Goal: Task Accomplishment & Management: Use online tool/utility

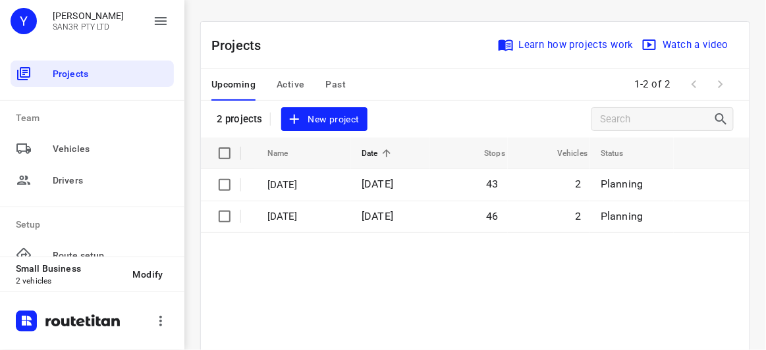
click at [401, 115] on div "Projects Learn how projects work Watch a video 2 projects New project" at bounding box center [475, 80] width 549 height 116
click at [378, 117] on div "Projects Learn how projects work Watch a video 2 projects New project" at bounding box center [475, 80] width 549 height 116
click at [346, 118] on span "New project" at bounding box center [324, 119] width 70 height 16
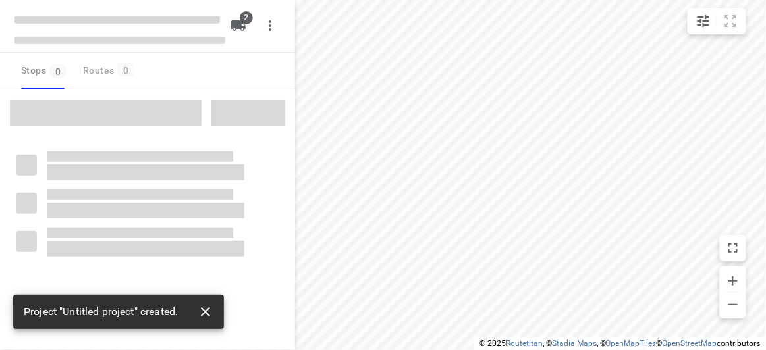
type input "distance"
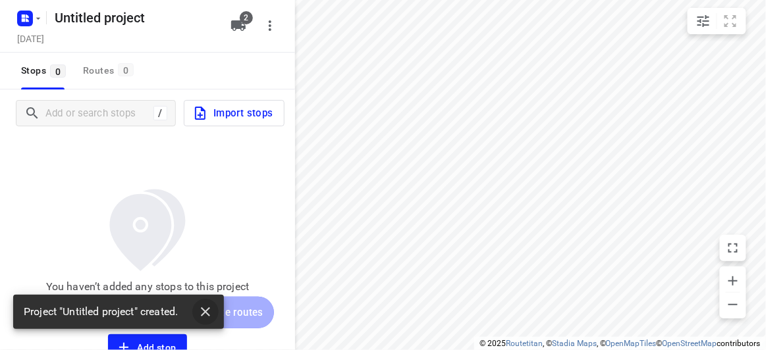
click at [205, 312] on icon "button" at bounding box center [205, 312] width 9 height 9
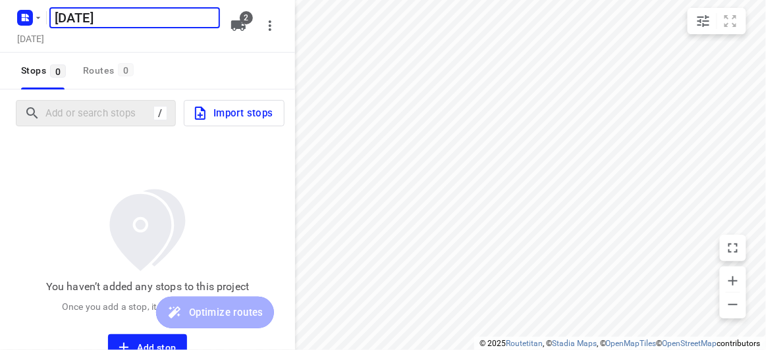
type input "[DATE]"
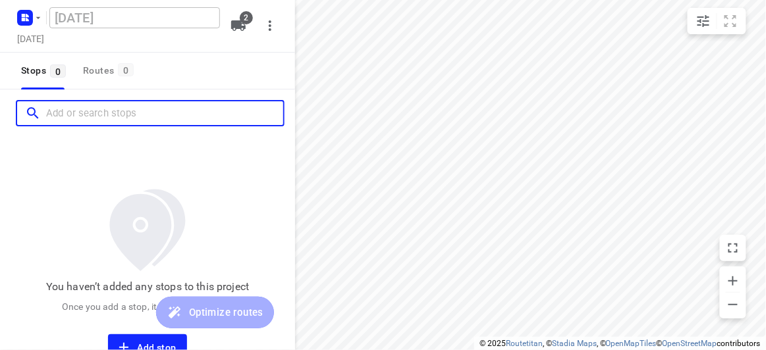
click at [84, 121] on input "Add or search stops" at bounding box center [164, 113] width 237 height 20
paste input "[STREET_ADDRESS][PERSON_NAME][PERSON_NAME][PERSON_NAME]"
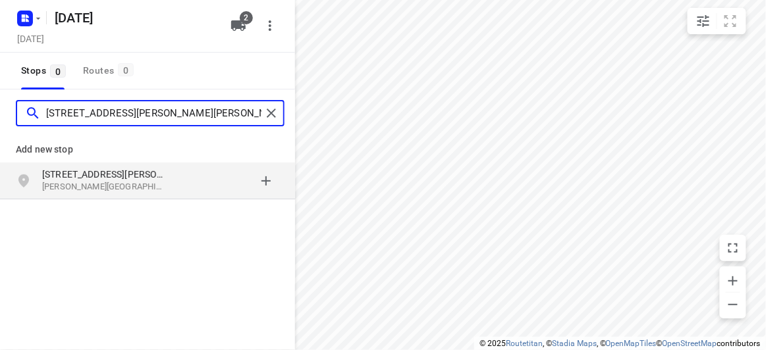
type input "[STREET_ADDRESS][PERSON_NAME][PERSON_NAME][PERSON_NAME]"
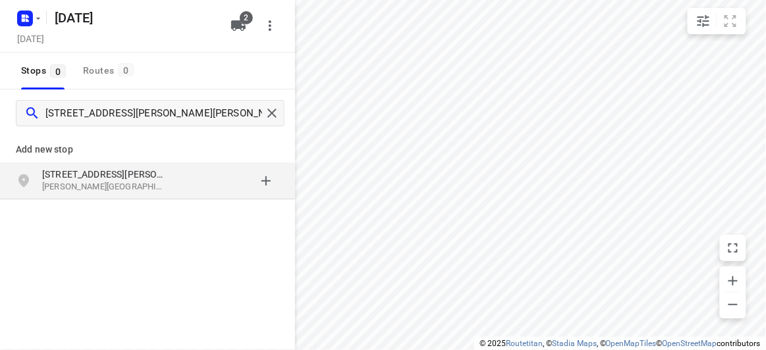
click at [130, 178] on p "[STREET_ADDRESS][PERSON_NAME]" at bounding box center [102, 174] width 121 height 13
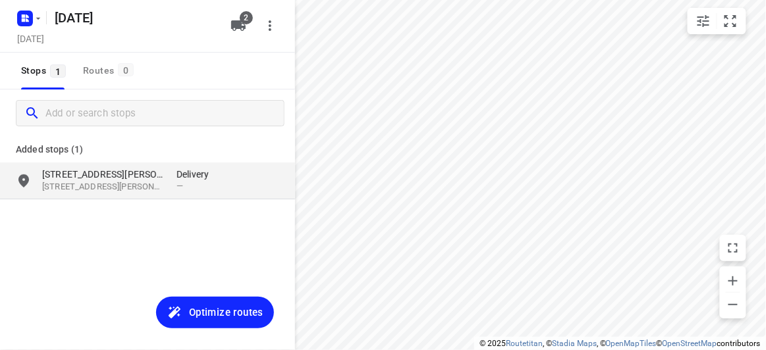
click at [120, 198] on div "[STREET_ADDRESS][PERSON_NAME][PERSON_NAME][PERSON_NAME] Delivery —" at bounding box center [147, 181] width 295 height 37
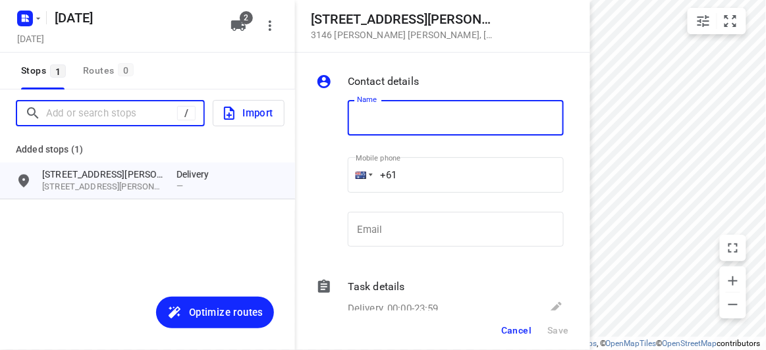
click at [65, 119] on input "Add or search stops" at bounding box center [111, 113] width 131 height 20
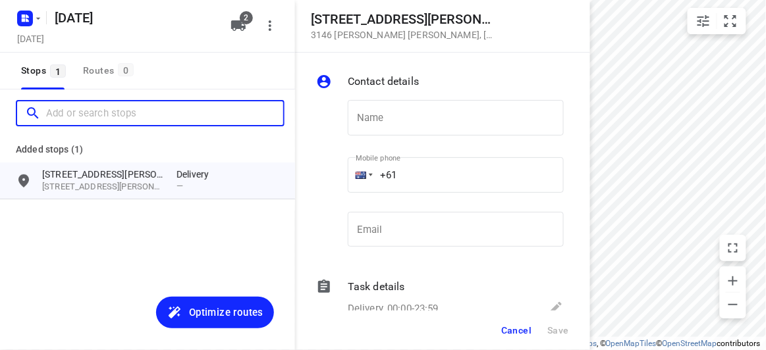
paste input "[STREET_ADDRESS]"
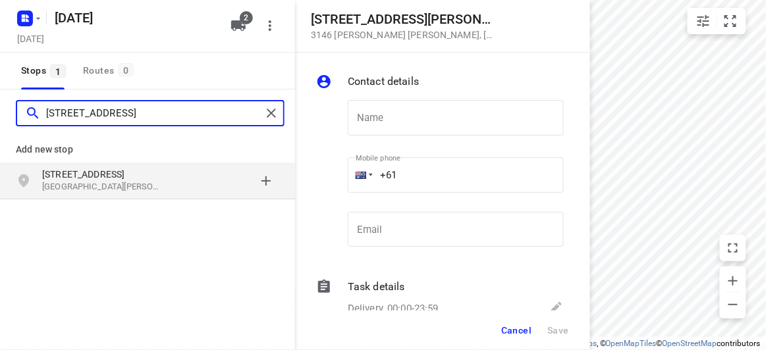
type input "[STREET_ADDRESS]"
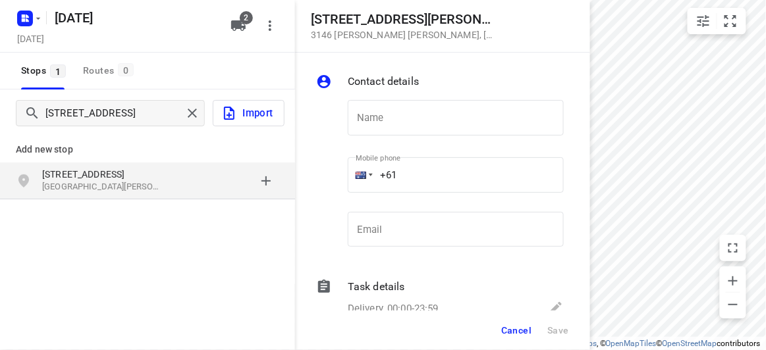
click at [130, 177] on p "[STREET_ADDRESS]" at bounding box center [102, 174] width 121 height 13
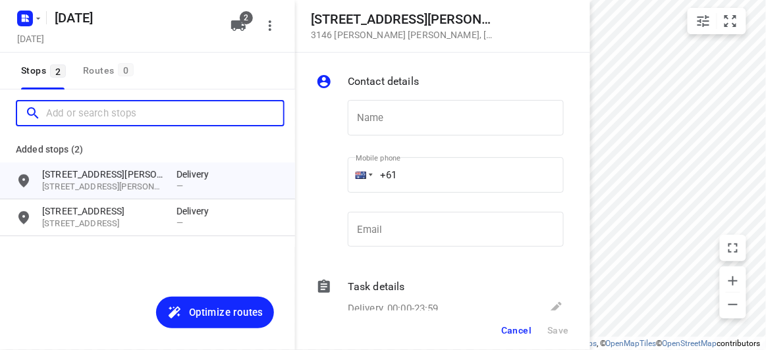
click at [95, 122] on input "Add or search stops" at bounding box center [164, 113] width 237 height 20
paste input "[STREET_ADDRESS]"
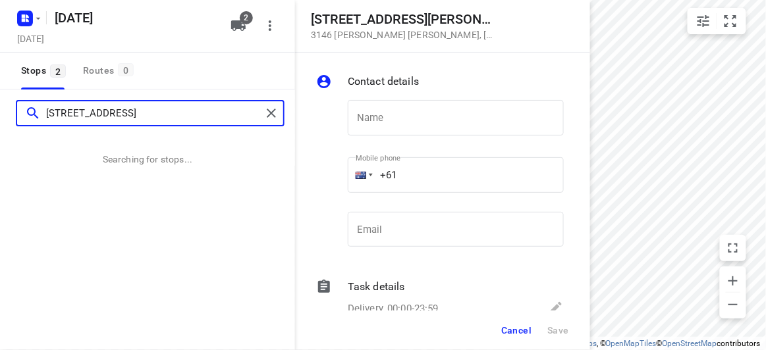
type input "[STREET_ADDRESS]"
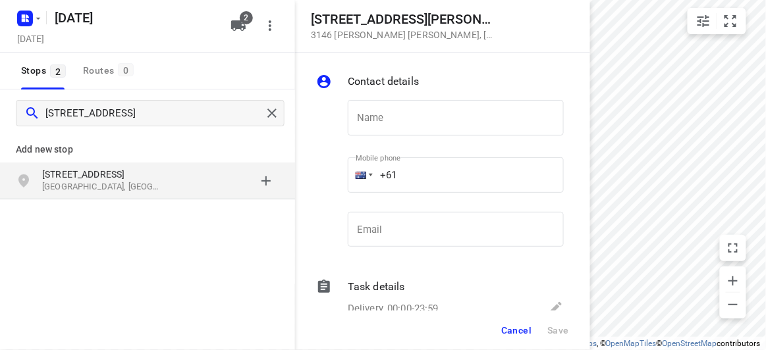
click at [125, 190] on p "[GEOGRAPHIC_DATA], [GEOGRAPHIC_DATA]" at bounding box center [102, 187] width 121 height 13
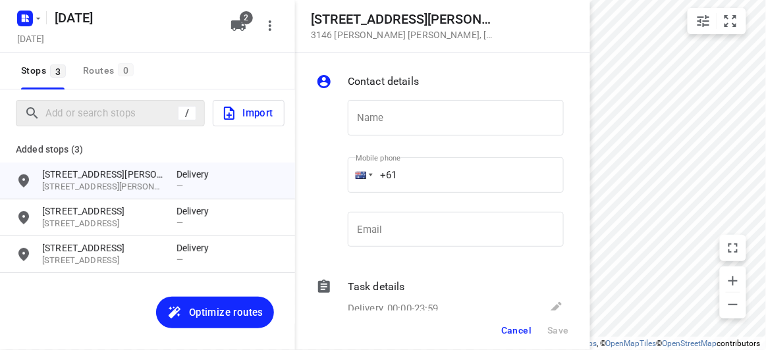
click at [126, 124] on div "/" at bounding box center [110, 113] width 189 height 26
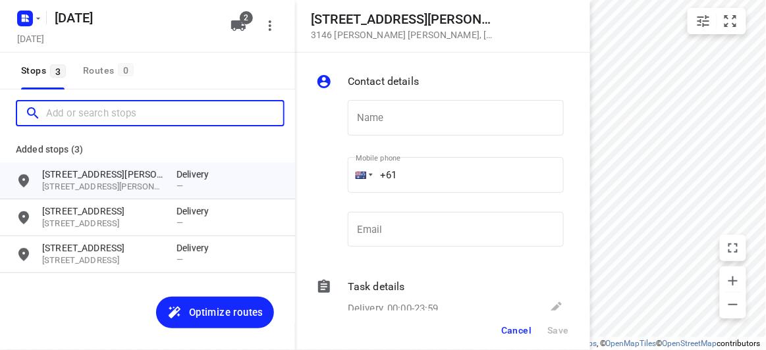
click at [123, 114] on input "Add or search stops" at bounding box center [164, 113] width 237 height 20
paste input "[STREET_ADDRESS]. [PERSON_NAME][GEOGRAPHIC_DATA]"
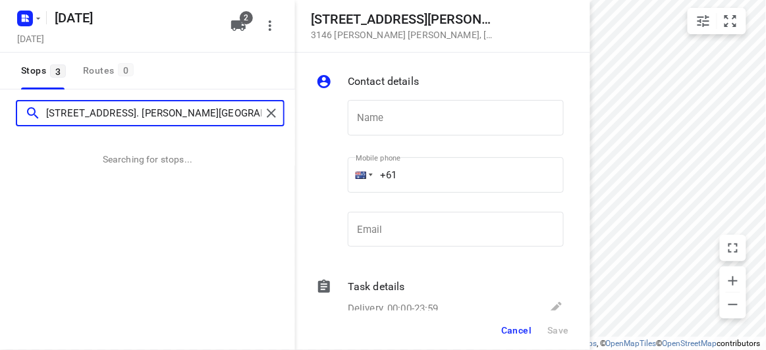
type input "[STREET_ADDRESS]. [PERSON_NAME][GEOGRAPHIC_DATA]"
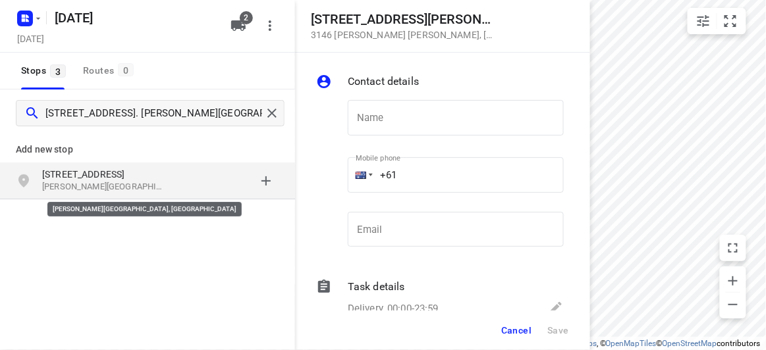
click at [76, 183] on p "[PERSON_NAME][GEOGRAPHIC_DATA], [GEOGRAPHIC_DATA]" at bounding box center [102, 187] width 121 height 13
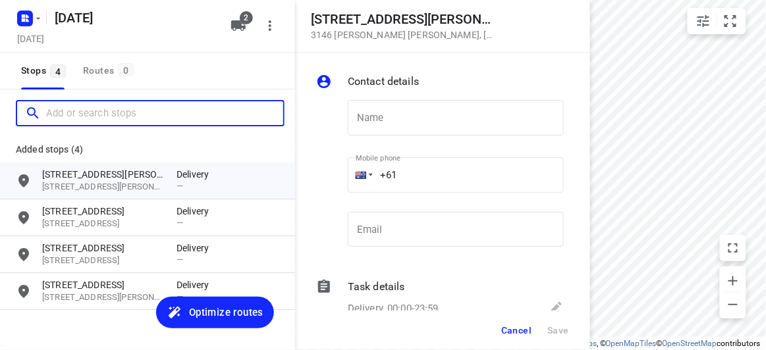
paste input "[STREET_ADDRESS][PERSON_NAME]"
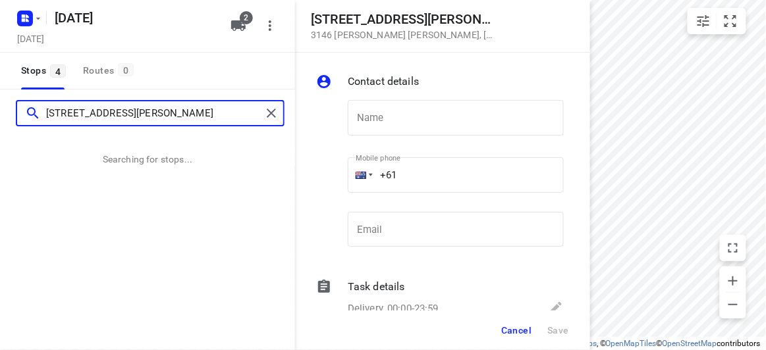
type input "[STREET_ADDRESS][PERSON_NAME]"
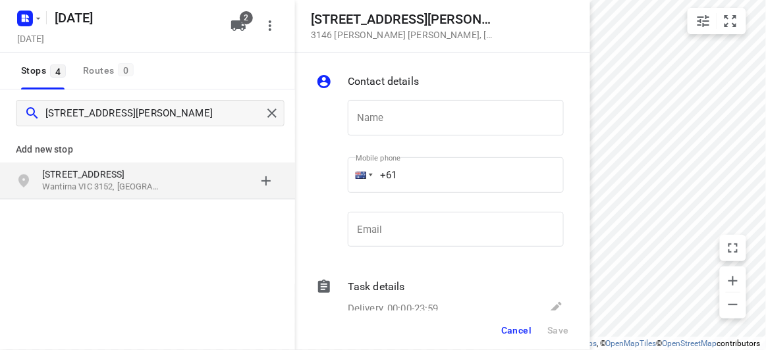
click at [41, 180] on div "grid" at bounding box center [29, 181] width 26 height 26
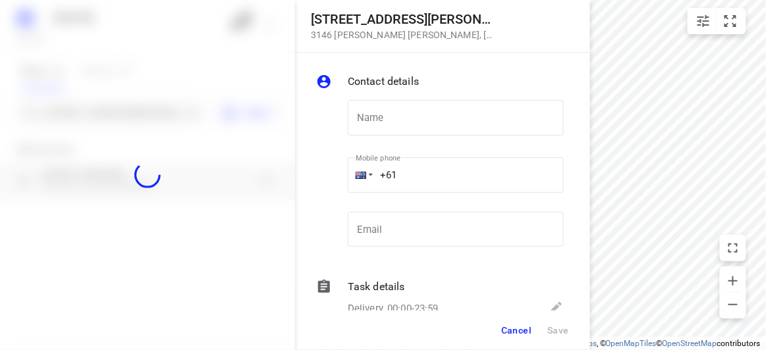
click at [108, 94] on div at bounding box center [147, 175] width 295 height 350
click at [112, 117] on div at bounding box center [147, 175] width 295 height 350
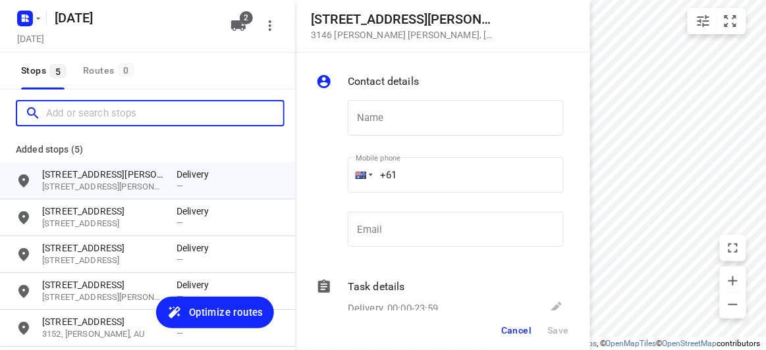
click at [111, 112] on input "Add or search stops" at bounding box center [164, 113] width 237 height 20
paste input "[STREET_ADDRESS][PERSON_NAME]"
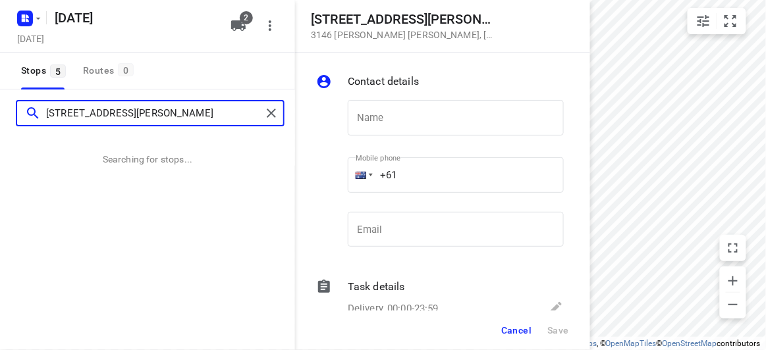
type input "[STREET_ADDRESS][PERSON_NAME]"
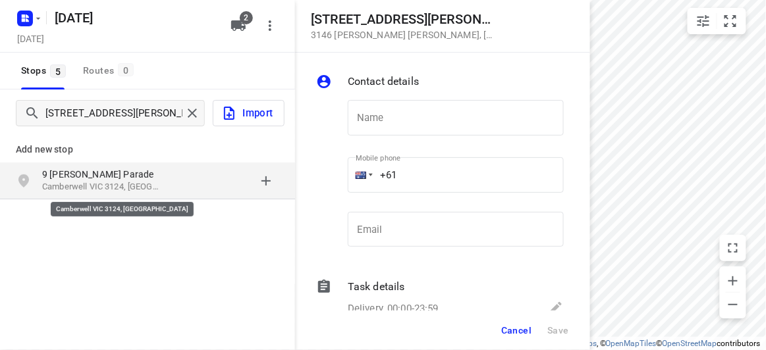
click at [123, 192] on p "Camberwell VIC 3124, [GEOGRAPHIC_DATA]" at bounding box center [102, 187] width 121 height 13
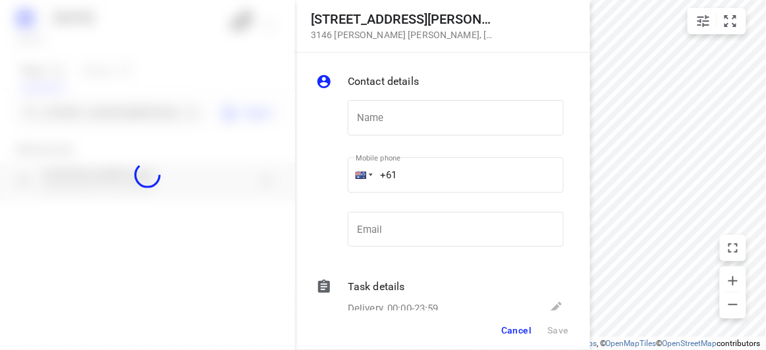
click at [122, 115] on div at bounding box center [147, 175] width 295 height 350
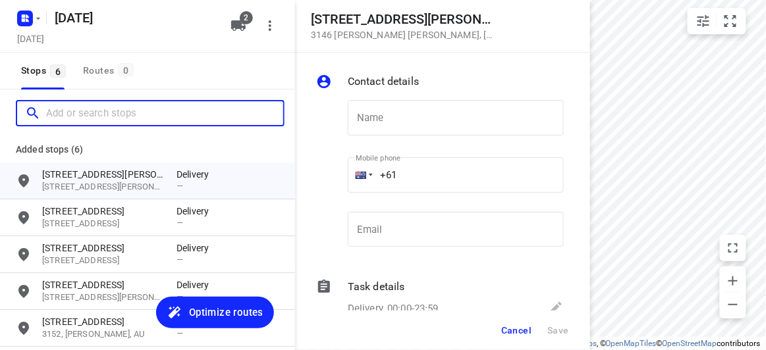
paste input "[STREET_ADDRESS]"
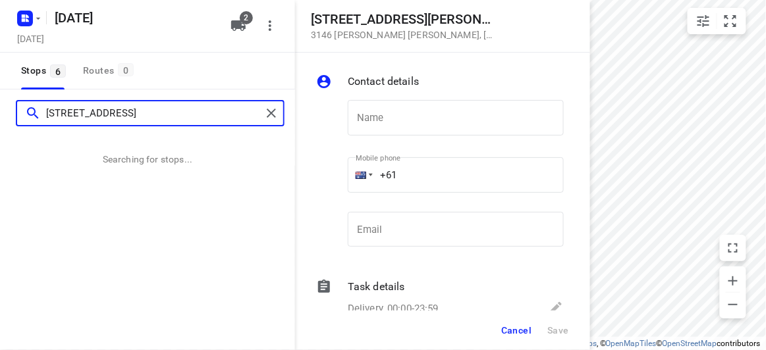
type input "[STREET_ADDRESS]"
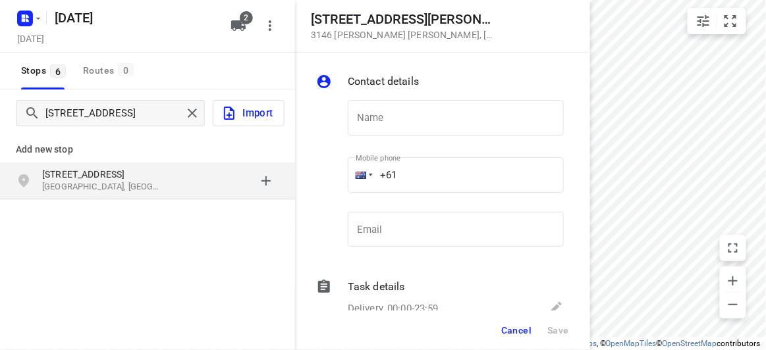
click at [162, 175] on p "[STREET_ADDRESS]" at bounding box center [102, 174] width 121 height 13
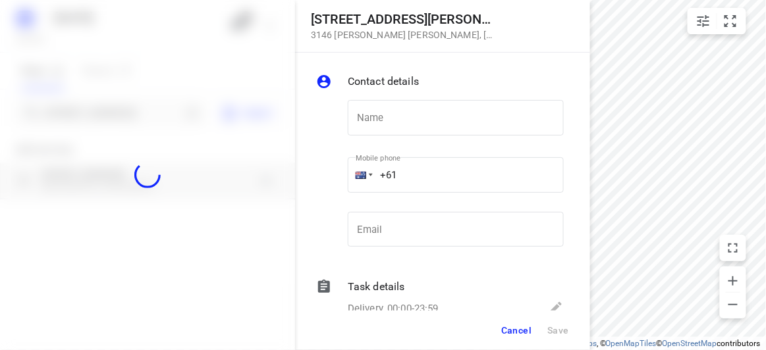
click at [130, 107] on div at bounding box center [147, 175] width 295 height 350
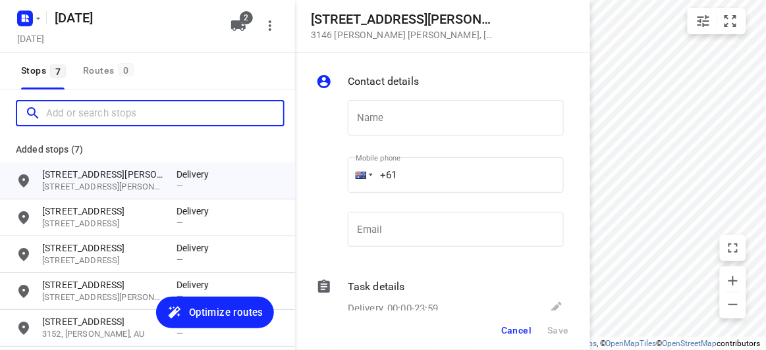
paste input "[STREET_ADDRESS]"
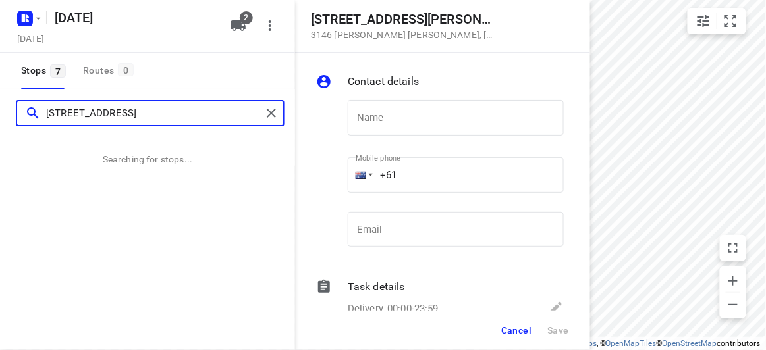
type input "[STREET_ADDRESS]"
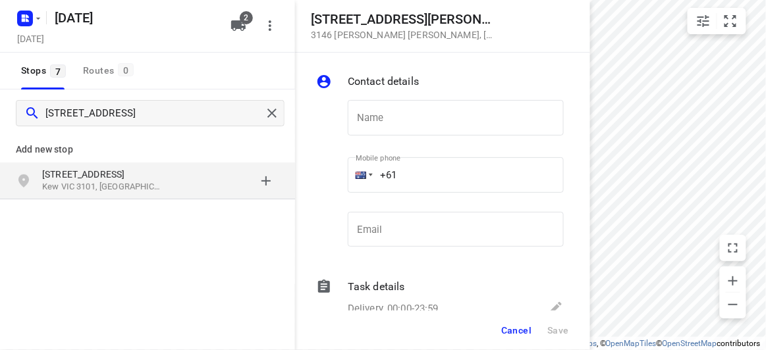
click at [170, 164] on div "[STREET_ADDRESS]" at bounding box center [147, 181] width 295 height 37
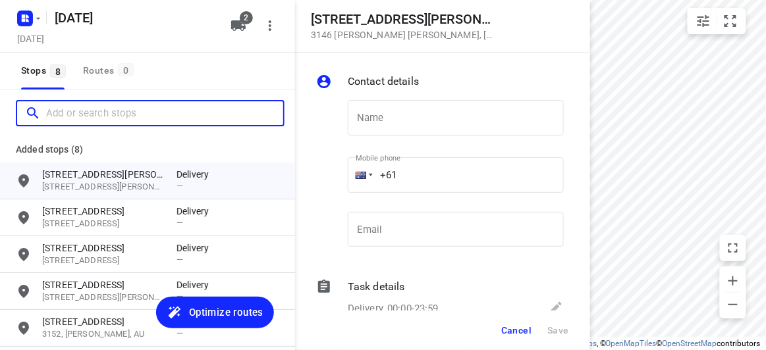
click at [150, 121] on input "Add or search stops" at bounding box center [164, 113] width 237 height 20
paste input "[STREET_ADDRESS][PERSON_NAME][PERSON_NAME]"
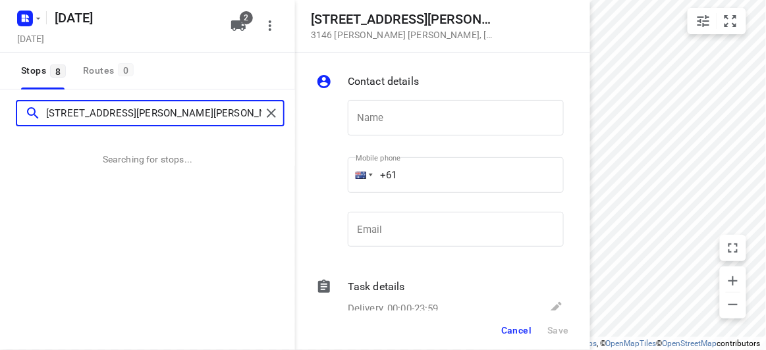
type input "[STREET_ADDRESS][PERSON_NAME][PERSON_NAME]"
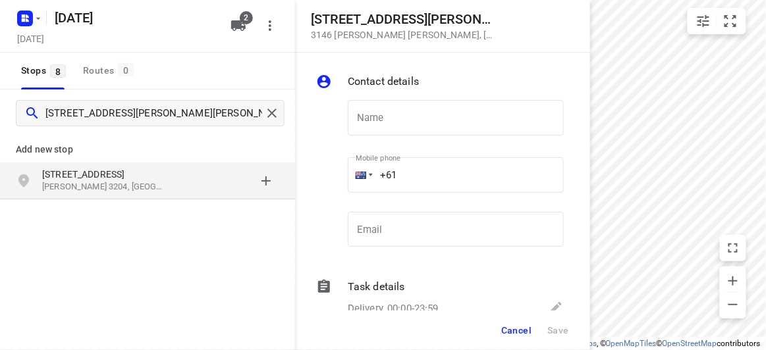
click at [87, 175] on p "[STREET_ADDRESS]" at bounding box center [102, 174] width 121 height 13
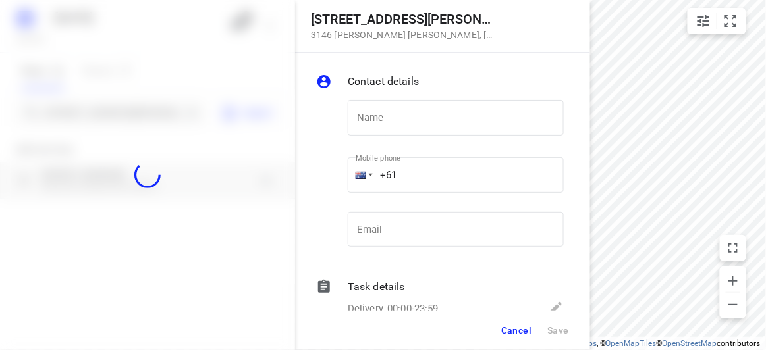
click at [84, 109] on div at bounding box center [147, 175] width 295 height 350
paste input "2 [GEOGRAPHIC_DATA] 3163"
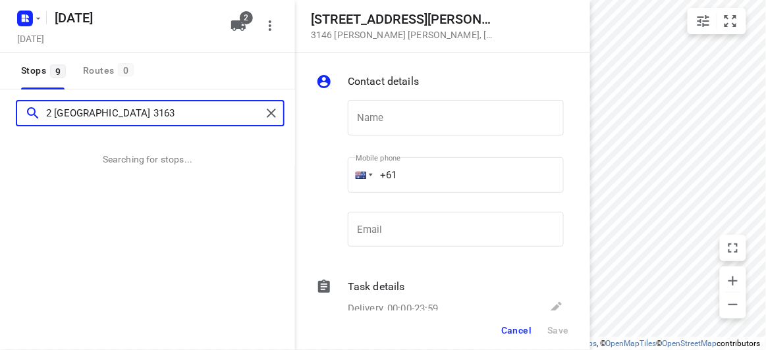
type input "2 [GEOGRAPHIC_DATA] 3163"
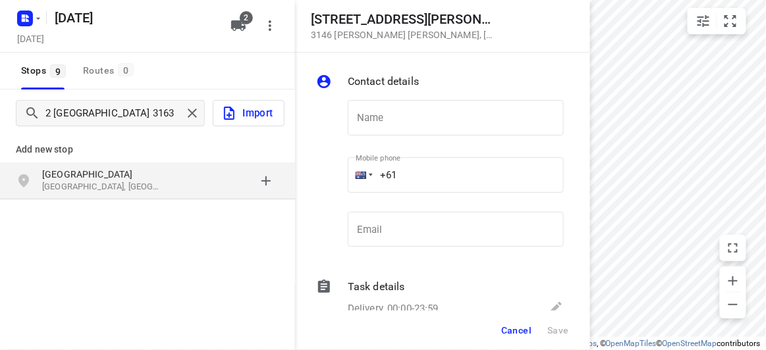
click at [107, 157] on div "Add new stop" at bounding box center [147, 144] width 295 height 37
click at [111, 169] on p "[GEOGRAPHIC_DATA]" at bounding box center [102, 174] width 121 height 13
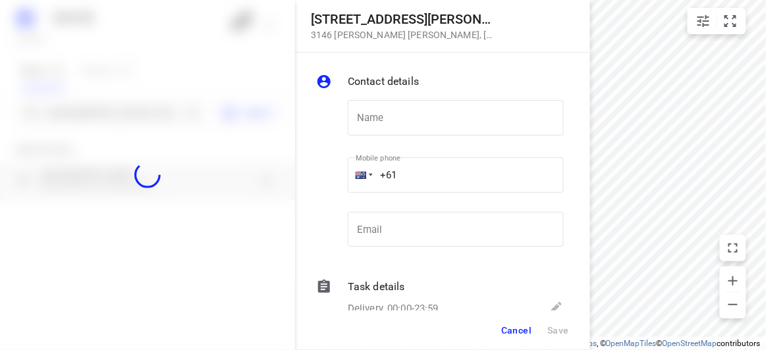
click at [92, 117] on div at bounding box center [147, 175] width 295 height 350
click at [92, 115] on div at bounding box center [147, 175] width 295 height 350
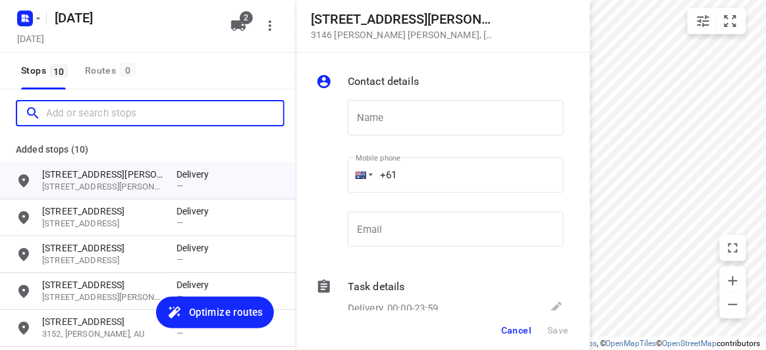
paste input "[STREET_ADDRESS][PERSON_NAME]"
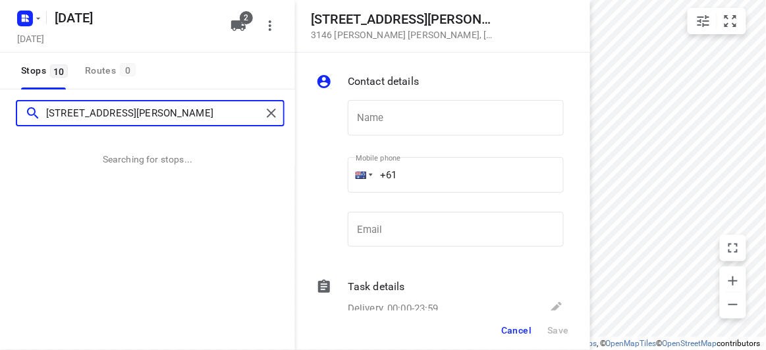
drag, startPoint x: 57, startPoint y: 116, endPoint x: 28, endPoint y: 116, distance: 28.3
click at [28, 116] on div "[STREET_ADDRESS][PERSON_NAME]" at bounding box center [143, 113] width 236 height 20
type input "[STREET_ADDRESS][PERSON_NAME]"
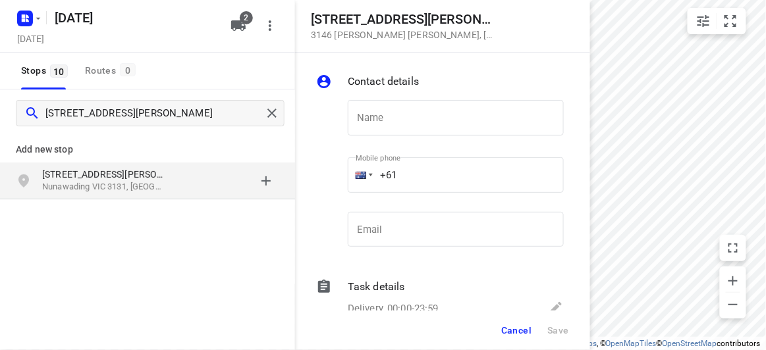
click at [155, 198] on div "[STREET_ADDRESS][PERSON_NAME]" at bounding box center [147, 181] width 295 height 37
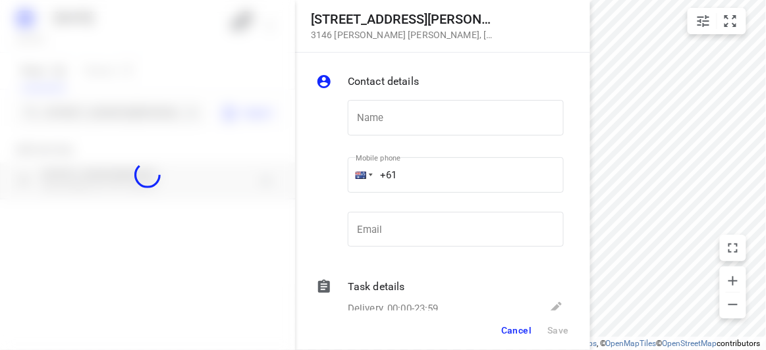
click at [125, 113] on div at bounding box center [147, 175] width 295 height 350
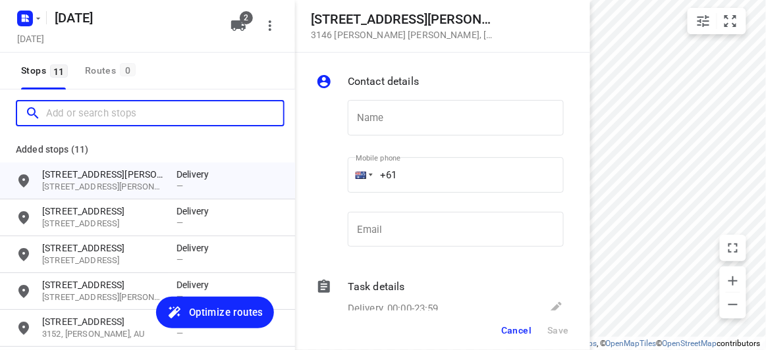
click at [125, 113] on input "Add or search stops" at bounding box center [164, 113] width 237 height 20
paste input "[STREET_ADDRESS][PERSON_NAME]"
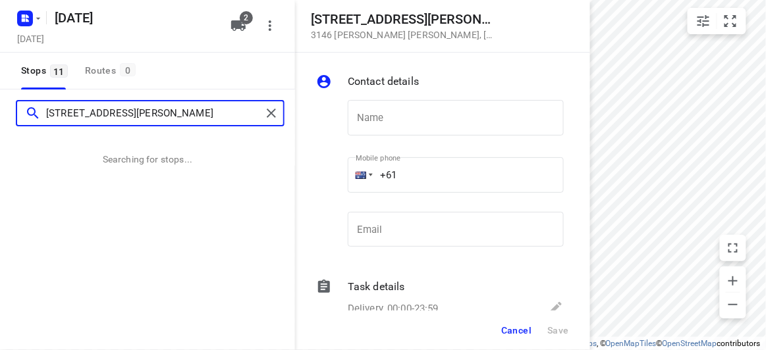
type input "[STREET_ADDRESS][PERSON_NAME]"
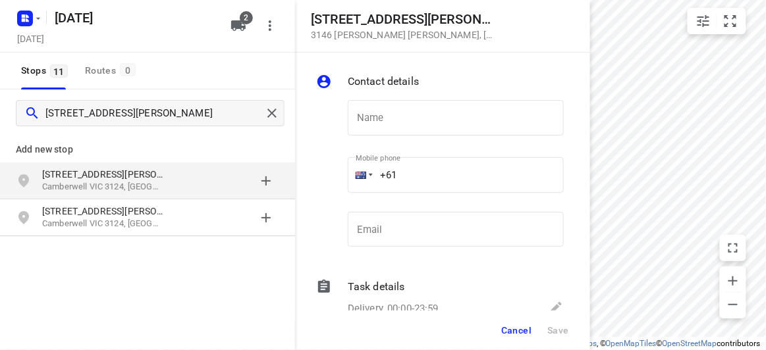
click at [188, 184] on div "grid" at bounding box center [227, 181] width 103 height 26
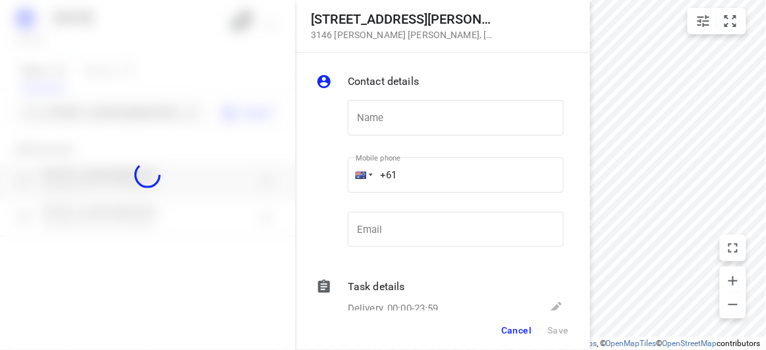
click at [131, 112] on div at bounding box center [147, 175] width 295 height 350
paste input "[STREET_ADDRESS][PERSON_NAME]"
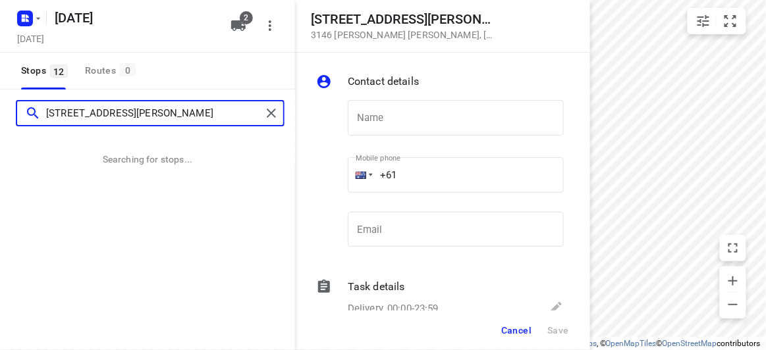
type input "[STREET_ADDRESS][PERSON_NAME]"
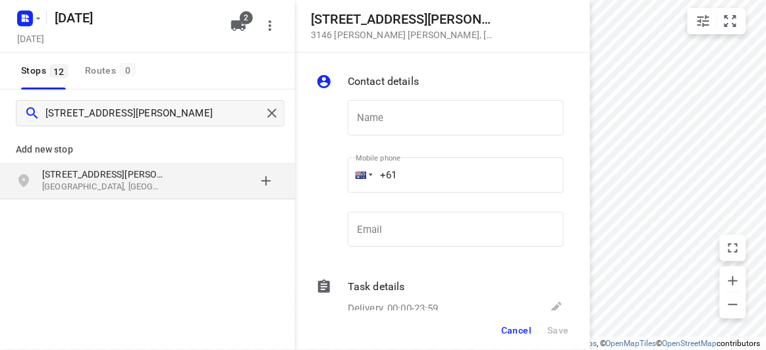
click at [185, 196] on div "[STREET_ADDRESS][PERSON_NAME]" at bounding box center [147, 181] width 295 height 37
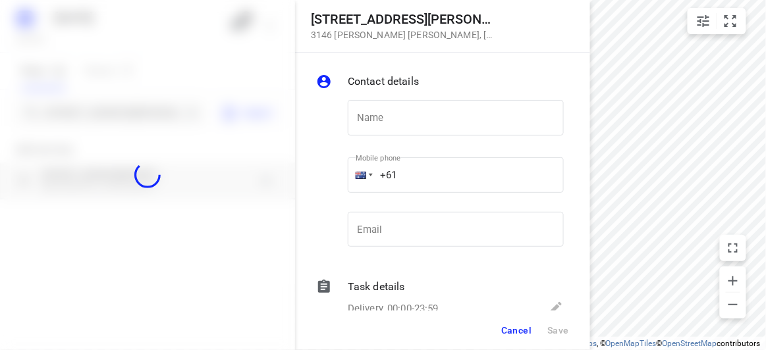
click at [115, 109] on div at bounding box center [147, 175] width 295 height 350
click at [117, 114] on div at bounding box center [147, 175] width 295 height 350
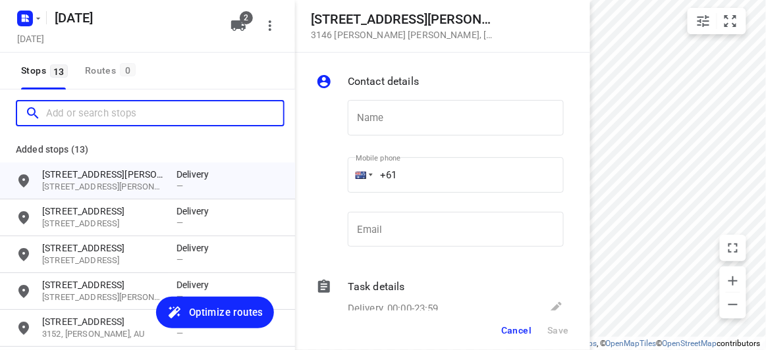
paste input "[STREET_ADDRESS]"
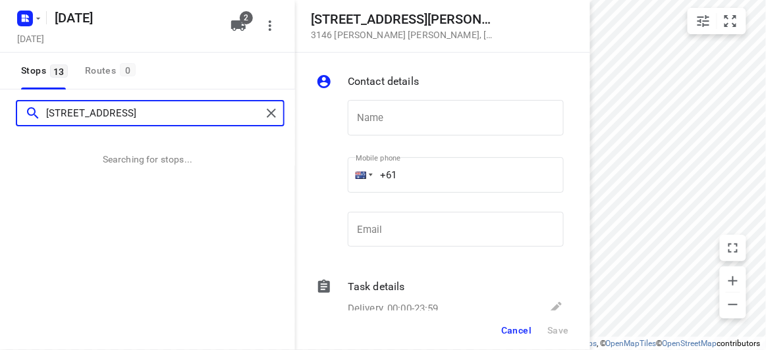
type input "[STREET_ADDRESS]"
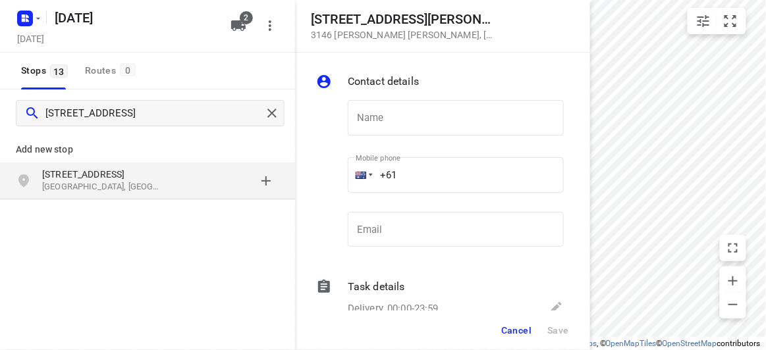
click at [92, 153] on p "Add new stop" at bounding box center [147, 150] width 263 height 16
click at [101, 186] on p "[GEOGRAPHIC_DATA], [GEOGRAPHIC_DATA]" at bounding box center [102, 187] width 121 height 13
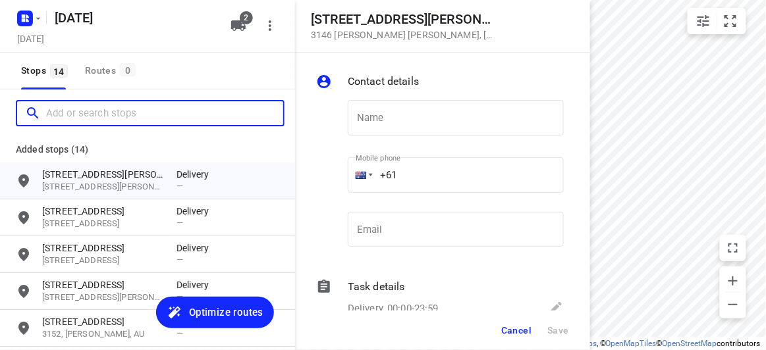
click at [70, 109] on input "Add or search stops" at bounding box center [164, 113] width 237 height 20
paste input "[STREET_ADDRESS][PERSON_NAME]"
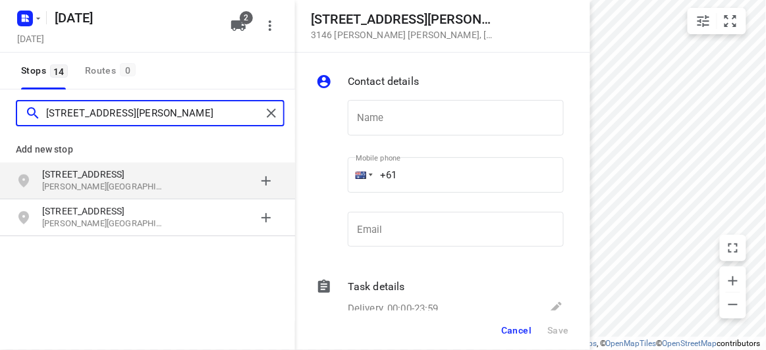
type input "[STREET_ADDRESS][PERSON_NAME]"
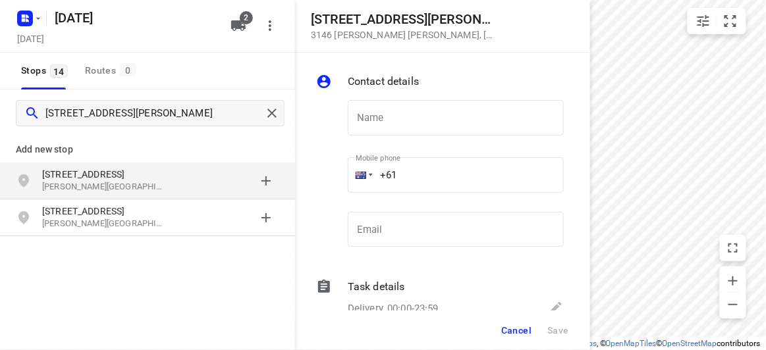
click at [88, 175] on p "[STREET_ADDRESS]" at bounding box center [102, 174] width 121 height 13
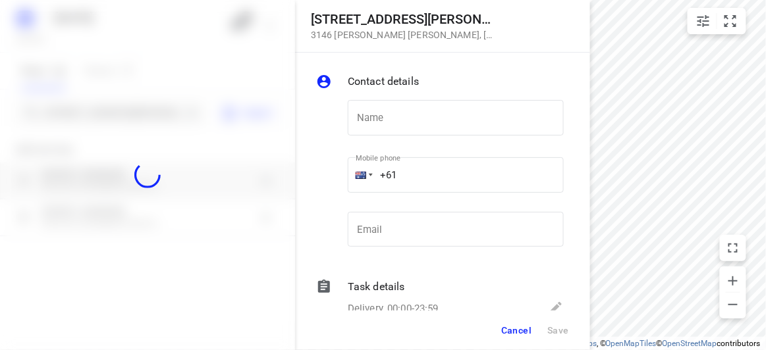
click at [92, 122] on div at bounding box center [147, 175] width 295 height 350
click at [92, 111] on div at bounding box center [147, 175] width 295 height 350
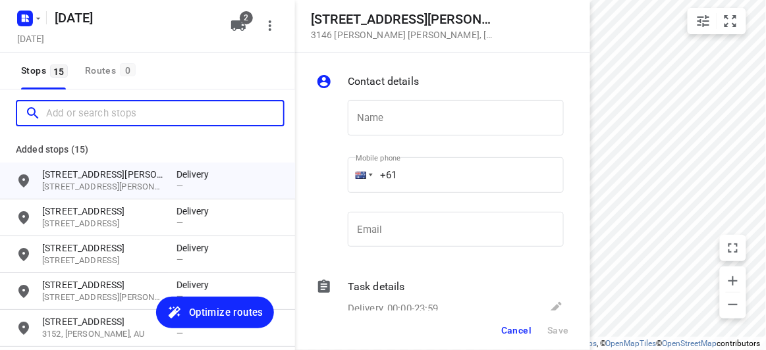
paste input "21 [GEOGRAPHIC_DATA][STREET_ADDRESS][US_STATE]"
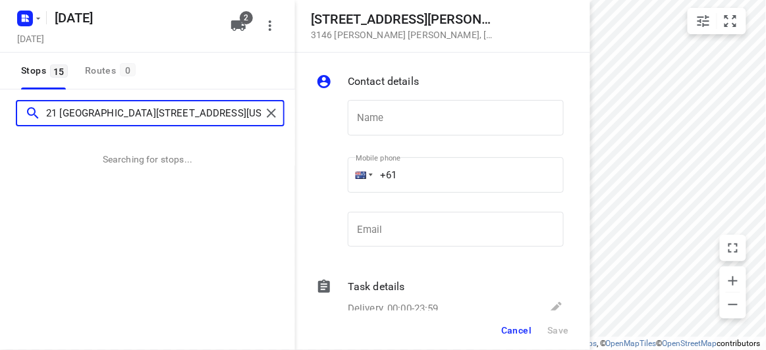
type input "21 [GEOGRAPHIC_DATA][STREET_ADDRESS][US_STATE]"
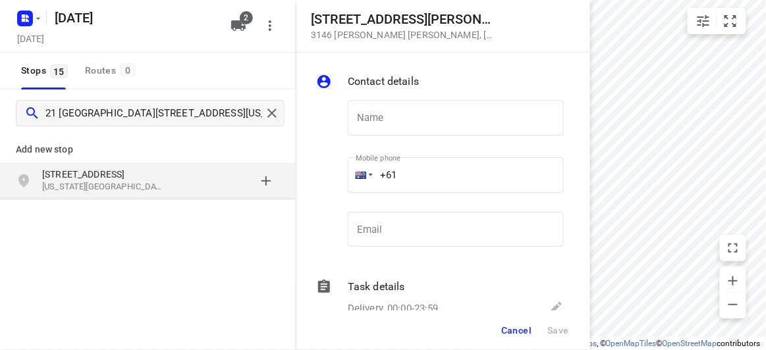
click at [63, 188] on p "[US_STATE][GEOGRAPHIC_DATA], [GEOGRAPHIC_DATA]" at bounding box center [102, 187] width 121 height 13
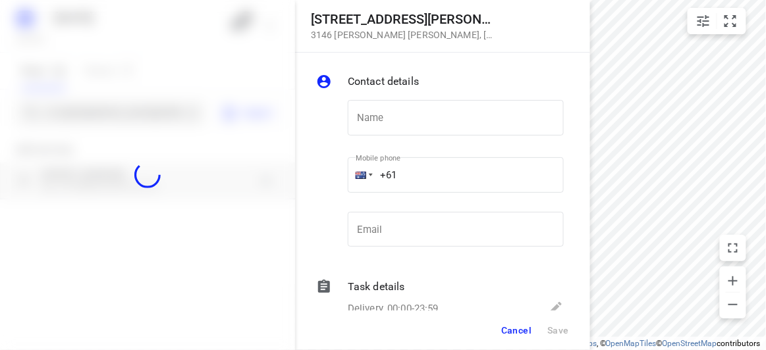
click at [95, 117] on div at bounding box center [147, 175] width 295 height 350
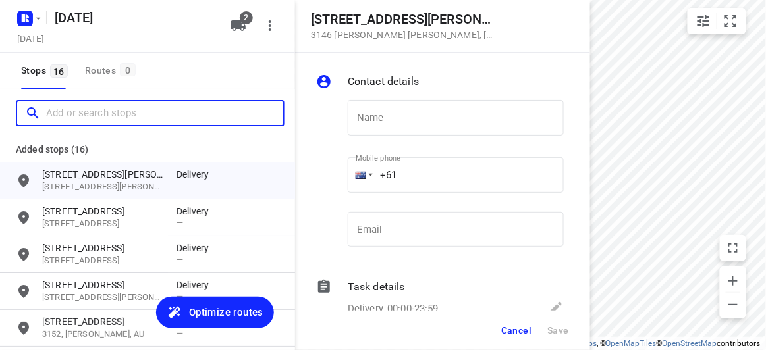
paste input "[STREET_ADDRESS][PERSON_NAME]"
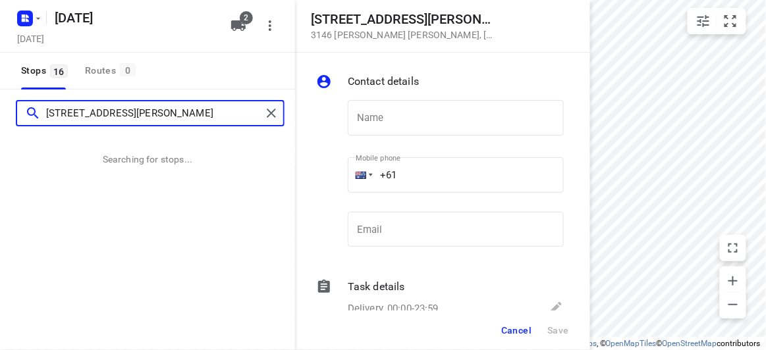
type input "[STREET_ADDRESS][PERSON_NAME]"
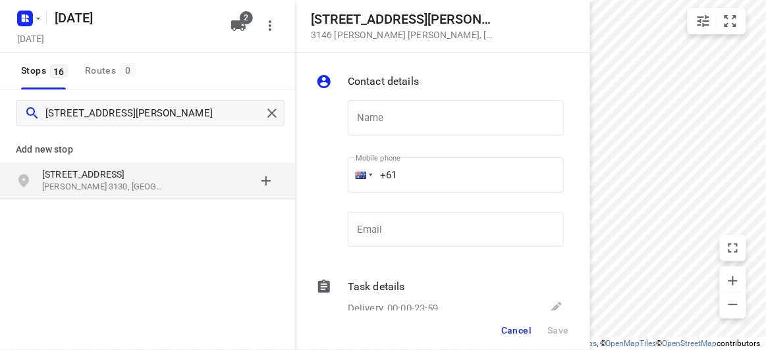
click at [146, 180] on div "[STREET_ADDRESS][PERSON_NAME]" at bounding box center [109, 181] width 134 height 26
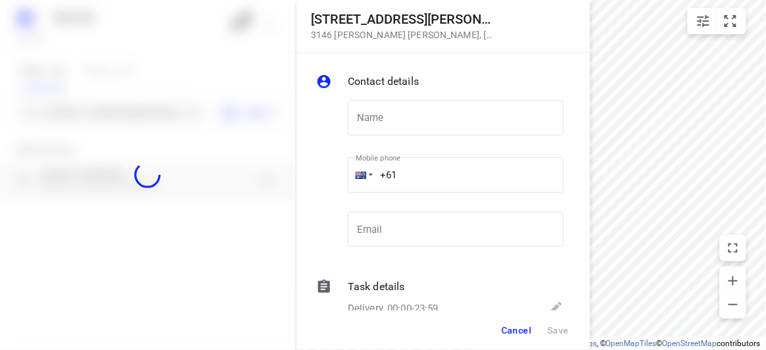
click at [104, 111] on div at bounding box center [147, 175] width 295 height 350
paste input "[STREET_ADDRESS]"
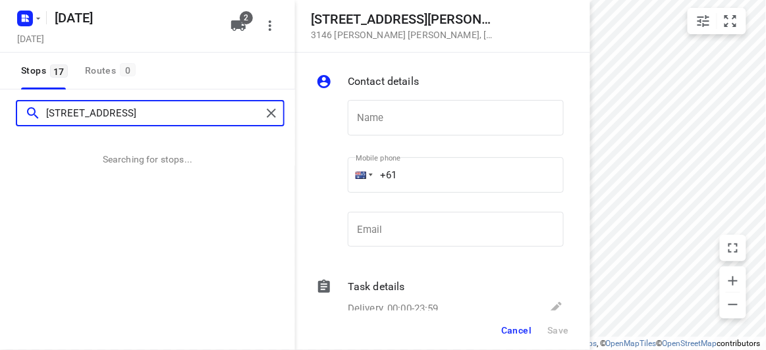
type input "[STREET_ADDRESS]"
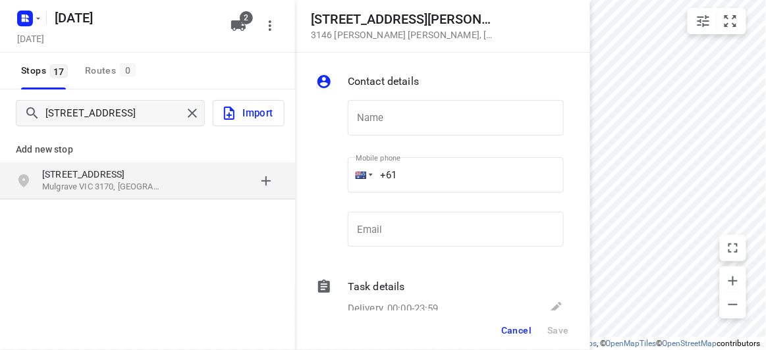
click at [177, 193] on div "grid" at bounding box center [227, 181] width 103 height 26
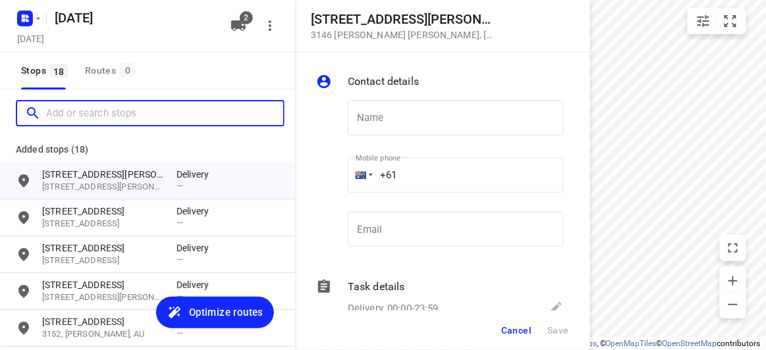
click at [98, 113] on input "Add or search stops" at bounding box center [164, 113] width 237 height 20
paste input "[STREET_ADDRESS]"
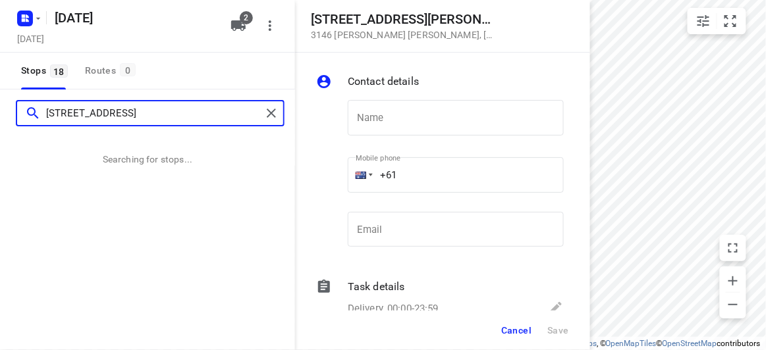
type input "[STREET_ADDRESS]"
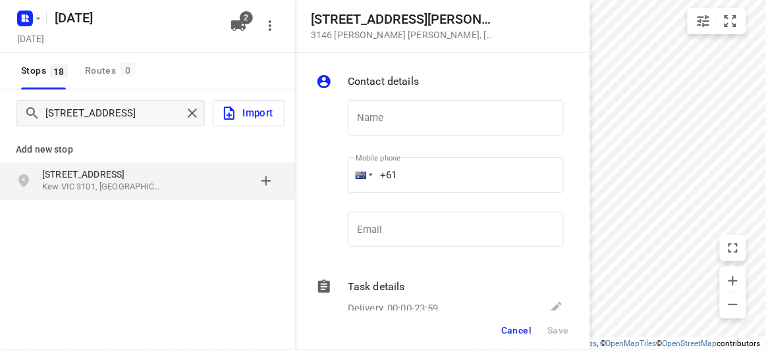
click at [198, 210] on div "Add new stop [STREET_ADDRESS]" at bounding box center [147, 211] width 295 height 148
click at [181, 178] on div "grid" at bounding box center [227, 181] width 103 height 26
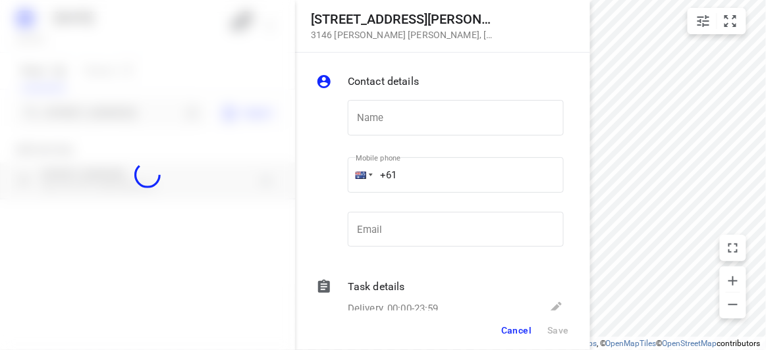
click at [127, 114] on div at bounding box center [147, 175] width 295 height 350
paste input "[STREET_ADDRESS]"
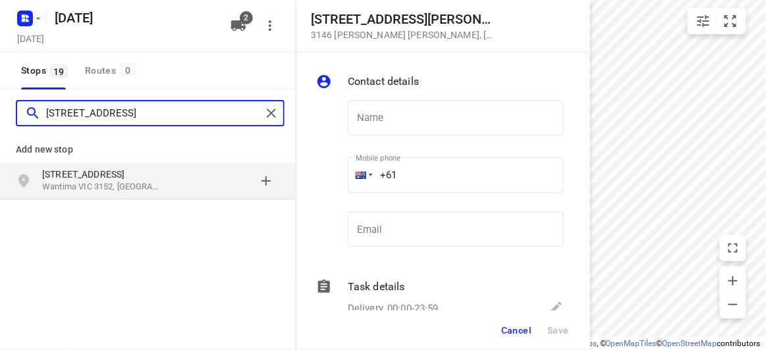
type input "[STREET_ADDRESS]"
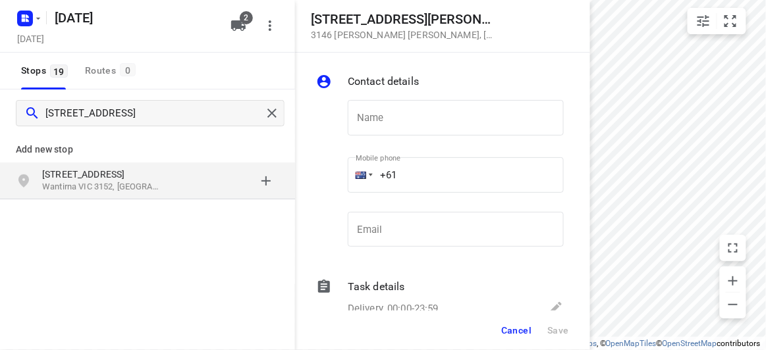
click at [105, 163] on div "[STREET_ADDRESS]" at bounding box center [147, 181] width 295 height 37
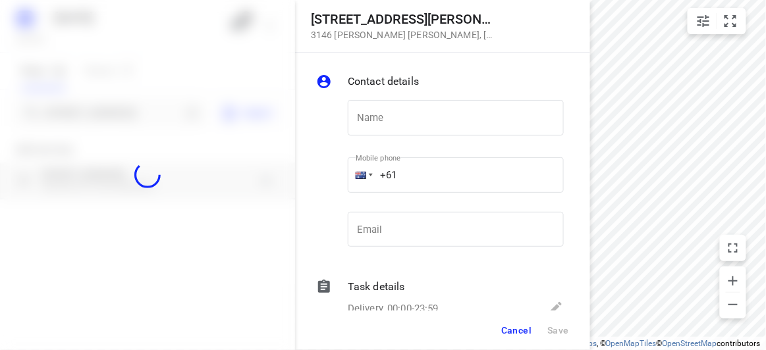
click at [99, 115] on div at bounding box center [147, 175] width 295 height 350
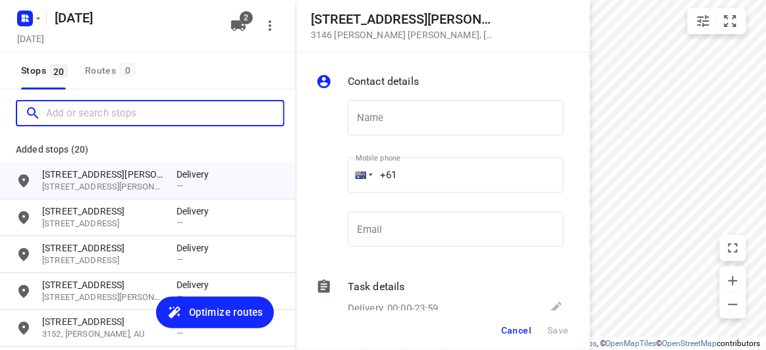
paste input "[STREET_ADDRESS]"
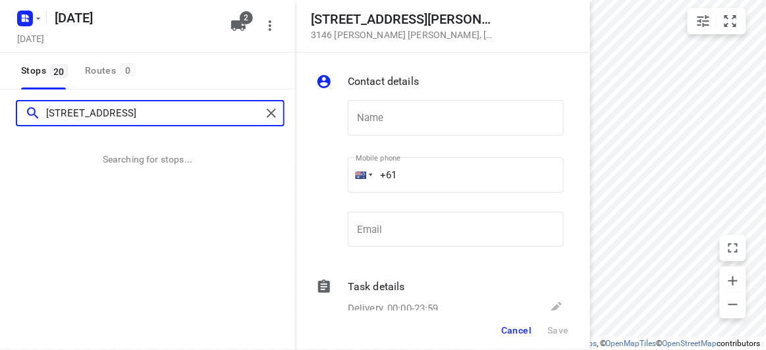
type input "[STREET_ADDRESS]"
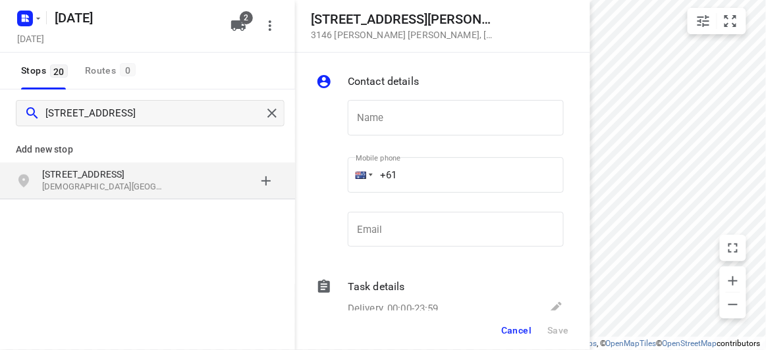
click at [142, 175] on p "[STREET_ADDRESS]" at bounding box center [102, 174] width 121 height 13
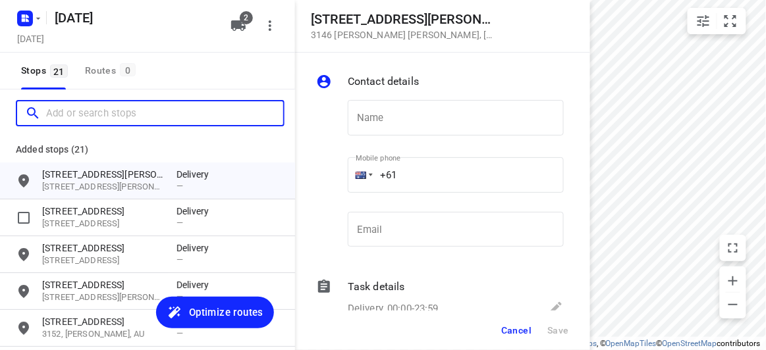
paste input "[STREET_ADDRESS][PERSON_NAME]"
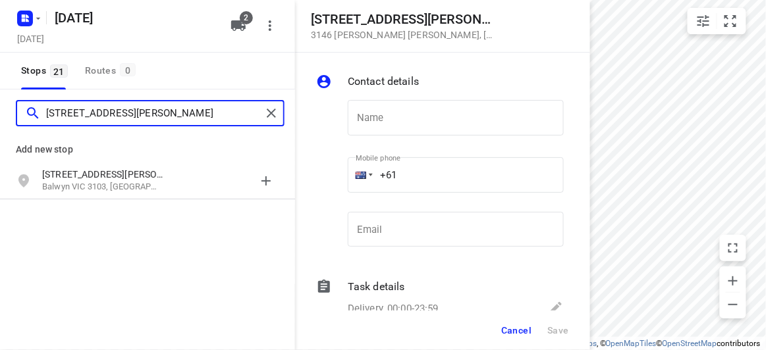
type input "[STREET_ADDRESS][PERSON_NAME]"
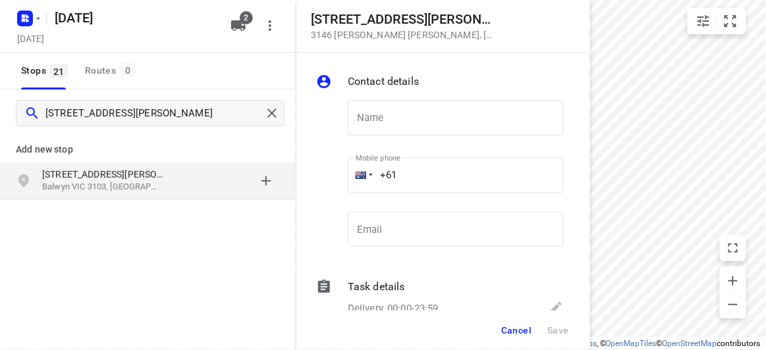
click at [72, 166] on div "[STREET_ADDRESS][PERSON_NAME]" at bounding box center [147, 181] width 295 height 37
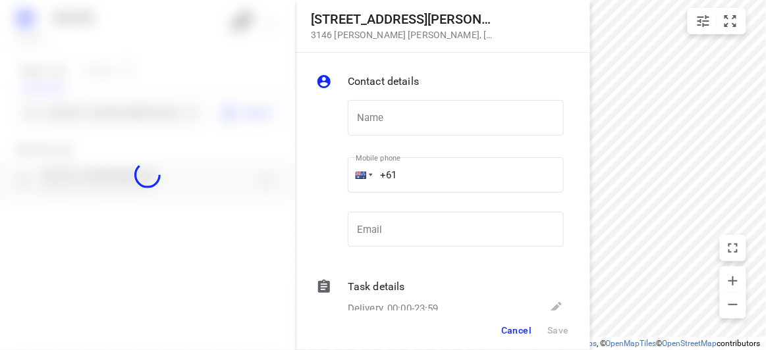
click at [51, 132] on div at bounding box center [147, 175] width 295 height 350
click at [63, 119] on div at bounding box center [147, 175] width 295 height 350
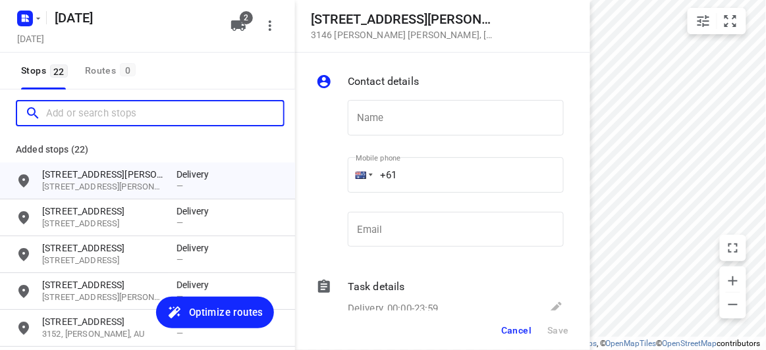
paste input "[STREET_ADDRESS][US_STATE]"
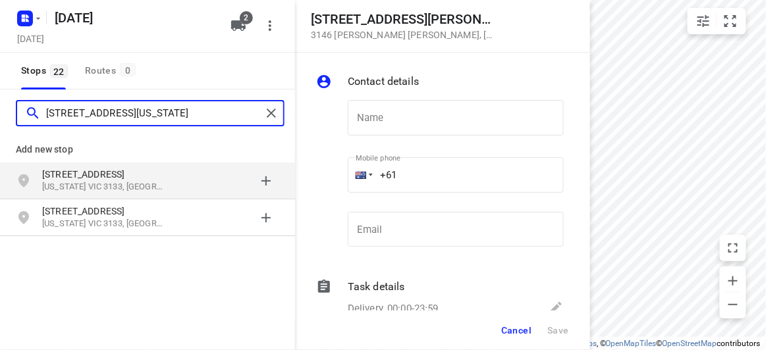
type input "[STREET_ADDRESS][US_STATE]"
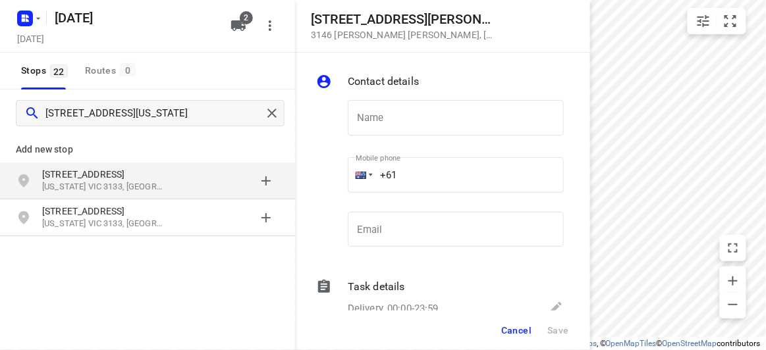
click at [12, 186] on div "[STREET_ADDRESS][US_STATE]" at bounding box center [147, 181] width 295 height 37
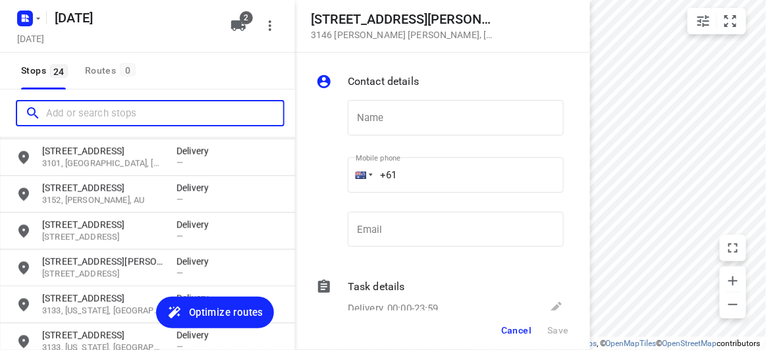
scroll to position [757, 0]
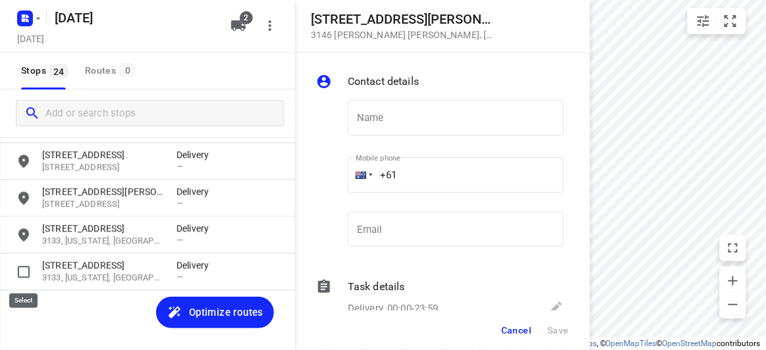
click at [17, 271] on input "grid" at bounding box center [24, 272] width 26 height 26
checkbox input "true"
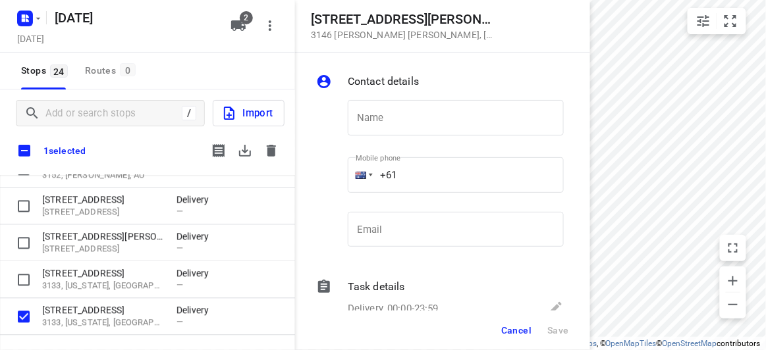
scroll to position [749, 0]
click at [264, 148] on icon "button" at bounding box center [271, 151] width 16 height 16
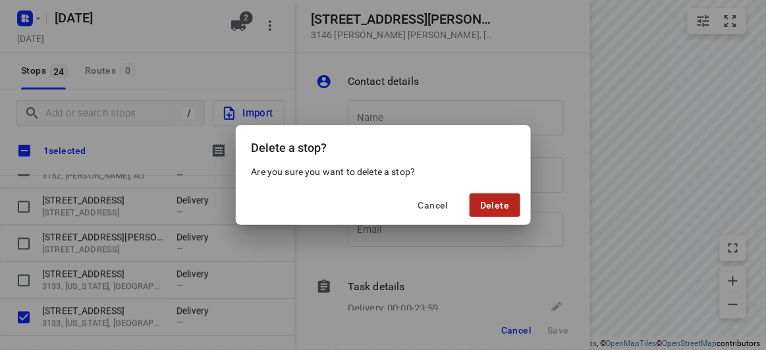
click at [508, 202] on span "Delete" at bounding box center [494, 205] width 29 height 11
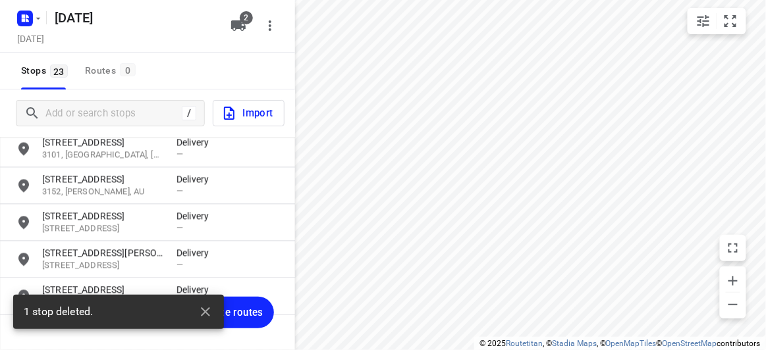
scroll to position [721, 0]
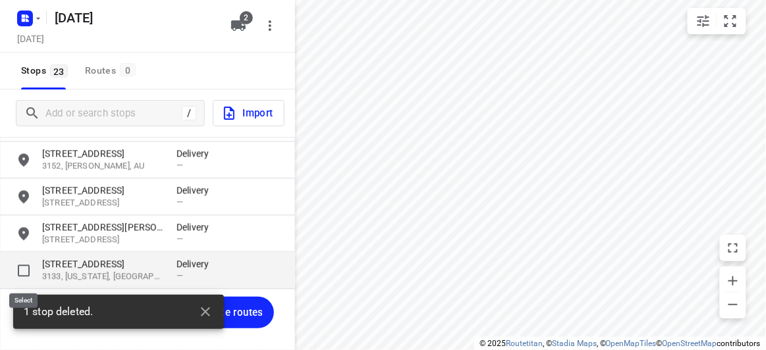
click at [22, 269] on input "grid" at bounding box center [24, 271] width 26 height 26
checkbox input "true"
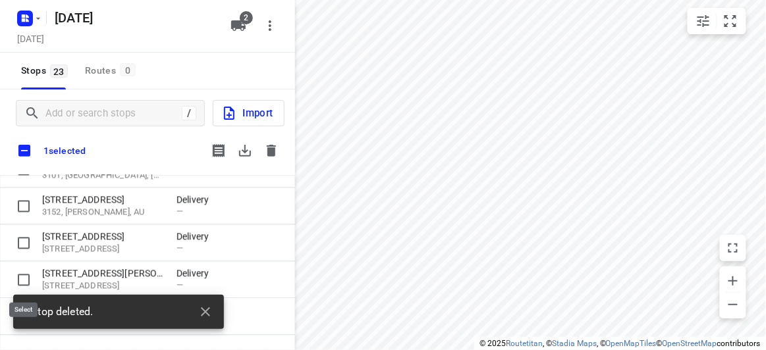
scroll to position [713, 0]
click at [274, 154] on icon "button" at bounding box center [271, 151] width 9 height 12
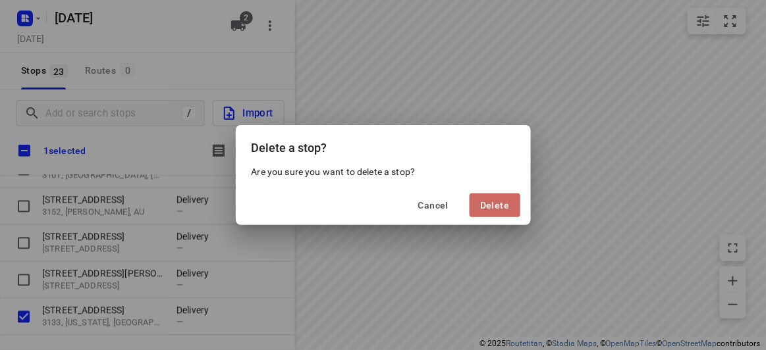
click at [506, 203] on span "Delete" at bounding box center [494, 205] width 29 height 11
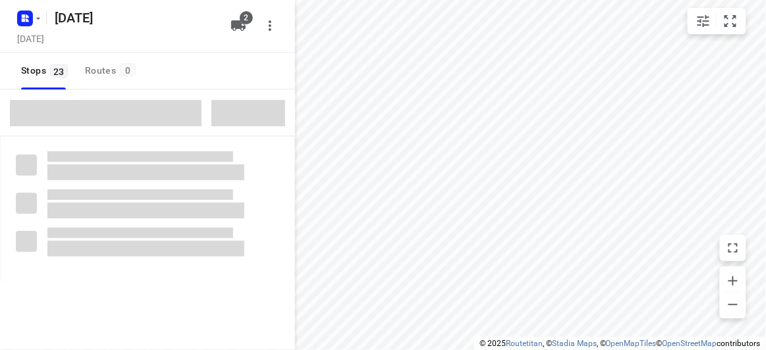
click at [126, 113] on span at bounding box center [106, 113] width 192 height 26
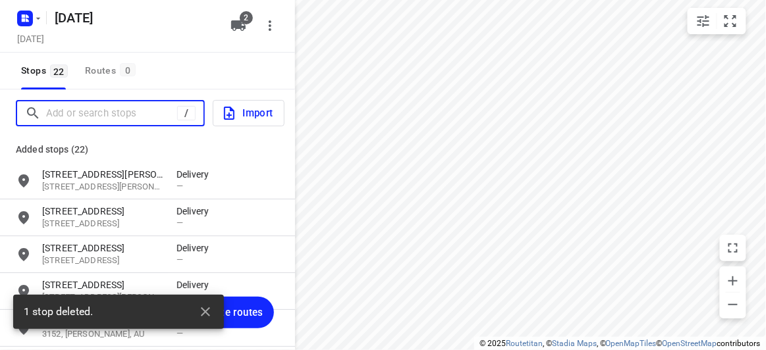
click at [122, 112] on input "Add or search stops" at bounding box center [111, 113] width 131 height 20
click at [122, 112] on input "Add or search stops" at bounding box center [164, 113] width 237 height 20
paste input "[STREET_ADDRESS][US_STATE]"
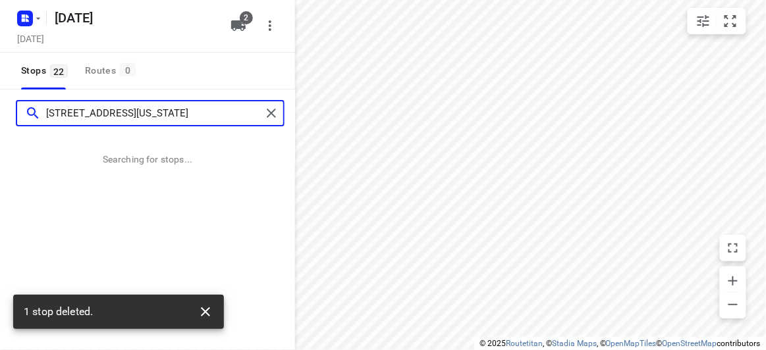
type input "[STREET_ADDRESS][US_STATE]"
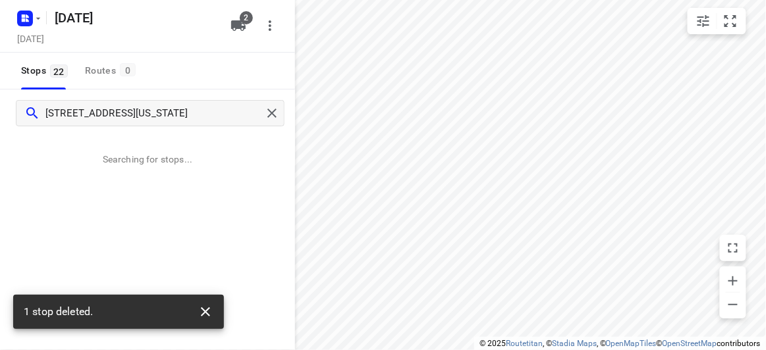
click at [215, 313] on button "button" at bounding box center [205, 312] width 26 height 26
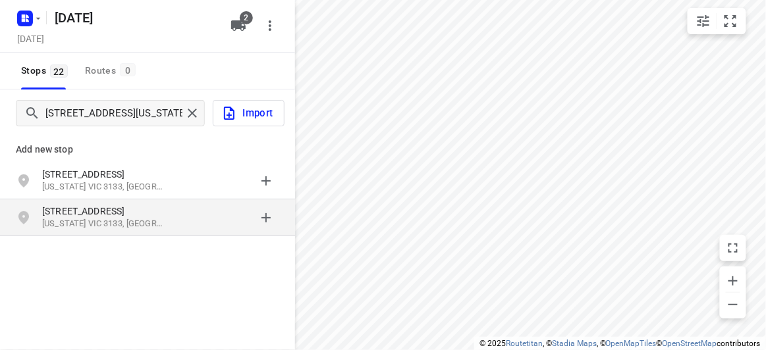
click at [149, 221] on p "[US_STATE] VIC 3133, [GEOGRAPHIC_DATA]" at bounding box center [102, 224] width 121 height 13
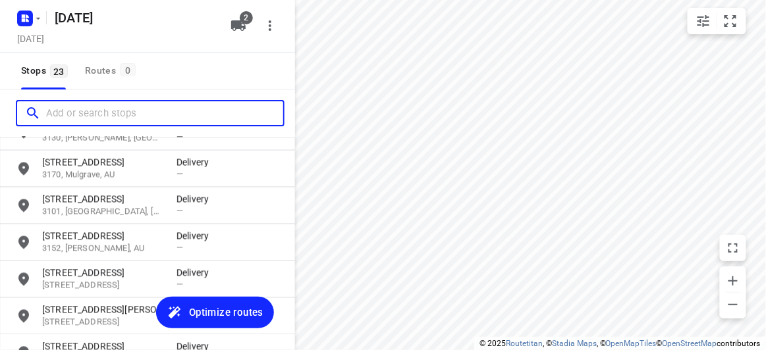
scroll to position [721, 0]
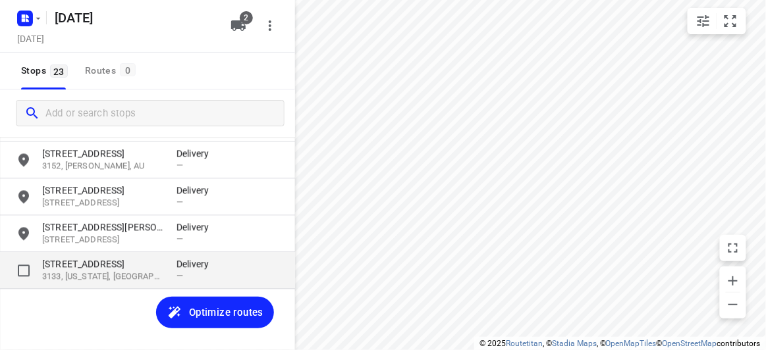
click at [98, 274] on p "3133, [US_STATE], [GEOGRAPHIC_DATA]" at bounding box center [102, 277] width 121 height 13
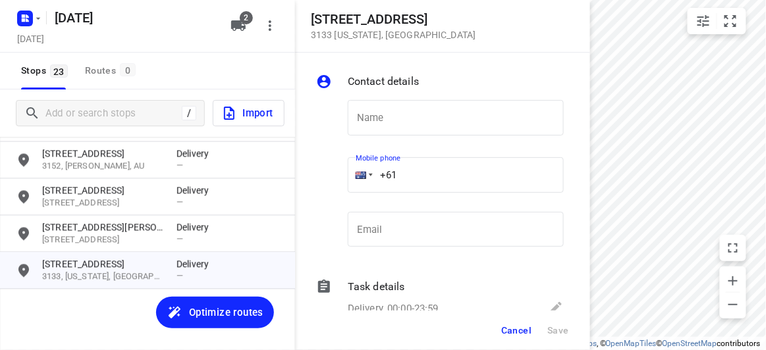
drag, startPoint x: 432, startPoint y: 171, endPoint x: 373, endPoint y: 169, distance: 58.6
click at [373, 169] on input "+61" at bounding box center [456, 175] width 216 height 36
paste input "411668858"
type input "[PHONE_NUMBER]"
click at [383, 115] on input "text" at bounding box center [456, 118] width 216 height 36
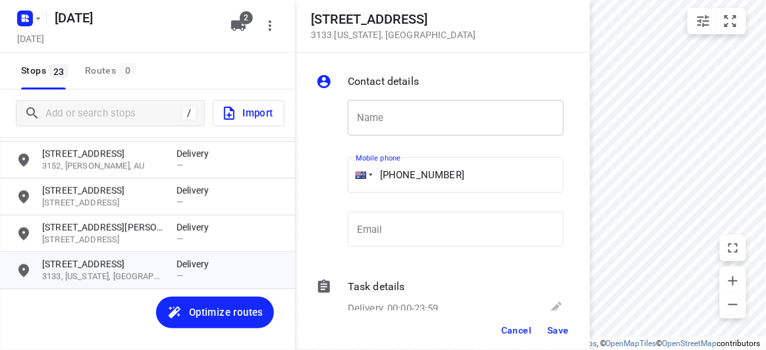
paste input "[PERSON_NAME]"
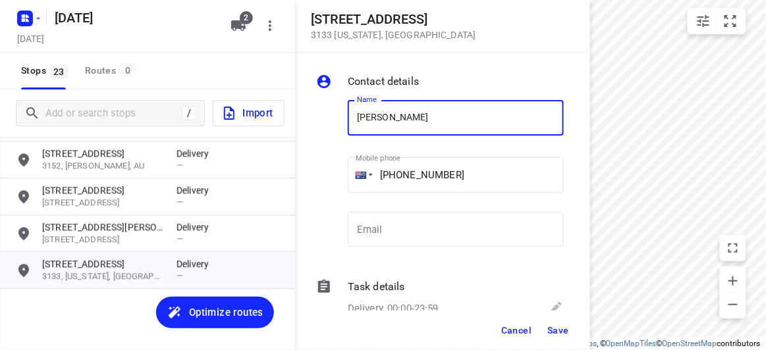
type input "[PERSON_NAME]"
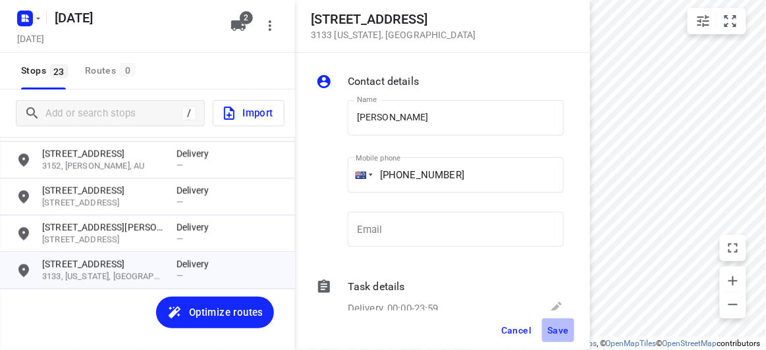
click at [562, 339] on button "Save" at bounding box center [558, 331] width 32 height 24
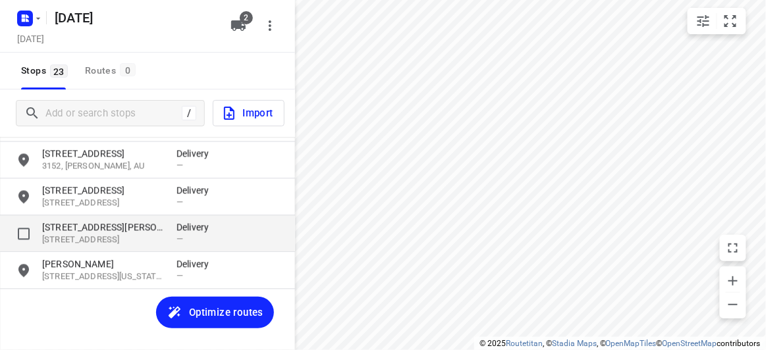
click at [15, 213] on div "[STREET_ADDRESS] Delivery —" at bounding box center [147, 197] width 295 height 37
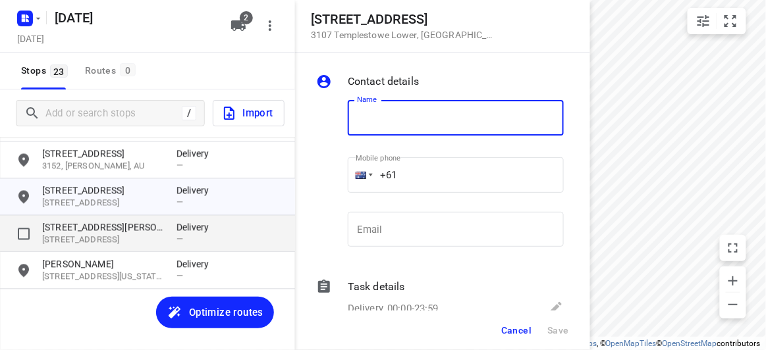
click at [93, 235] on p "[STREET_ADDRESS]" at bounding box center [102, 240] width 121 height 13
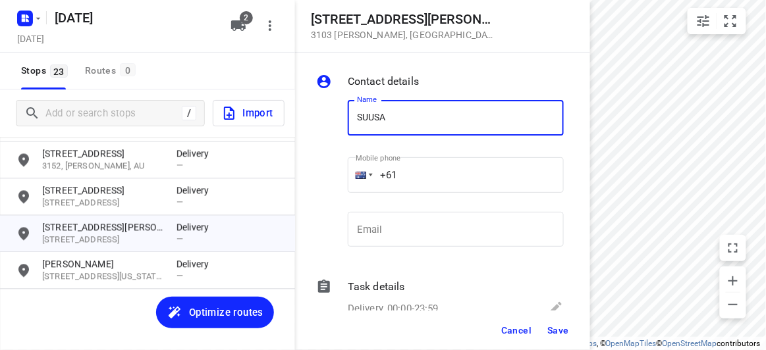
drag, startPoint x: 394, startPoint y: 130, endPoint x: 377, endPoint y: 122, distance: 18.9
click at [392, 129] on input "SUUSA" at bounding box center [456, 118] width 216 height 36
click at [376, 121] on input "SUUSA" at bounding box center [456, 118] width 216 height 36
drag, startPoint x: 387, startPoint y: 115, endPoint x: 389, endPoint y: 128, distance: 14.1
click at [387, 115] on input "SUSA" at bounding box center [456, 118] width 216 height 36
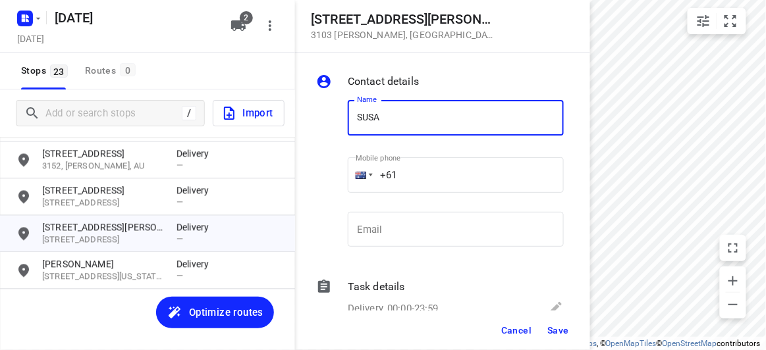
type input "[PERSON_NAME]"
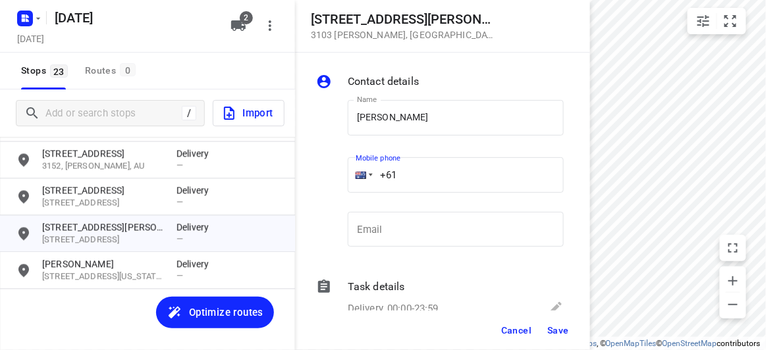
drag, startPoint x: 398, startPoint y: 175, endPoint x: 346, endPoint y: 180, distance: 52.3
click at [346, 180] on div "Mobile phone +61 ​" at bounding box center [455, 179] width 227 height 61
paste input "424327728"
type input "[PHONE_NUMBER]"
click at [554, 329] on span "Save" at bounding box center [558, 330] width 22 height 11
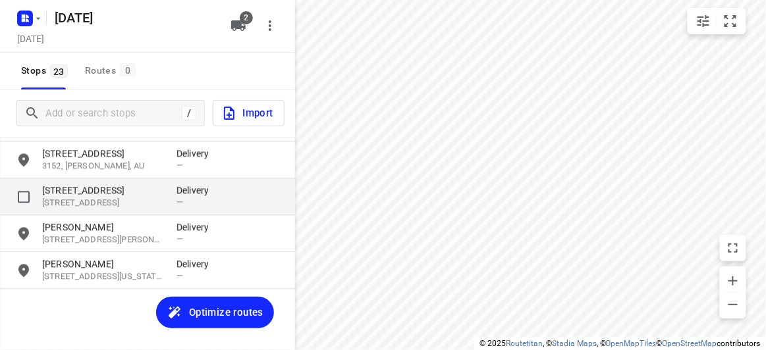
click at [78, 192] on p "[STREET_ADDRESS]" at bounding box center [102, 190] width 121 height 13
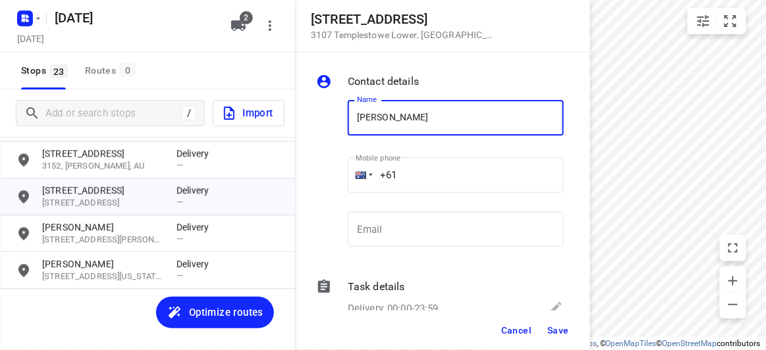
type input "[PERSON_NAME] HOW"
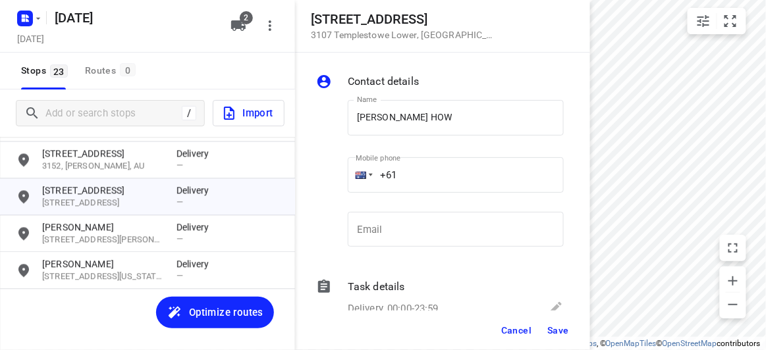
click at [394, 194] on div "Mobile phone +61 ​" at bounding box center [456, 177] width 216 height 53
click at [401, 188] on input "+61" at bounding box center [456, 175] width 216 height 36
paste input "416376451"
type input "[PHONE_NUMBER]"
click at [549, 333] on span "Save" at bounding box center [558, 330] width 22 height 11
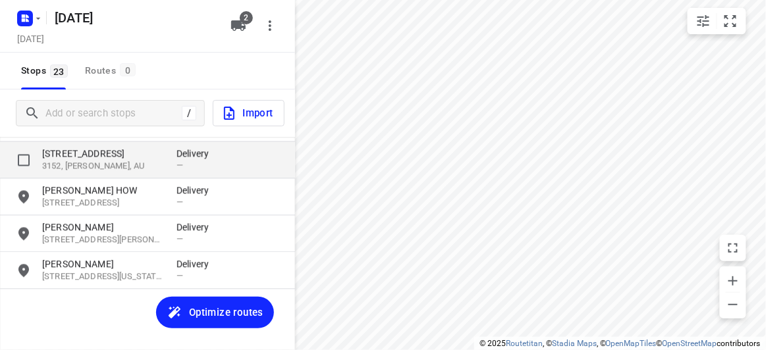
click at [120, 163] on p "3152, [PERSON_NAME], AU" at bounding box center [102, 167] width 121 height 13
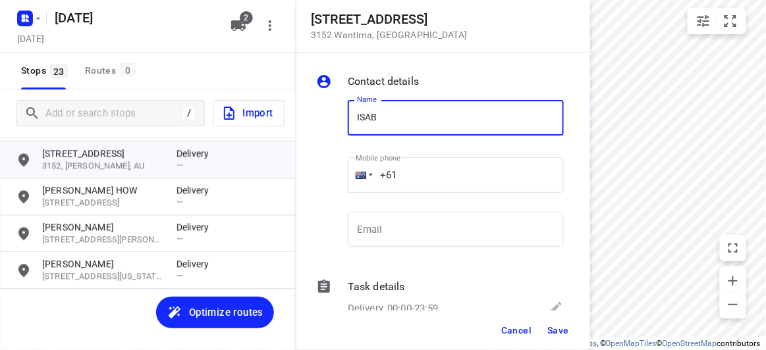
type input "[PERSON_NAME]"
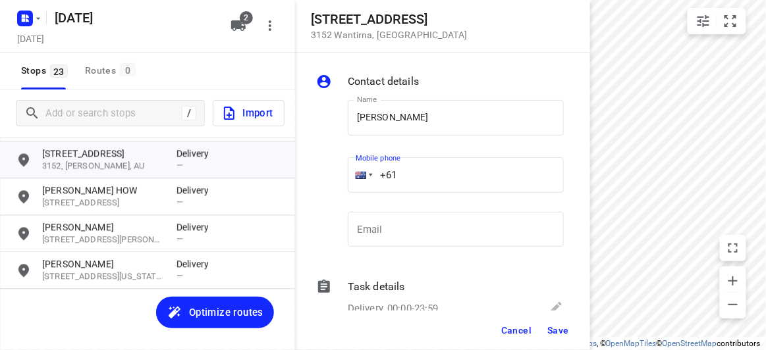
click at [416, 177] on input "+61" at bounding box center [456, 175] width 216 height 36
paste input "433807353"
type input "[PHONE_NUMBER]"
click at [564, 324] on button "Save" at bounding box center [558, 331] width 32 height 24
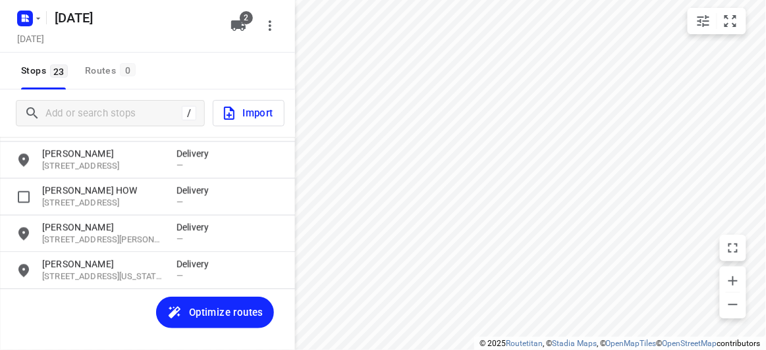
scroll to position [601, 0]
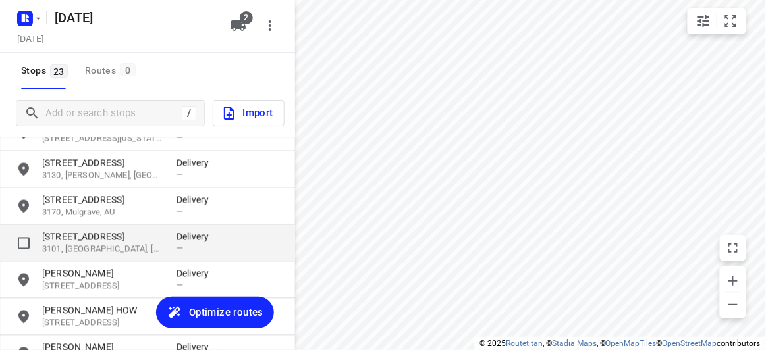
click at [84, 227] on div "[STREET_ADDRESS] Delivery —" at bounding box center [147, 243] width 295 height 37
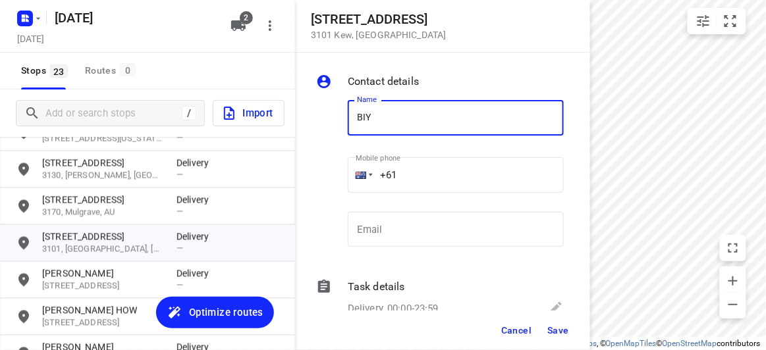
type input "BIYATI"
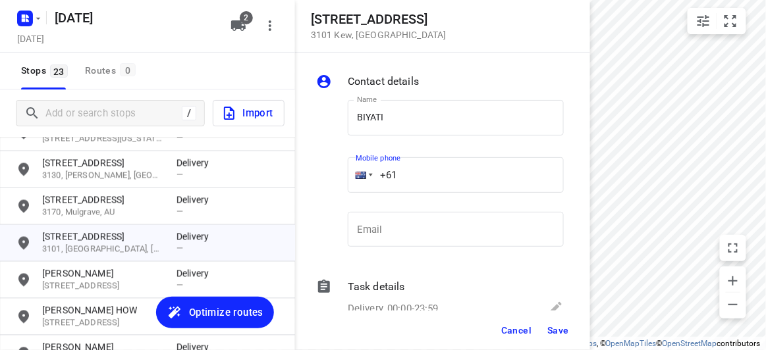
drag, startPoint x: 412, startPoint y: 173, endPoint x: 418, endPoint y: 168, distance: 8.4
click at [418, 169] on input "+61" at bounding box center [456, 175] width 216 height 36
paste input "61431022845"
drag, startPoint x: 518, startPoint y: 210, endPoint x: 383, endPoint y: 188, distance: 137.4
click at [355, 207] on div "Email Email" at bounding box center [455, 235] width 227 height 62
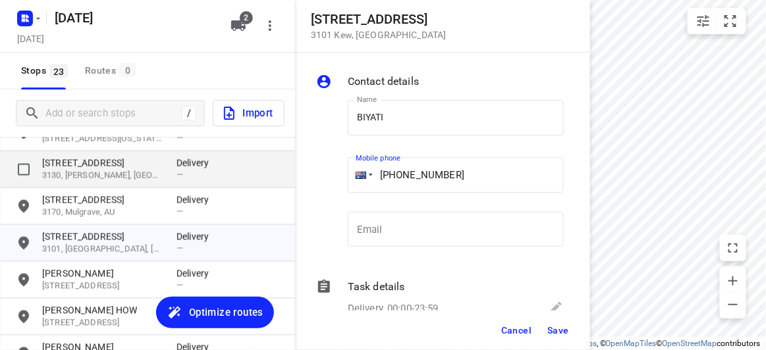
drag, startPoint x: 490, startPoint y: 162, endPoint x: 234, endPoint y: 182, distance: 256.3
click at [234, 182] on div "[STREET_ADDRESS] Contact details Name BIYATI Name Mobile phone [PHONE_NUMBER] ​…" at bounding box center [147, 175] width 295 height 350
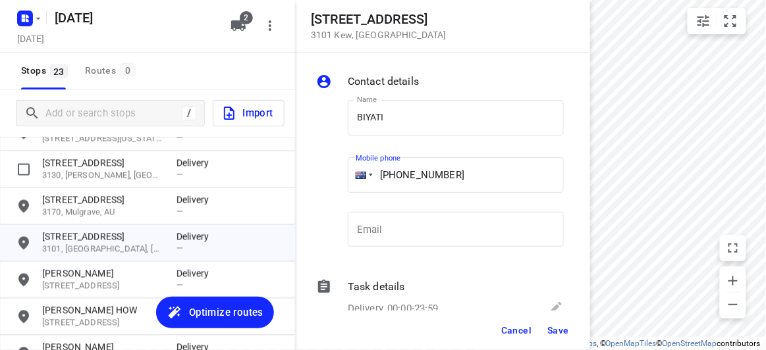
paste input "tel"
type input "[PHONE_NUMBER]"
click at [557, 331] on span "Save" at bounding box center [558, 330] width 22 height 11
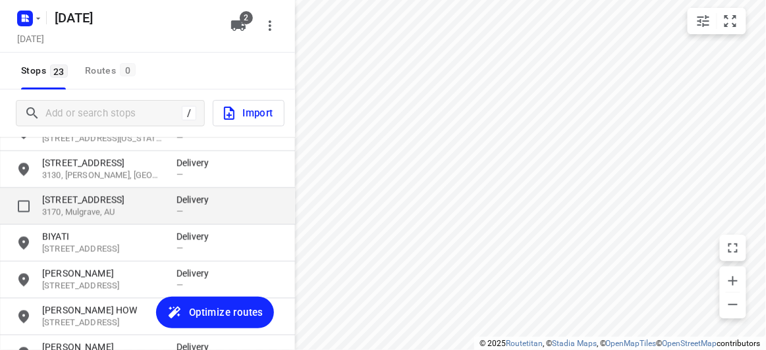
click at [118, 219] on div "[STREET_ADDRESS] Delivery —" at bounding box center [147, 206] width 295 height 37
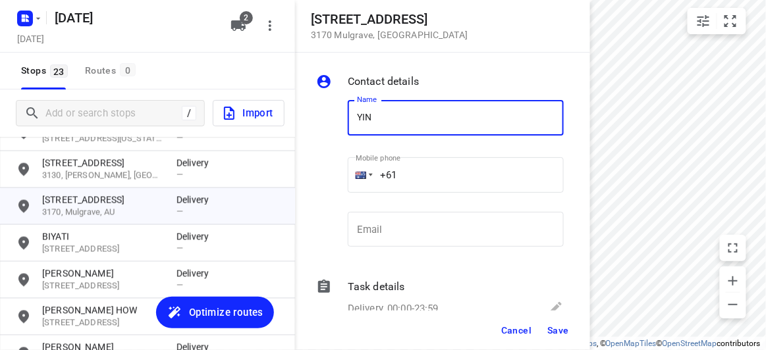
type input "[PERSON_NAME]"
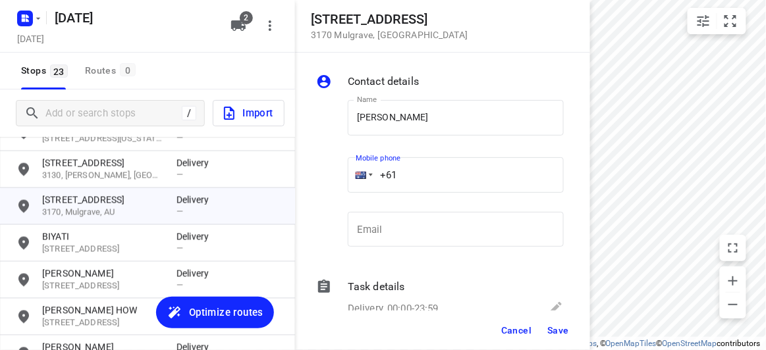
drag, startPoint x: 425, startPoint y: 173, endPoint x: 332, endPoint y: 173, distance: 93.5
click at [332, 173] on div "Name [PERSON_NAME] Name Mobile phone +61 ​ Email Email" at bounding box center [439, 177] width 253 height 174
paste input "422155118"
type input "[PHONE_NUMBER]"
click at [548, 328] on span "Save" at bounding box center [558, 330] width 22 height 11
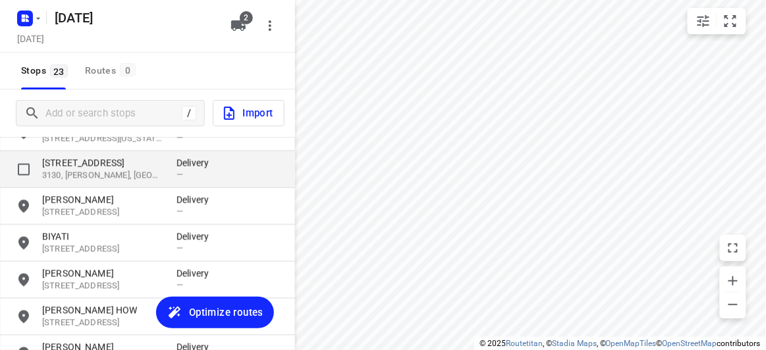
click at [113, 167] on p "[STREET_ADDRESS]" at bounding box center [102, 163] width 121 height 13
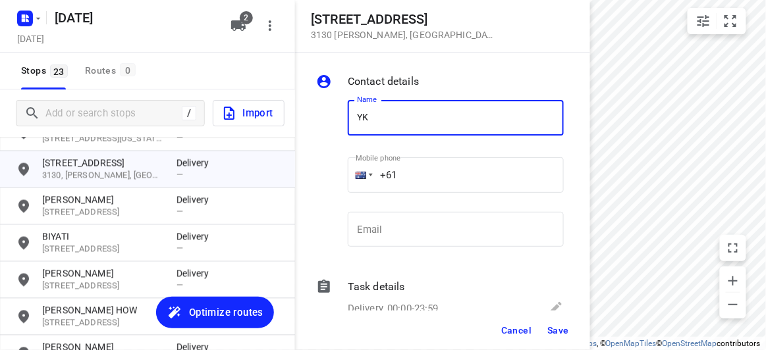
type input "Y"
click at [358, 127] on input "OK" at bounding box center [456, 118] width 216 height 36
click at [430, 116] on input "YOK" at bounding box center [456, 118] width 216 height 36
type input "[PERSON_NAME] 3/3"
click at [419, 173] on input "+61" at bounding box center [456, 175] width 216 height 36
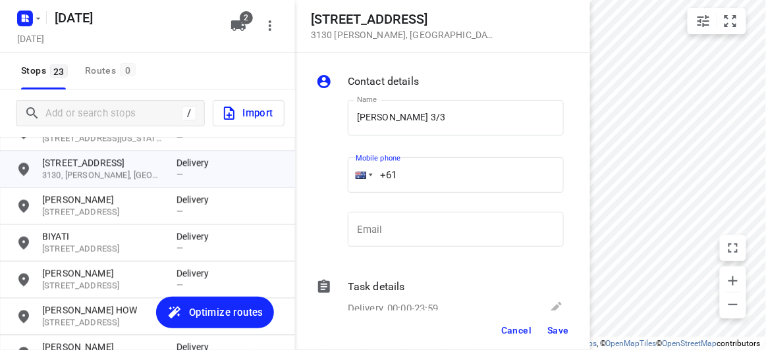
paste input "23708057"
click at [367, 176] on div at bounding box center [360, 175] width 25 height 36
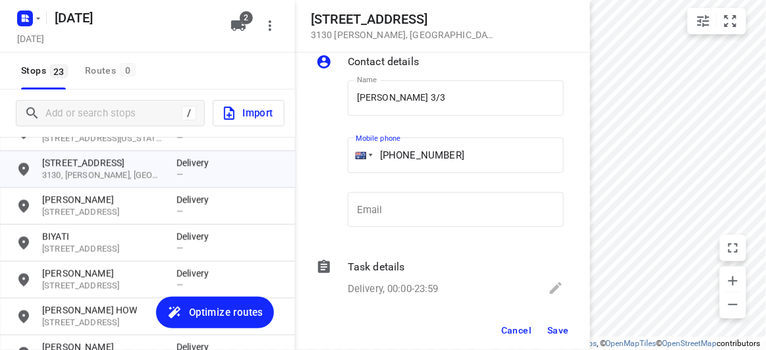
click at [392, 169] on input "[PHONE_NUMBER]" at bounding box center [456, 156] width 216 height 36
click at [398, 168] on input "[PHONE_NUMBER]" at bounding box center [456, 156] width 216 height 36
type input "[PHONE_NUMBER]"
click at [551, 329] on span "Save" at bounding box center [558, 330] width 22 height 11
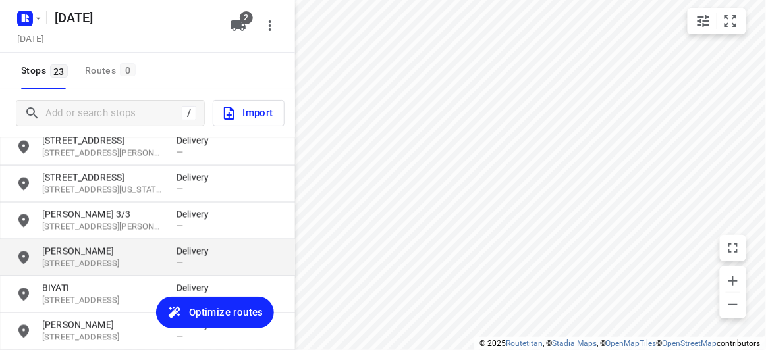
scroll to position [541, 0]
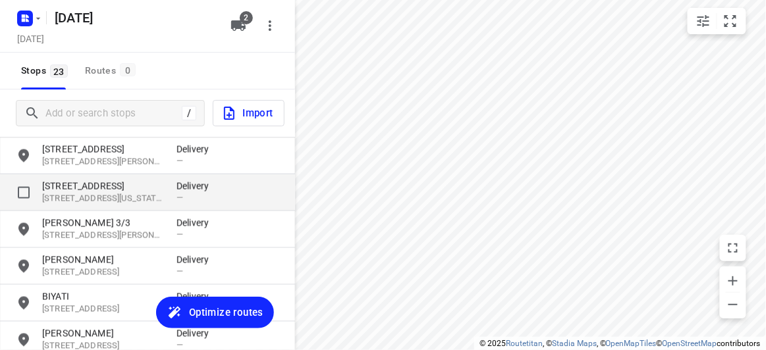
click at [101, 202] on p "[STREET_ADDRESS][US_STATE]" at bounding box center [102, 199] width 121 height 13
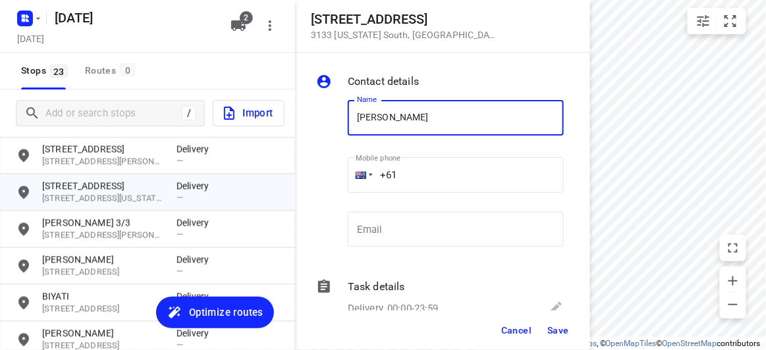
paste input "0430 012 265"
type input "SIEW GOH0430 012 265"
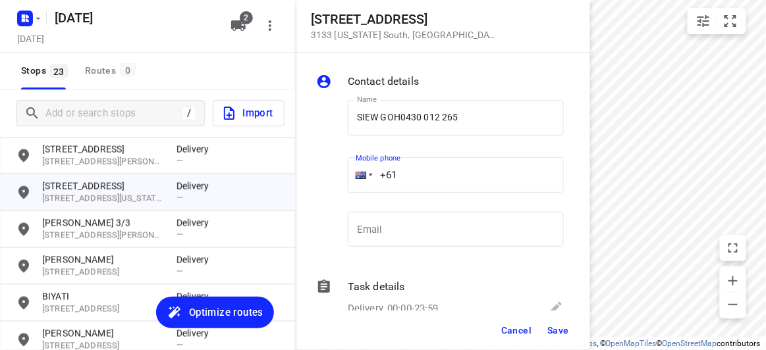
click at [429, 176] on input "+61" at bounding box center [456, 175] width 216 height 36
paste input "0430012265"
type input "[PHONE_NUMBER]"
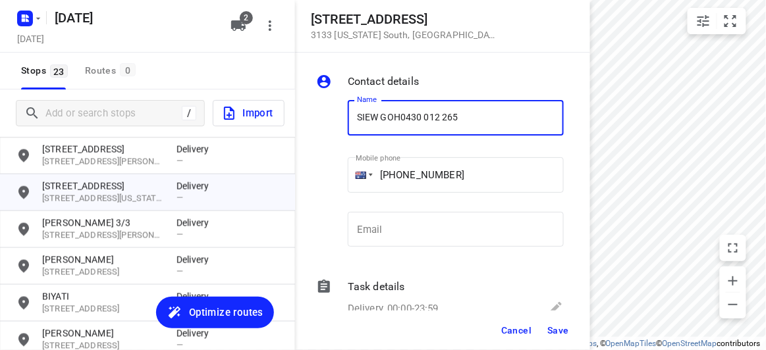
drag, startPoint x: 477, startPoint y: 126, endPoint x: 398, endPoint y: 126, distance: 79.0
click at [398, 126] on input "SIEW GOH0430 012 265" at bounding box center [456, 118] width 216 height 36
type input "[PERSON_NAME]"
click at [404, 169] on input "[PHONE_NUMBER]" at bounding box center [456, 175] width 216 height 36
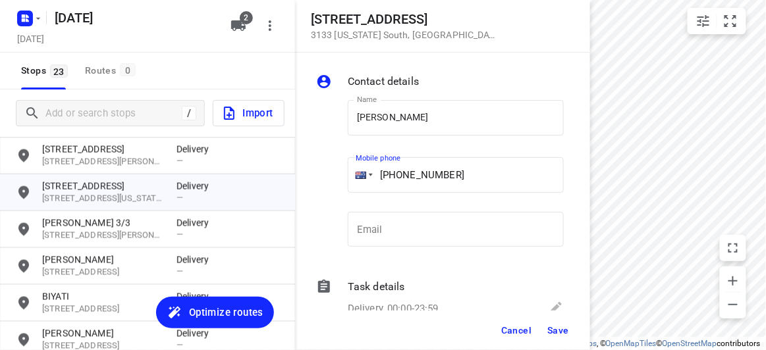
click at [407, 184] on input "[PHONE_NUMBER]" at bounding box center [456, 175] width 216 height 36
type input "[PHONE_NUMBER]"
click at [554, 323] on button "Save" at bounding box center [558, 331] width 32 height 24
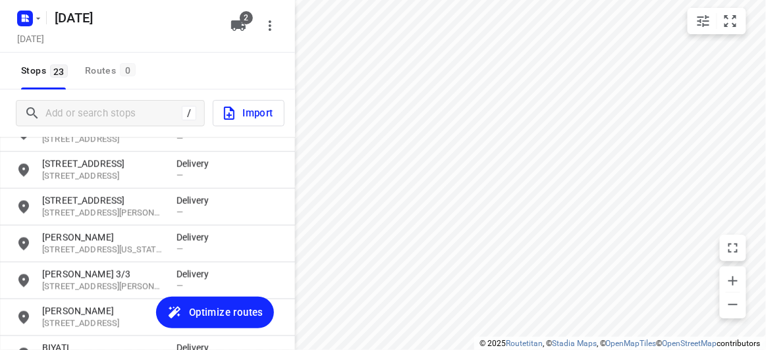
scroll to position [421, 0]
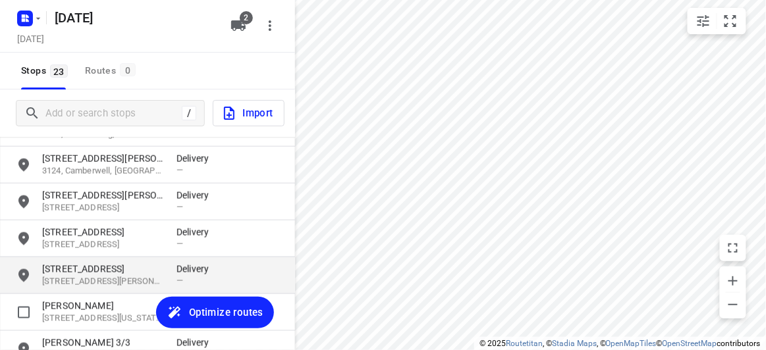
click at [76, 267] on p "[STREET_ADDRESS]" at bounding box center [102, 269] width 121 height 13
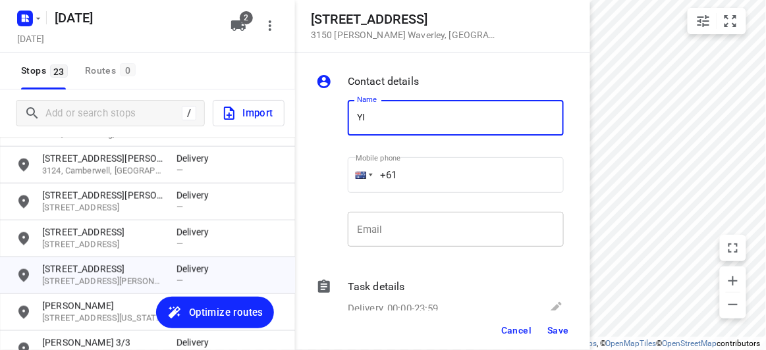
type input "[PERSON_NAME]"
click at [435, 193] on div "Mobile phone +61 ​" at bounding box center [456, 177] width 216 height 53
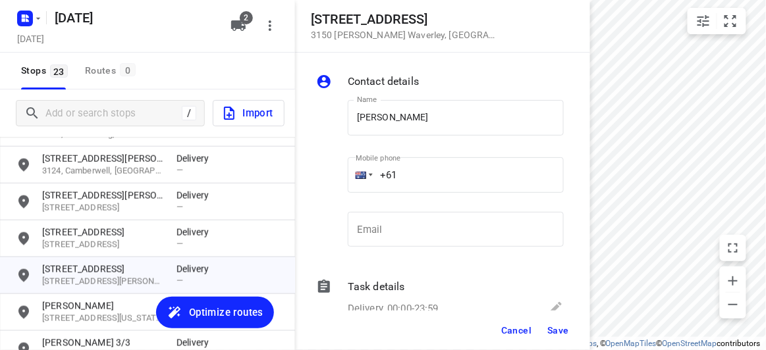
click at [416, 176] on input "+61" at bounding box center [456, 175] width 216 height 36
paste input "433683999"
type input "[PHONE_NUMBER]"
click at [554, 333] on span "Save" at bounding box center [558, 330] width 22 height 11
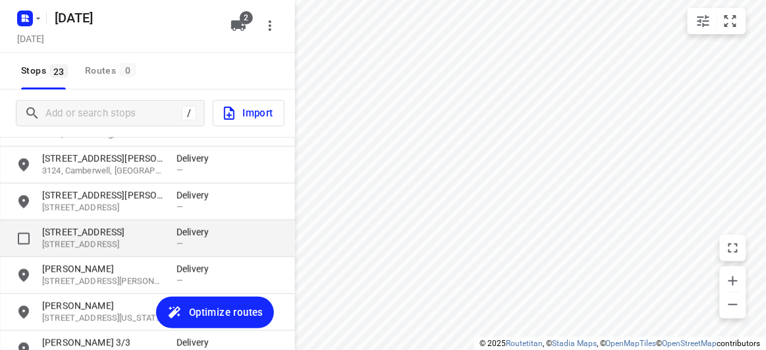
click at [95, 240] on p "[STREET_ADDRESS]" at bounding box center [102, 245] width 121 height 13
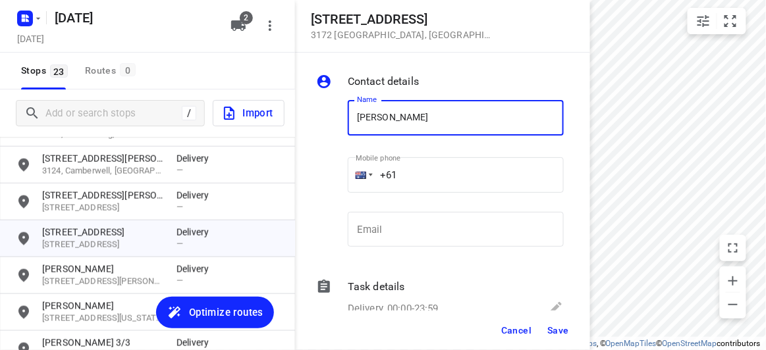
click at [433, 122] on input "[PERSON_NAME]" at bounding box center [456, 118] width 216 height 36
type input "[PERSON_NAME]"
click at [413, 172] on input "+61" at bounding box center [456, 175] width 216 height 36
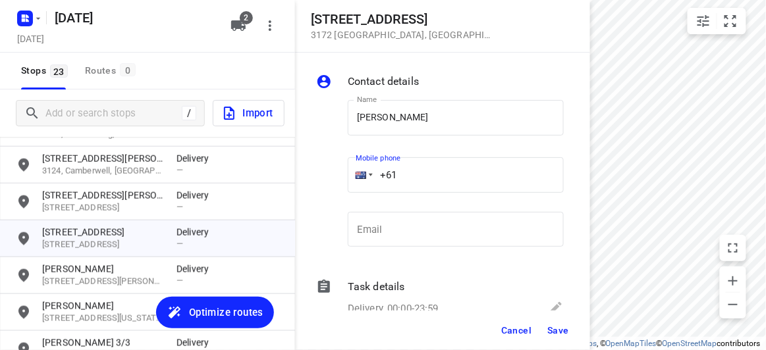
paste input "421531028"
type input "[PHONE_NUMBER]"
click at [554, 331] on span "Save" at bounding box center [558, 330] width 22 height 11
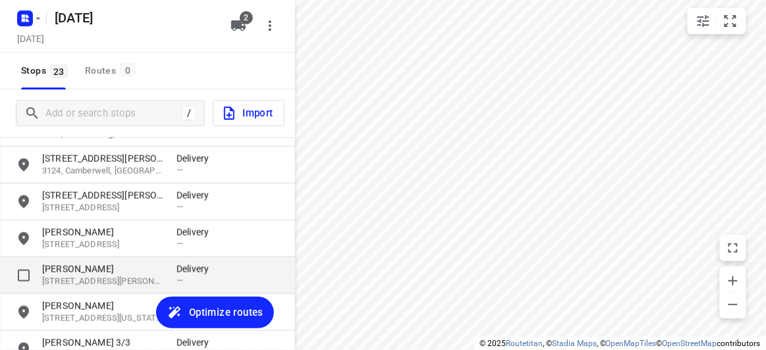
scroll to position [362, 0]
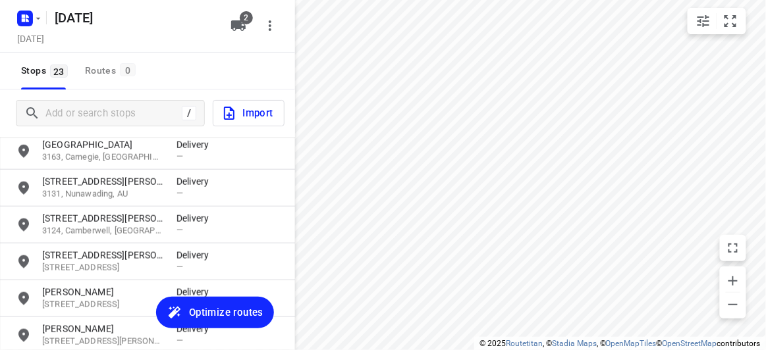
click at [112, 235] on p "3124, Camberwell, [GEOGRAPHIC_DATA]" at bounding box center [102, 231] width 121 height 13
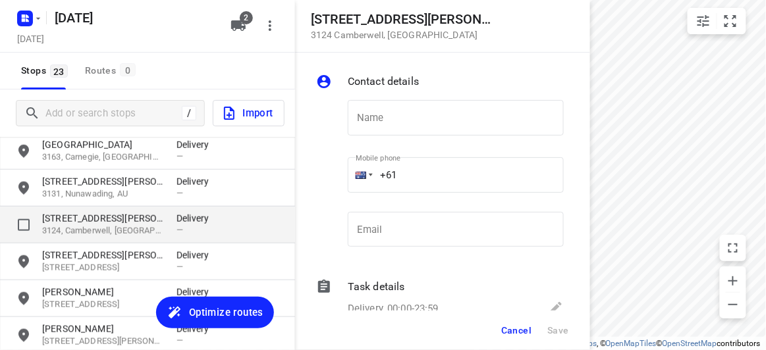
click at [113, 241] on div "[STREET_ADDRESS][PERSON_NAME] Delivery —" at bounding box center [147, 225] width 295 height 37
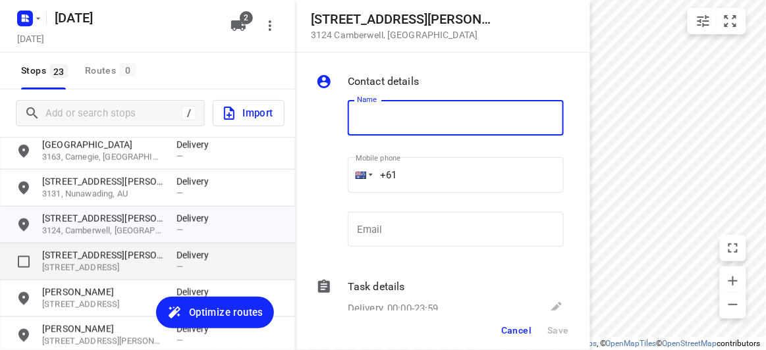
click at [116, 249] on p "[STREET_ADDRESS][PERSON_NAME]" at bounding box center [102, 255] width 121 height 13
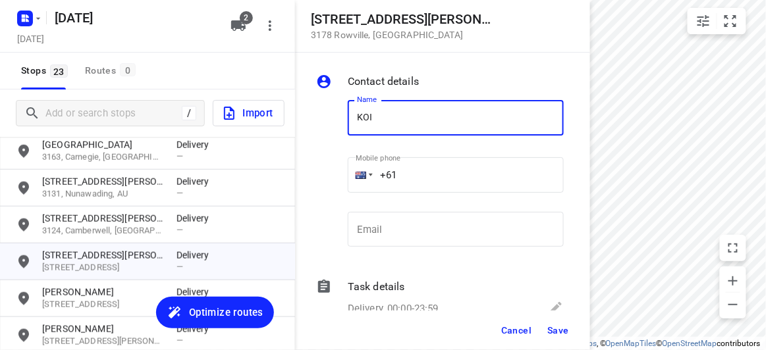
type input "[PERSON_NAME] 4/15"
drag, startPoint x: 400, startPoint y: 186, endPoint x: 412, endPoint y: 167, distance: 22.5
click at [412, 167] on input "+61" at bounding box center [456, 175] width 216 height 36
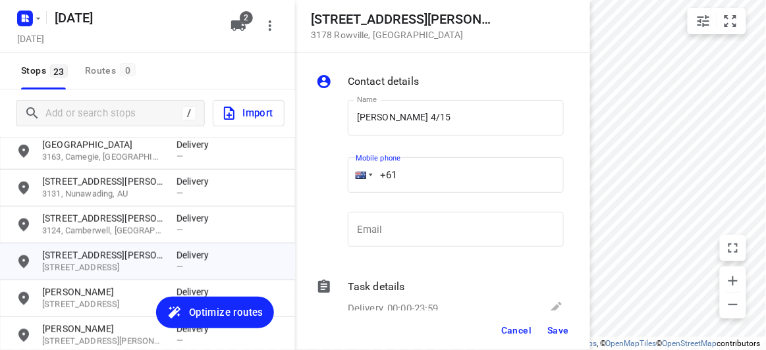
paste input "449039836"
type input "[PHONE_NUMBER]"
click at [565, 333] on span "Save" at bounding box center [558, 330] width 22 height 11
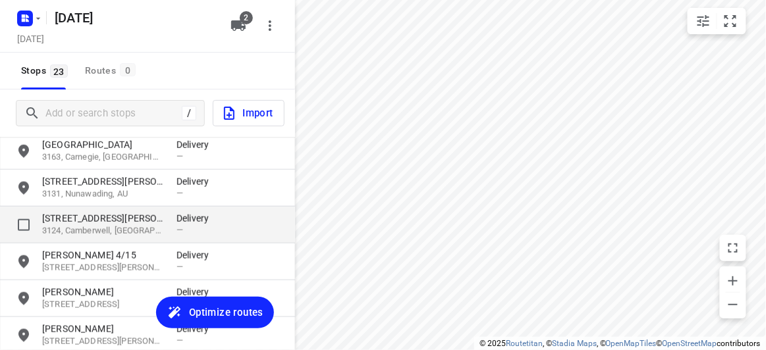
click at [86, 225] on p "3124, Camberwell, [GEOGRAPHIC_DATA]" at bounding box center [102, 231] width 121 height 13
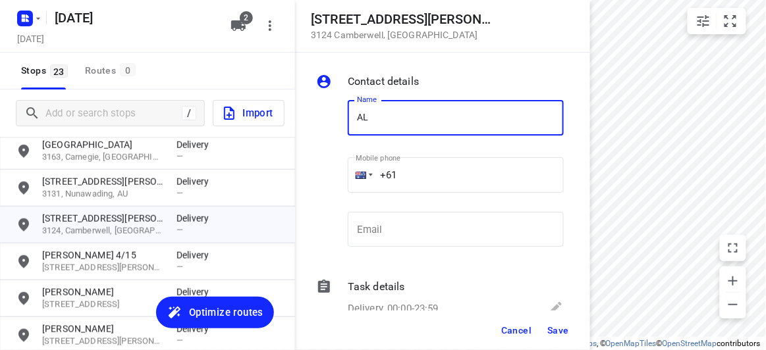
type input "[PERSON_NAME]"
click at [405, 176] on input "+61" at bounding box center [456, 175] width 216 height 36
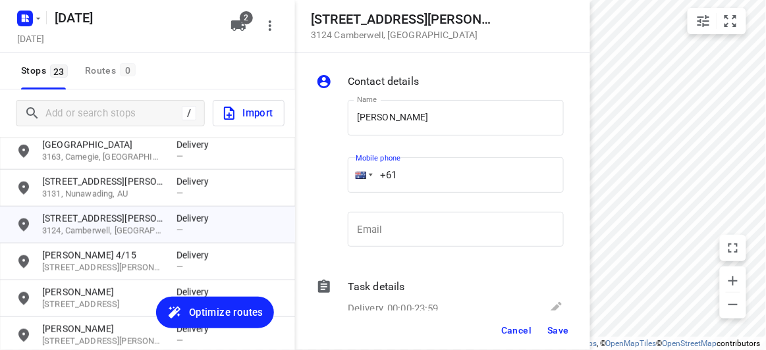
paste input "02207709"
click at [402, 176] on input "[PHONE_NUMBER]" at bounding box center [456, 175] width 216 height 36
click at [396, 174] on input "[PHONE_NUMBER]" at bounding box center [456, 175] width 216 height 36
click at [406, 171] on input "[PHONE_NUMBER]" at bounding box center [456, 175] width 216 height 36
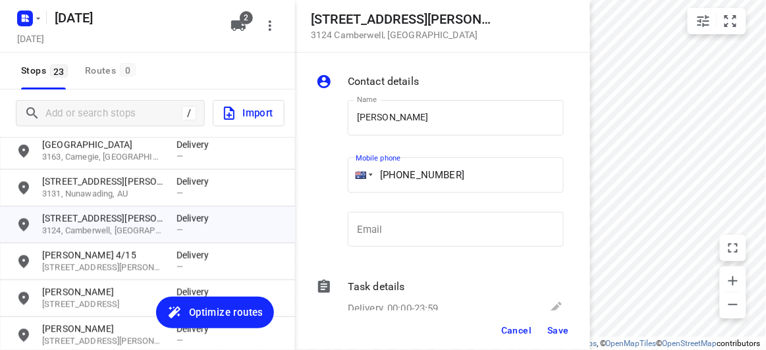
type input "[PHONE_NUMBER]"
click at [551, 329] on span "Save" at bounding box center [558, 330] width 22 height 11
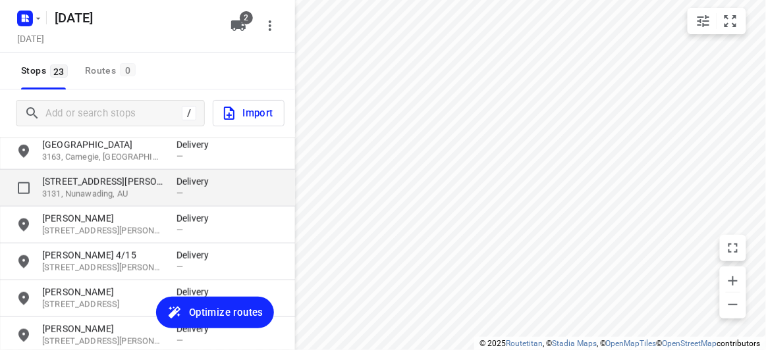
click at [95, 173] on div "[STREET_ADDRESS][PERSON_NAME] Delivery —" at bounding box center [147, 188] width 295 height 37
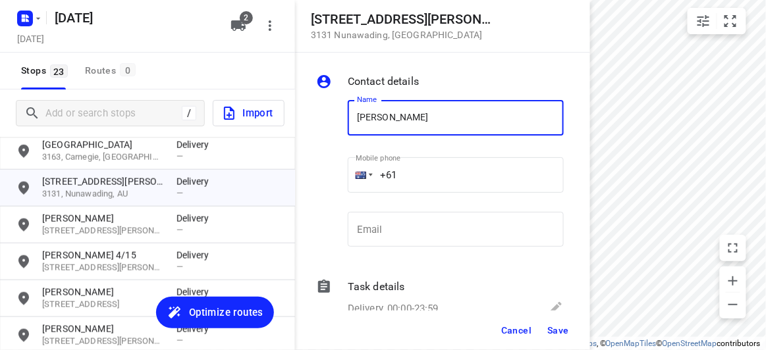
paste input "401441121"
type input "[PERSON_NAME] 401441121"
click at [439, 185] on input "+61" at bounding box center [456, 175] width 216 height 36
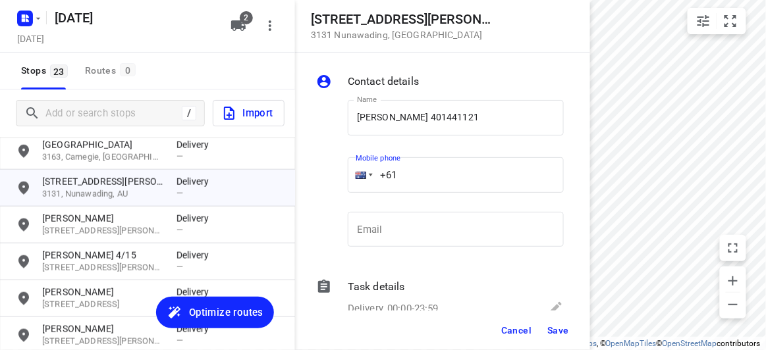
paste input "401441121"
type input "[PHONE_NUMBER]"
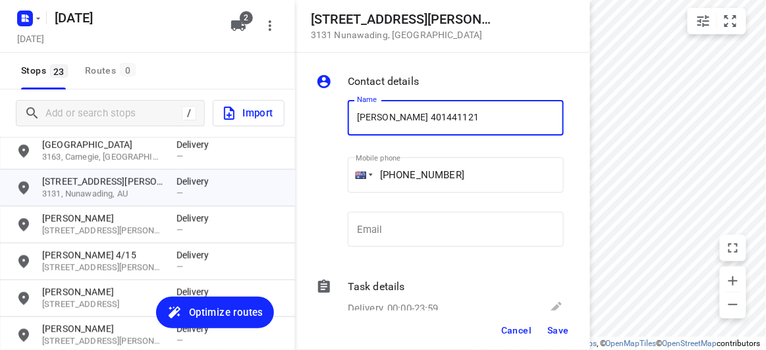
drag, startPoint x: 485, startPoint y: 109, endPoint x: 407, endPoint y: 110, distance: 77.7
click at [407, 110] on input "[PERSON_NAME] 401441121" at bounding box center [456, 118] width 216 height 36
type input "[PERSON_NAME]"
click at [554, 336] on button "Save" at bounding box center [558, 331] width 32 height 24
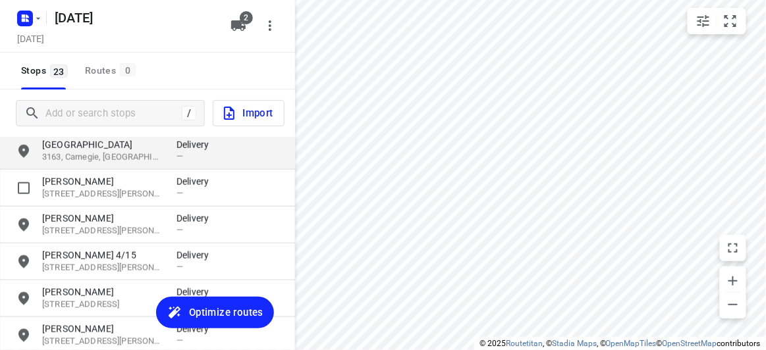
click at [55, 146] on p "[GEOGRAPHIC_DATA]" at bounding box center [102, 144] width 121 height 13
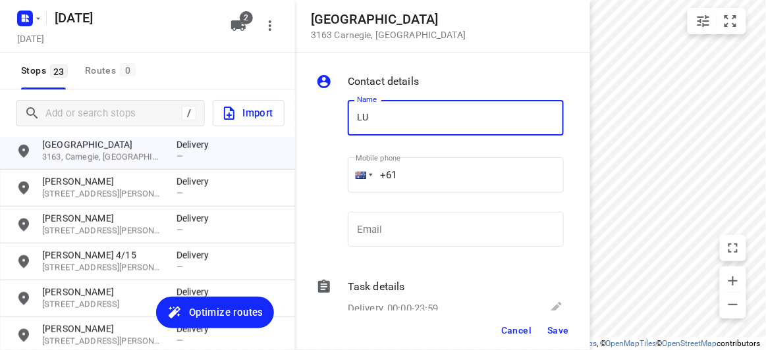
type input "[PERSON_NAME]"
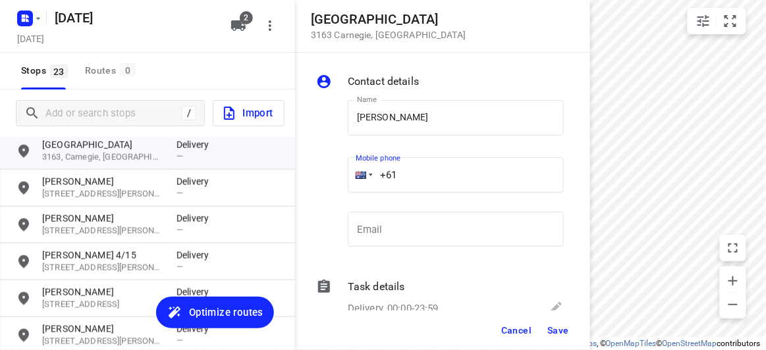
click at [417, 171] on input "+61" at bounding box center [456, 175] width 216 height 36
paste input "433551011"
type input "[PHONE_NUMBER]"
click at [565, 331] on span "Save" at bounding box center [558, 330] width 22 height 11
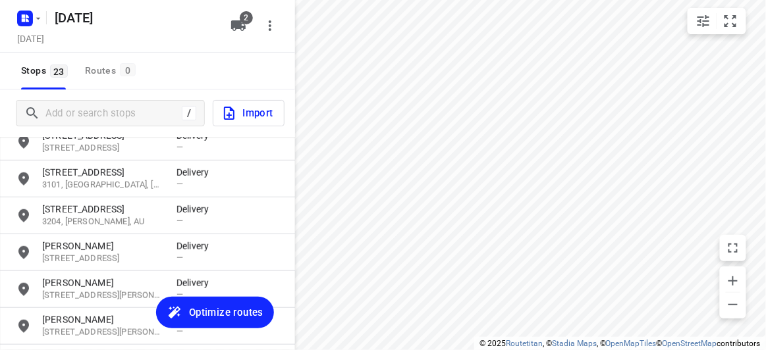
scroll to position [242, 0]
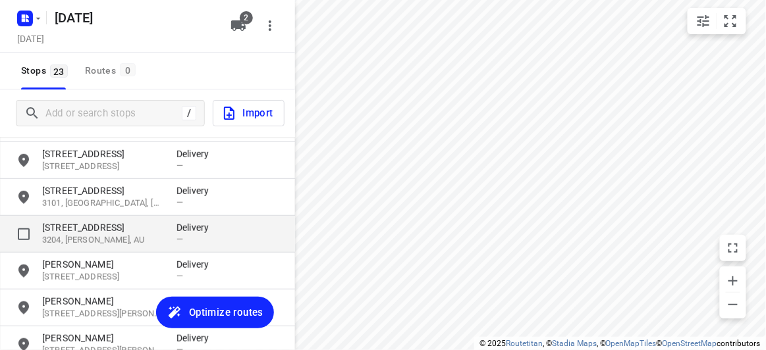
click at [146, 217] on div "[STREET_ADDRESS][PERSON_NAME] Delivery —" at bounding box center [147, 234] width 295 height 37
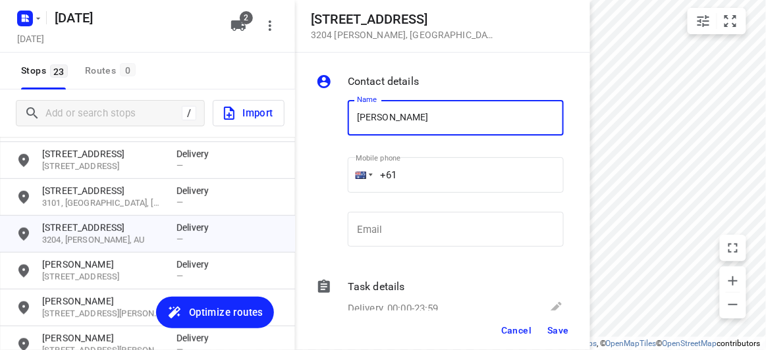
type input "[PERSON_NAME]"
click at [427, 168] on input "+61" at bounding box center [456, 175] width 216 height 36
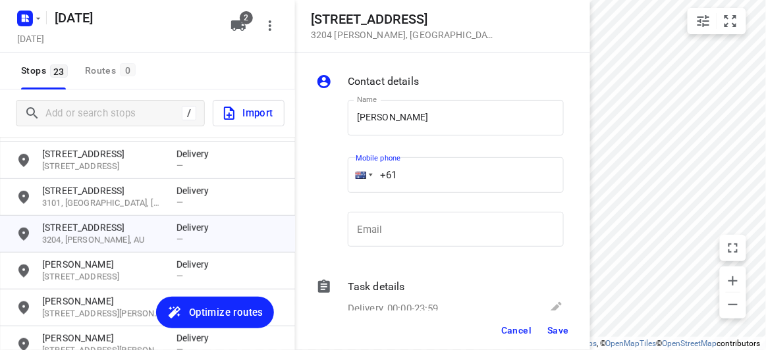
paste input "423218427"
type input "[PHONE_NUMBER]"
click at [559, 323] on button "Save" at bounding box center [558, 331] width 32 height 24
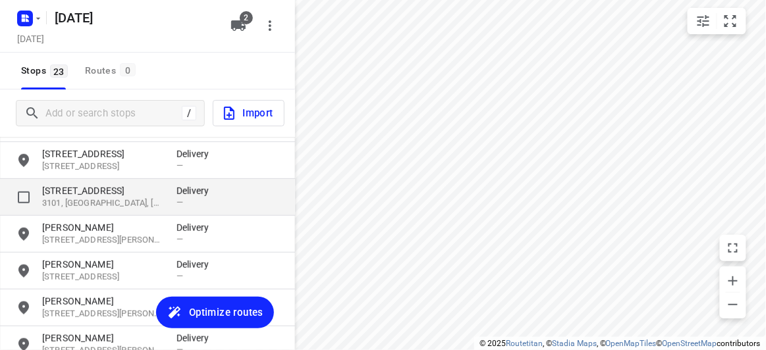
click at [155, 202] on p "3101, [GEOGRAPHIC_DATA], [GEOGRAPHIC_DATA]" at bounding box center [102, 204] width 121 height 13
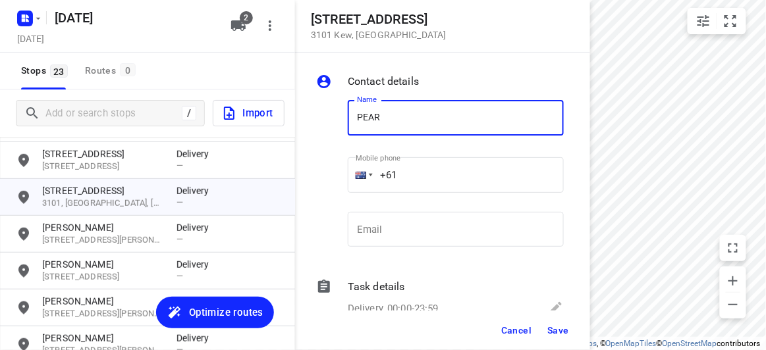
type input "[PERSON_NAME] 302/369"
click at [419, 168] on input "+61" at bounding box center [456, 175] width 216 height 36
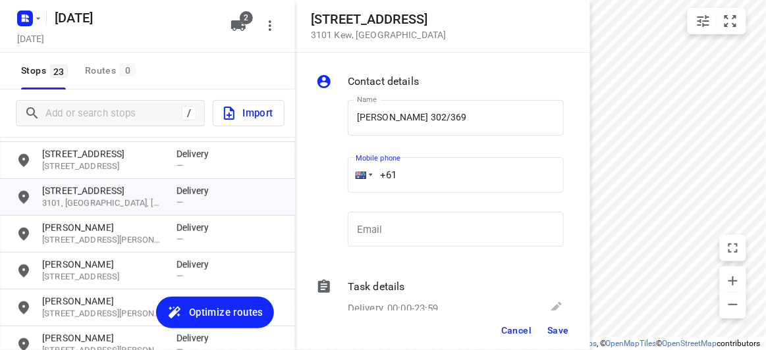
paste input "400738882"
type input "[PHONE_NUMBER]"
click at [554, 330] on span "Save" at bounding box center [558, 330] width 22 height 11
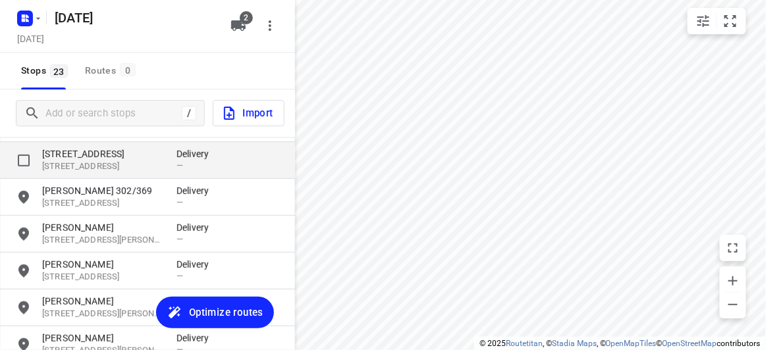
click at [112, 152] on p "[STREET_ADDRESS]" at bounding box center [102, 154] width 121 height 13
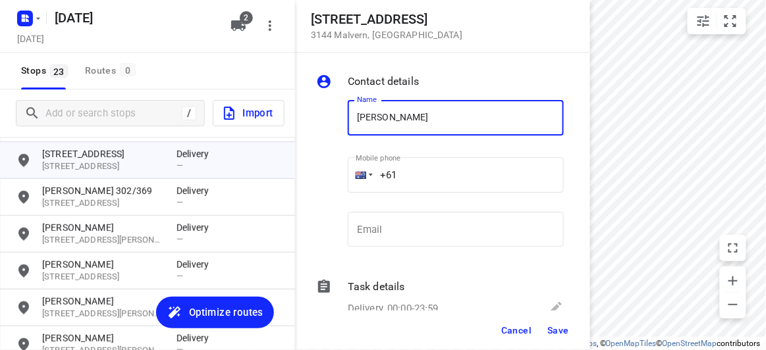
type input "[PERSON_NAME]"
click at [427, 165] on input "+61" at bounding box center [456, 175] width 216 height 36
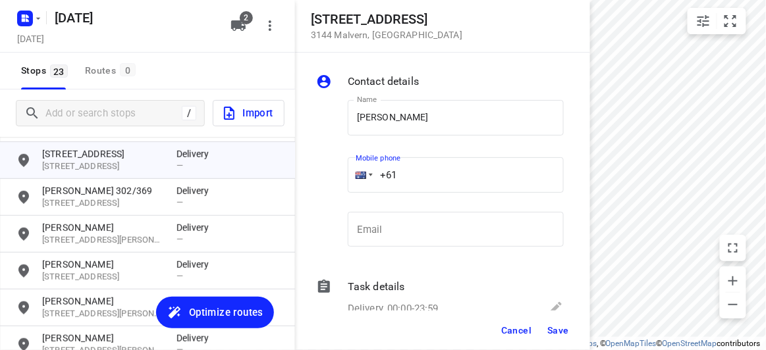
paste input "451175117"
type input "[PHONE_NUMBER]"
click at [566, 332] on span "Save" at bounding box center [558, 330] width 22 height 11
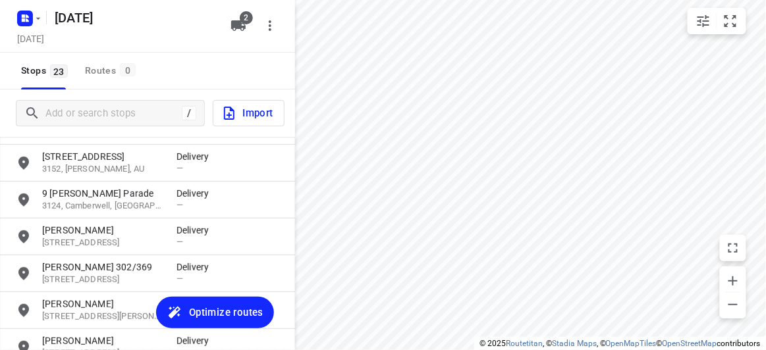
scroll to position [122, 0]
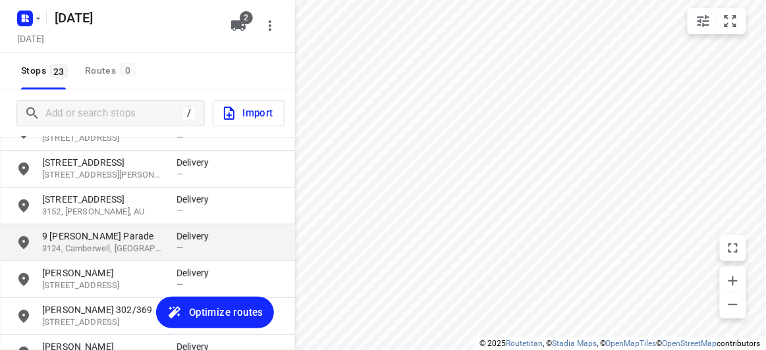
click at [93, 246] on p "3124, Camberwell, [GEOGRAPHIC_DATA]" at bounding box center [102, 249] width 121 height 13
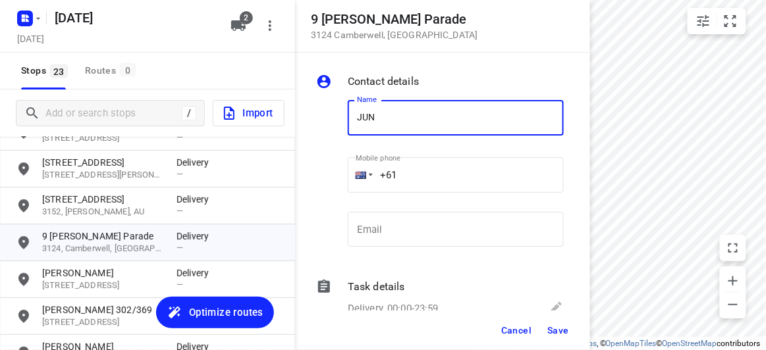
type input "[PERSON_NAME]"
click at [414, 182] on input "+61" at bounding box center [456, 175] width 216 height 36
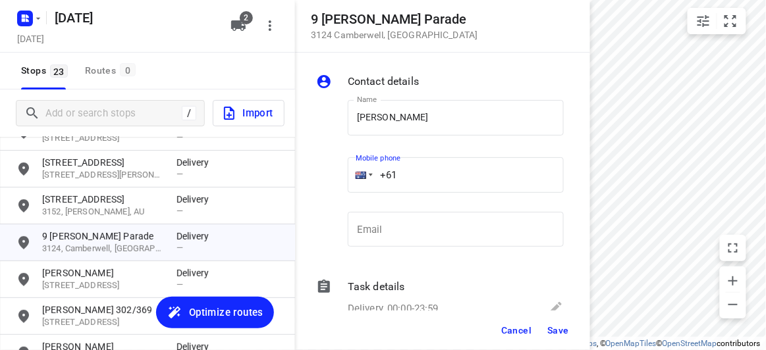
paste input "403231456"
type input "[PHONE_NUMBER]"
click at [562, 329] on span "Save" at bounding box center [558, 330] width 22 height 11
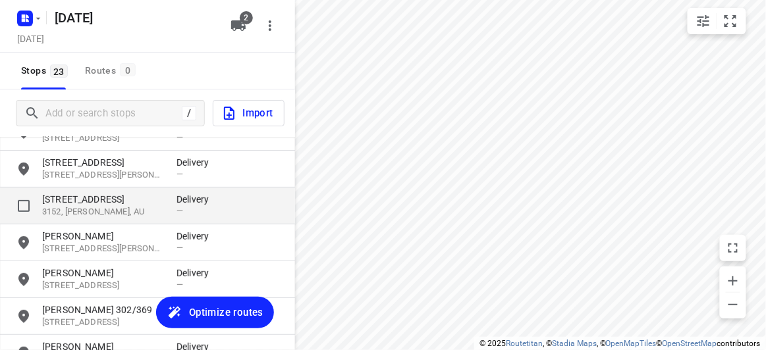
click at [99, 217] on p "3152, [PERSON_NAME], AU" at bounding box center [102, 212] width 121 height 13
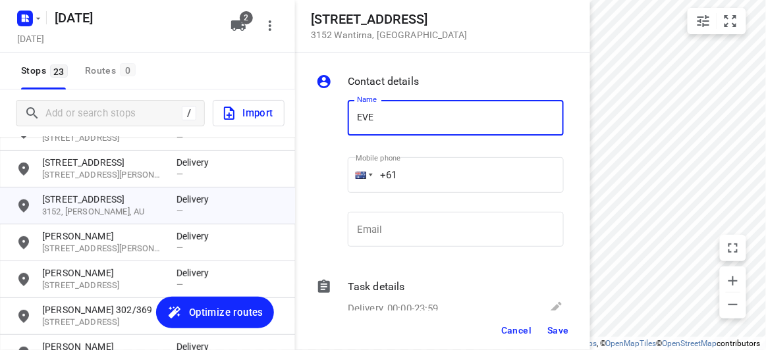
type input "[PERSON_NAME]"
click at [412, 166] on input "+61" at bounding box center [456, 175] width 216 height 36
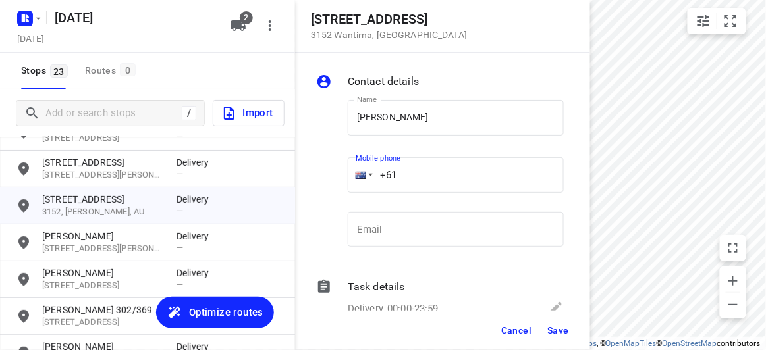
paste input "431546925"
type input "[PHONE_NUMBER]"
click at [563, 335] on span "Save" at bounding box center [558, 330] width 22 height 11
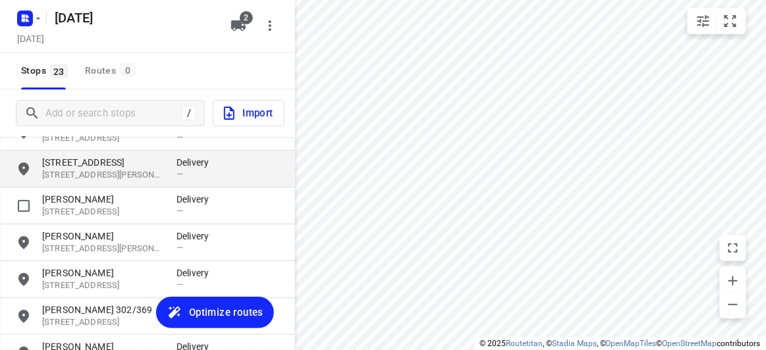
click at [99, 163] on p "[STREET_ADDRESS]" at bounding box center [102, 162] width 121 height 13
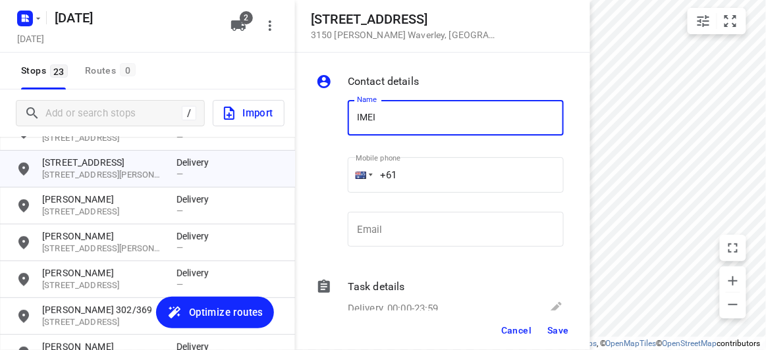
type input "IMEIA"
click at [420, 165] on input "+61" at bounding box center [456, 175] width 216 height 36
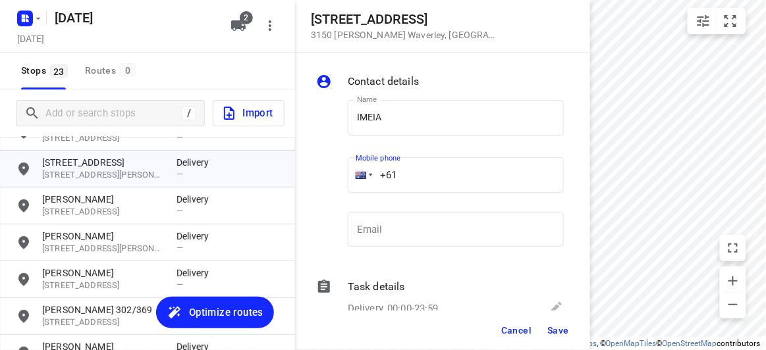
paste input "422270088"
type input "[PHONE_NUMBER]"
click at [551, 323] on button "Save" at bounding box center [558, 331] width 32 height 24
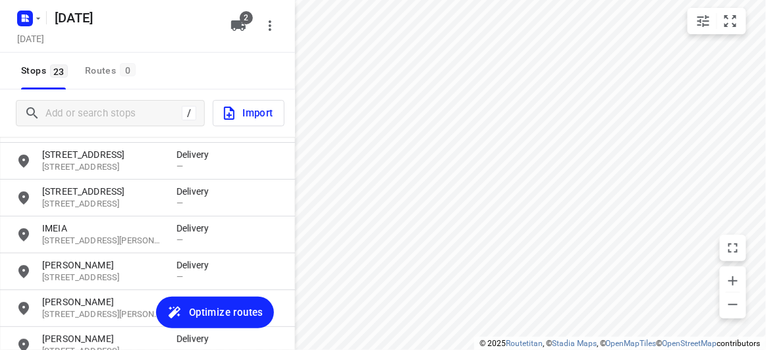
scroll to position [0, 0]
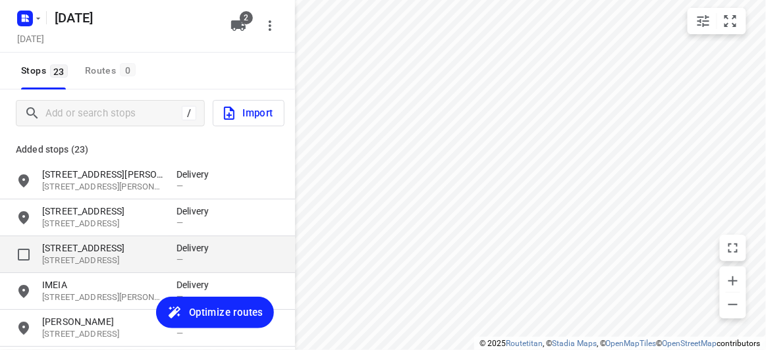
click at [63, 261] on p "[STREET_ADDRESS]" at bounding box center [102, 261] width 121 height 13
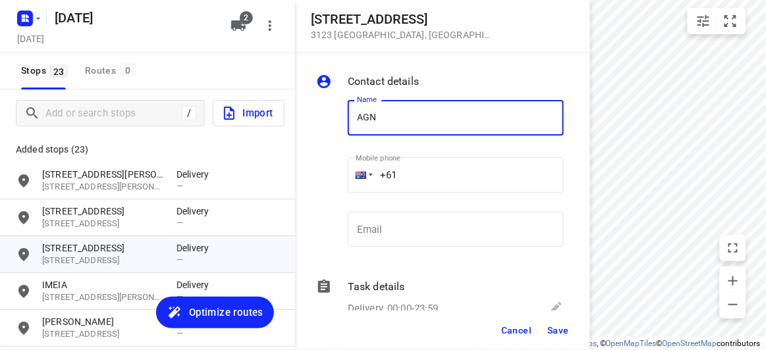
type input "[PERSON_NAME]"
click at [417, 171] on input "+61" at bounding box center [456, 175] width 216 height 36
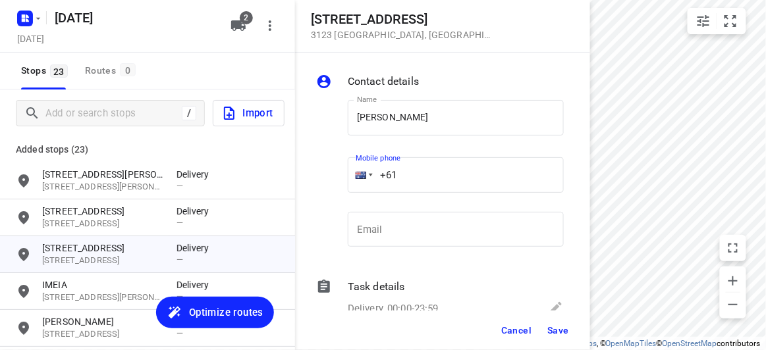
paste input "430310238"
type input "[PHONE_NUMBER]"
click at [555, 333] on span "Save" at bounding box center [558, 330] width 22 height 11
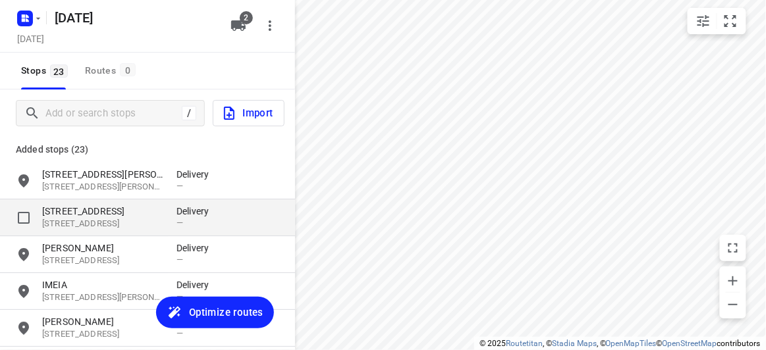
click at [146, 206] on p "[STREET_ADDRESS]" at bounding box center [102, 211] width 121 height 13
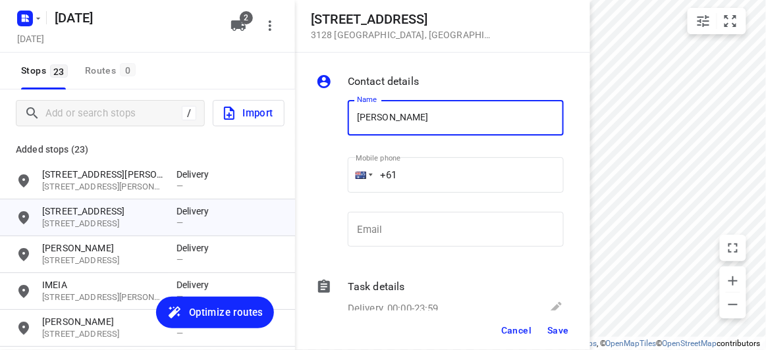
type input "[PERSON_NAME] 2/421"
click at [434, 176] on input "+61" at bounding box center [456, 175] width 216 height 36
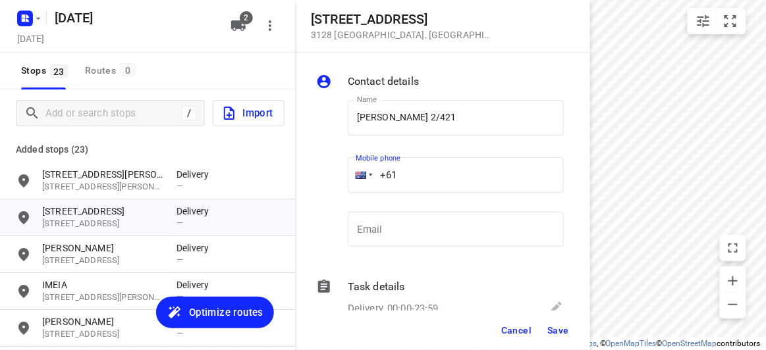
paste input "450581186"
type input "[PHONE_NUMBER]"
click at [546, 333] on button "Save" at bounding box center [558, 331] width 32 height 24
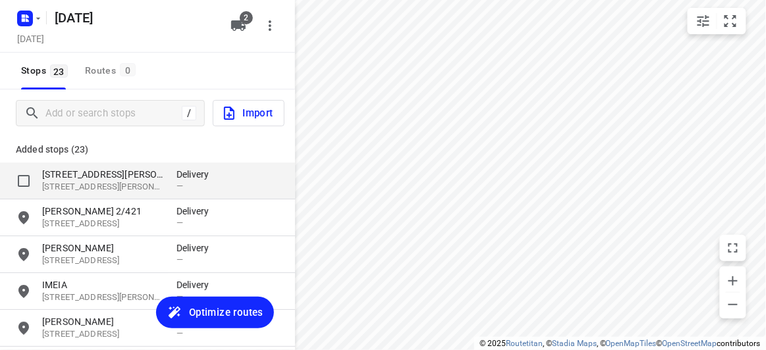
click at [110, 178] on p "[STREET_ADDRESS][PERSON_NAME]" at bounding box center [102, 174] width 121 height 13
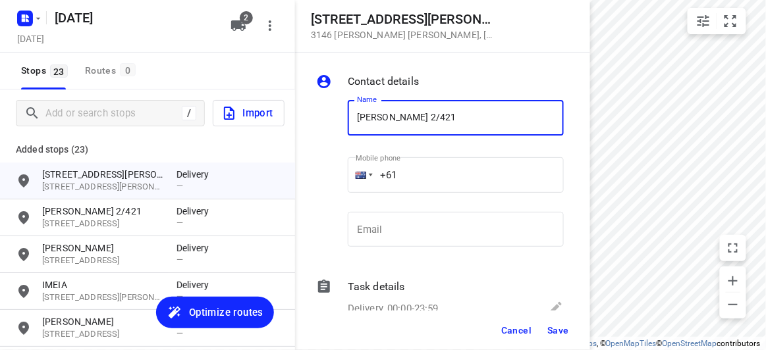
drag, startPoint x: 388, startPoint y: 120, endPoint x: 353, endPoint y: 122, distance: 35.0
click at [353, 122] on input "[PERSON_NAME] 2/421" at bounding box center [456, 118] width 216 height 36
type input "FEIFEI LI 3/8"
click at [418, 164] on input "+61" at bounding box center [456, 175] width 216 height 36
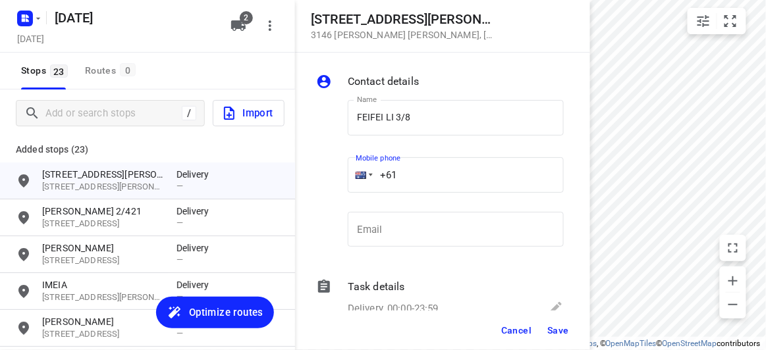
paste input "435888928"
type input "[PHONE_NUMBER]"
click at [561, 331] on span "Save" at bounding box center [558, 330] width 22 height 11
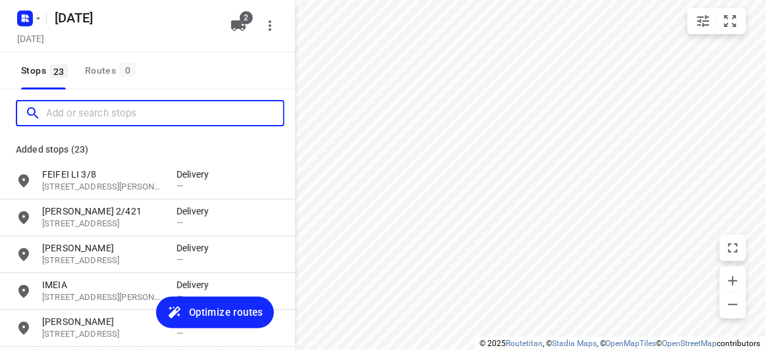
click at [82, 105] on input "Add or search stops" at bounding box center [164, 113] width 237 height 20
paste input "[STREET_ADDRESS][PERSON_NAME][PERSON_NAME]"
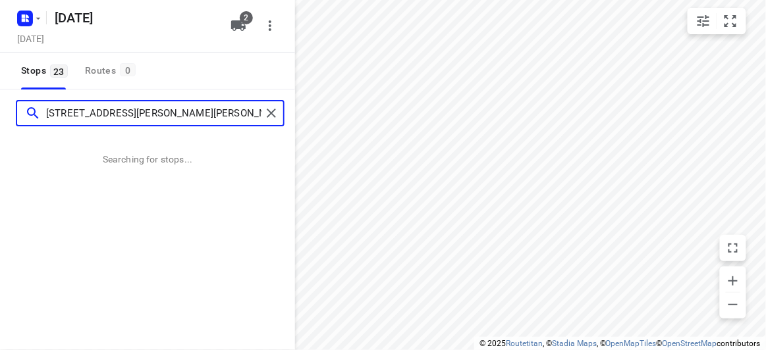
type input "[STREET_ADDRESS][PERSON_NAME][PERSON_NAME]"
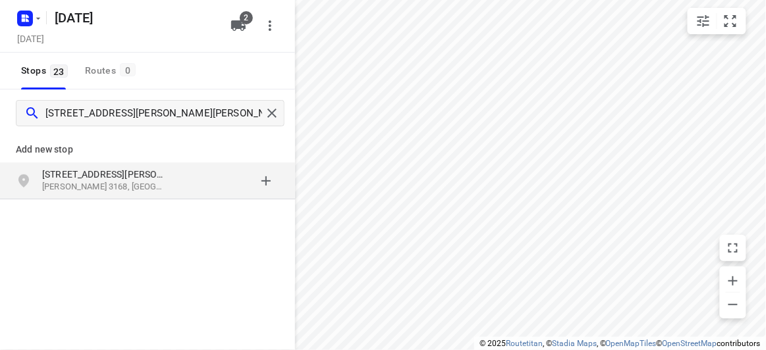
click at [168, 163] on div "[STREET_ADDRESS][PERSON_NAME][PERSON_NAME]" at bounding box center [147, 181] width 295 height 37
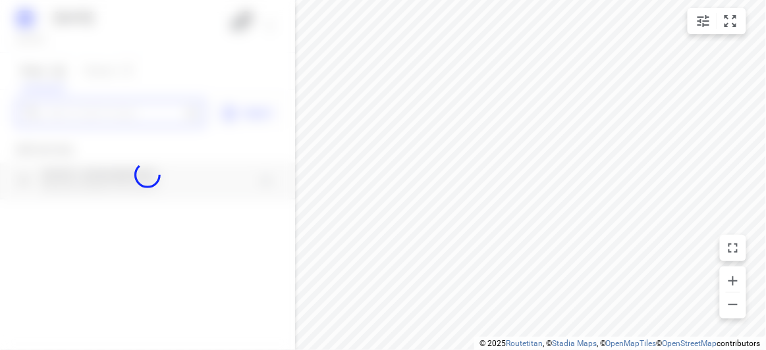
paste input "[STREET_ADDRESS][PERSON_NAME]"
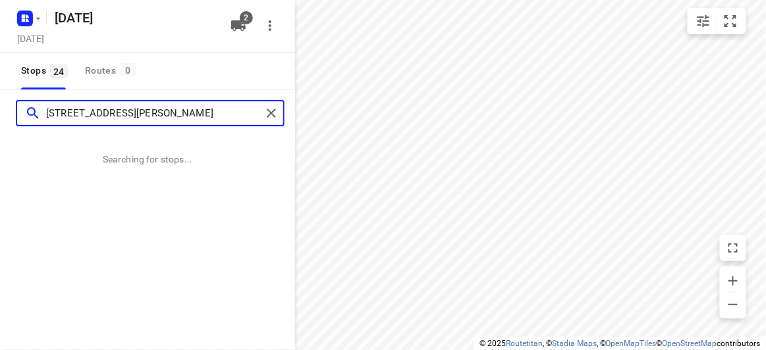
type input "[STREET_ADDRESS][PERSON_NAME]"
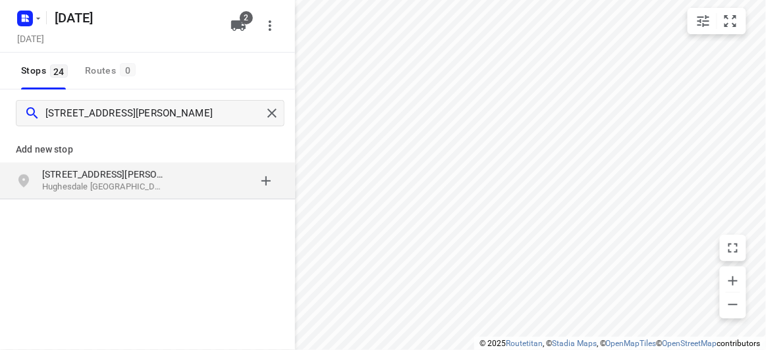
click at [179, 188] on div "grid" at bounding box center [227, 181] width 103 height 26
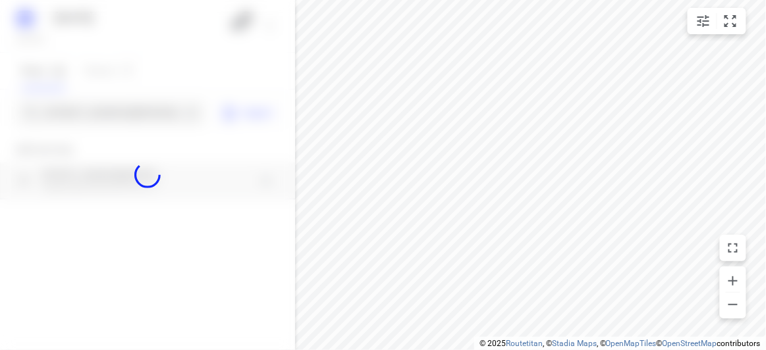
click at [132, 119] on div at bounding box center [147, 175] width 295 height 350
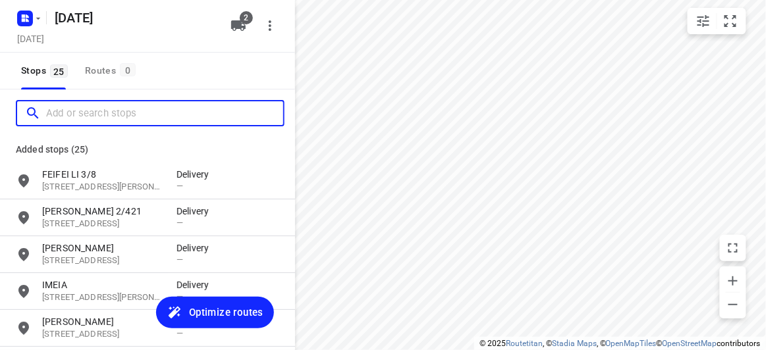
paste input "[STREET_ADDRESS]"
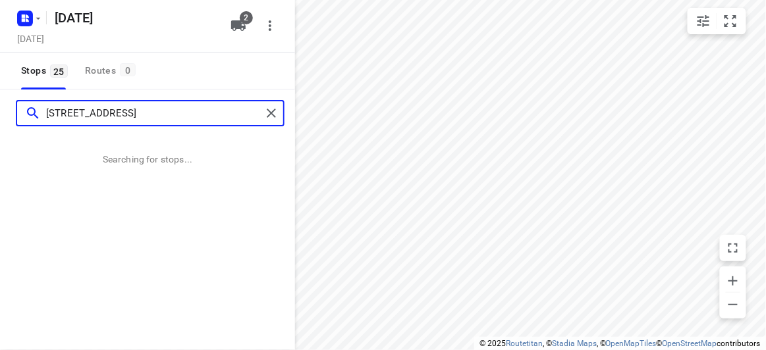
type input "[STREET_ADDRESS]"
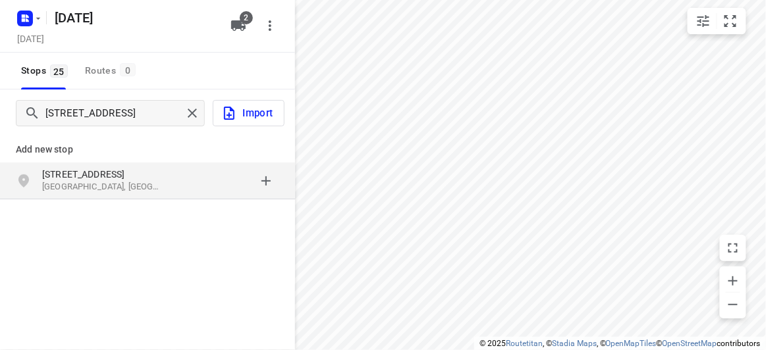
click at [126, 148] on p "Add new stop" at bounding box center [147, 150] width 263 height 16
click at [131, 185] on p "[GEOGRAPHIC_DATA], [GEOGRAPHIC_DATA]" at bounding box center [102, 187] width 121 height 13
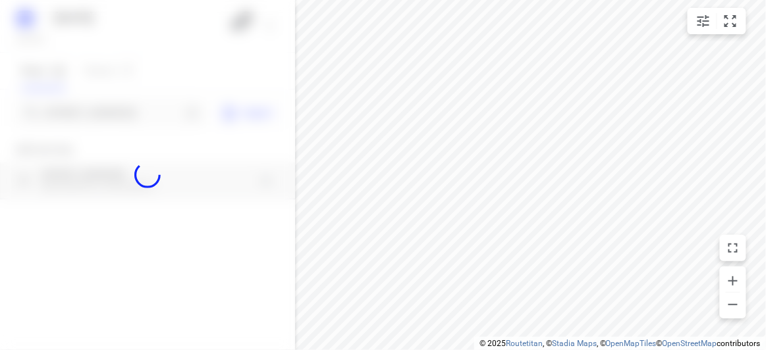
click at [125, 124] on div at bounding box center [147, 175] width 295 height 350
click at [128, 107] on div at bounding box center [147, 175] width 295 height 350
paste input "[STREET_ADDRESS]"
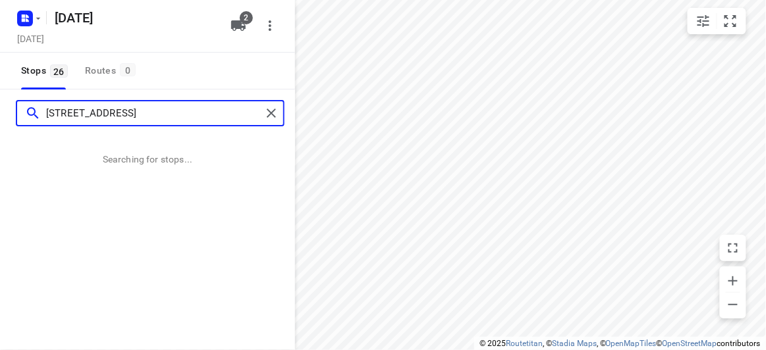
type input "[STREET_ADDRESS]"
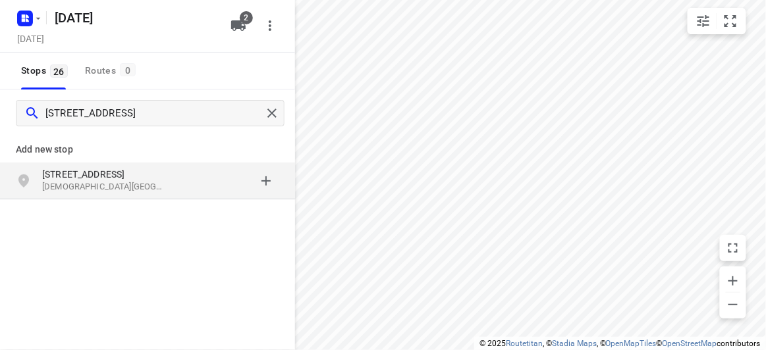
click at [205, 171] on div "grid" at bounding box center [227, 181] width 103 height 26
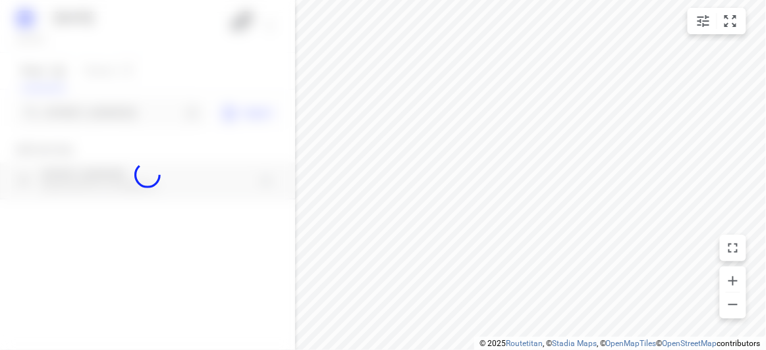
click at [123, 115] on div at bounding box center [147, 175] width 295 height 350
click at [117, 103] on div at bounding box center [147, 175] width 295 height 350
click at [118, 111] on div at bounding box center [147, 175] width 295 height 350
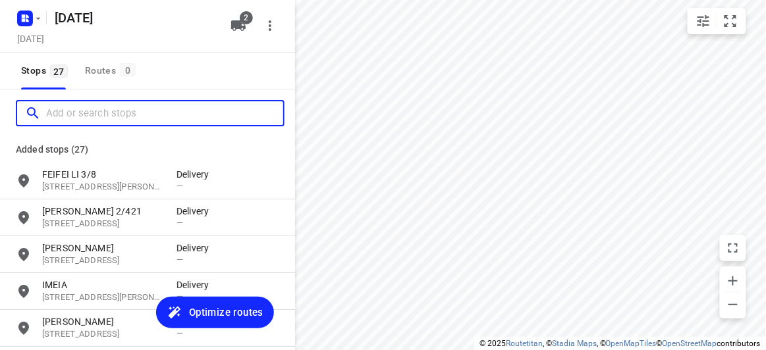
paste input "[STREET_ADDRESS][PERSON_NAME]"
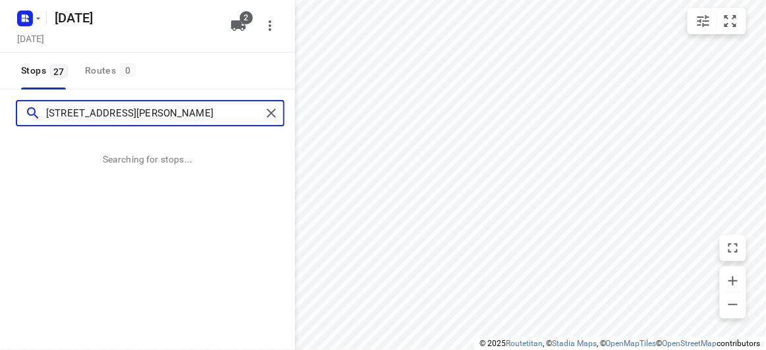
type input "[STREET_ADDRESS][PERSON_NAME]"
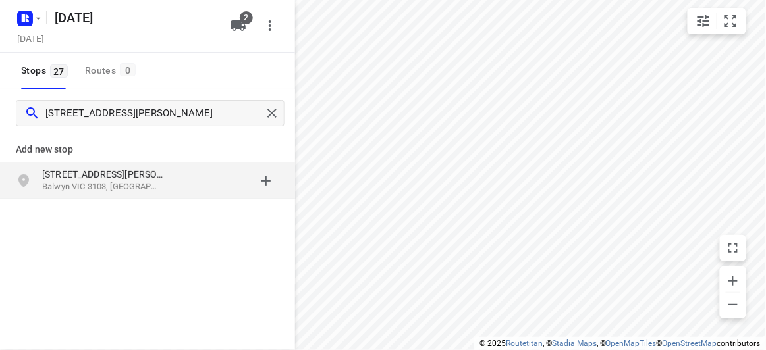
click at [169, 195] on div "[STREET_ADDRESS][PERSON_NAME]" at bounding box center [147, 181] width 295 height 37
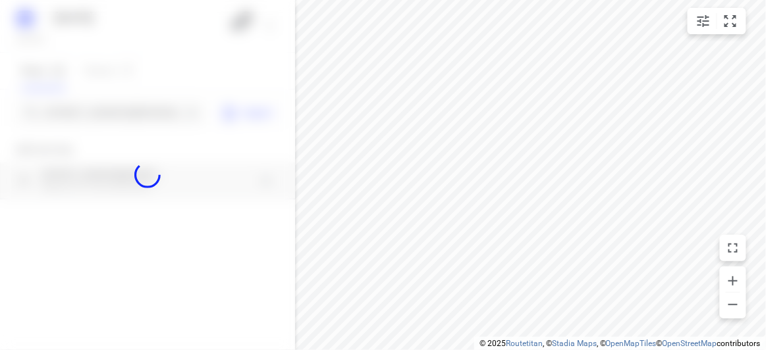
click at [113, 117] on div at bounding box center [147, 175] width 295 height 350
click at [112, 114] on div at bounding box center [147, 175] width 295 height 350
paste input "[STREET_ADDRESS][PERSON_NAME]"
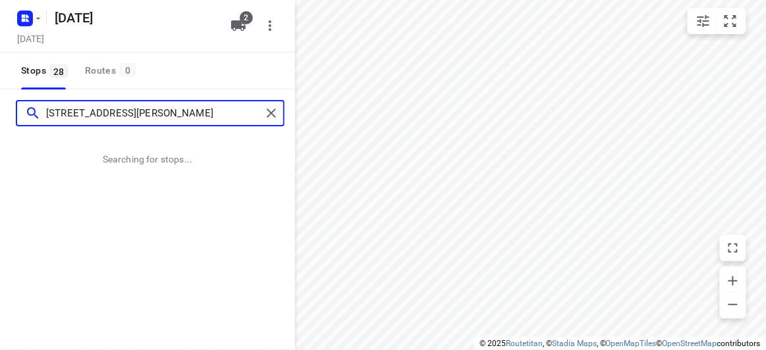
type input "[STREET_ADDRESS][PERSON_NAME]"
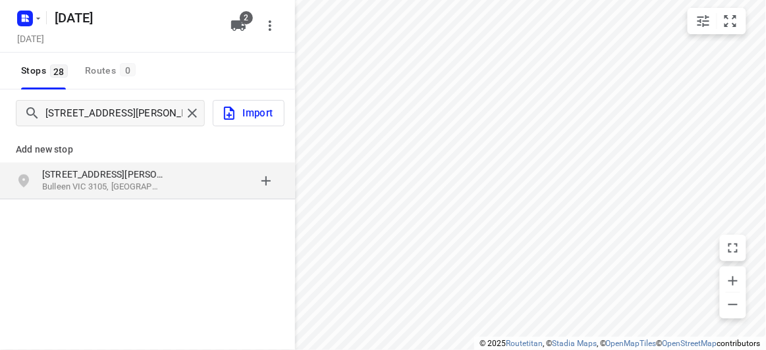
click at [103, 146] on p "Add new stop" at bounding box center [147, 150] width 263 height 16
click at [107, 168] on p "[STREET_ADDRESS][PERSON_NAME]" at bounding box center [102, 174] width 121 height 13
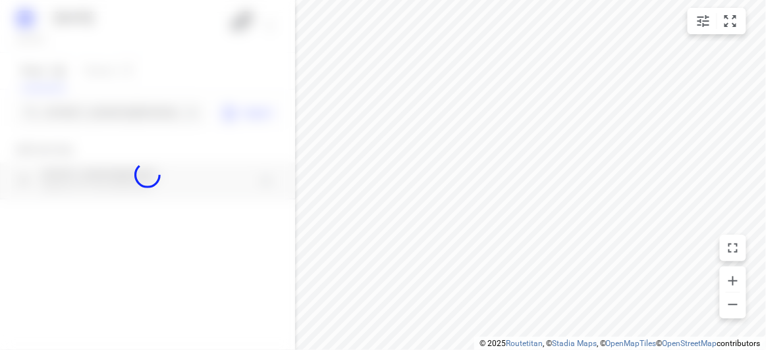
click at [107, 114] on div at bounding box center [147, 175] width 295 height 350
click at [108, 113] on div at bounding box center [147, 175] width 295 height 350
paste input "[STREET_ADDRESS][PERSON_NAME][PERSON_NAME]"
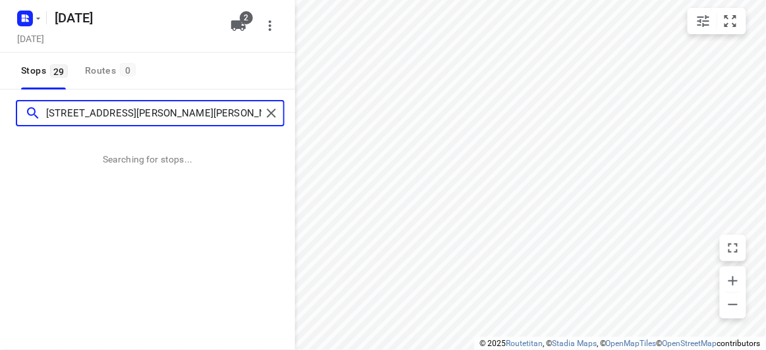
type input "[STREET_ADDRESS][PERSON_NAME][PERSON_NAME]"
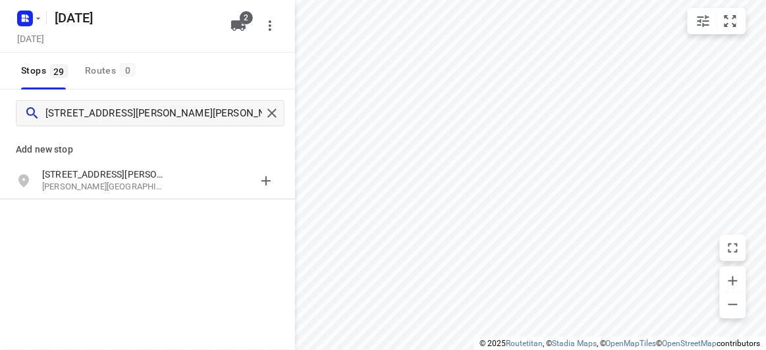
click at [108, 149] on p "Add new stop" at bounding box center [147, 150] width 263 height 16
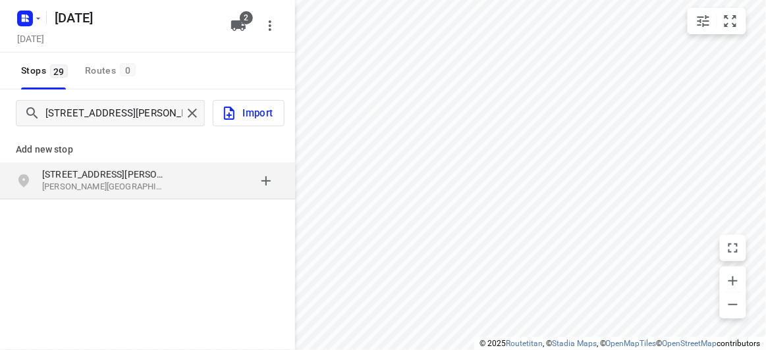
click at [109, 175] on p "[STREET_ADDRESS][PERSON_NAME]" at bounding box center [102, 174] width 121 height 13
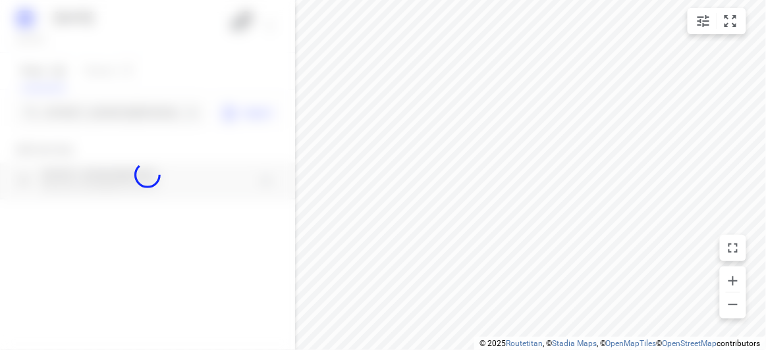
click at [108, 107] on div at bounding box center [147, 175] width 295 height 350
paste input "[STREET_ADDRESS]"
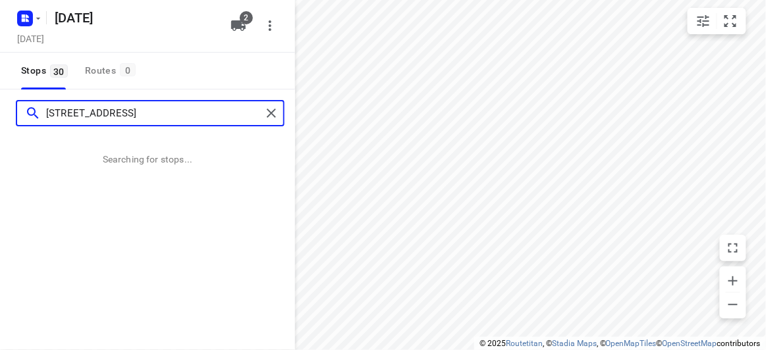
type input "[STREET_ADDRESS]"
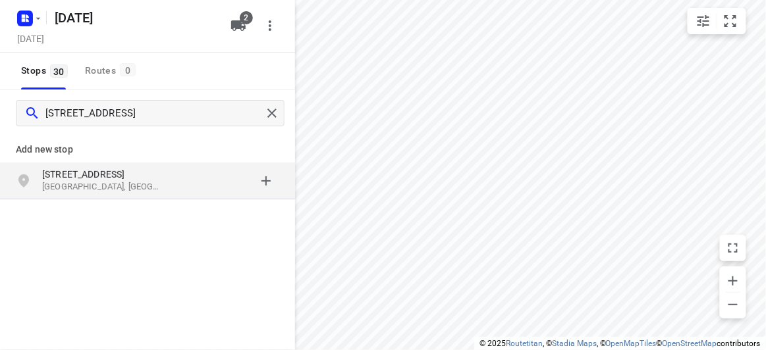
click at [102, 156] on p "Add new stop" at bounding box center [147, 150] width 263 height 16
click at [102, 167] on div "[STREET_ADDRESS]" at bounding box center [147, 181] width 295 height 37
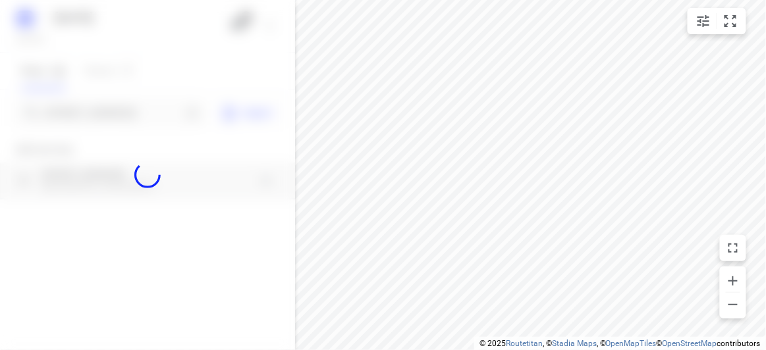
click at [82, 113] on div at bounding box center [147, 175] width 295 height 350
click at [82, 111] on div at bounding box center [147, 175] width 295 height 350
paste input "[STREET_ADDRESS]"
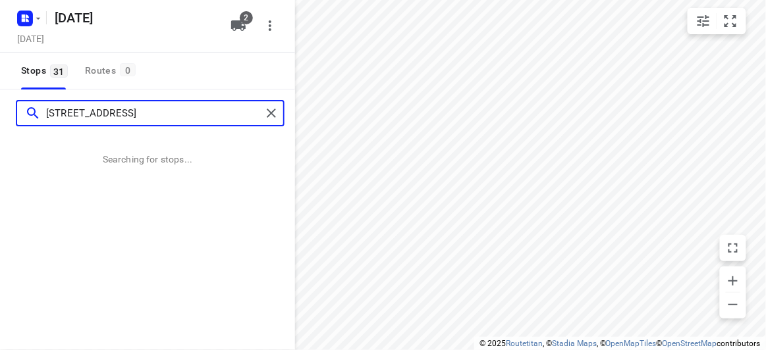
type input "[STREET_ADDRESS]"
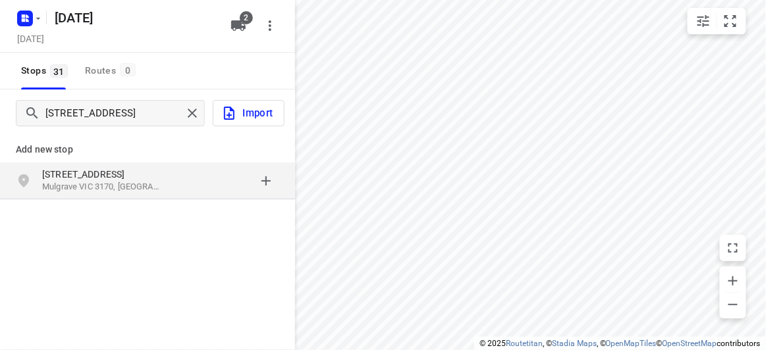
click at [98, 152] on p "Add new stop" at bounding box center [147, 150] width 263 height 16
click at [99, 171] on p "[STREET_ADDRESS]" at bounding box center [102, 174] width 121 height 13
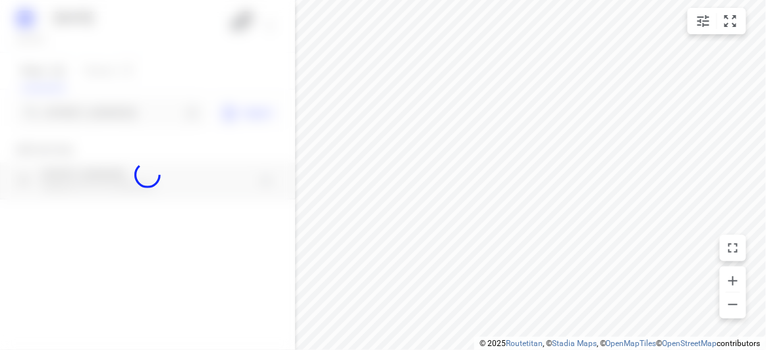
click at [99, 111] on div at bounding box center [147, 175] width 295 height 350
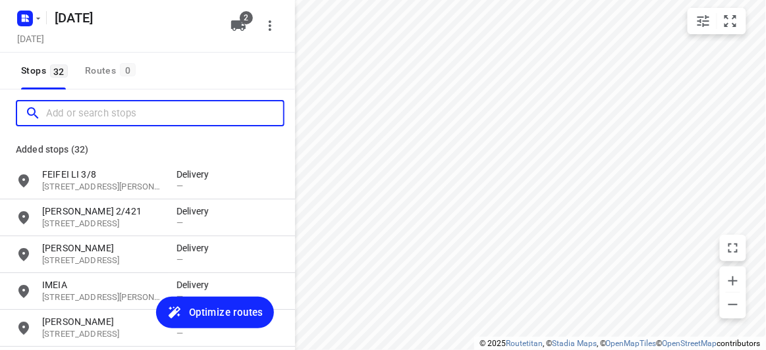
paste input "[STREET_ADDRESS][PERSON_NAME]"
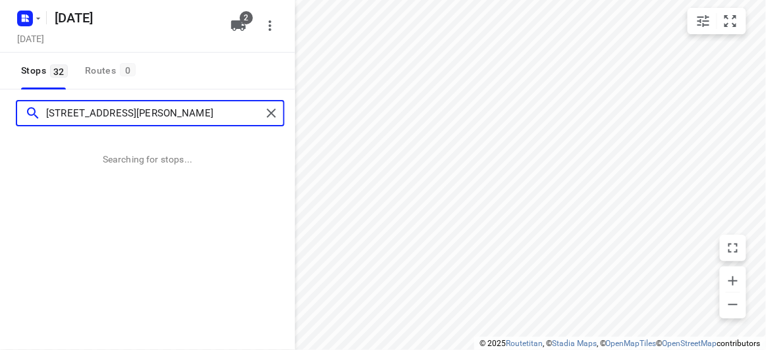
type input "[STREET_ADDRESS][PERSON_NAME]"
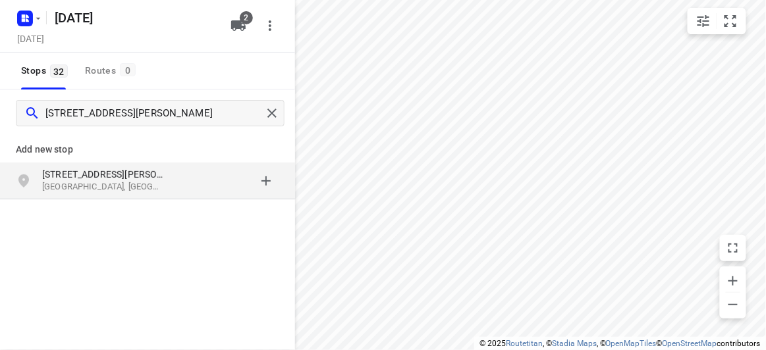
click at [143, 179] on p "[STREET_ADDRESS][PERSON_NAME]" at bounding box center [102, 174] width 121 height 13
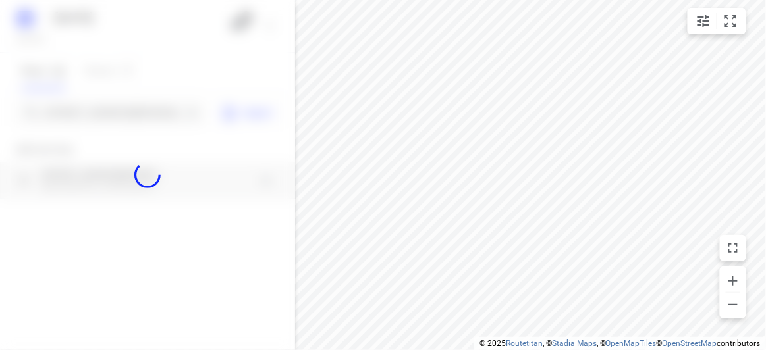
click at [104, 108] on div at bounding box center [147, 175] width 295 height 350
click at [103, 108] on div at bounding box center [147, 175] width 295 height 350
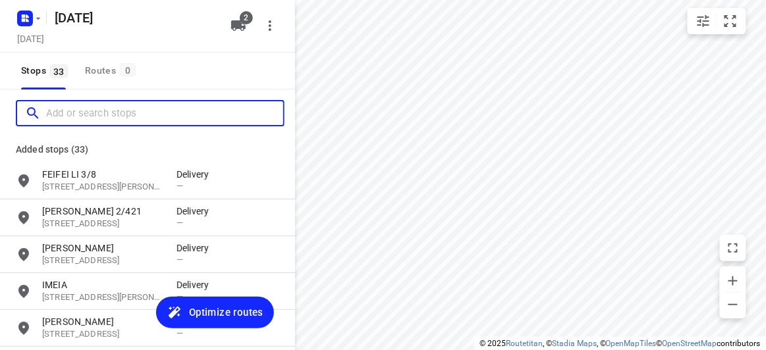
paste input "[STREET_ADDRESS]"
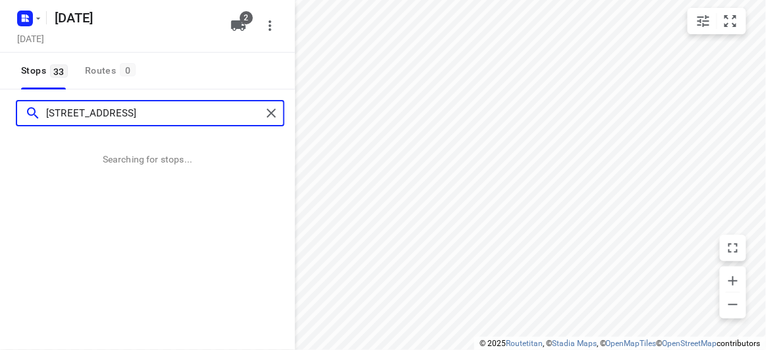
type input "[STREET_ADDRESS]"
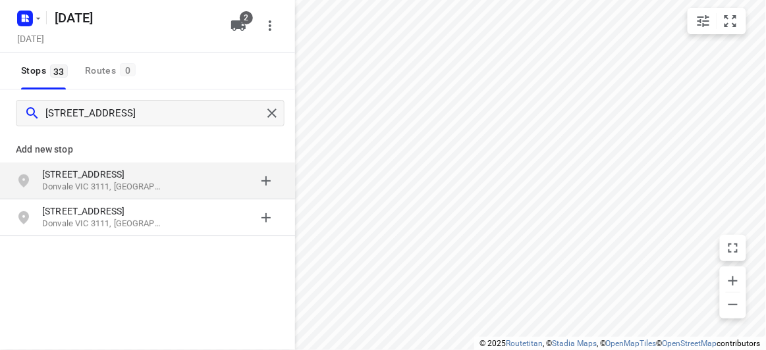
click at [127, 153] on p "Add new stop" at bounding box center [147, 150] width 263 height 16
click at [130, 165] on div "[STREET_ADDRESS]" at bounding box center [147, 181] width 295 height 37
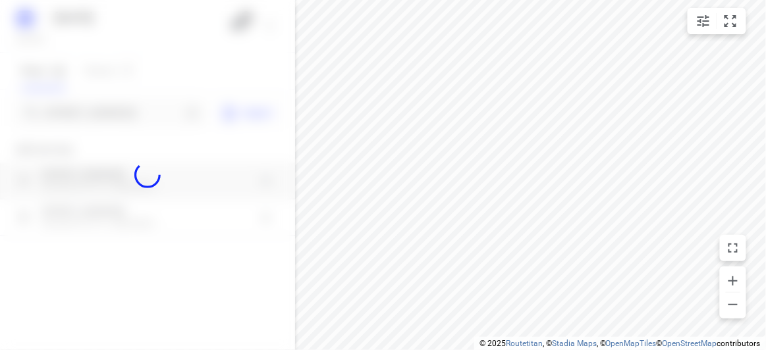
click at [105, 126] on div at bounding box center [147, 175] width 295 height 350
click at [103, 111] on div at bounding box center [147, 175] width 295 height 350
click at [103, 107] on div at bounding box center [147, 175] width 295 height 350
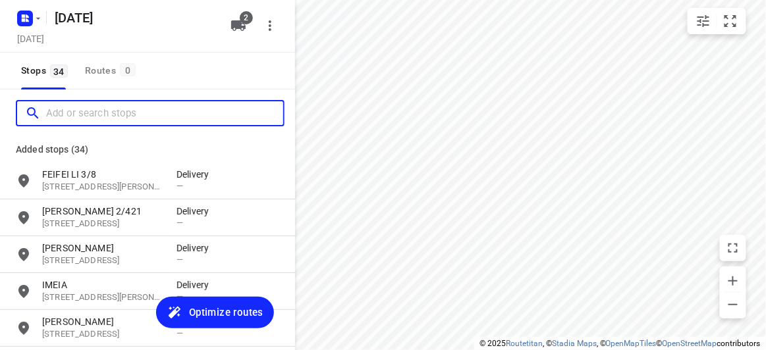
paste input "[STREET_ADDRESS]"
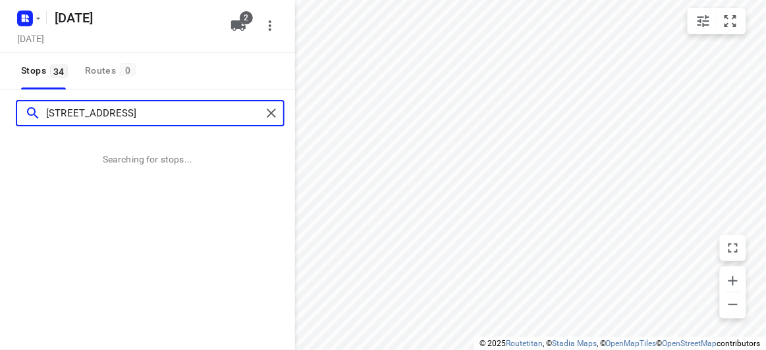
type input "[STREET_ADDRESS]"
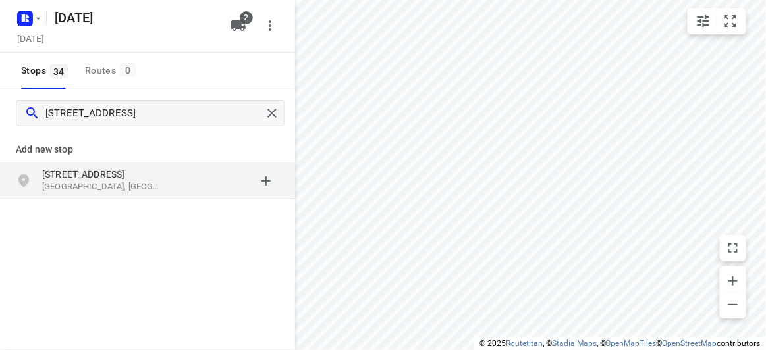
click at [144, 157] on div "Add new stop" at bounding box center [147, 144] width 295 height 37
click at [144, 169] on p "[STREET_ADDRESS]" at bounding box center [102, 174] width 121 height 13
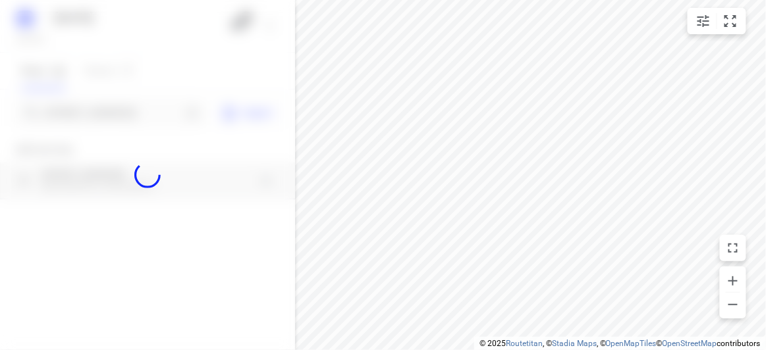
click at [93, 99] on div at bounding box center [147, 175] width 295 height 350
click at [91, 110] on div at bounding box center [147, 175] width 295 height 350
drag, startPoint x: 88, startPoint y: 109, endPoint x: 76, endPoint y: 107, distance: 11.4
click at [87, 109] on div at bounding box center [147, 175] width 295 height 350
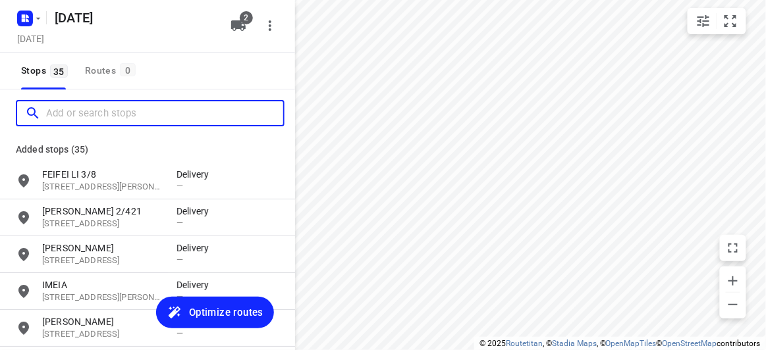
paste input "[STREET_ADDRESS]"
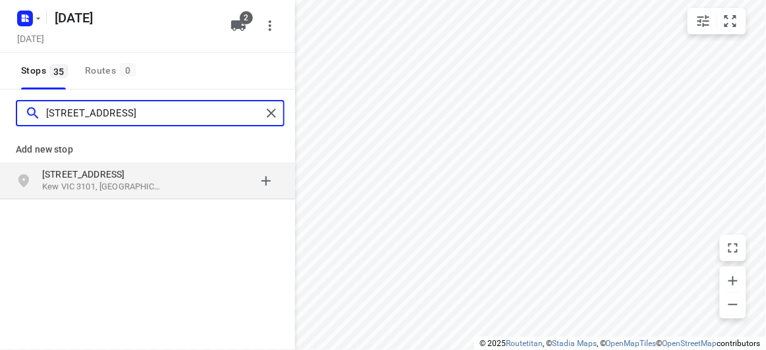
type input "[STREET_ADDRESS]"
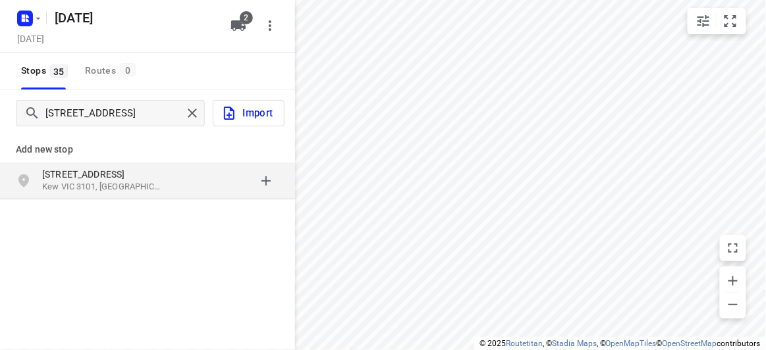
click at [188, 192] on div "grid" at bounding box center [227, 181] width 103 height 26
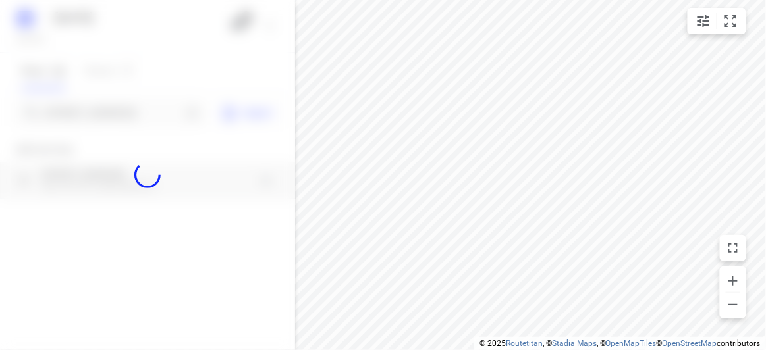
click at [112, 113] on div at bounding box center [147, 175] width 295 height 350
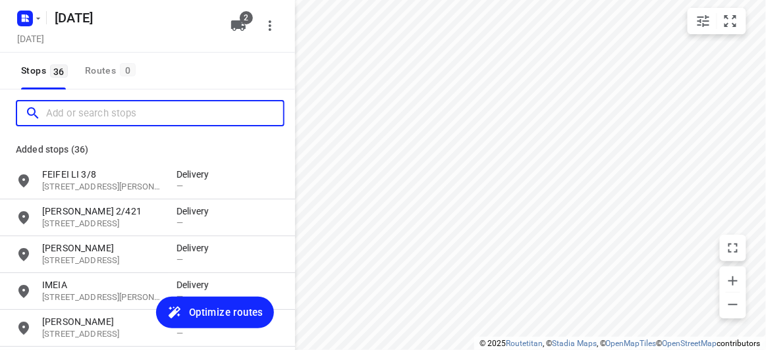
paste input "[STREET_ADDRESS]"
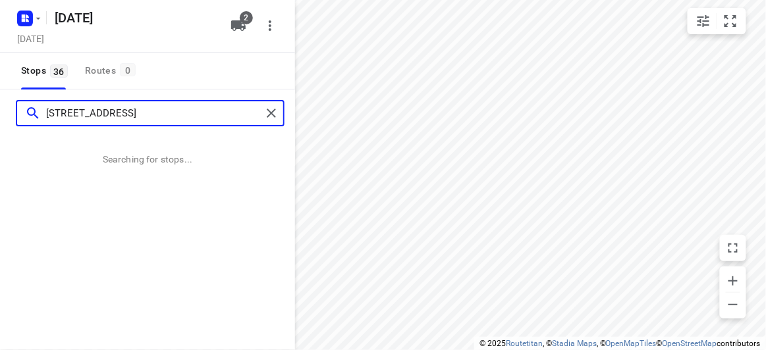
type input "[STREET_ADDRESS]"
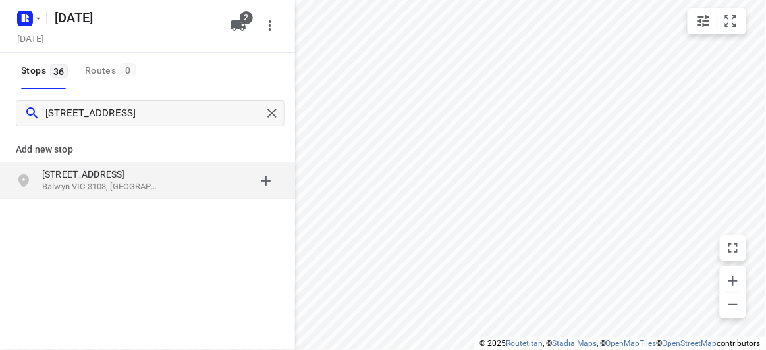
click at [130, 181] on p "Balwyn VIC 3103, [GEOGRAPHIC_DATA]" at bounding box center [102, 187] width 121 height 13
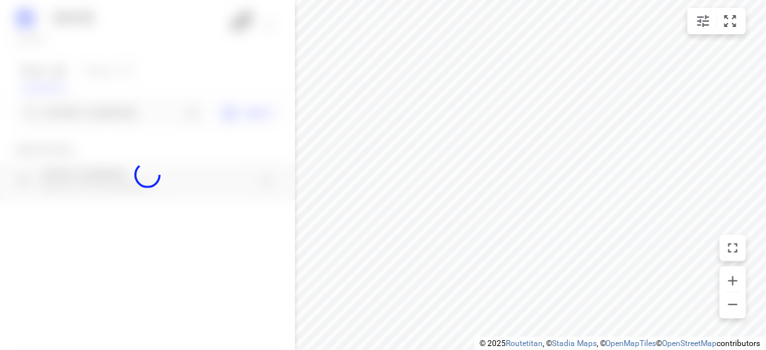
click at [94, 117] on div at bounding box center [147, 175] width 295 height 350
click at [94, 116] on div at bounding box center [147, 175] width 295 height 350
click at [94, 115] on div at bounding box center [147, 175] width 295 height 350
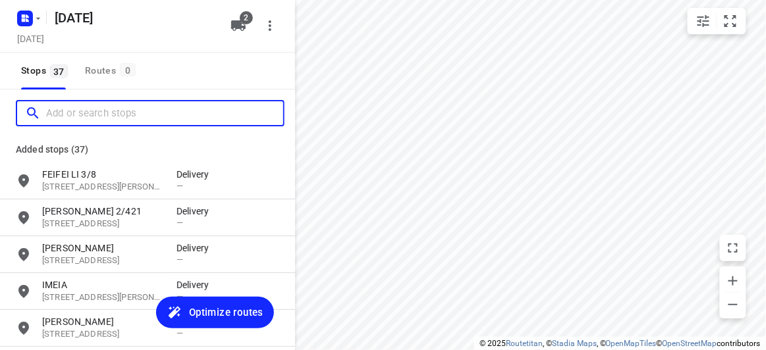
paste input "[STREET_ADDRESS][DEMOGRAPHIC_DATA][DEMOGRAPHIC_DATA]"
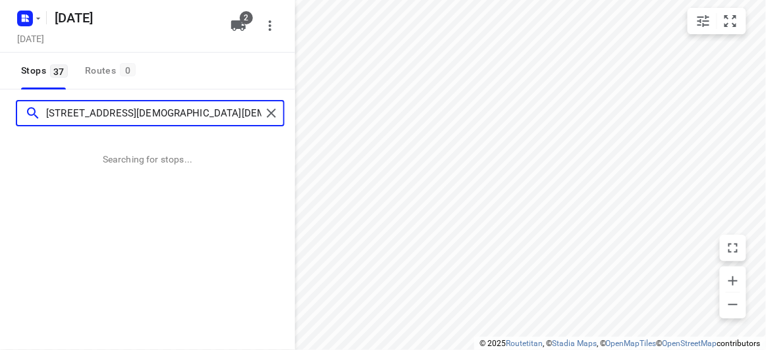
type input "[STREET_ADDRESS][DEMOGRAPHIC_DATA][DEMOGRAPHIC_DATA]"
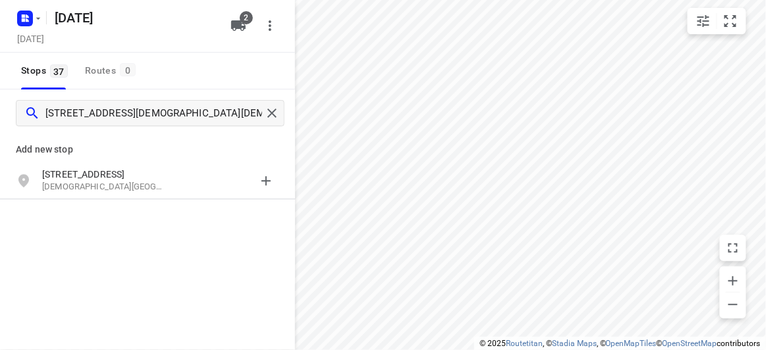
click at [60, 139] on div "Add new stop" at bounding box center [147, 144] width 295 height 37
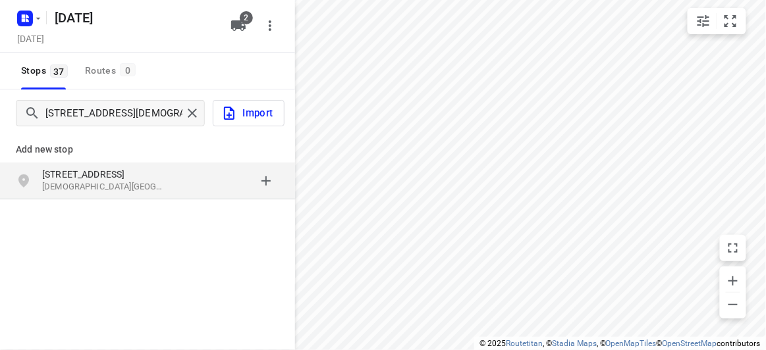
click at [65, 177] on p "[STREET_ADDRESS]" at bounding box center [102, 174] width 121 height 13
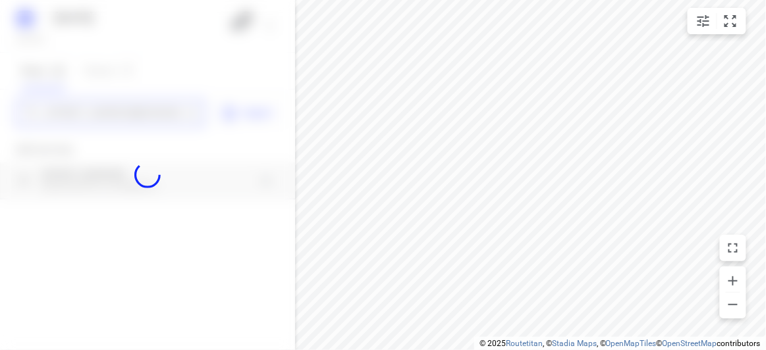
click at [84, 103] on div "[DATE], Sep 16 2 Stops 37 Routes 0 [STREET_ADDRESS] Import Add new stop [STREET…" at bounding box center [147, 175] width 295 height 350
click at [85, 115] on div at bounding box center [147, 175] width 295 height 350
click at [81, 113] on div at bounding box center [147, 175] width 295 height 350
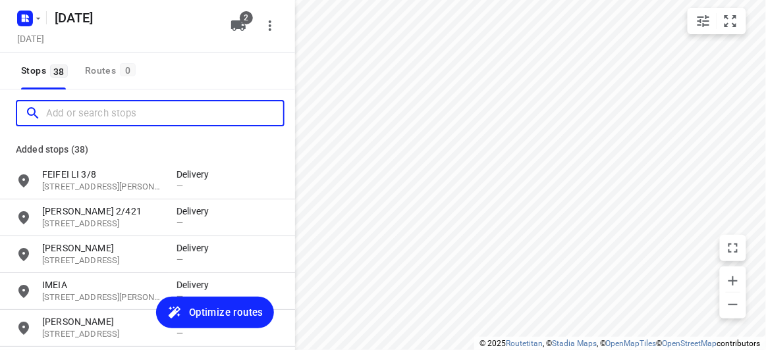
paste input "[STREET_ADDRESS]"
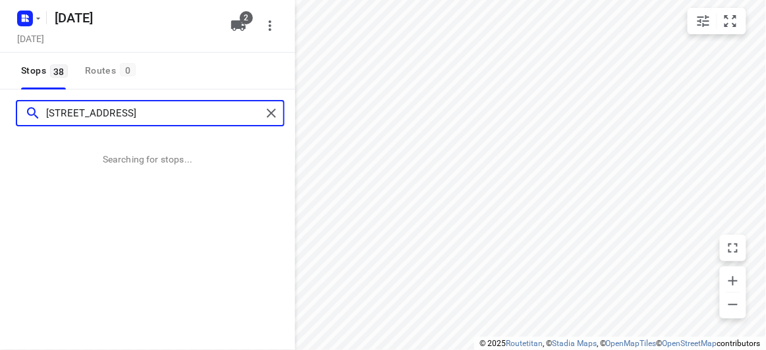
type input "[STREET_ADDRESS]"
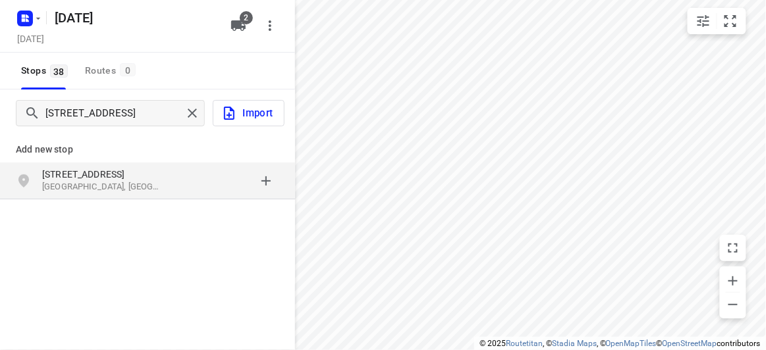
click at [123, 203] on div "Add new stop [STREET_ADDRESS]" at bounding box center [147, 211] width 295 height 148
click at [122, 190] on p "[GEOGRAPHIC_DATA], [GEOGRAPHIC_DATA]" at bounding box center [102, 187] width 121 height 13
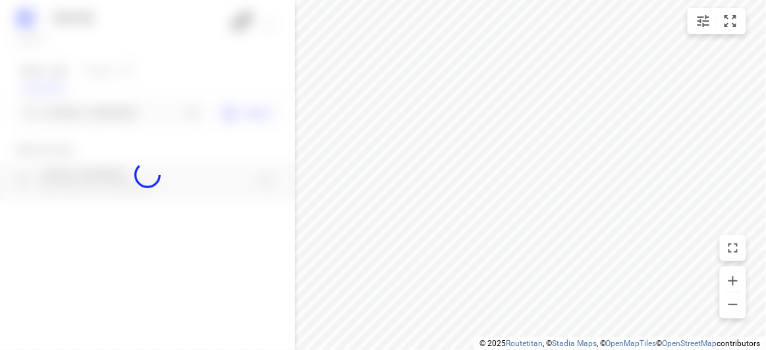
click at [119, 134] on div at bounding box center [147, 175] width 295 height 350
click at [118, 119] on div at bounding box center [147, 175] width 295 height 350
click at [118, 117] on div at bounding box center [147, 175] width 295 height 350
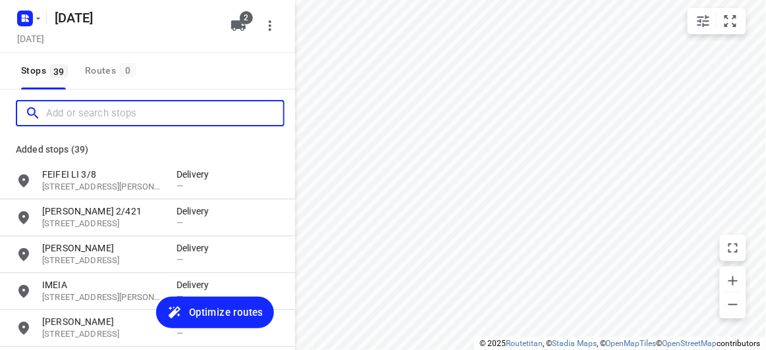
paste input "/ [STREET_ADDRESS]"
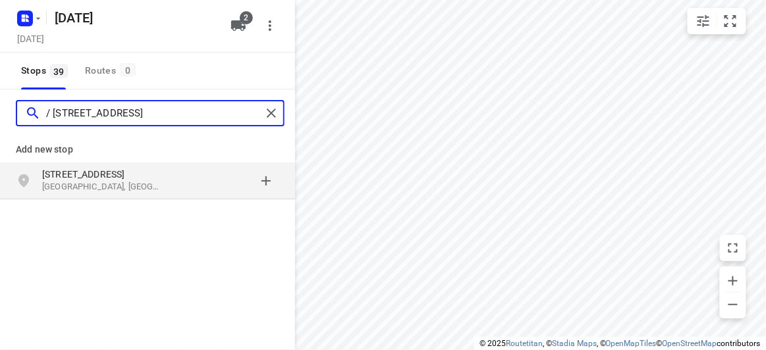
type input "/ [STREET_ADDRESS]"
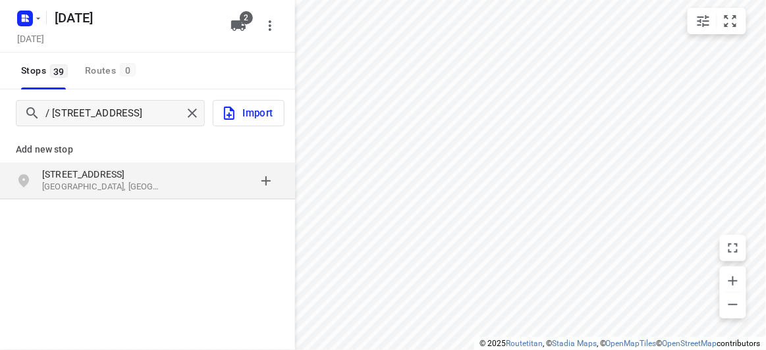
click at [213, 224] on div "Add new stop [STREET_ADDRESS]" at bounding box center [147, 211] width 295 height 148
click at [180, 174] on div "grid" at bounding box center [227, 181] width 103 height 26
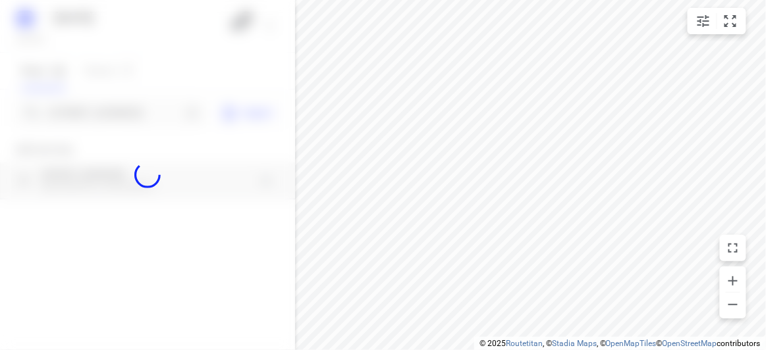
click at [103, 113] on div at bounding box center [147, 175] width 295 height 350
click at [103, 112] on div at bounding box center [147, 175] width 295 height 350
paste input "[STREET_ADDRESS][PERSON_NAME][PERSON_NAME]"
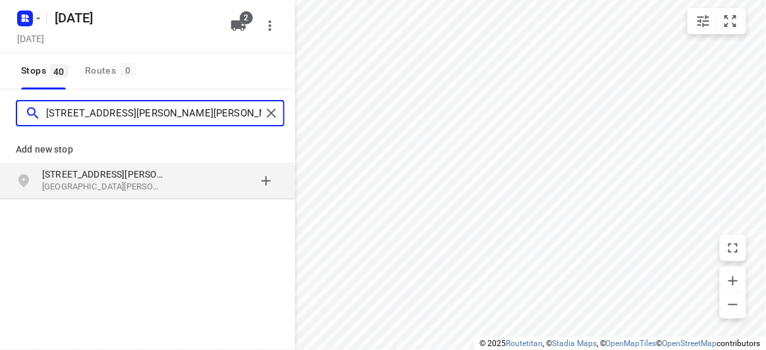
type input "[STREET_ADDRESS][PERSON_NAME][PERSON_NAME]"
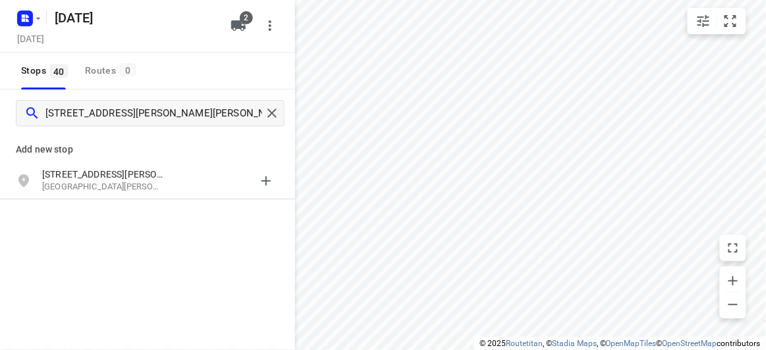
click at [194, 161] on div "Add new stop" at bounding box center [147, 144] width 295 height 37
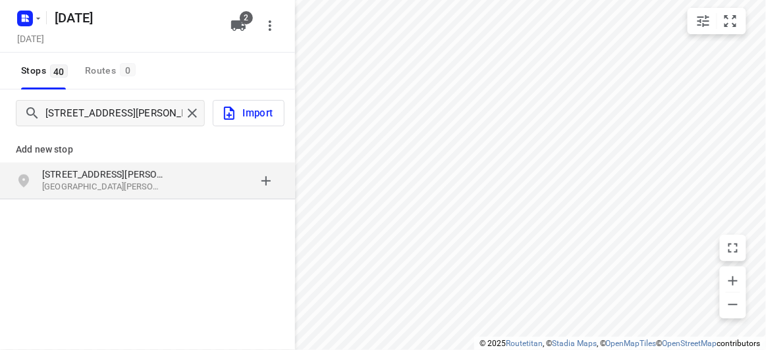
click at [98, 188] on p "[GEOGRAPHIC_DATA][PERSON_NAME], [GEOGRAPHIC_DATA]" at bounding box center [102, 187] width 121 height 13
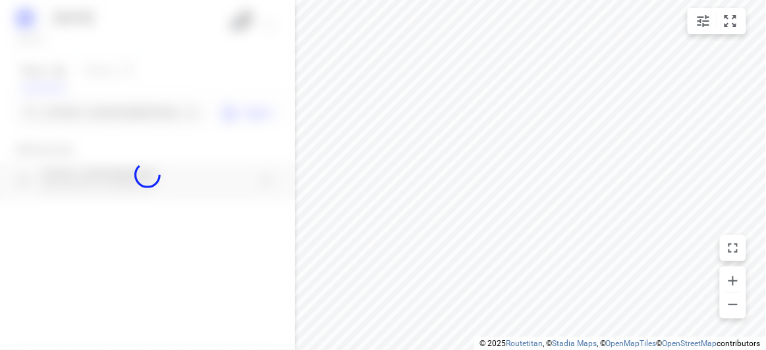
click at [100, 124] on div at bounding box center [147, 175] width 295 height 350
click at [101, 120] on div at bounding box center [147, 175] width 295 height 350
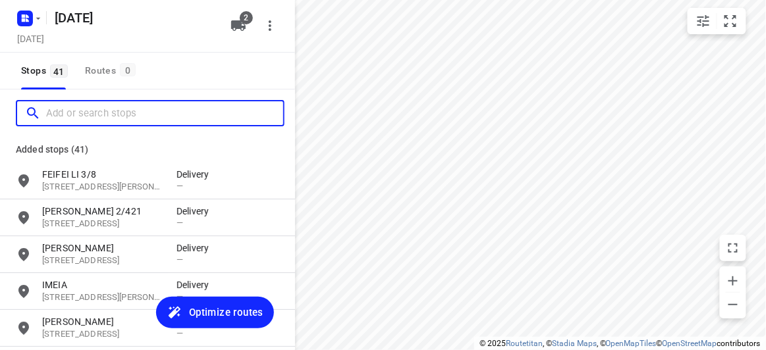
click at [101, 120] on input "Add or search stops" at bounding box center [164, 113] width 237 height 20
paste input "[STREET_ADDRESS]"
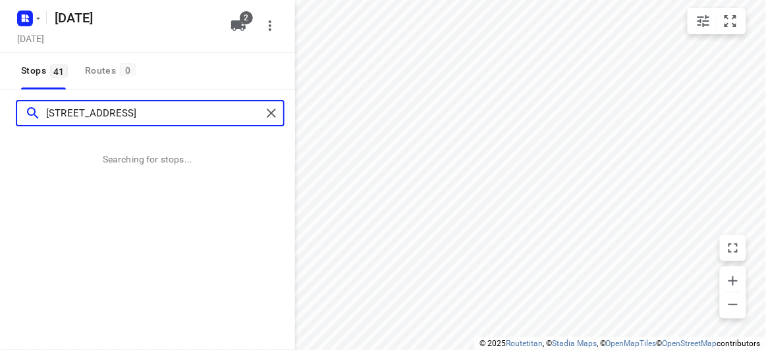
type input "[STREET_ADDRESS]"
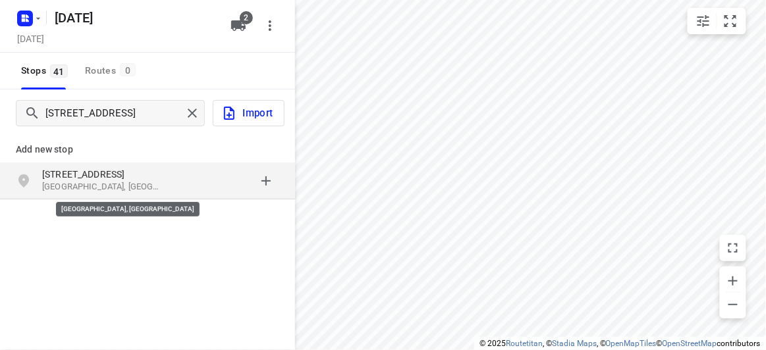
click at [159, 184] on p "[GEOGRAPHIC_DATA], [GEOGRAPHIC_DATA]" at bounding box center [102, 187] width 121 height 13
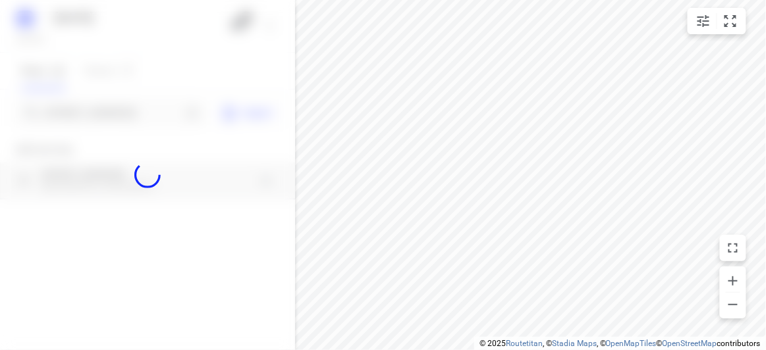
click at [61, 87] on div at bounding box center [147, 175] width 295 height 350
click at [63, 103] on div at bounding box center [147, 175] width 295 height 350
click at [63, 106] on div at bounding box center [147, 175] width 295 height 350
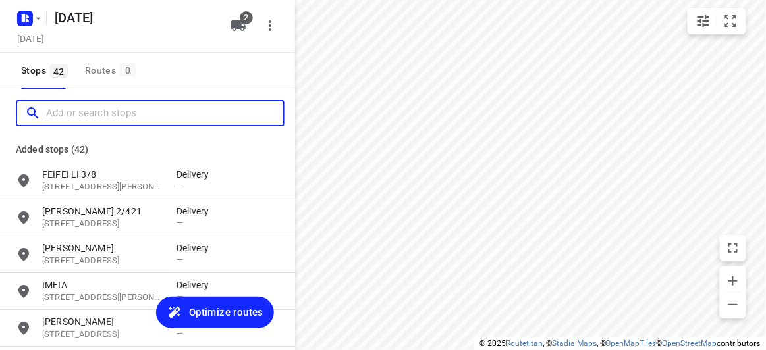
paste input "[STREET_ADDRESS]"
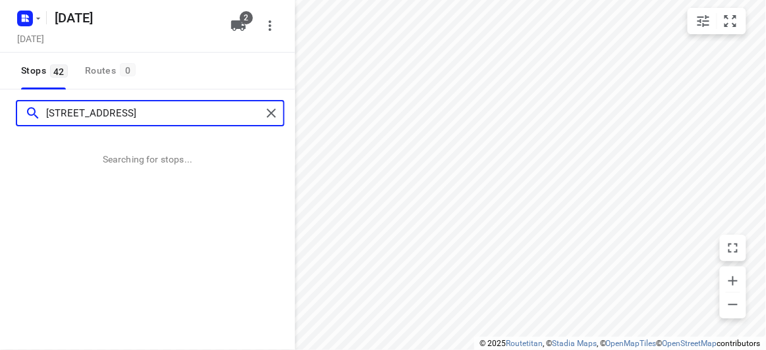
type input "[STREET_ADDRESS]"
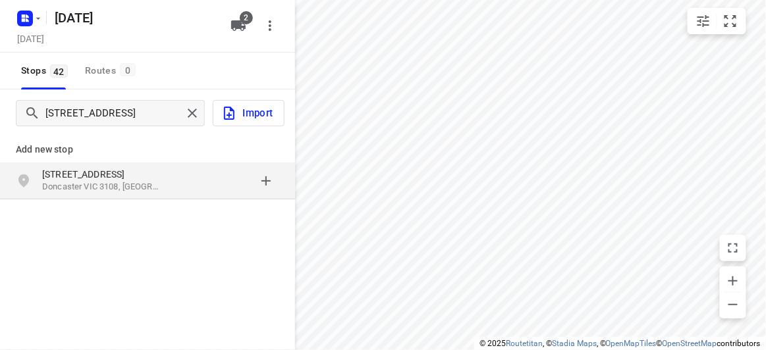
click at [190, 205] on div "Add new stop [STREET_ADDRESS]" at bounding box center [147, 211] width 295 height 148
click at [182, 197] on div "[STREET_ADDRESS]" at bounding box center [147, 181] width 295 height 37
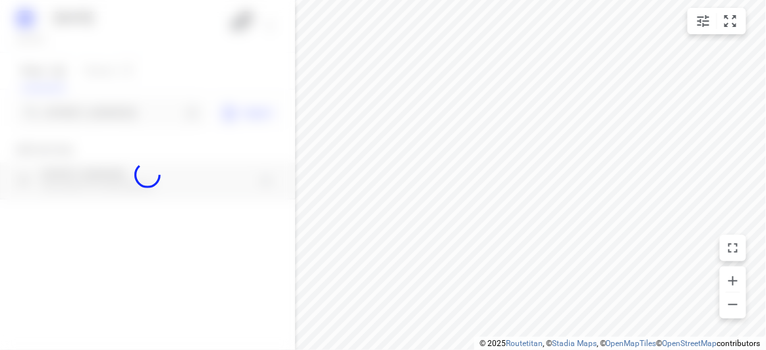
click at [76, 106] on div at bounding box center [147, 175] width 295 height 350
click at [78, 112] on div at bounding box center [147, 175] width 295 height 350
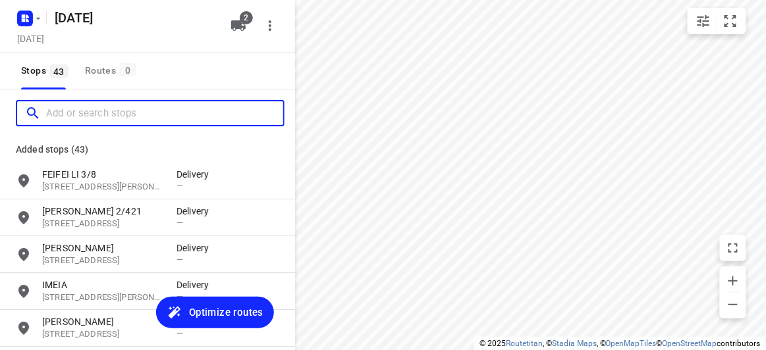
paste input "[STREET_ADDRESS][PERSON_NAME]"
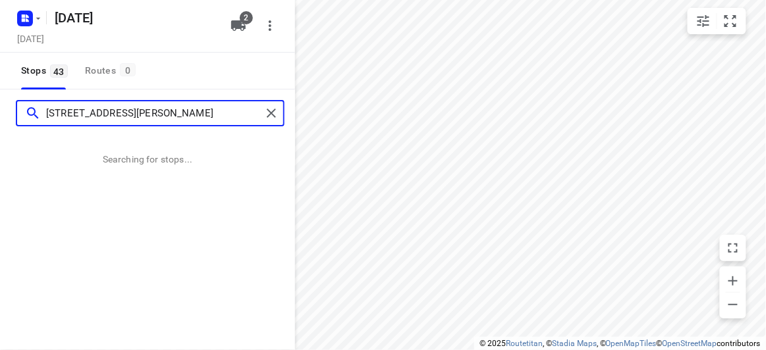
type input "[STREET_ADDRESS][PERSON_NAME]"
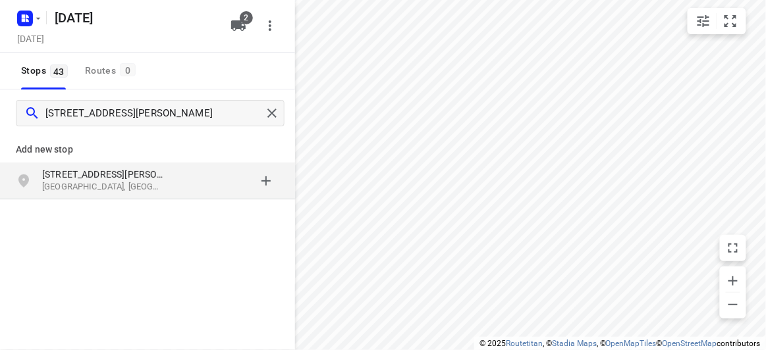
click at [172, 184] on div "[STREET_ADDRESS][PERSON_NAME]" at bounding box center [109, 181] width 134 height 26
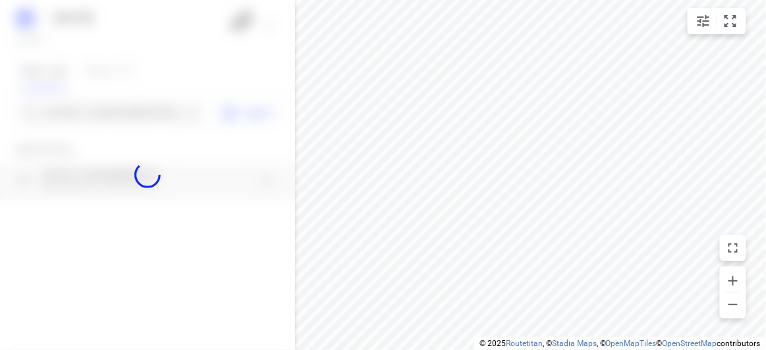
click at [116, 124] on div at bounding box center [147, 175] width 295 height 350
click at [115, 122] on div at bounding box center [147, 175] width 295 height 350
paste input "[STREET_ADDRESS][PERSON_NAME]"
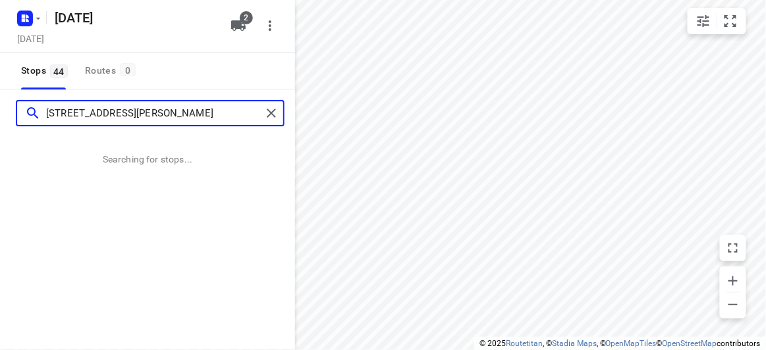
type input "[STREET_ADDRESS][PERSON_NAME]"
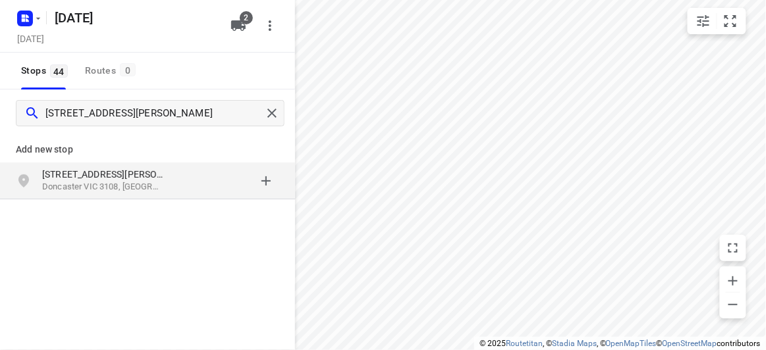
click at [100, 169] on p "[STREET_ADDRESS][PERSON_NAME]" at bounding box center [102, 174] width 121 height 13
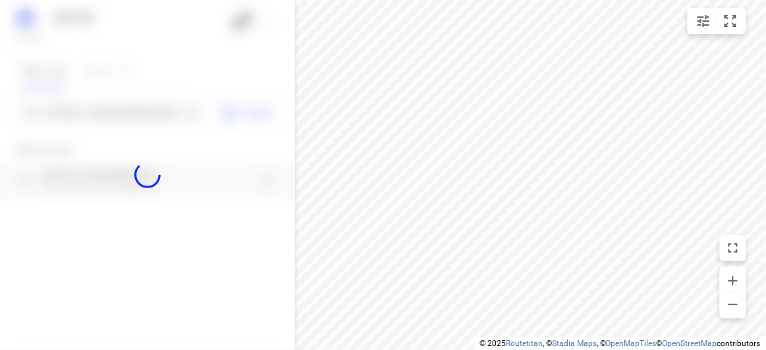
click at [70, 119] on div at bounding box center [147, 175] width 295 height 350
click at [70, 117] on div at bounding box center [147, 175] width 295 height 350
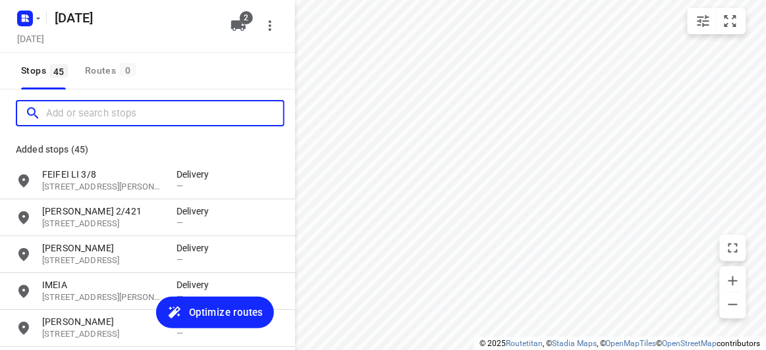
paste input "[STREET_ADDRESS][PERSON_NAME]"
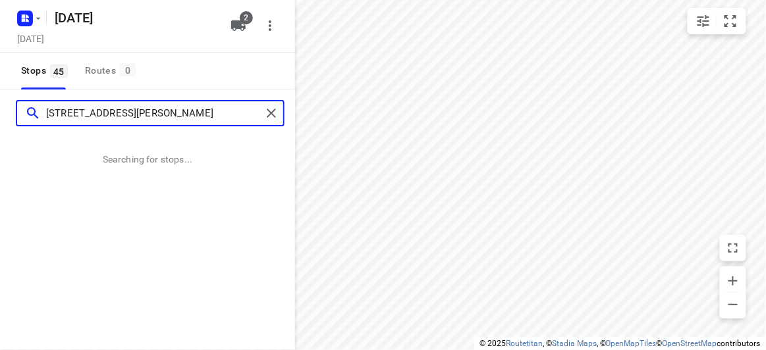
type input "[STREET_ADDRESS][PERSON_NAME]"
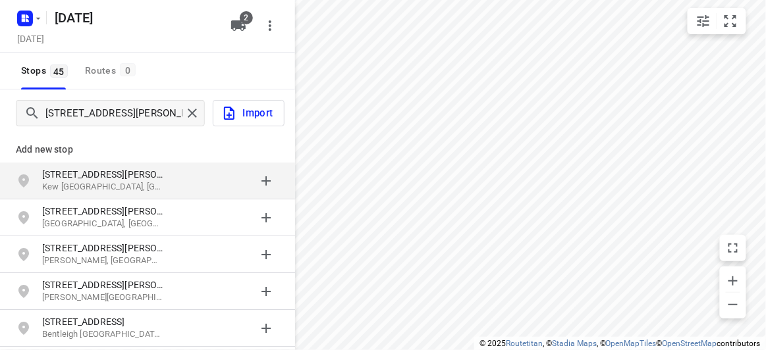
click at [71, 181] on p "Kew [GEOGRAPHIC_DATA], [GEOGRAPHIC_DATA]" at bounding box center [102, 187] width 121 height 13
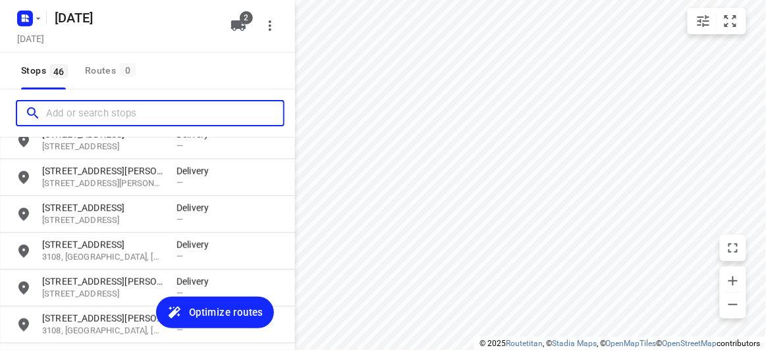
scroll to position [1569, 0]
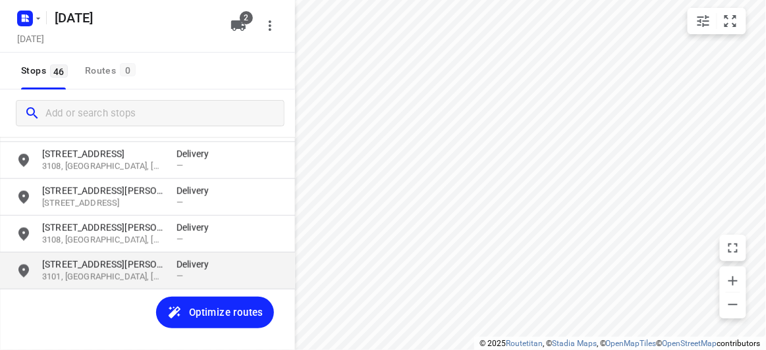
click at [94, 263] on p "[STREET_ADDRESS][PERSON_NAME]" at bounding box center [102, 264] width 121 height 13
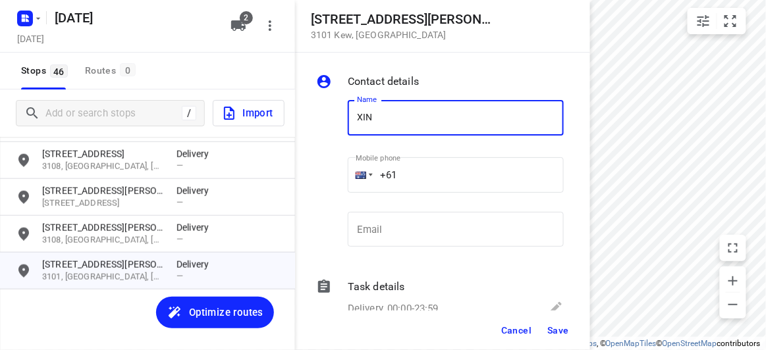
drag, startPoint x: 466, startPoint y: 122, endPoint x: 464, endPoint y: 133, distance: 10.6
click at [466, 125] on input "XIN" at bounding box center [456, 118] width 216 height 36
type input "[PERSON_NAME]"
click at [405, 178] on input "+61" at bounding box center [456, 175] width 216 height 36
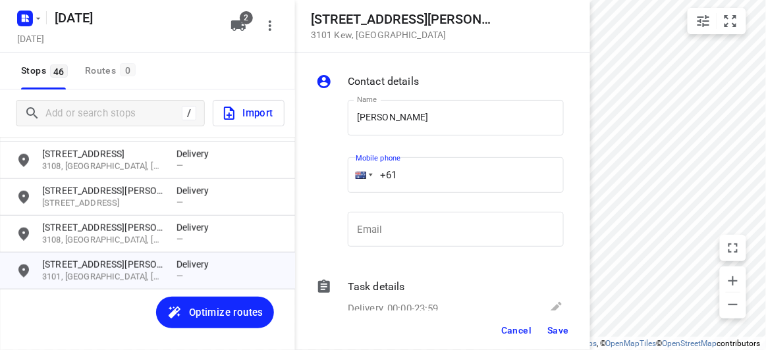
paste input "433351220"
type input "[PHONE_NUMBER]"
click at [553, 328] on span "Save" at bounding box center [558, 330] width 22 height 11
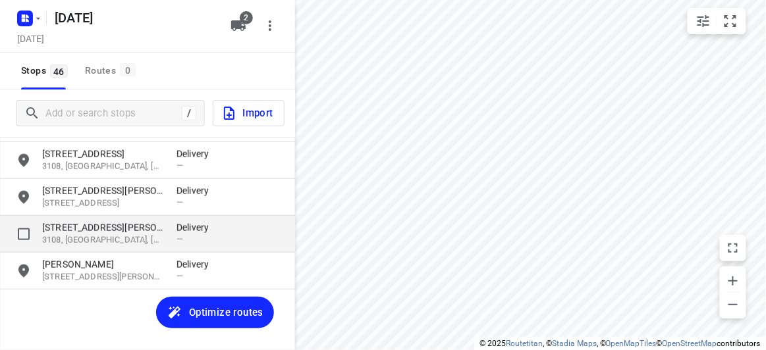
click at [81, 231] on p "[STREET_ADDRESS][PERSON_NAME]" at bounding box center [102, 227] width 121 height 13
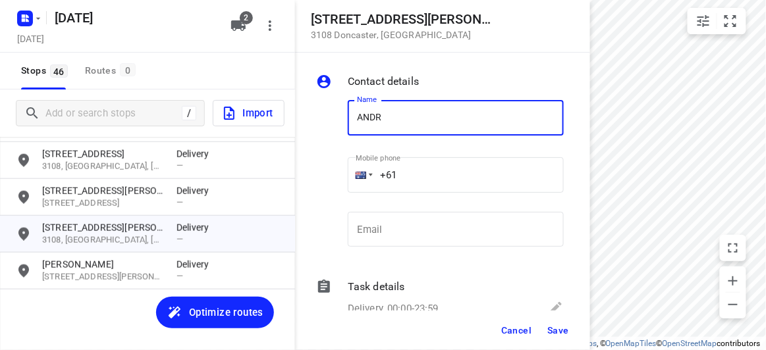
type input "[PERSON_NAME] 3/4"
click at [414, 173] on input "+61" at bounding box center [456, 175] width 216 height 36
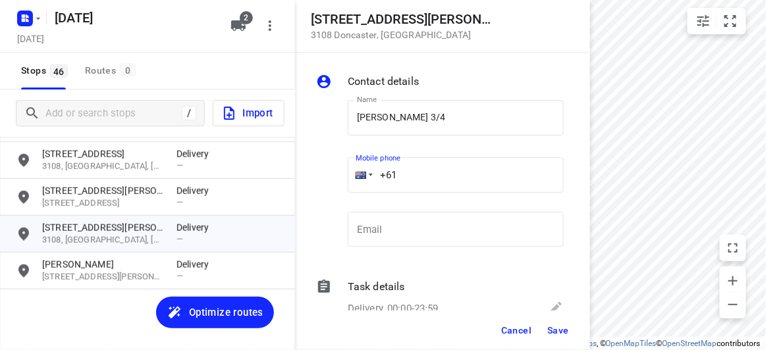
paste input "61437493631"
drag, startPoint x: 479, startPoint y: 180, endPoint x: 364, endPoint y: 192, distance: 115.2
click at [364, 192] on div "[PHONE_NUMBER]" at bounding box center [456, 175] width 216 height 36
paste input "tel"
type input "[PHONE_NUMBER]"
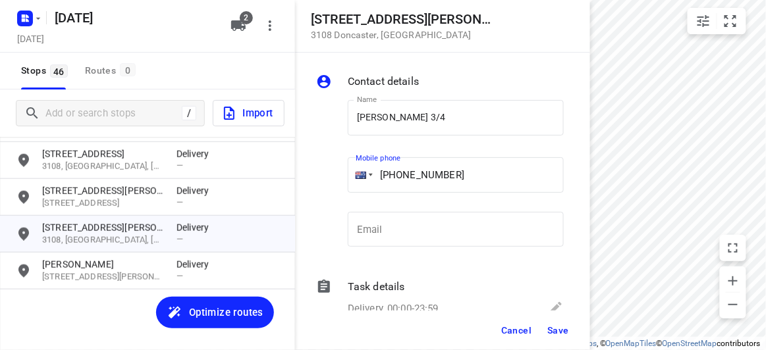
click at [559, 335] on span "Save" at bounding box center [558, 330] width 22 height 11
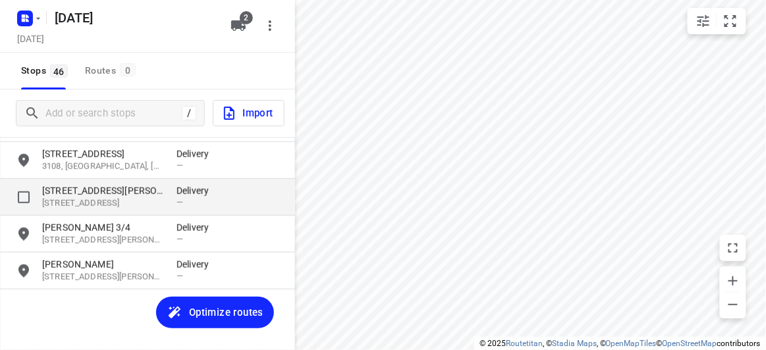
click at [169, 205] on div "[STREET_ADDRESS][PERSON_NAME]" at bounding box center [109, 197] width 134 height 26
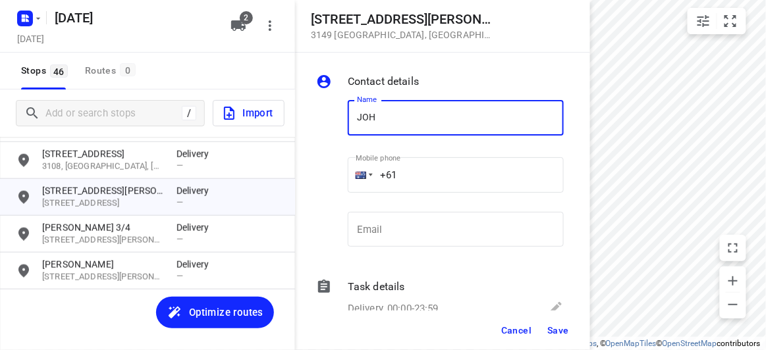
type input "[PERSON_NAME] 1/56"
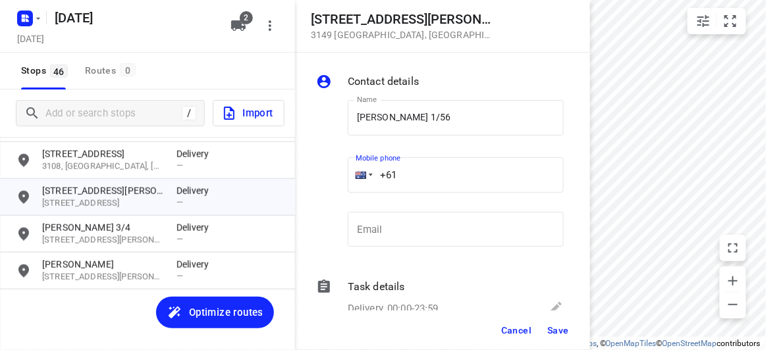
click at [430, 182] on input "+61" at bounding box center [456, 175] width 216 height 36
paste input "61433708869"
drag, startPoint x: 507, startPoint y: 149, endPoint x: 399, endPoint y: 160, distance: 108.6
click at [381, 159] on div "Mobile phone [PHONE_NUMBER] ​" at bounding box center [455, 179] width 227 height 61
drag, startPoint x: 344, startPoint y: 173, endPoint x: 299, endPoint y: 175, distance: 44.8
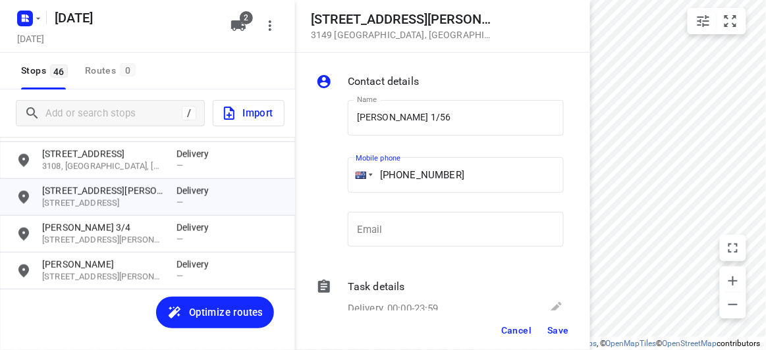
click at [298, 175] on div "Contact details Name [PERSON_NAME] 1/56 Name Mobile phone [PHONE_NUMBER] ​ Emai…" at bounding box center [442, 182] width 295 height 258
paste input "tel"
type input "[PHONE_NUMBER]"
click at [560, 330] on span "Save" at bounding box center [558, 330] width 22 height 11
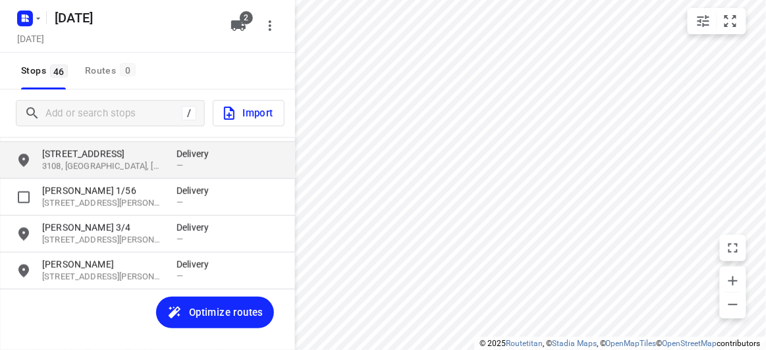
click at [85, 171] on p "3108, [GEOGRAPHIC_DATA], [GEOGRAPHIC_DATA]" at bounding box center [102, 167] width 121 height 13
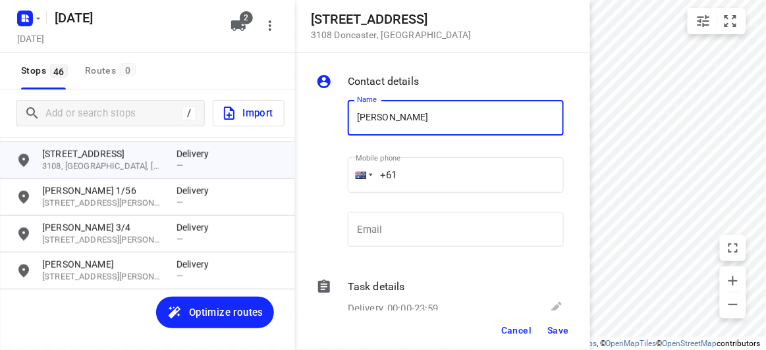
type input "[PERSON_NAME]"
click at [387, 176] on input "+61" at bounding box center [456, 175] width 216 height 36
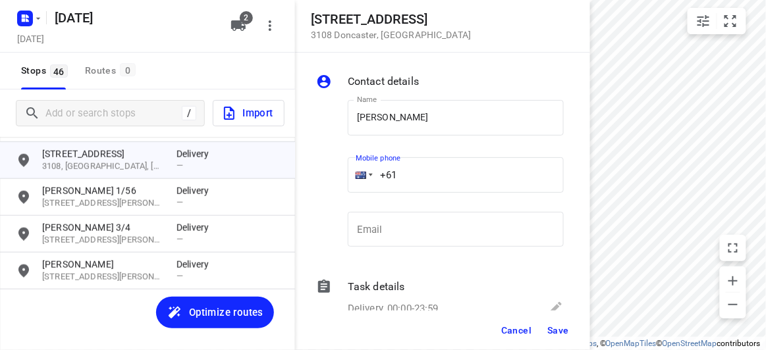
click at [424, 178] on input "+61" at bounding box center [456, 175] width 216 height 36
paste input "61423239815"
drag, startPoint x: 487, startPoint y: 171, endPoint x: 351, endPoint y: 187, distance: 136.6
click at [351, 187] on div "[PHONE_NUMBER]" at bounding box center [456, 175] width 216 height 36
paste input "tel"
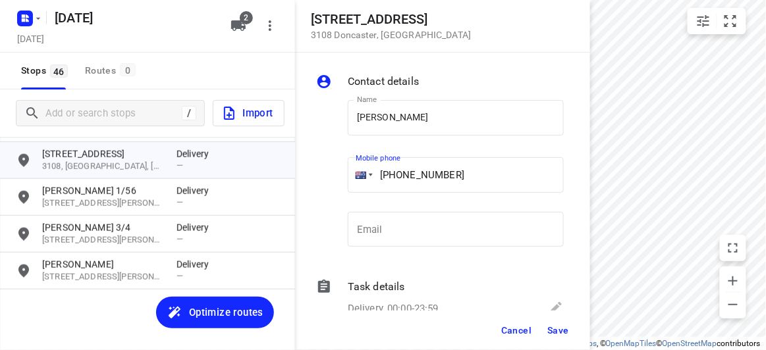
type input "[PHONE_NUMBER]"
click at [560, 335] on span "Save" at bounding box center [558, 330] width 22 height 11
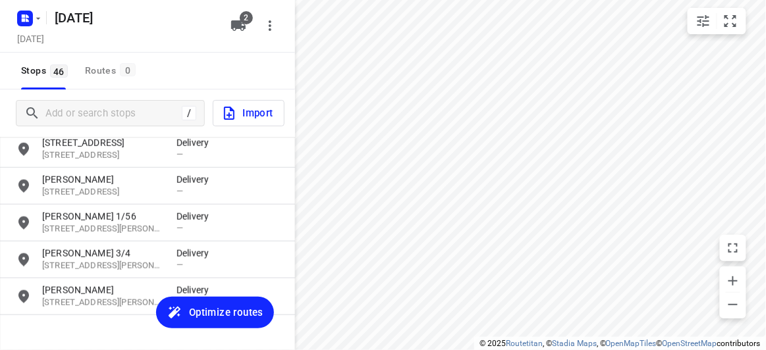
scroll to position [1449, 0]
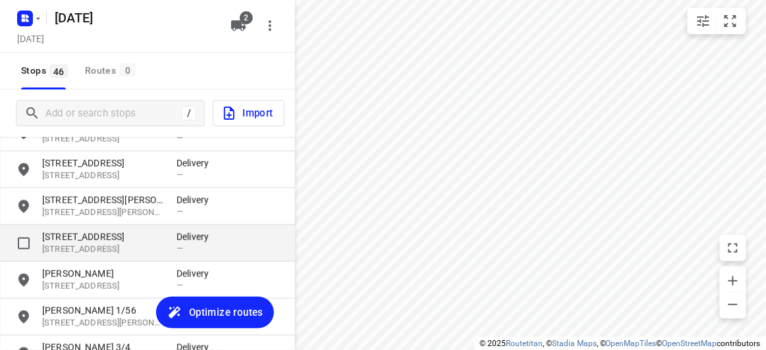
click at [97, 233] on p "[STREET_ADDRESS]" at bounding box center [102, 236] width 121 height 13
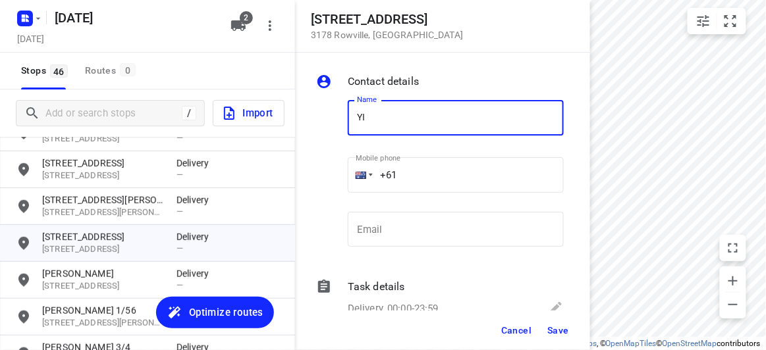
type input "[PERSON_NAME]"
click at [422, 179] on input "+61" at bounding box center [456, 175] width 216 height 36
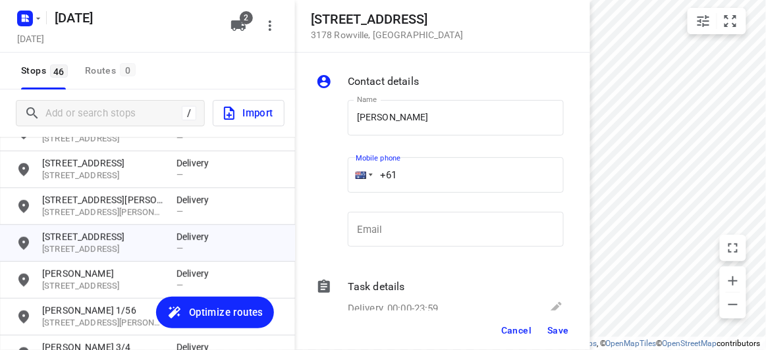
paste input "61452609476"
drag, startPoint x: 389, startPoint y: 196, endPoint x: 581, endPoint y: 180, distance: 193.5
click at [383, 196] on div "Mobile phone [PHONE_NUMBER] ​" at bounding box center [456, 177] width 216 height 53
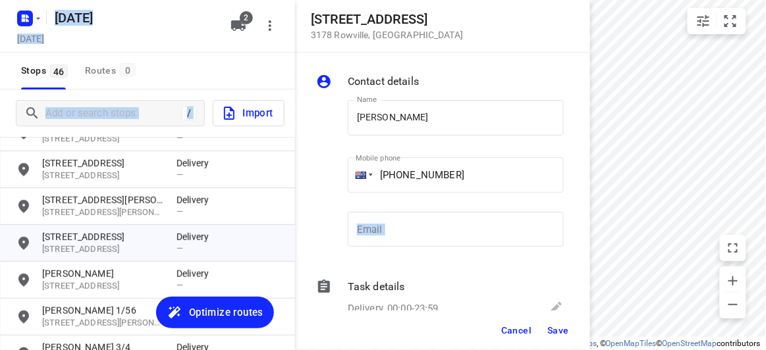
drag, startPoint x: 578, startPoint y: 180, endPoint x: 294, endPoint y: 184, distance: 283.9
click at [294, 184] on div "[STREET_ADDRESS] Contact details Name [PERSON_NAME] Name Mobile phone [PHONE_NU…" at bounding box center [147, 175] width 295 height 350
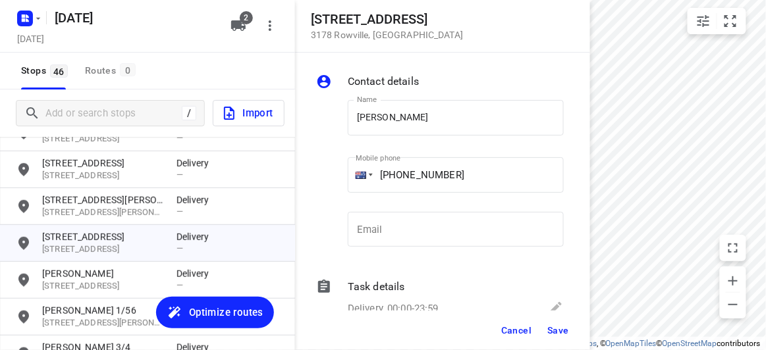
click at [466, 167] on input "[PHONE_NUMBER]" at bounding box center [456, 175] width 216 height 36
drag, startPoint x: 476, startPoint y: 167, endPoint x: 300, endPoint y: 170, distance: 175.8
click at [300, 170] on div "Contact details Name [PERSON_NAME] Name Mobile phone [PHONE_NUMBER] ​ Email Ema…" at bounding box center [442, 182] width 295 height 258
paste input "tel"
type input "[PHONE_NUMBER]"
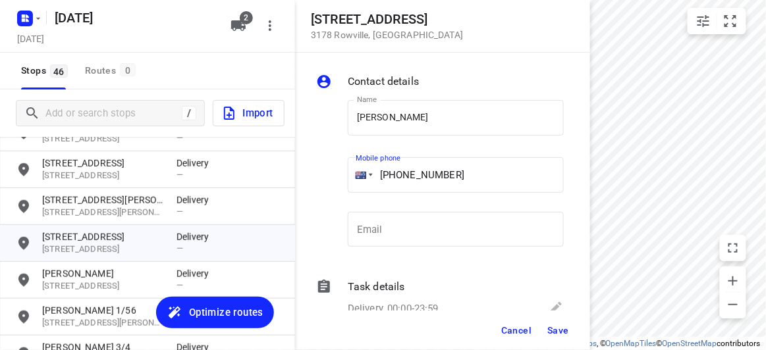
click at [559, 336] on button "Save" at bounding box center [558, 331] width 32 height 24
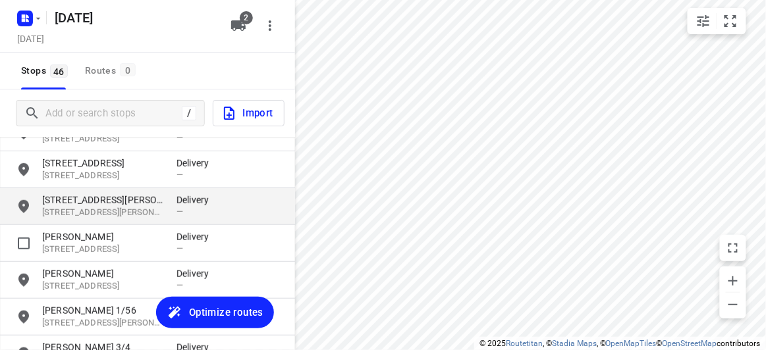
drag, startPoint x: 88, startPoint y: 200, endPoint x: 78, endPoint y: 202, distance: 9.4
click at [87, 200] on p "[STREET_ADDRESS][PERSON_NAME]" at bounding box center [102, 200] width 121 height 13
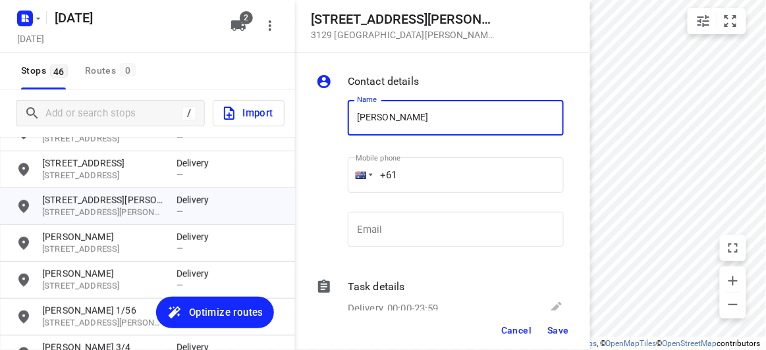
type input "[PERSON_NAME]"
drag, startPoint x: 365, startPoint y: 180, endPoint x: 341, endPoint y: 180, distance: 23.7
click at [342, 180] on div "Mobile phone +61 ​" at bounding box center [455, 179] width 227 height 61
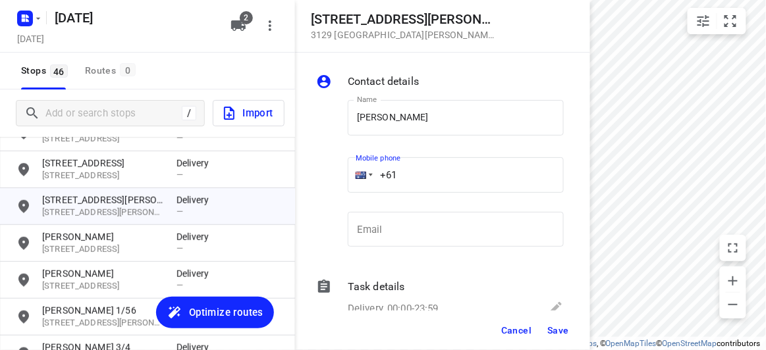
paste input "448525958"
type input "[PHONE_NUMBER]"
click at [554, 337] on button "Save" at bounding box center [558, 331] width 32 height 24
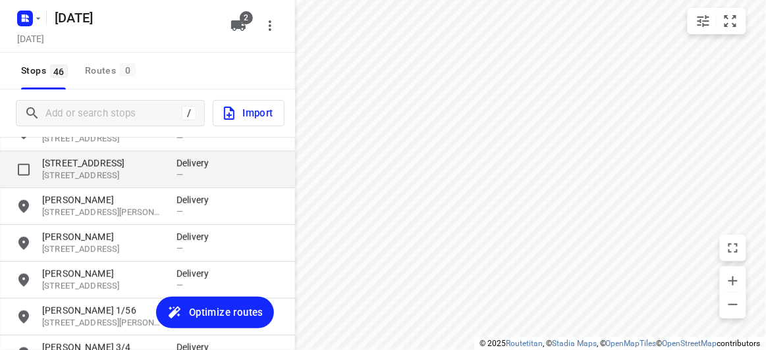
click at [114, 175] on p "[STREET_ADDRESS]" at bounding box center [102, 176] width 121 height 13
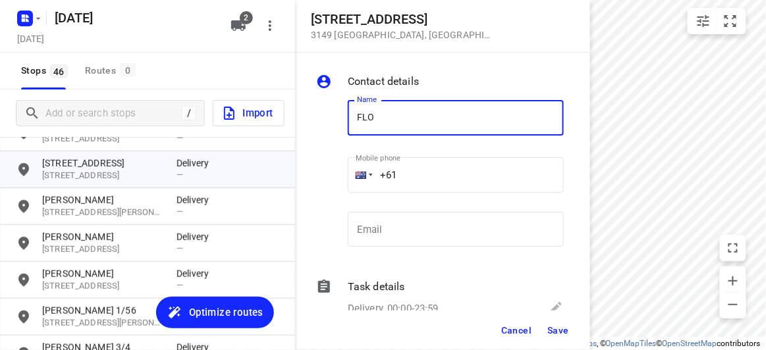
click at [465, 188] on input "+61" at bounding box center [456, 175] width 216 height 36
click at [458, 104] on input "FLO" at bounding box center [456, 118] width 216 height 36
type input "[PERSON_NAME] 3/436"
click at [445, 170] on input "+61" at bounding box center [456, 175] width 216 height 36
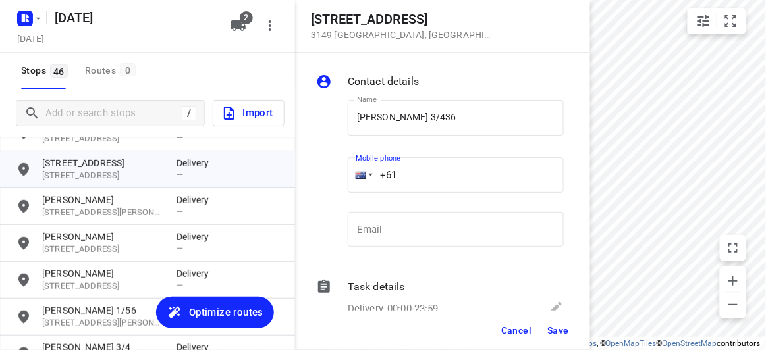
paste input "61468493238"
drag, startPoint x: 381, startPoint y: 171, endPoint x: 337, endPoint y: 175, distance: 43.7
click at [336, 176] on div "Name [PERSON_NAME] 3/436 Name Mobile phone [PHONE_NUMBER] ​ Email Email" at bounding box center [439, 177] width 253 height 174
paste input "tel"
type input "[PHONE_NUMBER]"
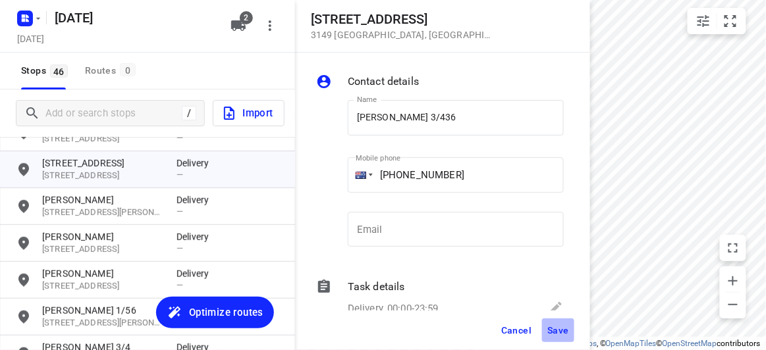
click at [550, 319] on button "Save" at bounding box center [558, 331] width 32 height 24
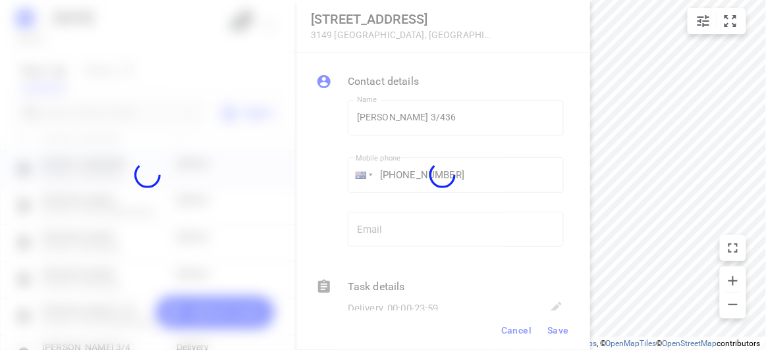
click at [556, 349] on div at bounding box center [442, 175] width 295 height 350
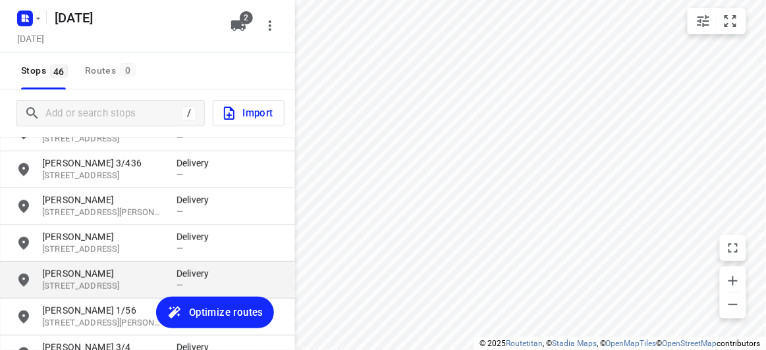
scroll to position [1389, 0]
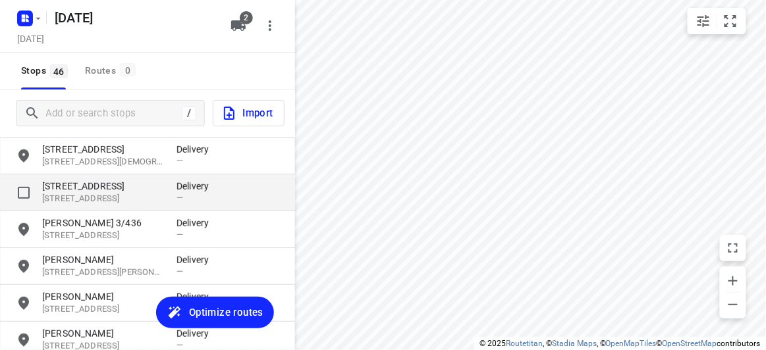
click at [87, 192] on p "[STREET_ADDRESS]" at bounding box center [102, 186] width 121 height 13
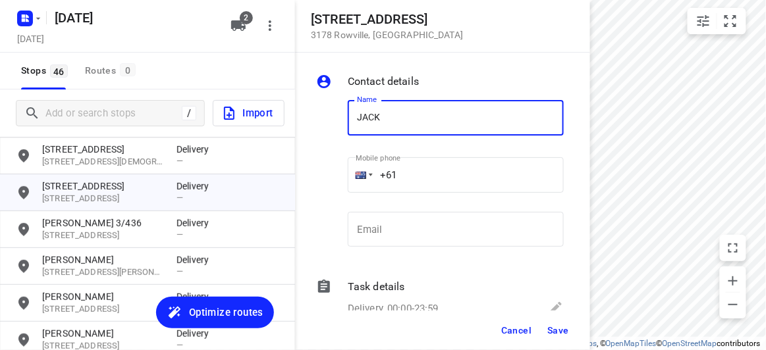
type input "JACK"
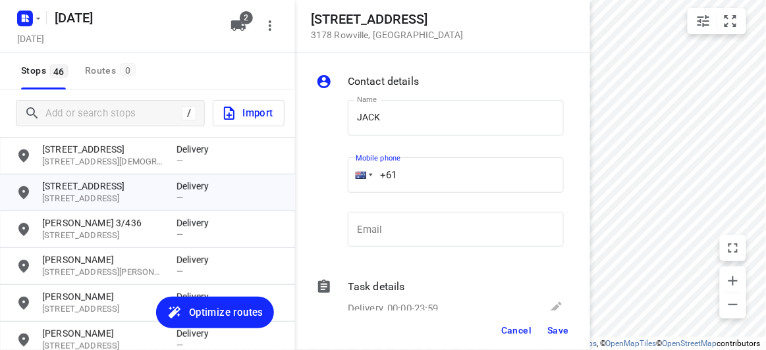
click at [413, 167] on input "+61" at bounding box center [456, 175] width 216 height 36
paste input "411744476"
type input "[PHONE_NUMBER]"
click at [560, 338] on button "Save" at bounding box center [558, 331] width 32 height 24
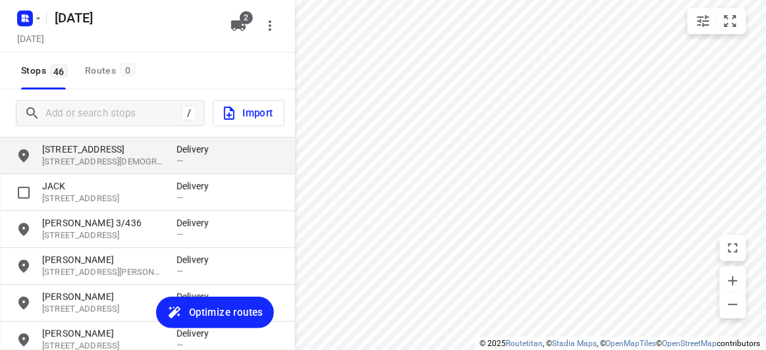
click at [84, 163] on p "[STREET_ADDRESS][DEMOGRAPHIC_DATA]" at bounding box center [102, 162] width 121 height 13
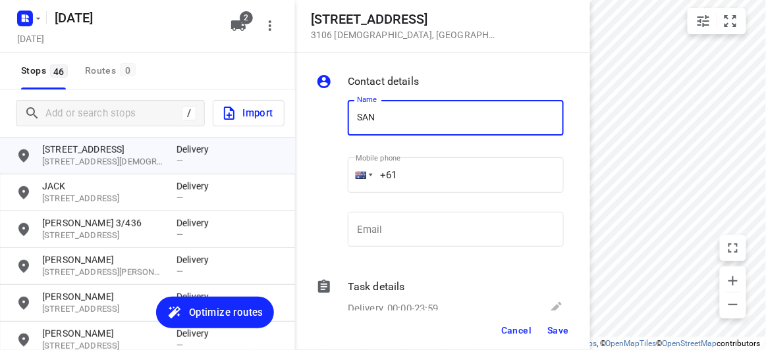
type input "[PERSON_NAME]"
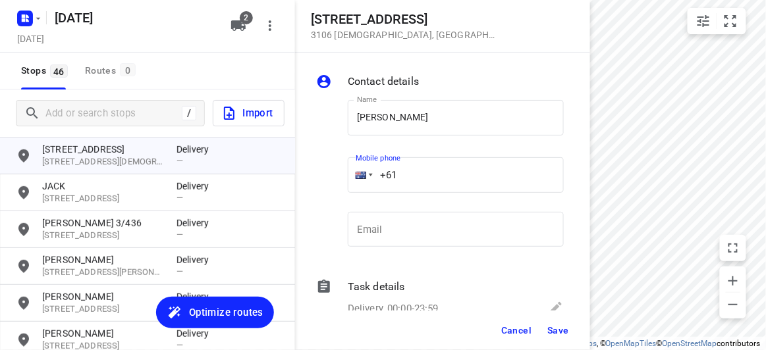
click at [422, 170] on input "+61" at bounding box center [456, 175] width 216 height 36
drag, startPoint x: 336, startPoint y: 172, endPoint x: 329, endPoint y: 173, distance: 7.4
click at [328, 173] on div "Name [PERSON_NAME] Name Mobile phone +61 ​ Email Email" at bounding box center [439, 177] width 253 height 174
paste input "448993758"
type input "[PHONE_NUMBER]"
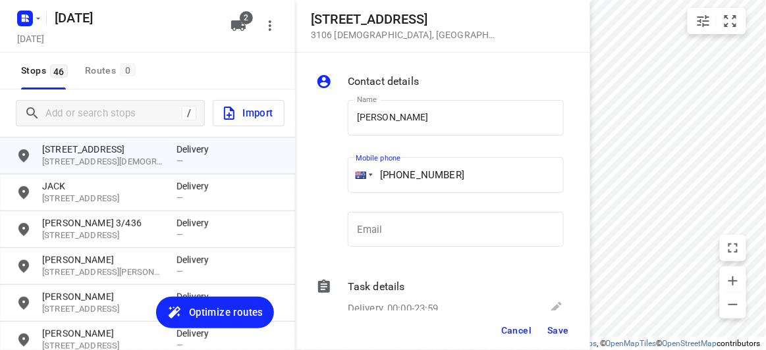
click at [552, 323] on button "Save" at bounding box center [558, 331] width 32 height 24
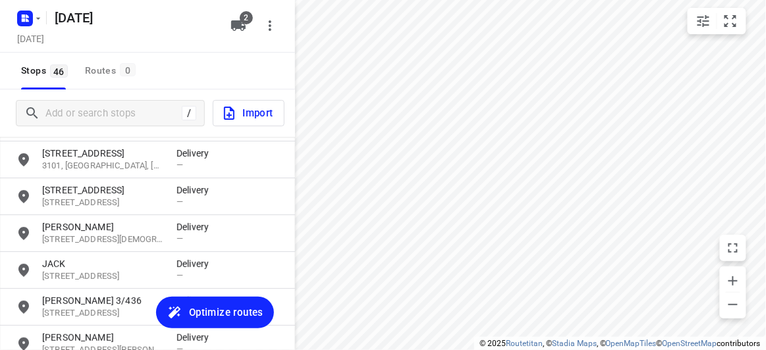
scroll to position [1270, 0]
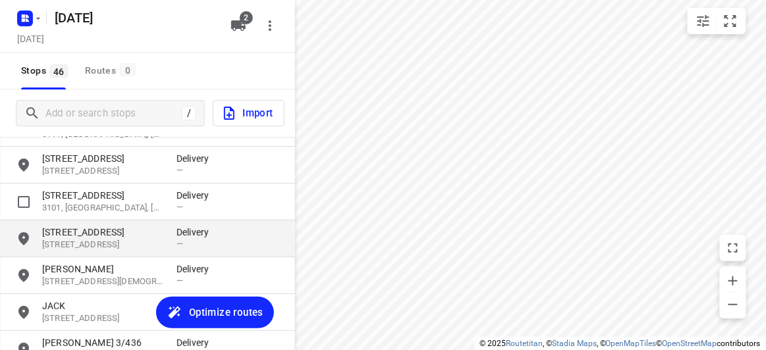
click at [114, 234] on p "[STREET_ADDRESS]" at bounding box center [102, 232] width 121 height 13
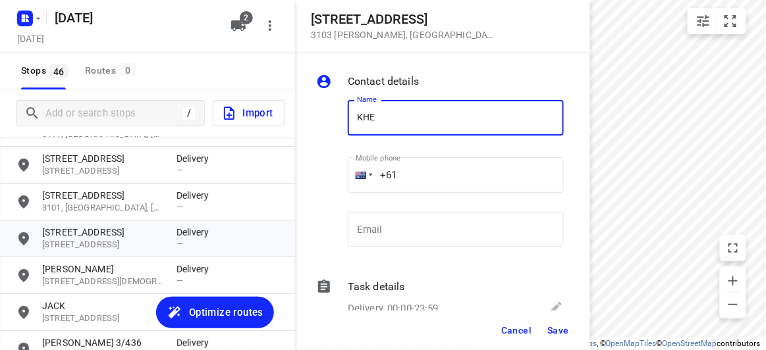
type input "[PERSON_NAME]"
click at [357, 168] on div "+61" at bounding box center [456, 175] width 216 height 36
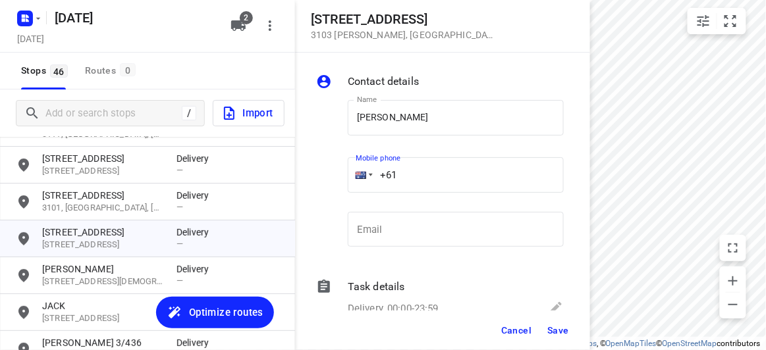
paste input "tel"
paste input "0404830055"
click at [420, 201] on p "​" at bounding box center [456, 200] width 216 height 9
click at [396, 175] on input "[PHONE_NUMBER]" at bounding box center [456, 175] width 216 height 36
click at [405, 175] on input "[PHONE_NUMBER]" at bounding box center [456, 175] width 216 height 36
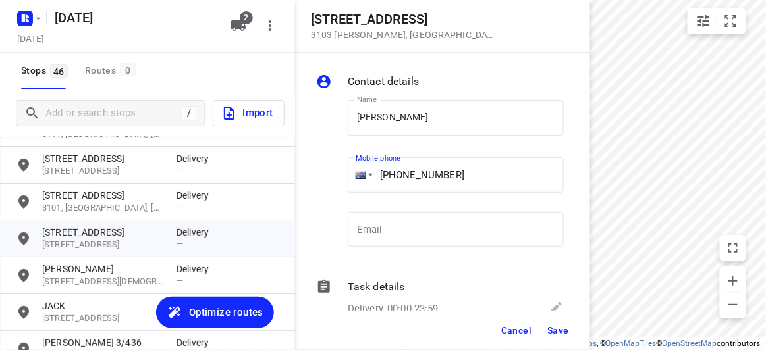
type input "[PHONE_NUMBER]"
click at [552, 337] on button "Save" at bounding box center [558, 331] width 32 height 24
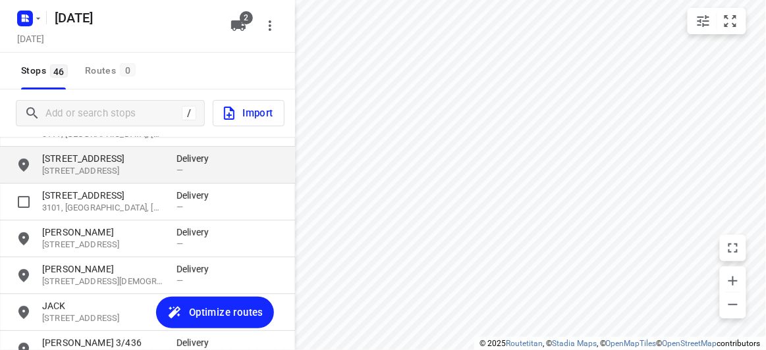
click at [76, 182] on div "[STREET_ADDRESS] Delivery —" at bounding box center [147, 165] width 295 height 37
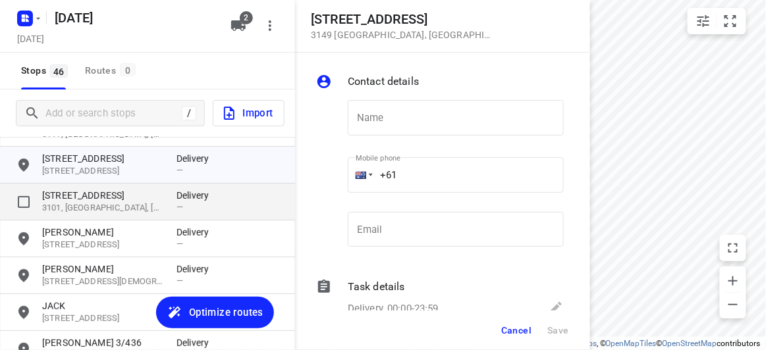
click at [68, 196] on p "[STREET_ADDRESS]" at bounding box center [102, 195] width 121 height 13
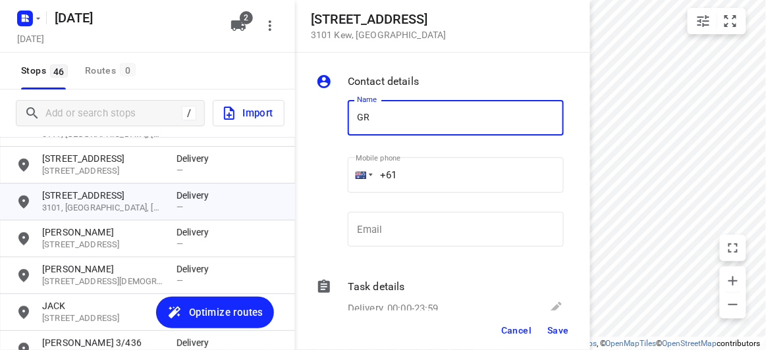
type input "[PERSON_NAME] 309/369"
click at [419, 172] on input "+61" at bounding box center [456, 175] width 216 height 36
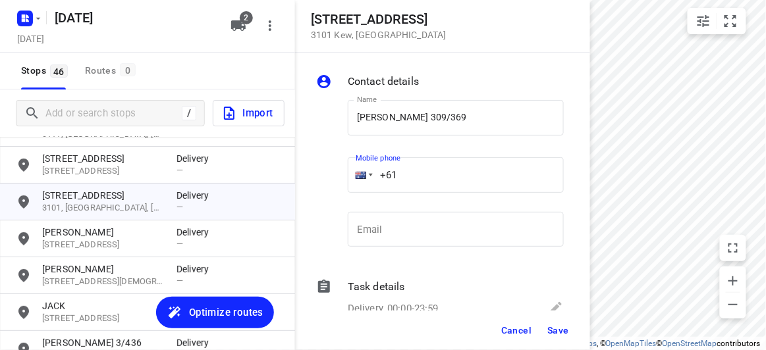
paste input "61417784668"
drag, startPoint x: 367, startPoint y: 171, endPoint x: 341, endPoint y: 171, distance: 25.7
click at [342, 171] on div "Mobile phone [PHONE_NUMBER] ​" at bounding box center [455, 179] width 227 height 61
paste input "tel"
type input "[PHONE_NUMBER]"
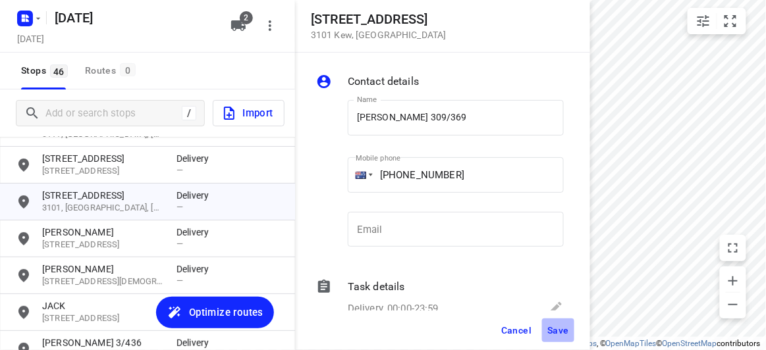
click at [558, 331] on span "Save" at bounding box center [558, 330] width 22 height 11
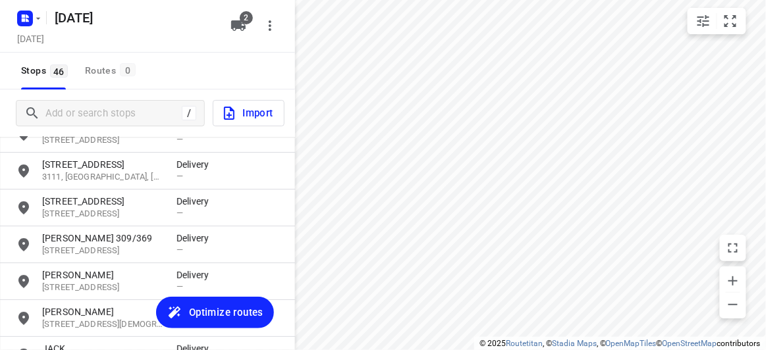
scroll to position [1210, 0]
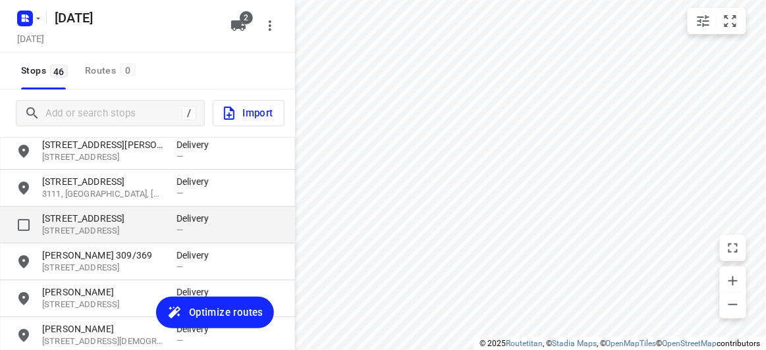
click at [76, 230] on p "[STREET_ADDRESS]" at bounding box center [102, 231] width 121 height 13
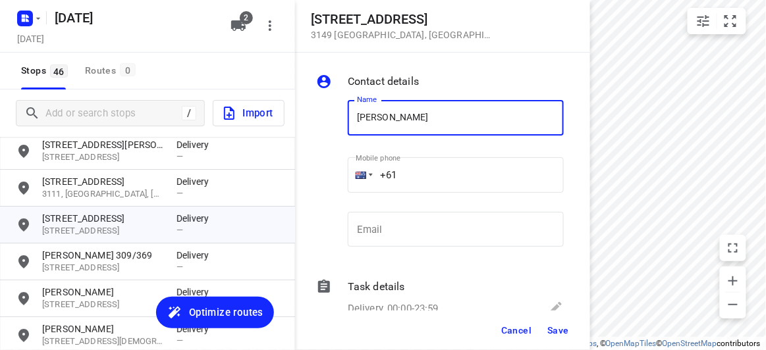
type input "[PERSON_NAME]"
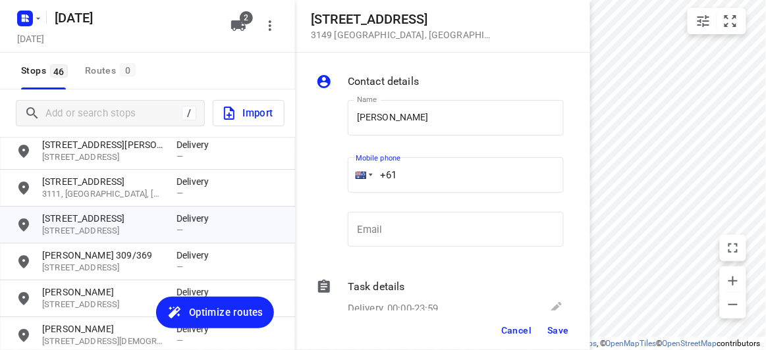
click at [419, 165] on input "+61" at bounding box center [456, 175] width 216 height 36
paste input "61433038828"
drag, startPoint x: 416, startPoint y: 183, endPoint x: 356, endPoint y: 193, distance: 61.4
click at [356, 193] on div "Mobile phone [PHONE_NUMBER] ​" at bounding box center [456, 177] width 216 height 53
paste input "tel"
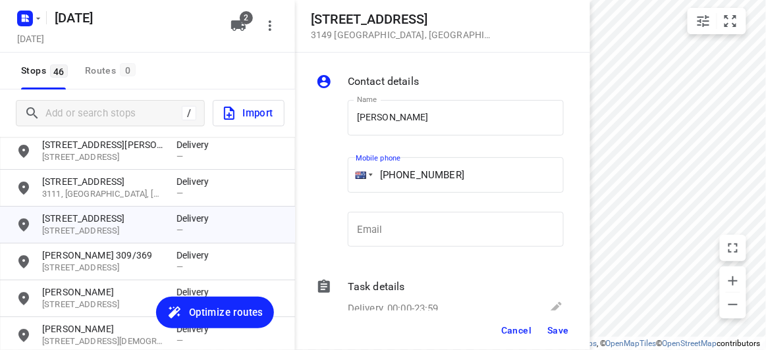
type input "[PHONE_NUMBER]"
click at [555, 333] on span "Save" at bounding box center [558, 330] width 22 height 11
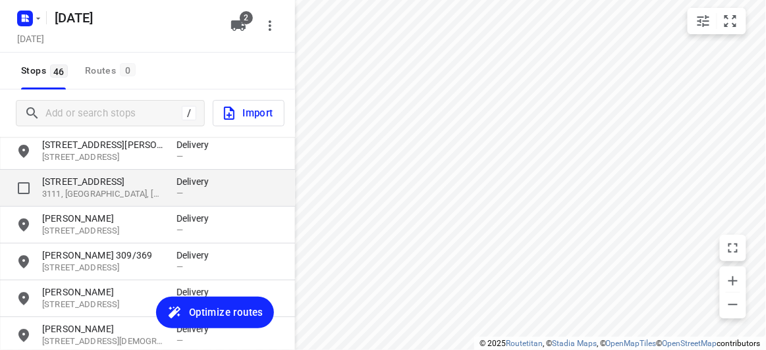
click at [90, 185] on p "[STREET_ADDRESS]" at bounding box center [102, 181] width 121 height 13
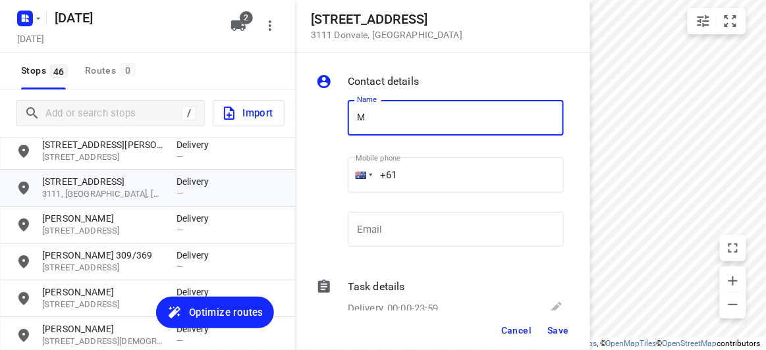
click at [367, 126] on input "M" at bounding box center [456, 118] width 216 height 36
click at [350, 117] on input "M" at bounding box center [456, 118] width 216 height 36
drag, startPoint x: 381, startPoint y: 116, endPoint x: 393, endPoint y: 128, distance: 16.8
click at [381, 116] on input "AM" at bounding box center [456, 118] width 216 height 36
type input "[PERSON_NAME]"
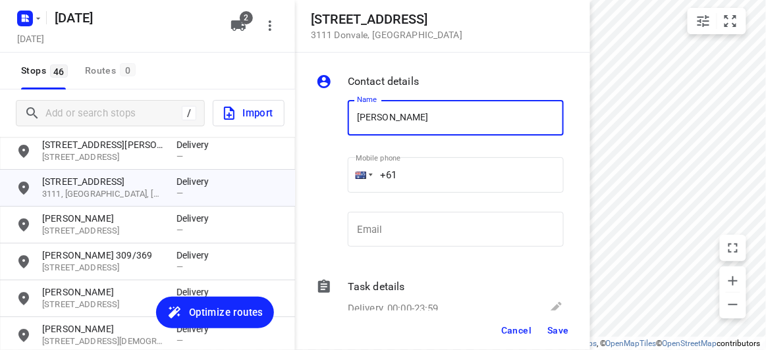
click at [320, 171] on div "Name [PERSON_NAME] Name Mobile phone +61 ​ Email Email" at bounding box center [439, 177] width 253 height 174
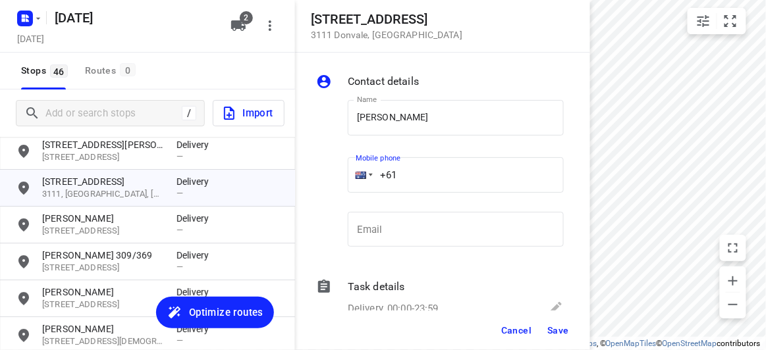
paste input "421906306"
type input "[PHONE_NUMBER]"
click at [566, 340] on button "Save" at bounding box center [558, 331] width 32 height 24
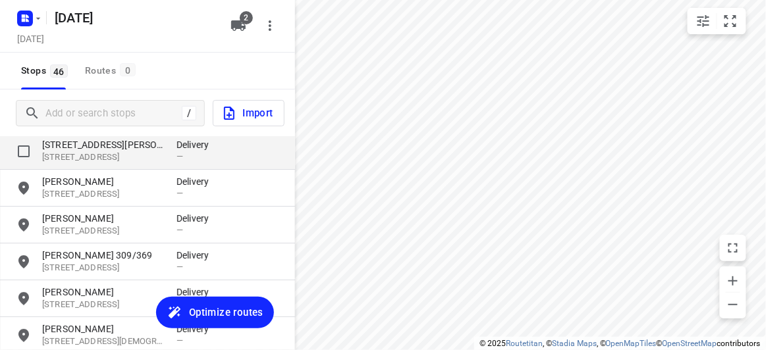
click at [66, 153] on p "[STREET_ADDRESS]" at bounding box center [102, 157] width 121 height 13
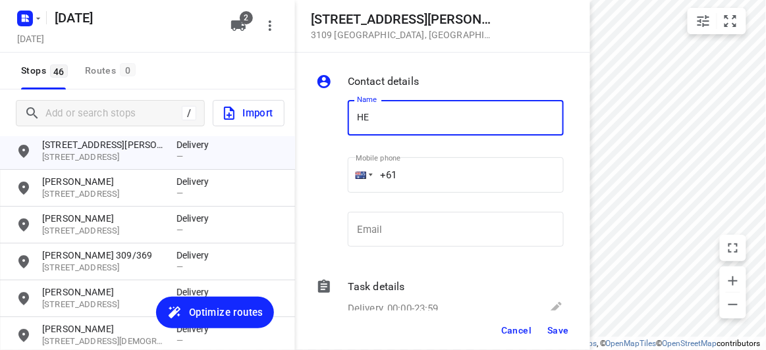
type input "[PERSON_NAME] 2/23"
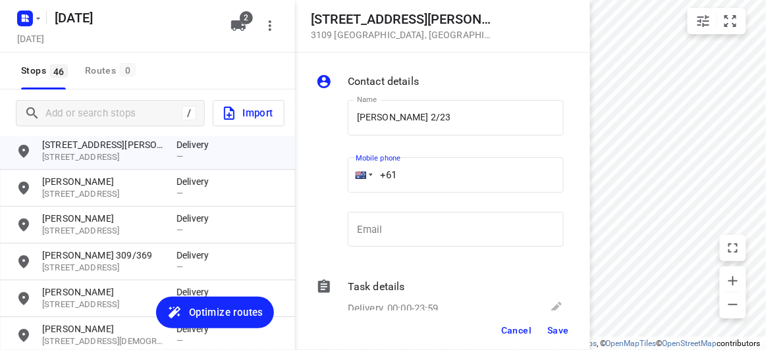
click at [409, 176] on input "+61" at bounding box center [456, 175] width 216 height 36
paste input "0420313611"
click at [410, 194] on div "Mobile phone [PHONE_NUMBER] ​" at bounding box center [456, 177] width 216 height 53
click at [408, 182] on input "[PHONE_NUMBER]" at bounding box center [456, 175] width 216 height 36
click at [403, 178] on input "[PHONE_NUMBER]" at bounding box center [456, 175] width 216 height 36
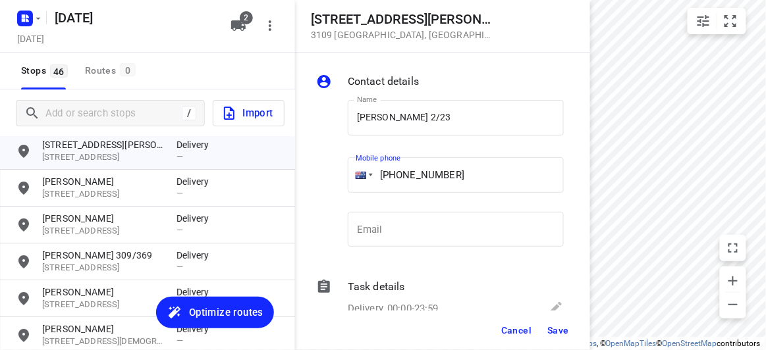
type input "[PHONE_NUMBER]"
click at [554, 335] on span "Save" at bounding box center [558, 330] width 22 height 11
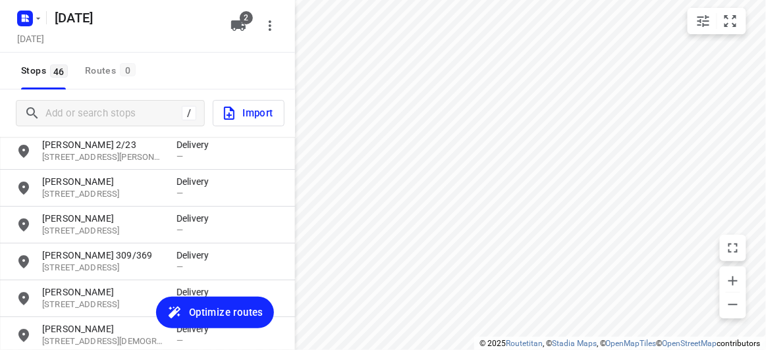
scroll to position [1090, 0]
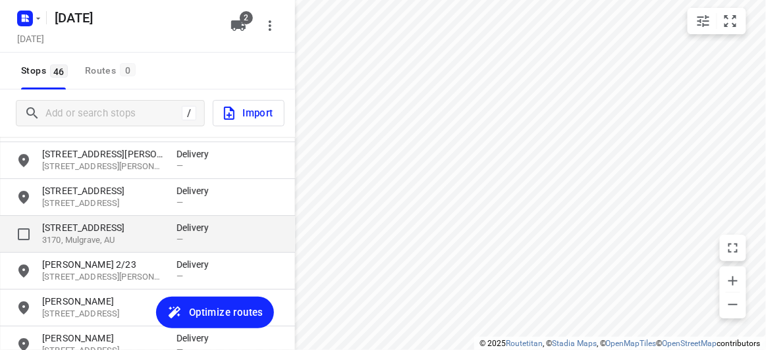
click at [68, 238] on p "3170, Mulgrave, AU" at bounding box center [102, 240] width 121 height 13
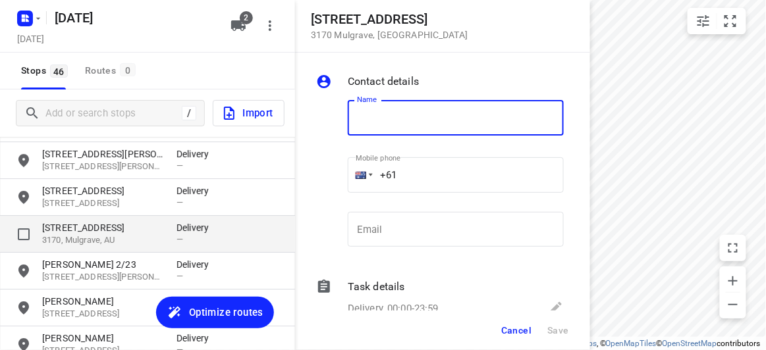
type input "L"
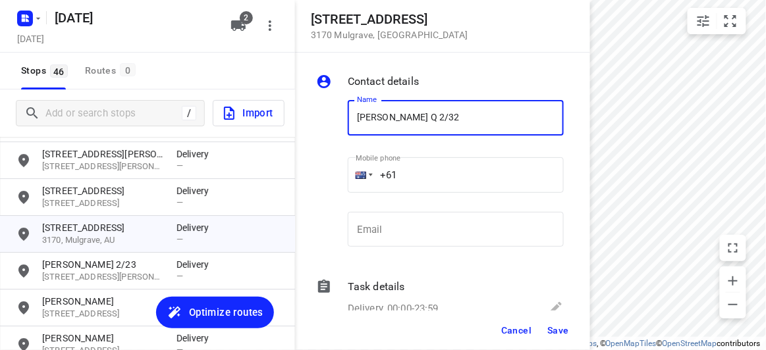
click at [417, 133] on input "[PERSON_NAME] Q 2/32" at bounding box center [456, 118] width 216 height 36
click at [416, 121] on input "[PERSON_NAME] Q 2/32" at bounding box center [456, 118] width 216 height 36
drag, startPoint x: 410, startPoint y: 118, endPoint x: 365, endPoint y: 119, distance: 44.8
click at [365, 118] on input "[PERSON_NAME] Q 2/32" at bounding box center [456, 118] width 216 height 36
type input "[PERSON_NAME]"
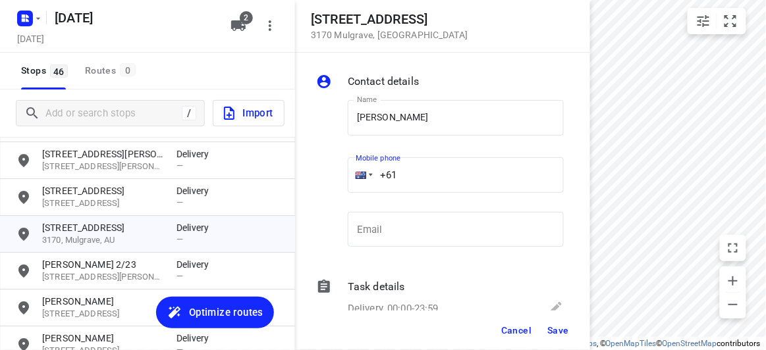
click at [412, 173] on input "+61" at bounding box center [456, 175] width 216 height 36
paste input "22264796"
click at [407, 173] on input "[PHONE_NUMBER]" at bounding box center [456, 175] width 216 height 36
click at [404, 173] on input "[PHONE_NUMBER]" at bounding box center [456, 175] width 216 height 36
click at [400, 173] on input "[PHONE_NUMBER]" at bounding box center [456, 175] width 216 height 36
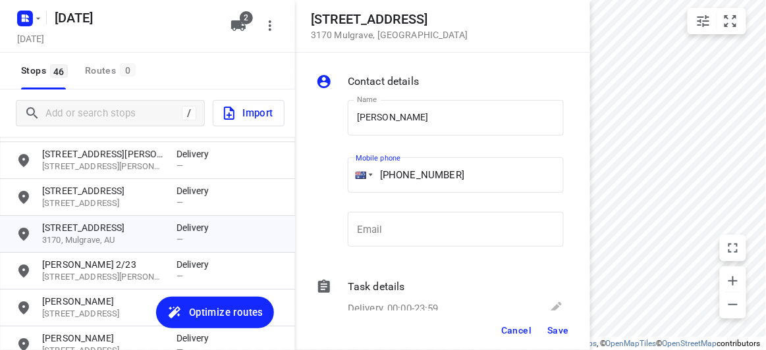
type input "[PHONE_NUMBER]"
click at [556, 343] on div "Cancel Save" at bounding box center [442, 331] width 295 height 40
click at [543, 317] on div "Cancel Save" at bounding box center [442, 331] width 295 height 40
click at [545, 336] on button "Save" at bounding box center [558, 331] width 32 height 24
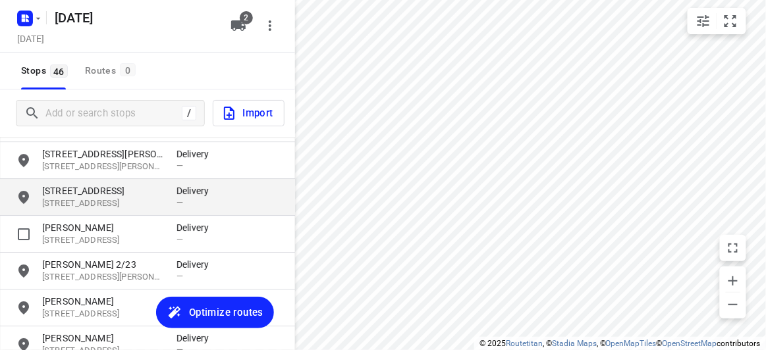
click at [69, 207] on p "[STREET_ADDRESS]" at bounding box center [102, 204] width 121 height 13
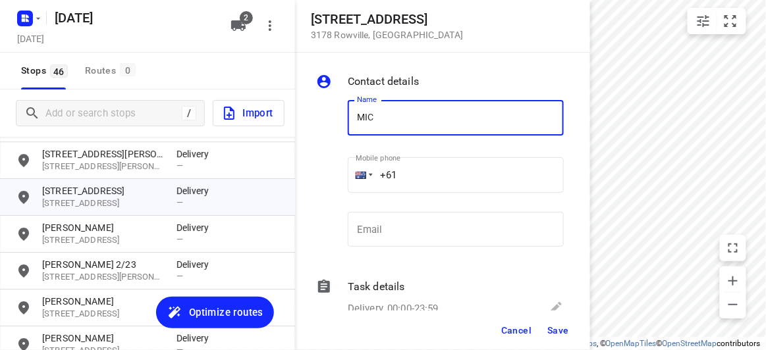
type input "[PERSON_NAME] 2/3"
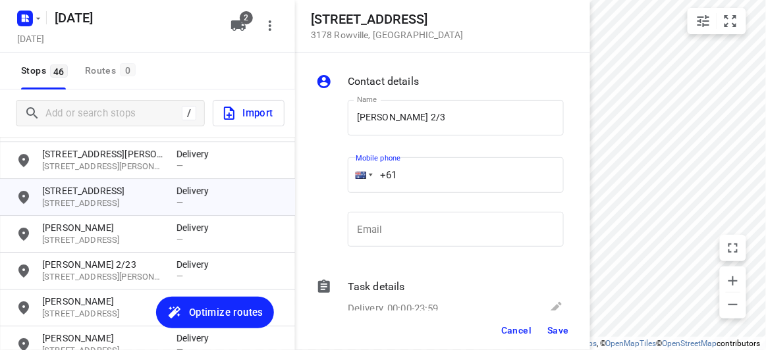
drag, startPoint x: 415, startPoint y: 180, endPoint x: 335, endPoint y: 180, distance: 79.7
click at [335, 180] on div "Name [PERSON_NAME] 2/3 Name Mobile phone +61 ​ Email Email" at bounding box center [439, 177] width 253 height 174
paste input "tel"
paste input "478128899"
type input "[PHONE_NUMBER]"
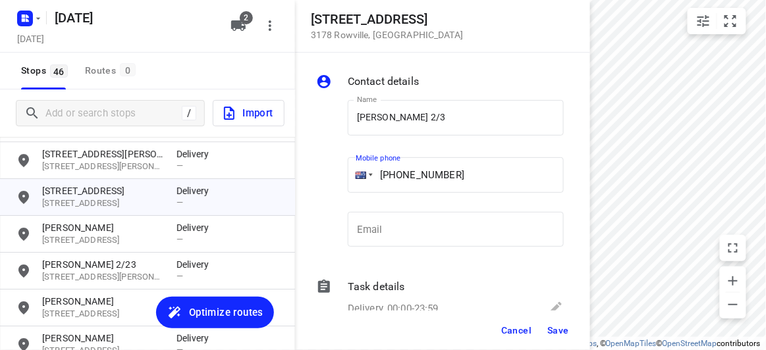
click at [556, 329] on span "Save" at bounding box center [558, 330] width 22 height 11
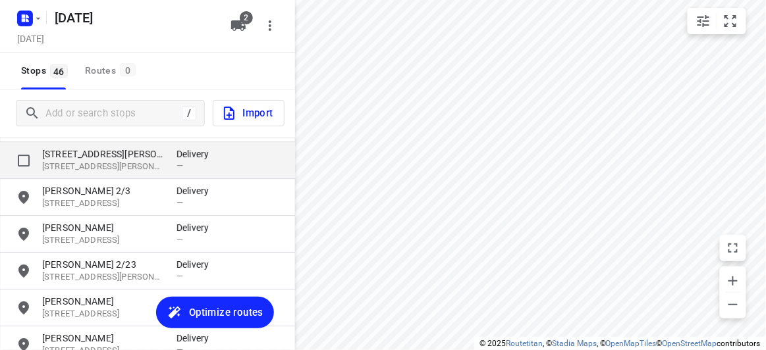
click at [65, 155] on p "[STREET_ADDRESS][PERSON_NAME]" at bounding box center [102, 154] width 121 height 13
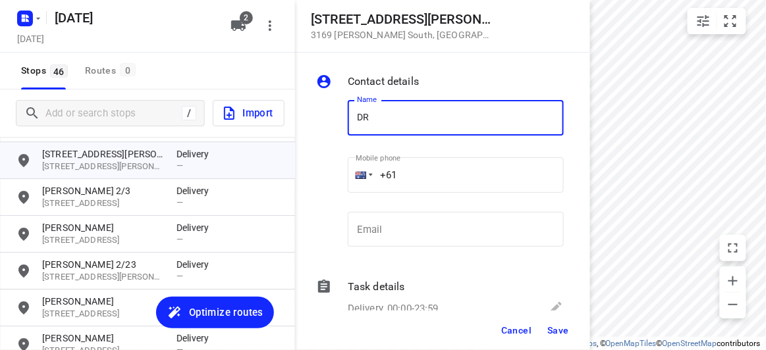
click at [349, 121] on input "DR" at bounding box center [456, 118] width 216 height 36
click at [392, 126] on input "ASDR" at bounding box center [456, 118] width 216 height 36
click at [377, 119] on input "ASDR" at bounding box center [456, 118] width 216 height 36
click at [364, 117] on input "ASDR" at bounding box center [456, 118] width 216 height 36
click at [371, 118] on input "ASDR" at bounding box center [456, 118] width 216 height 36
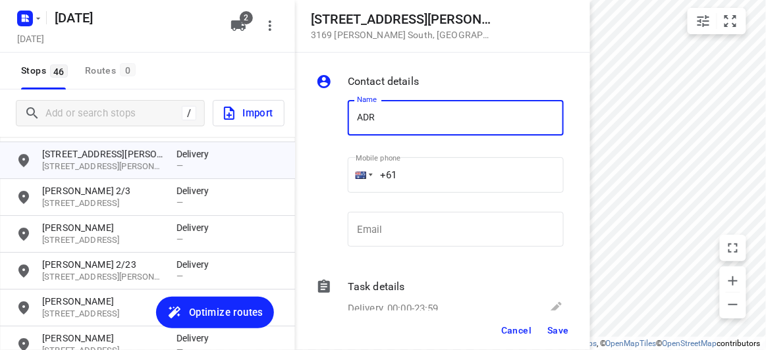
drag, startPoint x: 402, startPoint y: 121, endPoint x: 404, endPoint y: 131, distance: 10.6
click at [402, 121] on input "ADR" at bounding box center [456, 118] width 216 height 36
click at [406, 173] on input "+61" at bounding box center [456, 175] width 216 height 36
click at [412, 113] on input "ADR" at bounding box center [456, 118] width 216 height 36
type input "ADRINA 1/12"
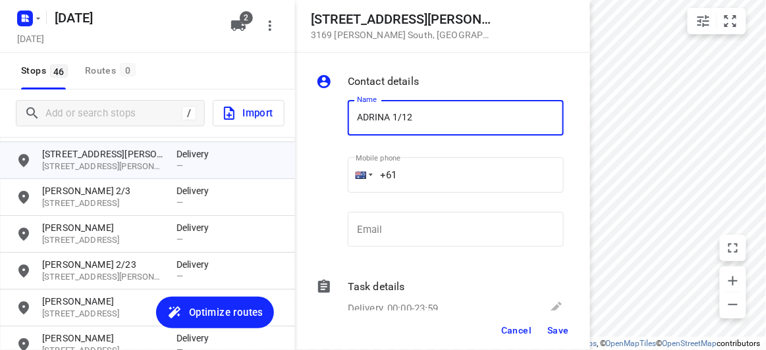
click at [412, 174] on input "+61" at bounding box center [456, 175] width 216 height 36
paste input "450352962"
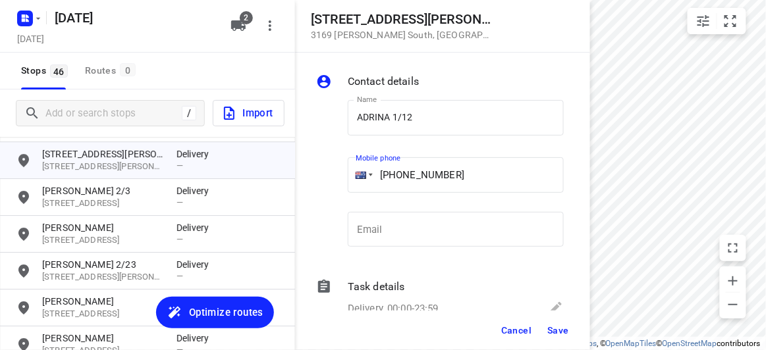
type input "[PHONE_NUMBER]"
click at [557, 318] on div "Contact details Name ADRINA 1/12 Name Mobile phone [PHONE_NUMBER] ​ Email Email…" at bounding box center [442, 202] width 295 height 298
click at [556, 325] on span "Save" at bounding box center [558, 330] width 22 height 11
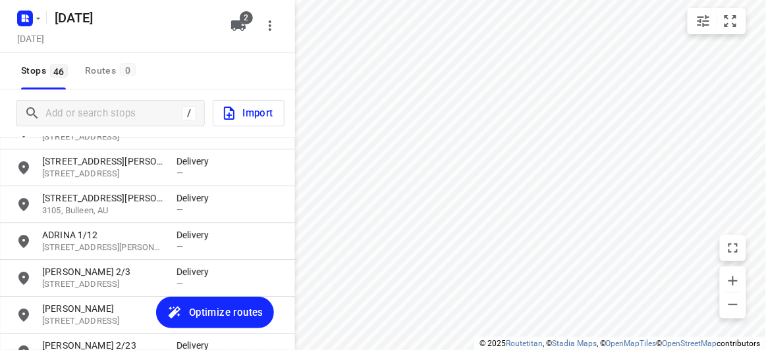
scroll to position [970, 0]
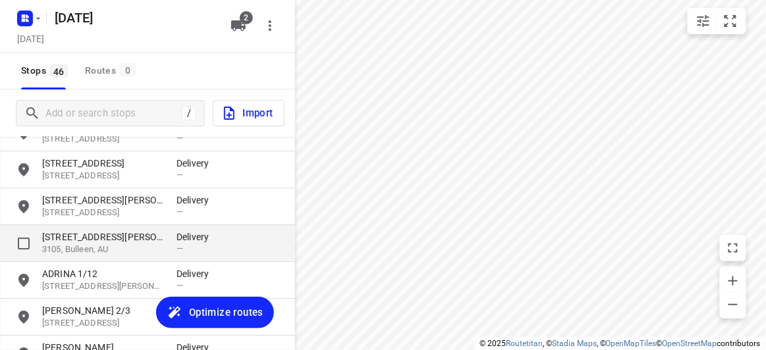
click at [76, 233] on p "[STREET_ADDRESS][PERSON_NAME]" at bounding box center [102, 236] width 121 height 13
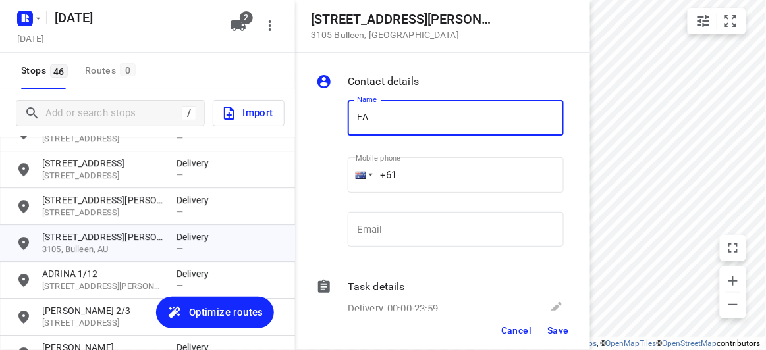
click at [342, 124] on div "Name EA Name" at bounding box center [455, 120] width 227 height 67
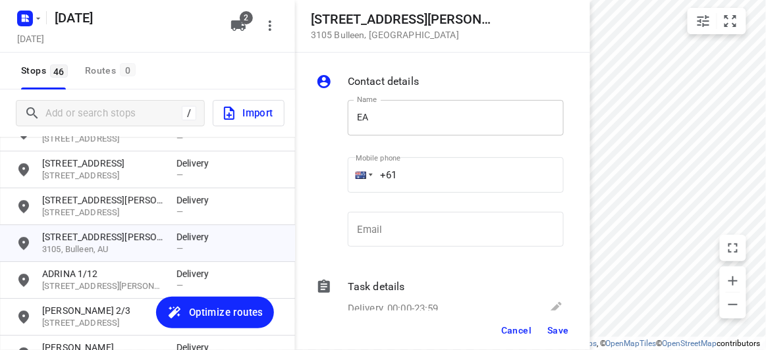
click at [354, 119] on input "EA" at bounding box center [456, 118] width 216 height 36
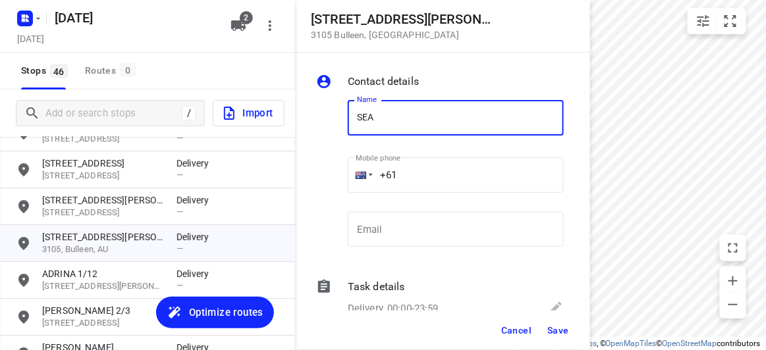
click at [404, 117] on input "SEA" at bounding box center [456, 118] width 216 height 36
type input "[PERSON_NAME]"
click at [424, 171] on input "+61" at bounding box center [456, 175] width 216 height 36
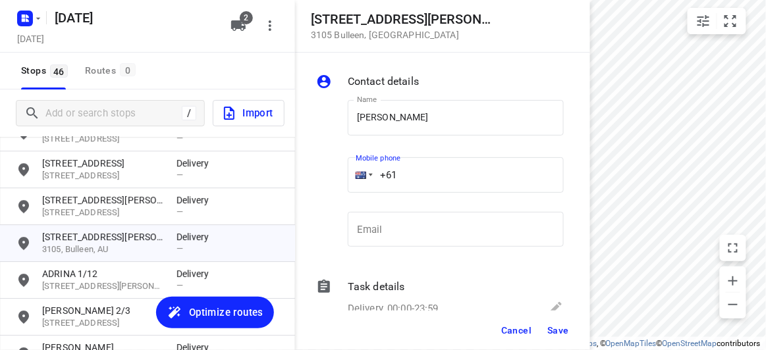
paste
drag, startPoint x: 497, startPoint y: 182, endPoint x: 320, endPoint y: 188, distance: 176.6
click at [320, 188] on div "Name [PERSON_NAME] Name Mobile phone [PHONE_NUMBER] ​ Email Email" at bounding box center [439, 177] width 253 height 174
type input "[PHONE_NUMBER]"
click at [560, 333] on span "Save" at bounding box center [558, 330] width 22 height 11
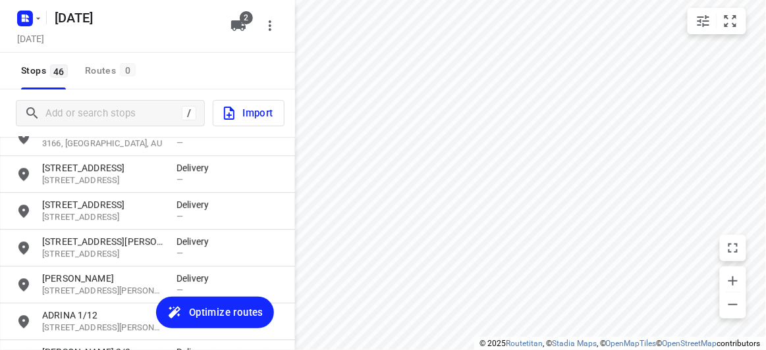
scroll to position [911, 0]
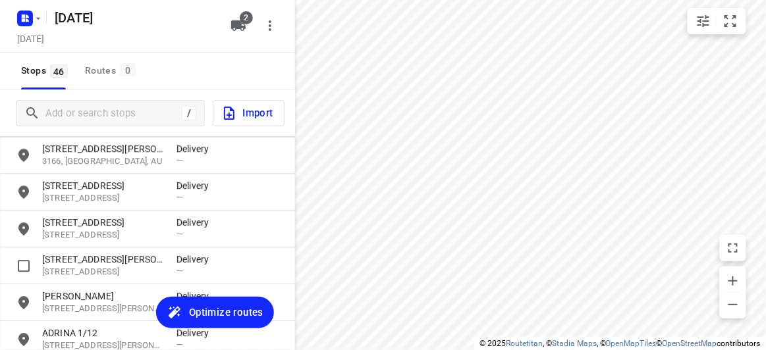
click at [70, 253] on p "[STREET_ADDRESS][PERSON_NAME]" at bounding box center [102, 259] width 121 height 13
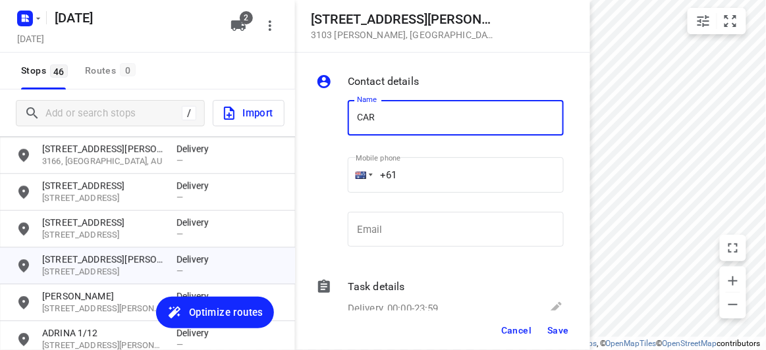
type input "[PERSON_NAME]"
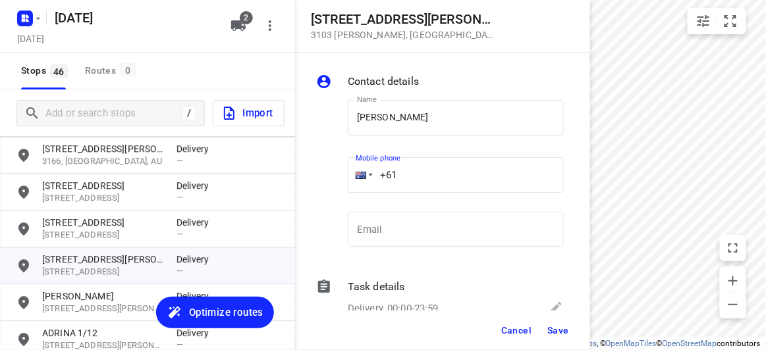
drag, startPoint x: 383, startPoint y: 173, endPoint x: 319, endPoint y: 173, distance: 63.9
click at [319, 173] on div "Name [PERSON_NAME] Name Mobile phone +61 ​ Email Email" at bounding box center [439, 177] width 253 height 174
type input "[PHONE_NUMBER]"
click at [562, 331] on span "Save" at bounding box center [558, 330] width 22 height 11
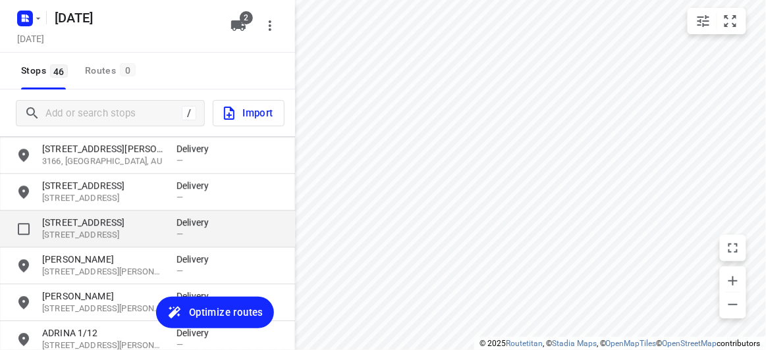
click at [92, 219] on p "[STREET_ADDRESS]" at bounding box center [102, 222] width 121 height 13
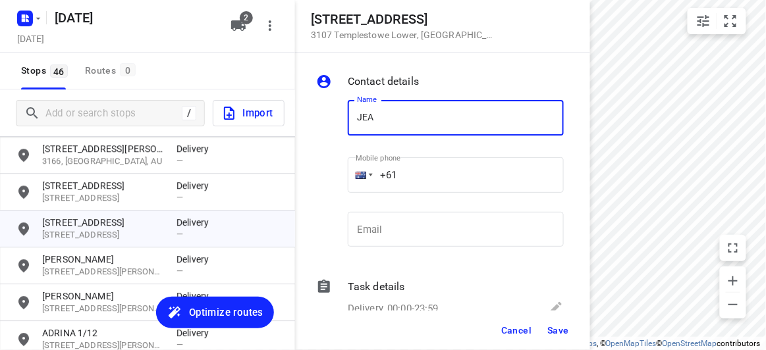
type input "[PERSON_NAME]"
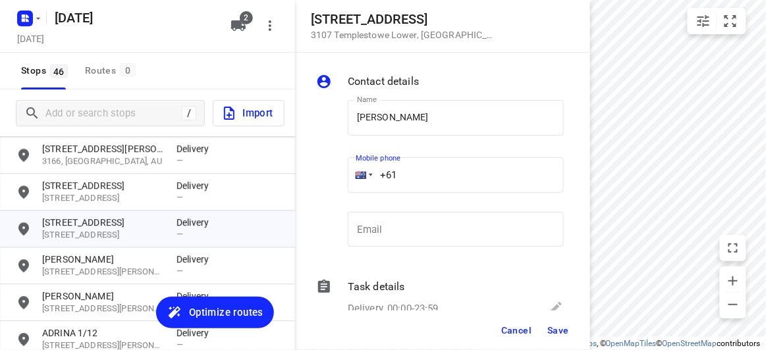
drag, startPoint x: 399, startPoint y: 179, endPoint x: 360, endPoint y: 183, distance: 39.1
click at [360, 183] on div "+61" at bounding box center [456, 175] width 216 height 36
type input "[PHONE_NUMBER]"
click at [560, 327] on span "Save" at bounding box center [558, 330] width 22 height 11
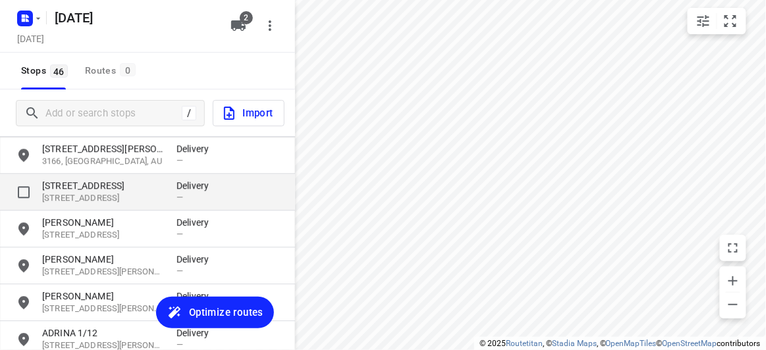
click at [87, 188] on p "[STREET_ADDRESS]" at bounding box center [102, 185] width 121 height 13
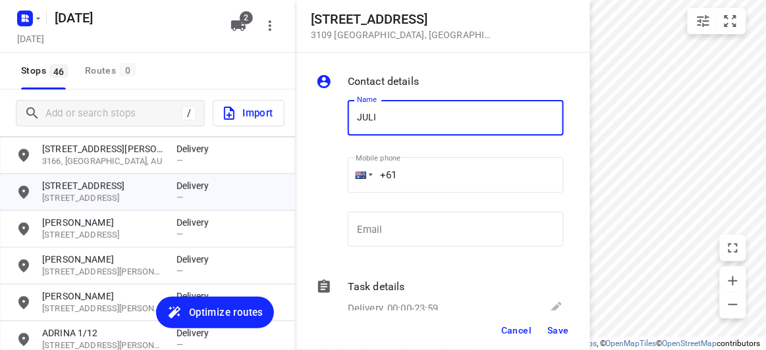
type input "[PERSON_NAME]"
click at [421, 167] on input "+61" at bounding box center [456, 175] width 216 height 36
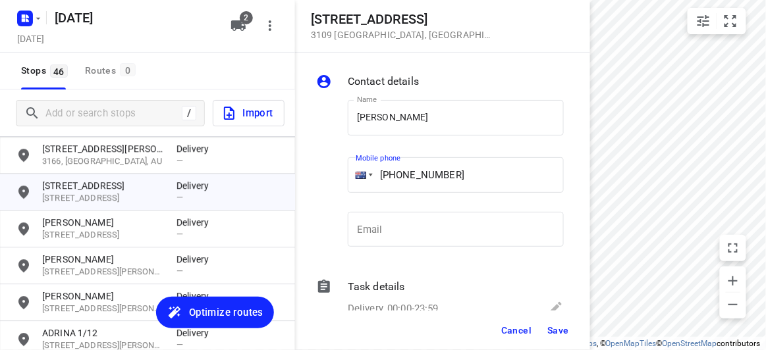
type input "[PHONE_NUMBER]"
click at [556, 338] on button "Save" at bounding box center [558, 331] width 32 height 24
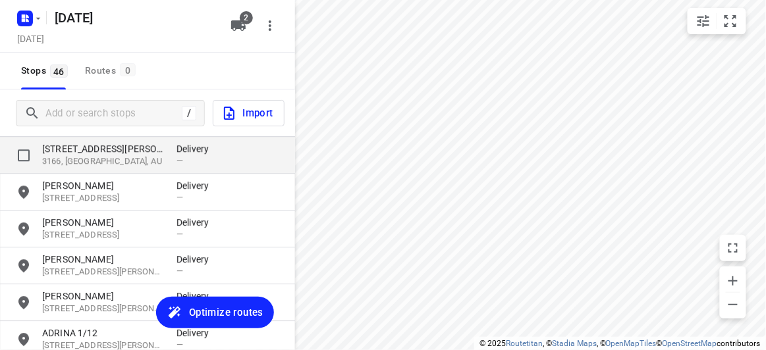
click at [76, 142] on p "[STREET_ADDRESS][PERSON_NAME]" at bounding box center [102, 148] width 121 height 13
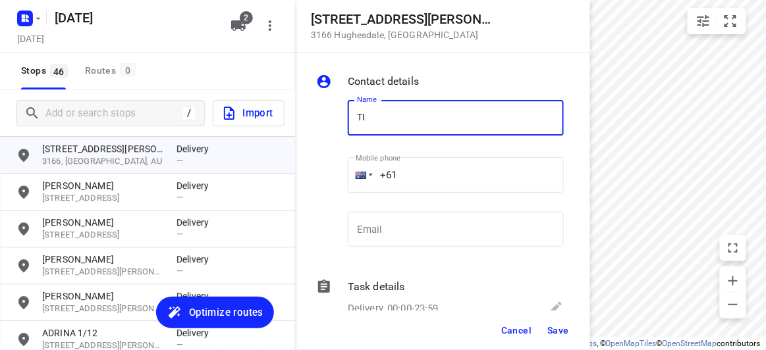
type input "[PERSON_NAME]"
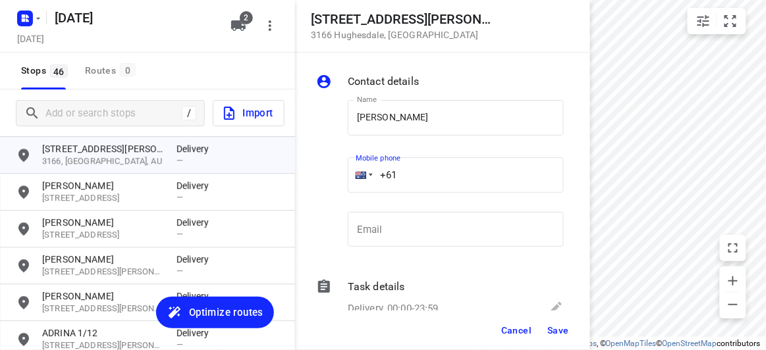
click at [415, 173] on input "+61" at bounding box center [456, 175] width 216 height 36
drag, startPoint x: 412, startPoint y: 173, endPoint x: 347, endPoint y: 178, distance: 65.4
click at [348, 178] on div "+61" at bounding box center [456, 175] width 216 height 36
type input "[PHONE_NUMBER]"
click at [564, 327] on span "Save" at bounding box center [558, 330] width 22 height 11
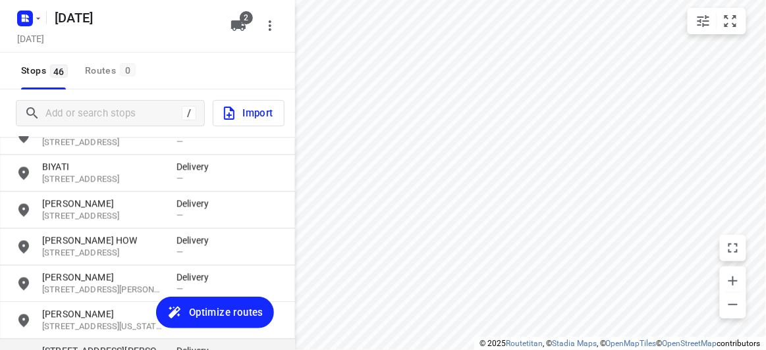
scroll to position [791, 0]
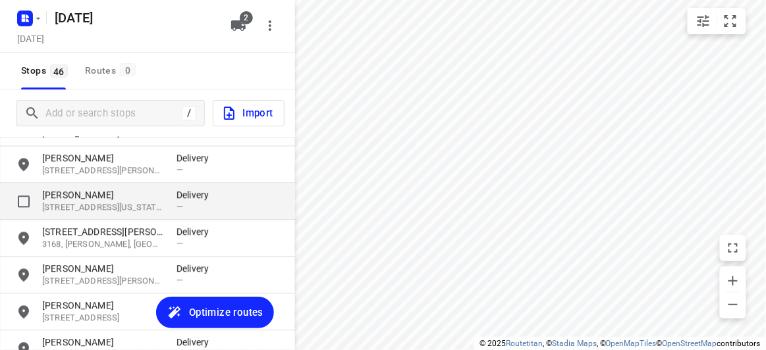
click at [39, 198] on div "grid" at bounding box center [29, 201] width 26 height 26
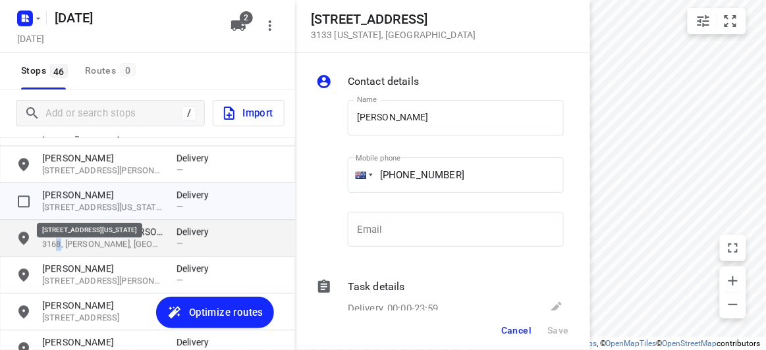
click at [59, 240] on p "3168, [PERSON_NAME], [GEOGRAPHIC_DATA]" at bounding box center [102, 244] width 121 height 13
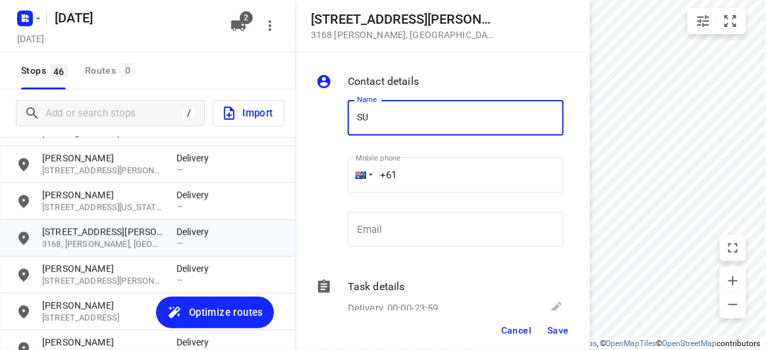
type input "SU CHOO"
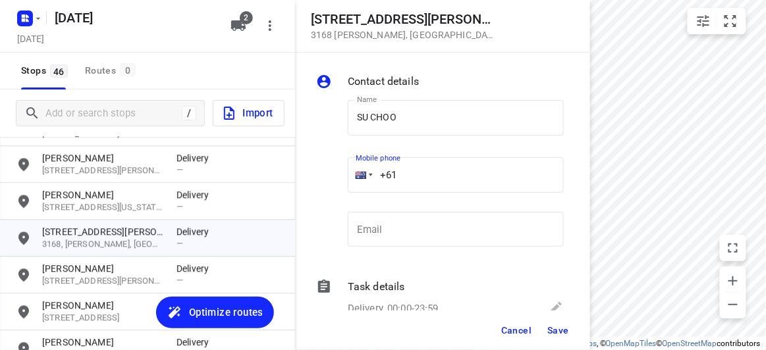
drag, startPoint x: 386, startPoint y: 173, endPoint x: 315, endPoint y: 173, distance: 70.5
click at [315, 173] on div "Name SU CHOO Name Mobile phone +61 ​ Email Email" at bounding box center [439, 177] width 253 height 174
drag, startPoint x: 362, startPoint y: 178, endPoint x: 405, endPoint y: 184, distance: 43.9
click at [322, 180] on div "Name SU CHOO Name Mobile phone [PHONE_NUMBER] ​ Email Email" at bounding box center [439, 177] width 253 height 174
drag, startPoint x: 414, startPoint y: 183, endPoint x: 332, endPoint y: 189, distance: 82.5
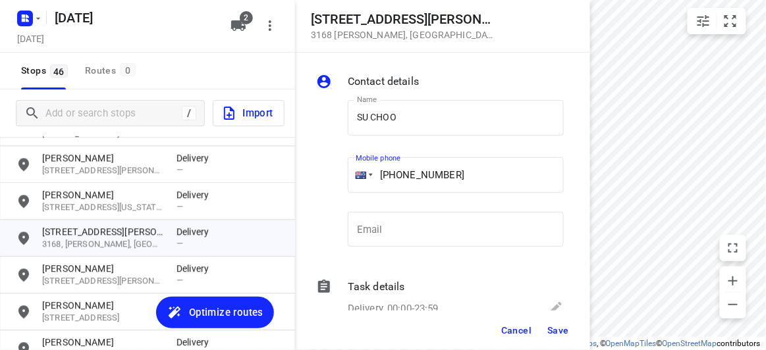
click at [332, 189] on div "Name SU CHOO Name Mobile phone [PHONE_NUMBER] ​ Email Email" at bounding box center [439, 177] width 253 height 174
type input "[PHONE_NUMBER]"
click at [567, 331] on span "Save" at bounding box center [558, 330] width 22 height 11
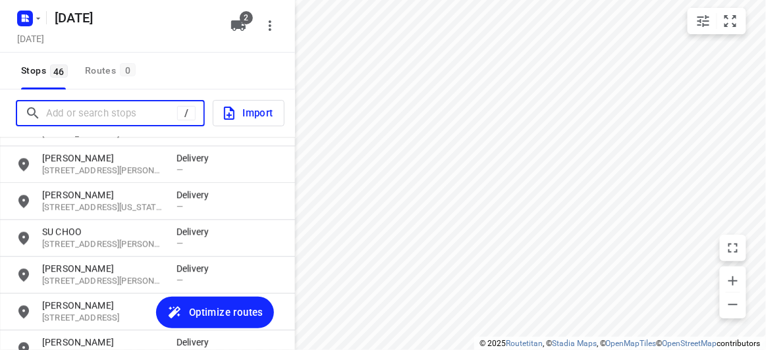
click at [91, 114] on input "Add or search stops" at bounding box center [111, 113] width 131 height 20
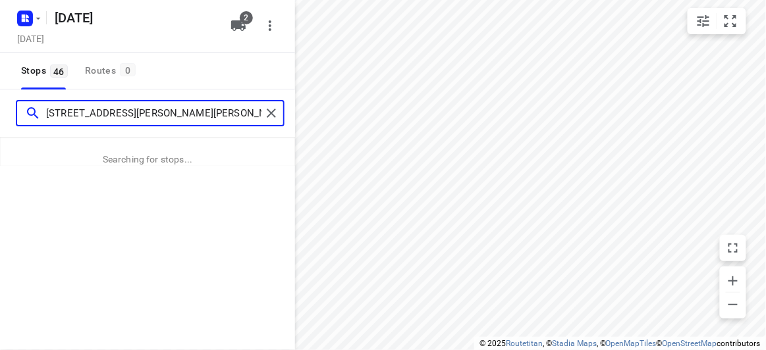
type input "[STREET_ADDRESS][PERSON_NAME][PERSON_NAME]"
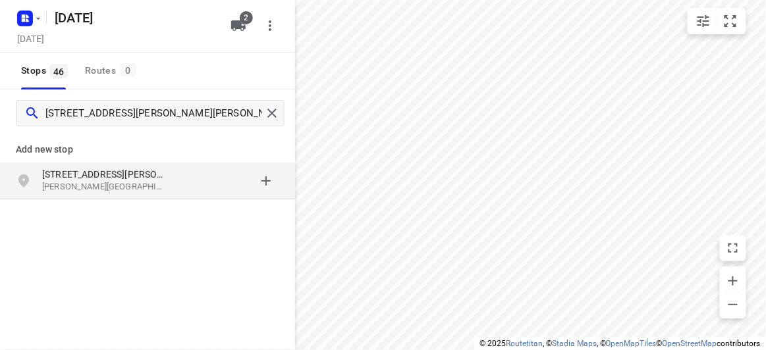
click at [192, 178] on div "grid" at bounding box center [227, 181] width 103 height 26
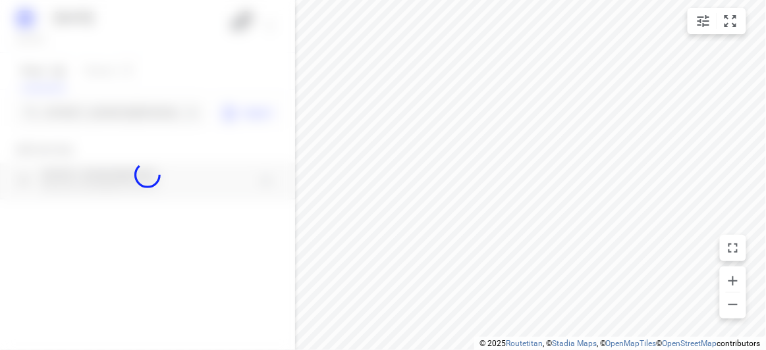
click at [132, 106] on div at bounding box center [147, 175] width 295 height 350
click at [134, 111] on div at bounding box center [147, 175] width 295 height 350
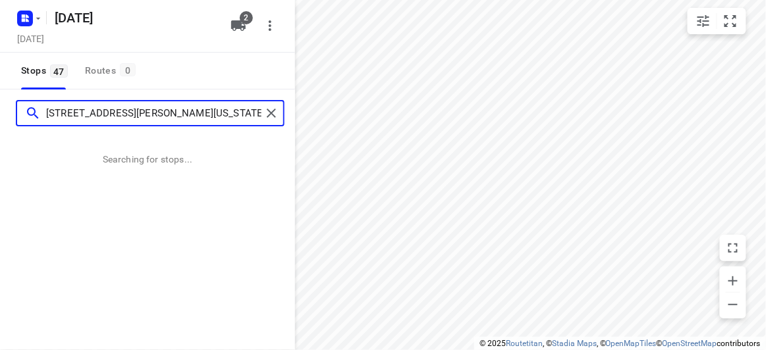
type input "[STREET_ADDRESS][PERSON_NAME][US_STATE]"
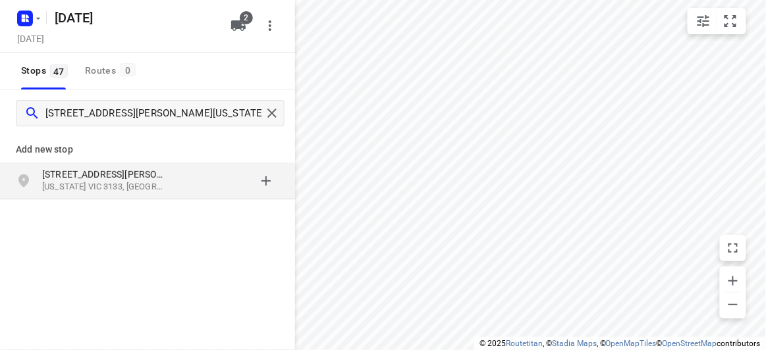
click at [115, 202] on div "Add new stop [STREET_ADDRESS][PERSON_NAME][US_STATE]" at bounding box center [147, 211] width 295 height 148
click at [110, 190] on p "[US_STATE] VIC 3133, [GEOGRAPHIC_DATA]" at bounding box center [102, 187] width 121 height 13
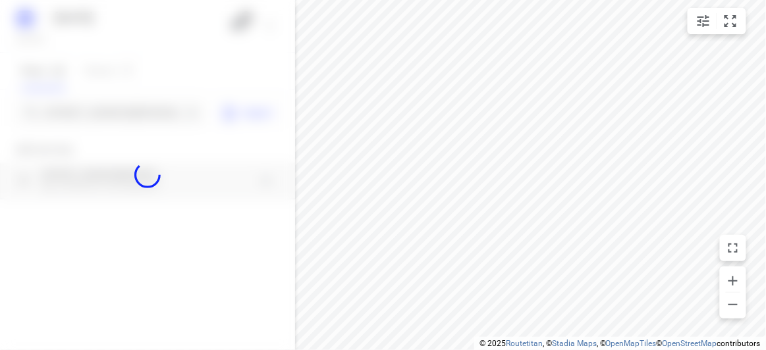
click at [86, 112] on div at bounding box center [147, 175] width 295 height 350
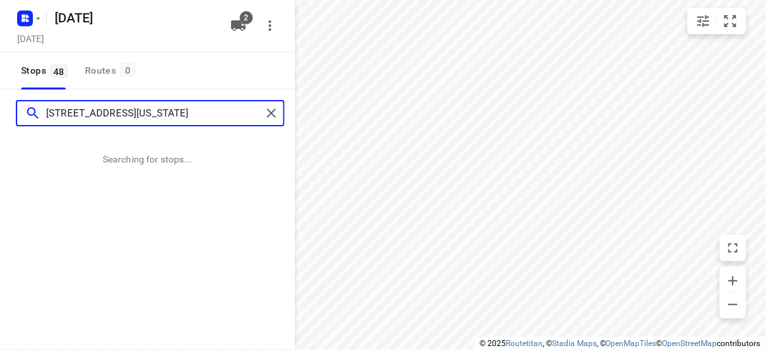
type input "[STREET_ADDRESS][US_STATE]"
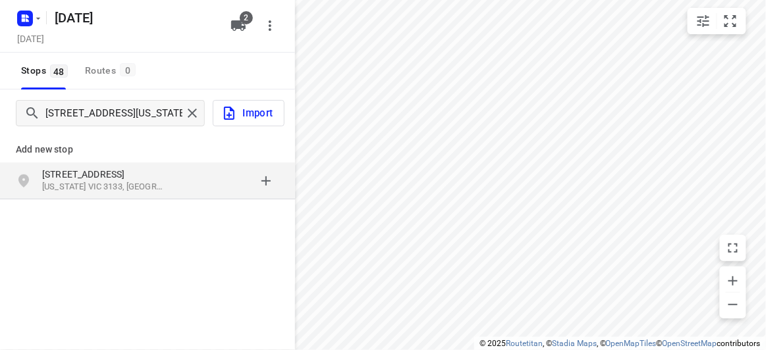
click at [53, 173] on p "[STREET_ADDRESS]" at bounding box center [102, 174] width 121 height 13
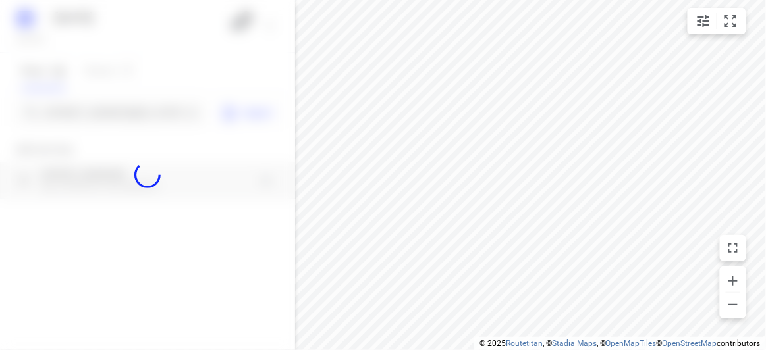
click at [74, 124] on div at bounding box center [147, 175] width 295 height 350
click at [80, 111] on div at bounding box center [147, 175] width 295 height 350
click at [79, 111] on div at bounding box center [147, 175] width 295 height 350
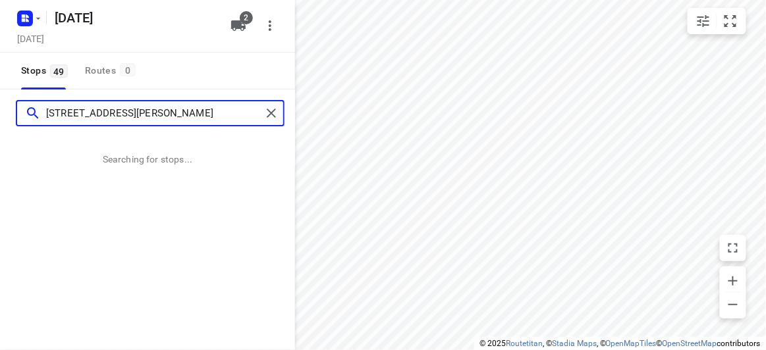
type input "[STREET_ADDRESS][PERSON_NAME]"
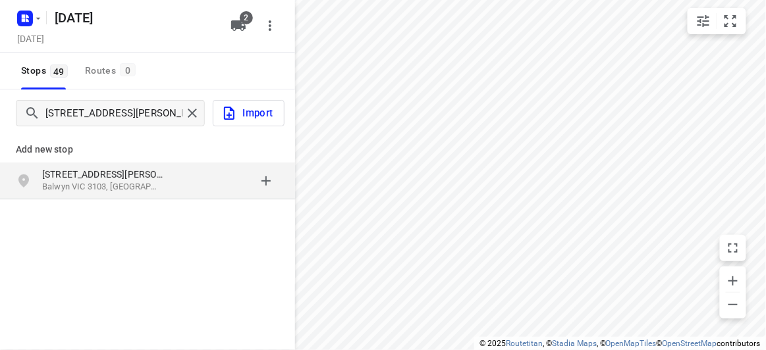
click at [116, 175] on p "[STREET_ADDRESS][PERSON_NAME]" at bounding box center [102, 174] width 121 height 13
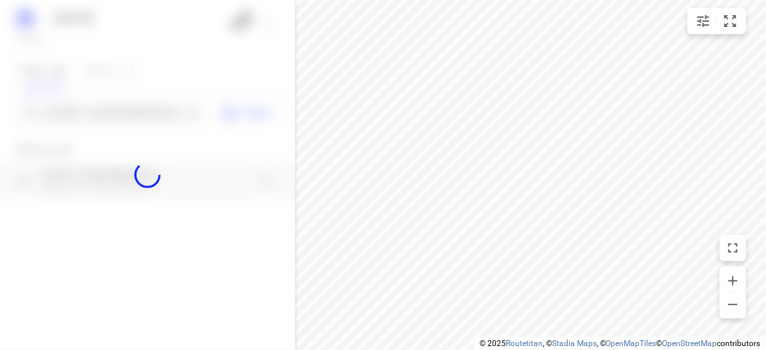
click at [75, 124] on div "[DATE], Sep 16 2 Stops 49 Routes [GEOGRAPHIC_DATA][STREET_ADDRESS][PERSON_NAME]…" at bounding box center [147, 175] width 295 height 350
click at [76, 115] on div at bounding box center [147, 175] width 295 height 350
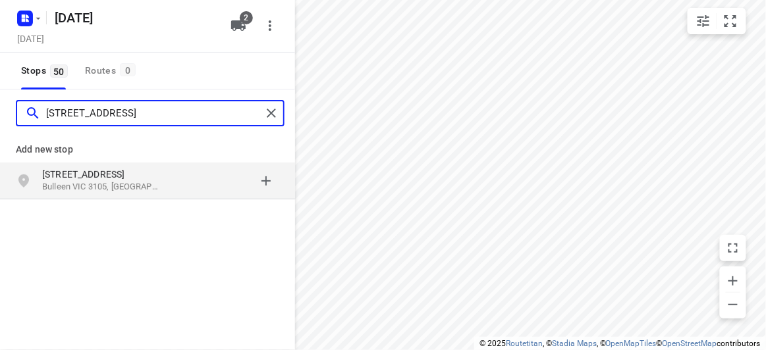
type input "[STREET_ADDRESS]"
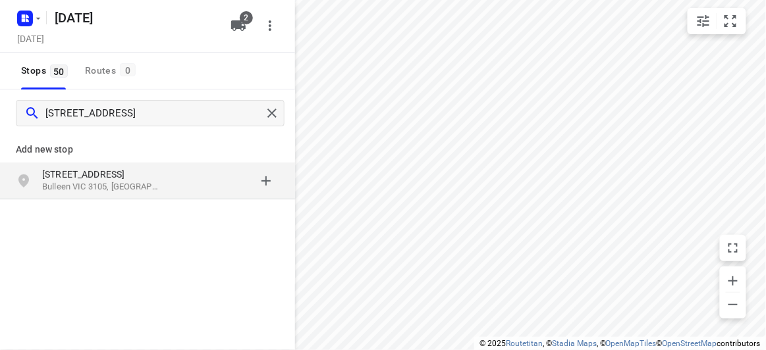
click at [100, 181] on p "Bulleen VIC 3105, [GEOGRAPHIC_DATA]" at bounding box center [102, 187] width 121 height 13
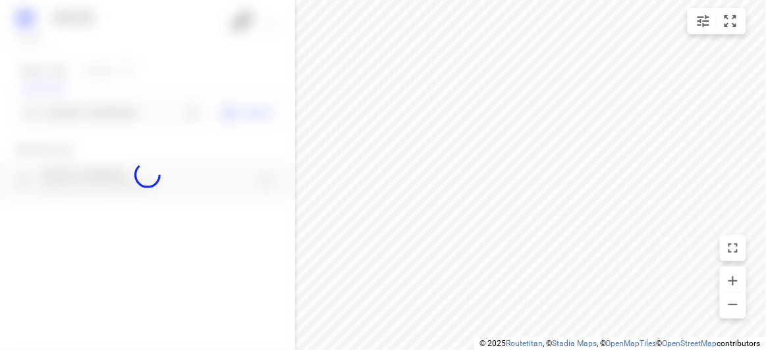
click at [99, 111] on div at bounding box center [147, 175] width 295 height 350
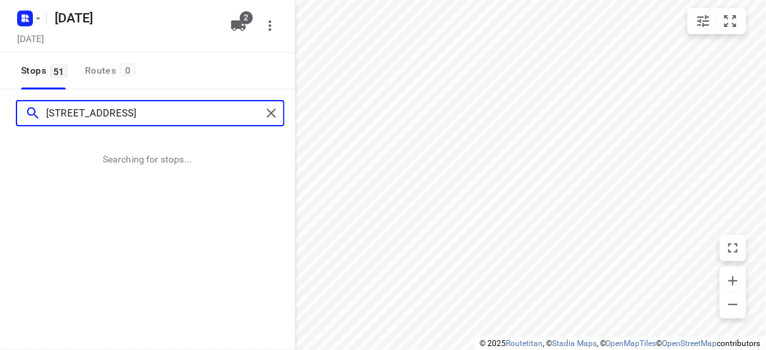
type input "[STREET_ADDRESS]"
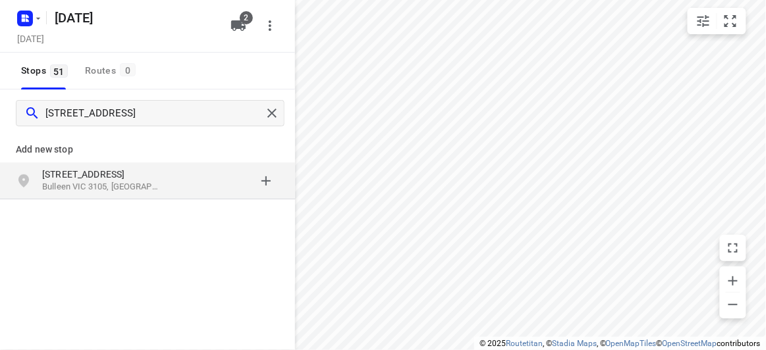
click at [156, 202] on div "Add new stop [STREET_ADDRESS]" at bounding box center [147, 211] width 295 height 148
click at [155, 201] on div "Add new stop [STREET_ADDRESS]" at bounding box center [147, 164] width 295 height 76
click at [155, 198] on div "[STREET_ADDRESS]" at bounding box center [147, 181] width 295 height 37
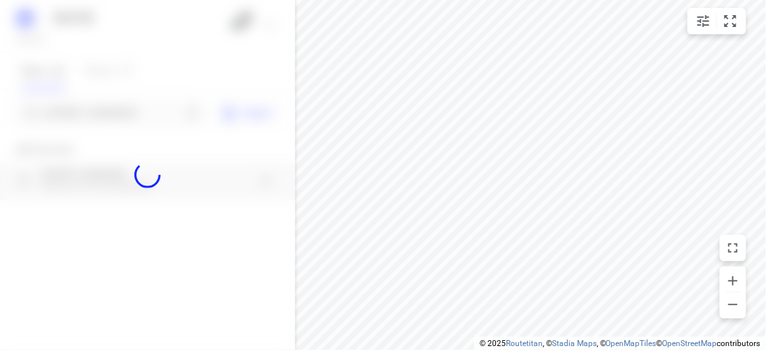
click at [118, 105] on div at bounding box center [147, 175] width 295 height 350
click at [118, 105] on div "[DATE], Sep 16 2 Stops 51 Routes 0 19 panorama court Bulleen 3105 Import Add ne…" at bounding box center [147, 175] width 295 height 350
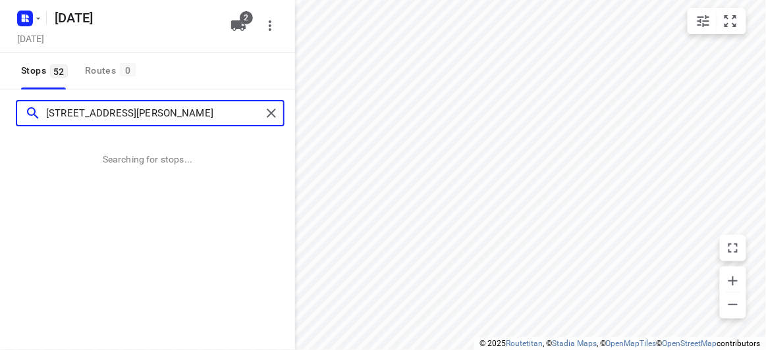
type input "[STREET_ADDRESS][PERSON_NAME]"
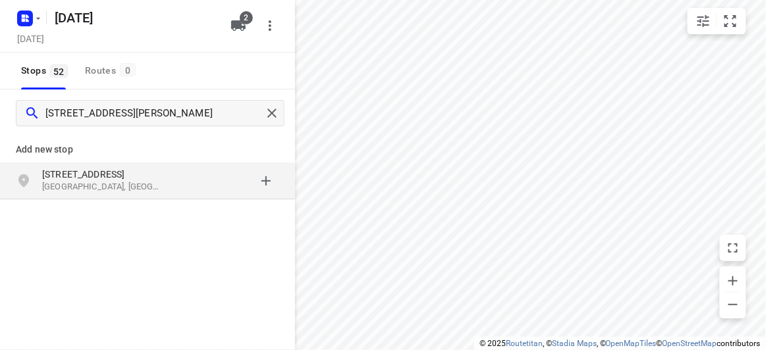
click at [208, 200] on div "Add new stop [STREET_ADDRESS]" at bounding box center [147, 164] width 295 height 76
click at [205, 196] on div "[STREET_ADDRESS][PERSON_NAME]" at bounding box center [147, 181] width 295 height 37
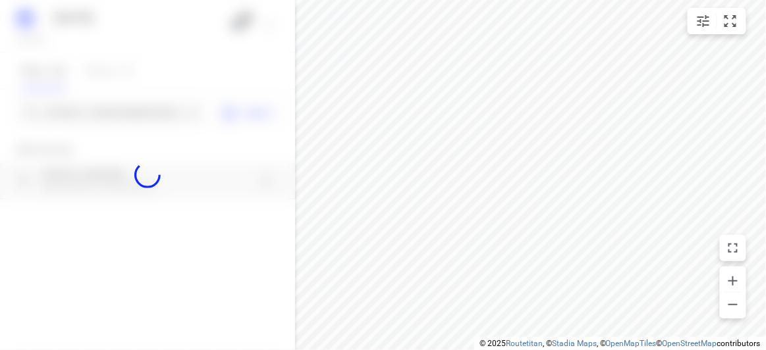
click at [99, 108] on div at bounding box center [147, 175] width 295 height 350
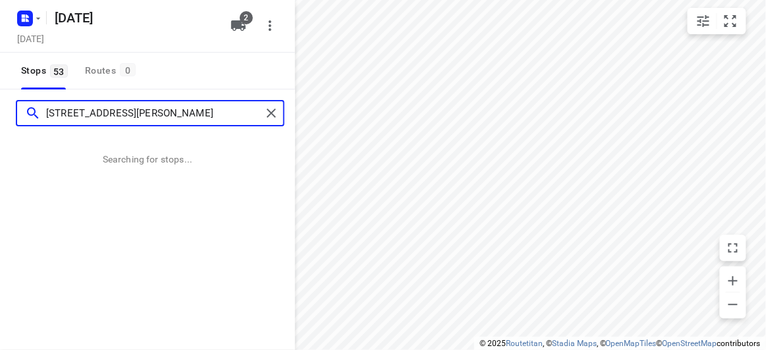
scroll to position [0, 13]
type input "[STREET_ADDRESS][PERSON_NAME]"
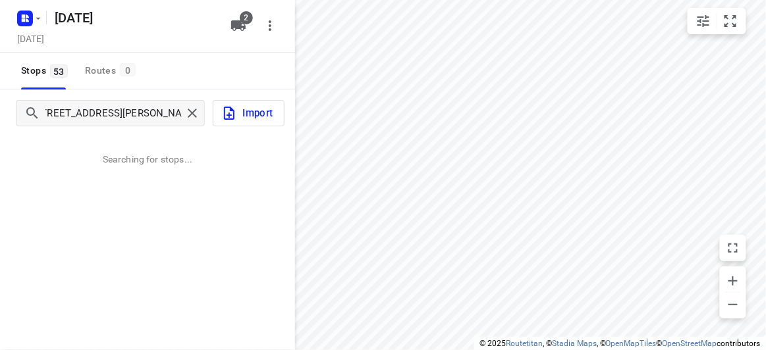
scroll to position [0, 0]
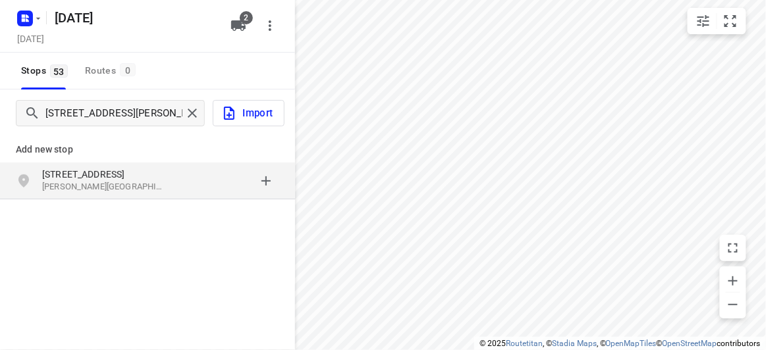
click at [136, 170] on p "[STREET_ADDRESS]" at bounding box center [102, 174] width 121 height 13
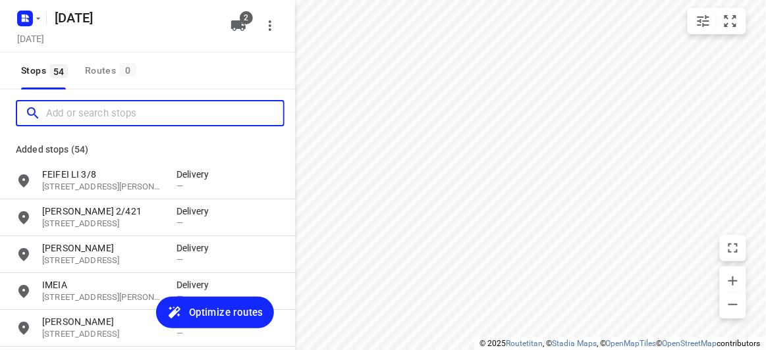
click at [147, 118] on input "Add or search stops" at bounding box center [164, 113] width 237 height 20
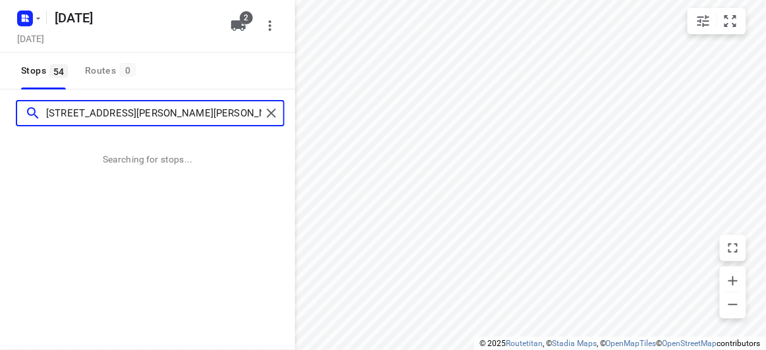
type input "[STREET_ADDRESS][PERSON_NAME][PERSON_NAME]"
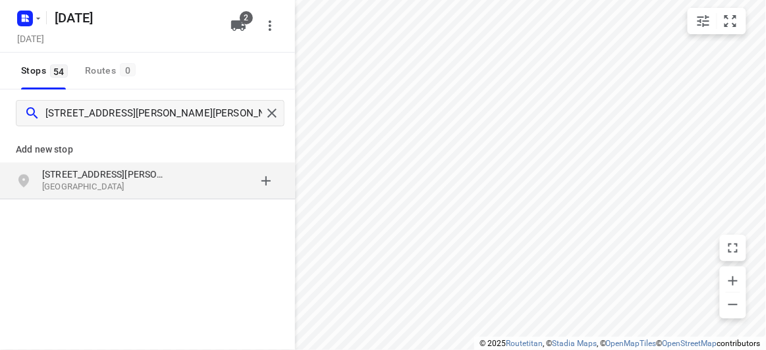
click at [244, 194] on div "grid" at bounding box center [227, 181] width 103 height 26
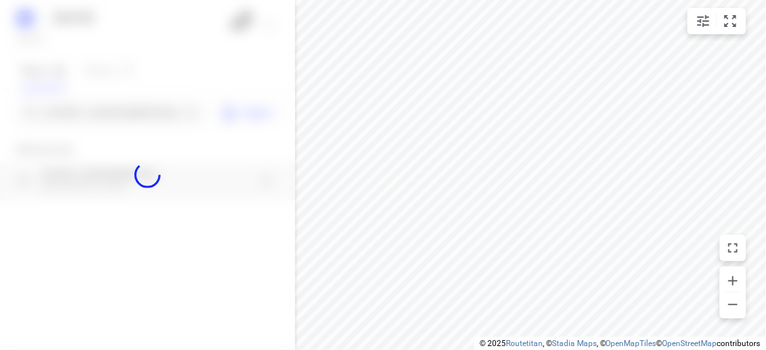
click at [130, 107] on div at bounding box center [147, 175] width 295 height 350
click at [127, 111] on div at bounding box center [147, 175] width 295 height 350
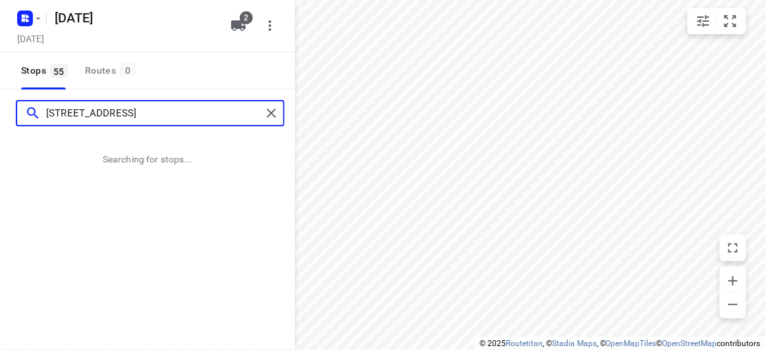
type input "[STREET_ADDRESS]"
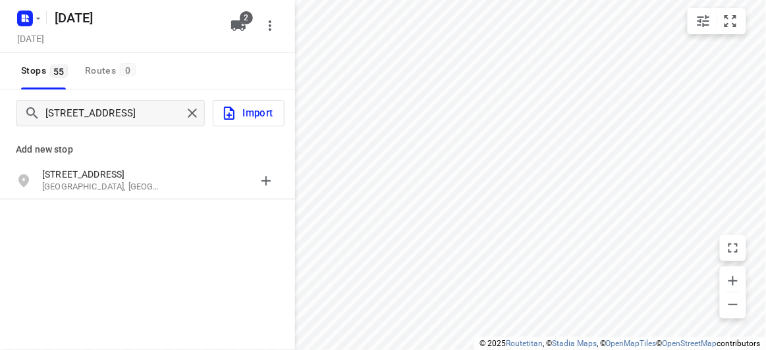
click at [101, 175] on p "[STREET_ADDRESS]" at bounding box center [102, 174] width 121 height 13
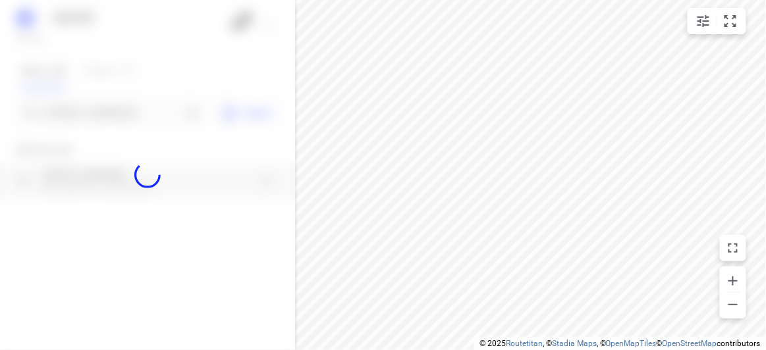
click at [97, 107] on div at bounding box center [147, 175] width 295 height 350
click at [96, 109] on div at bounding box center [147, 175] width 295 height 350
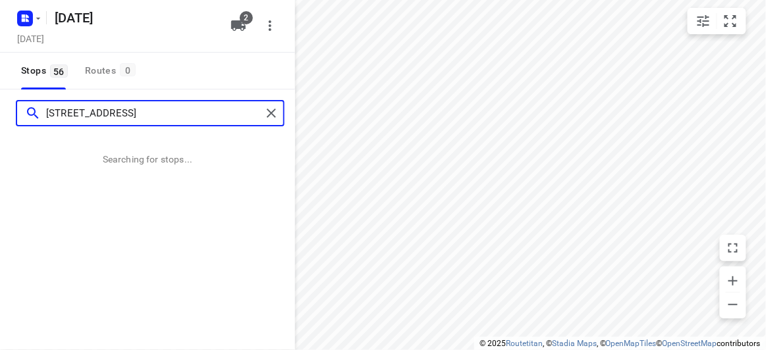
type input "[STREET_ADDRESS]"
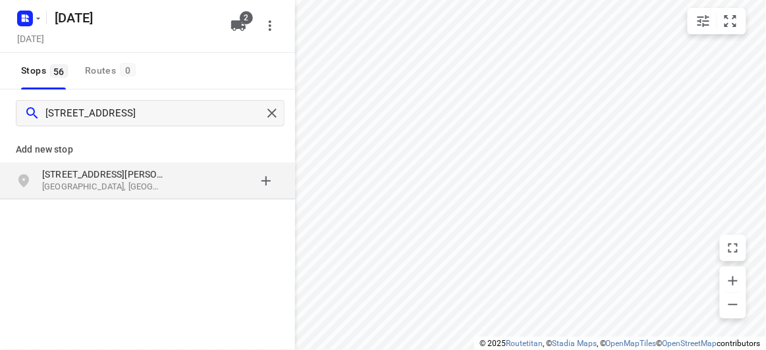
click at [118, 154] on p "Add new stop" at bounding box center [147, 150] width 263 height 16
click at [126, 178] on p "[STREET_ADDRESS][PERSON_NAME]" at bounding box center [102, 174] width 121 height 13
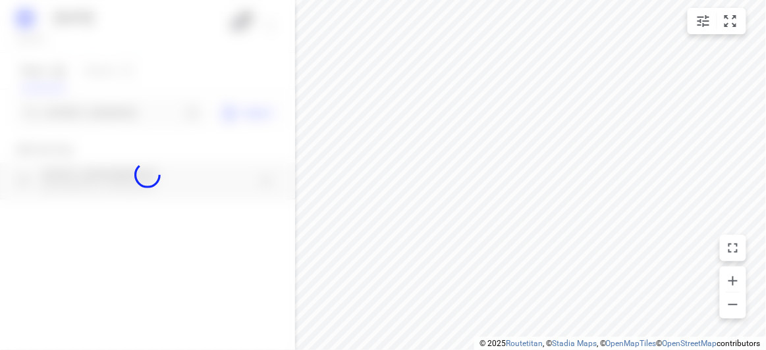
click at [103, 113] on div at bounding box center [147, 175] width 295 height 350
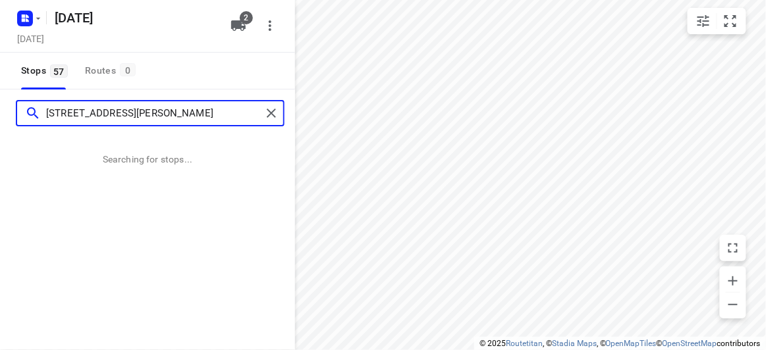
type input "[STREET_ADDRESS][PERSON_NAME]"
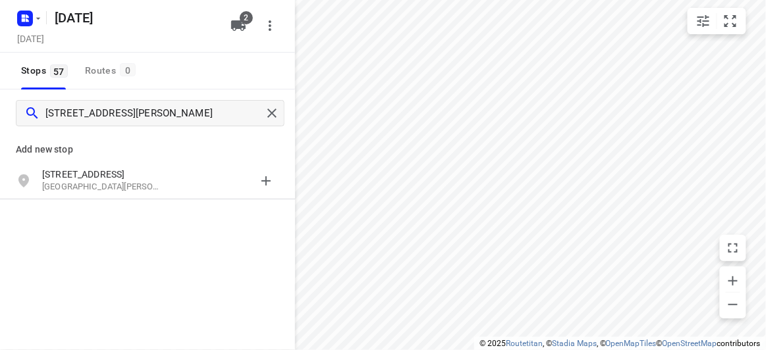
click at [188, 161] on div "Add new stop" at bounding box center [147, 144] width 295 height 37
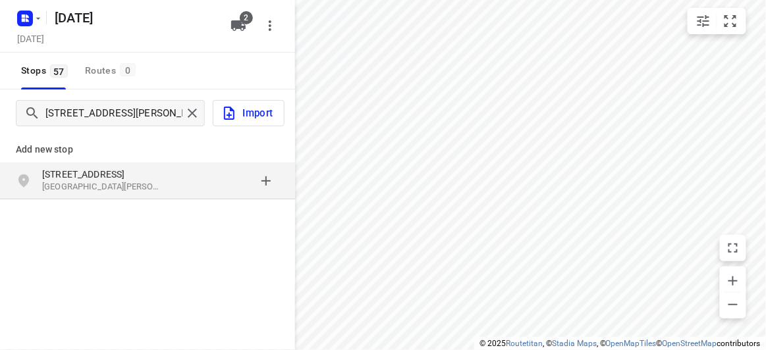
click at [189, 171] on div "grid" at bounding box center [227, 181] width 103 height 26
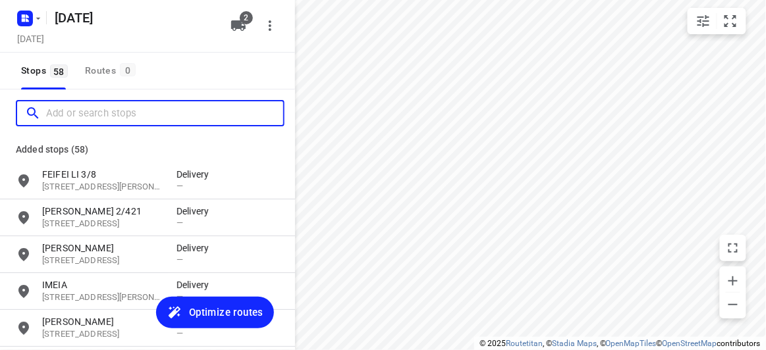
click at [118, 115] on input "Add or search stops" at bounding box center [164, 113] width 237 height 20
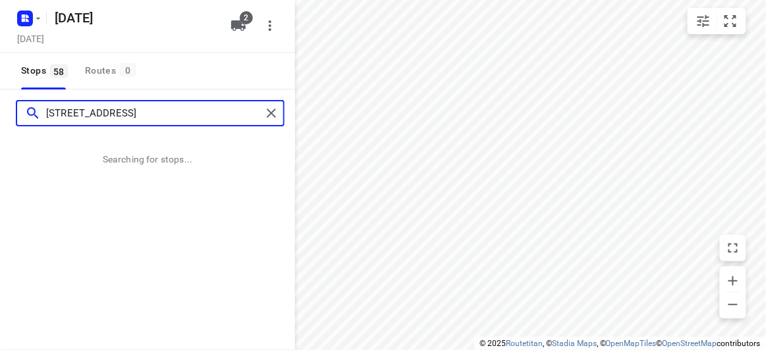
type input "[STREET_ADDRESS]"
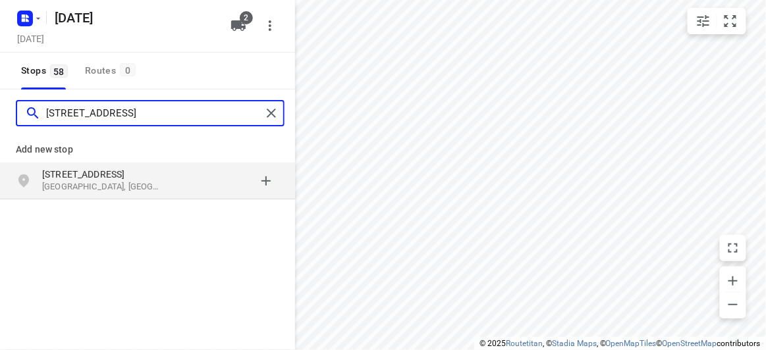
scroll to position [0, 0]
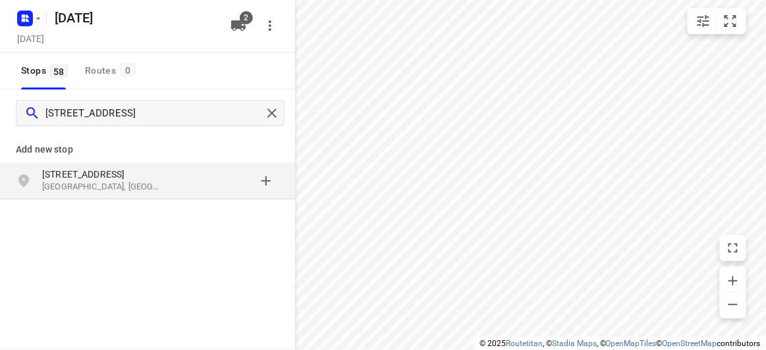
click at [128, 186] on p "[GEOGRAPHIC_DATA], [GEOGRAPHIC_DATA]" at bounding box center [102, 187] width 121 height 13
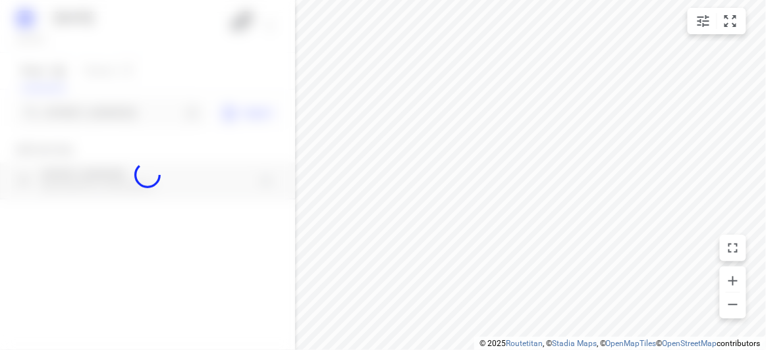
click at [106, 119] on div at bounding box center [147, 175] width 295 height 350
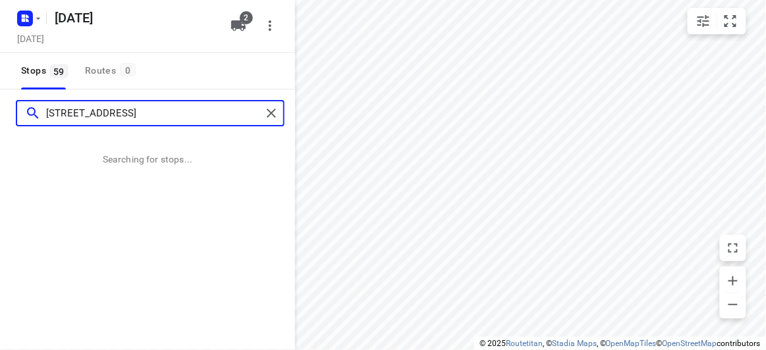
type input "[STREET_ADDRESS]"
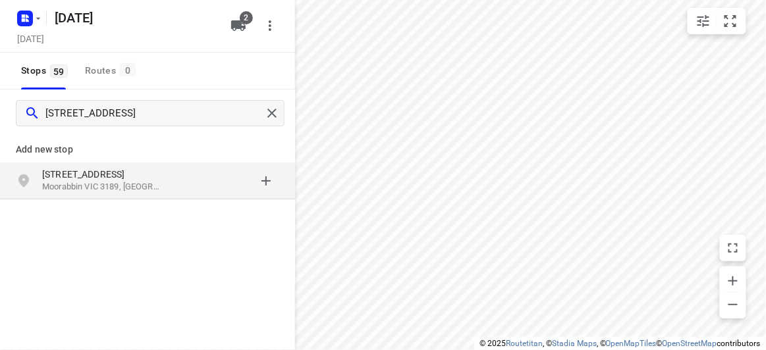
click at [83, 171] on p "[STREET_ADDRESS]" at bounding box center [102, 174] width 121 height 13
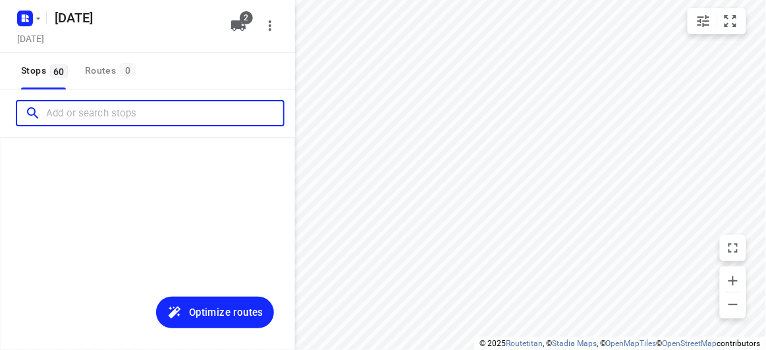
scroll to position [755, 0]
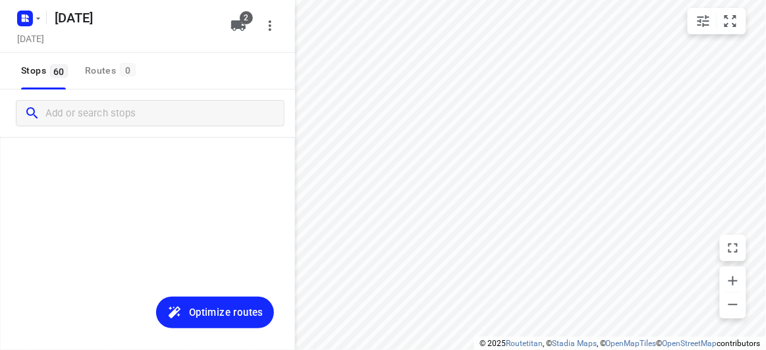
scroll to position [2086, 0]
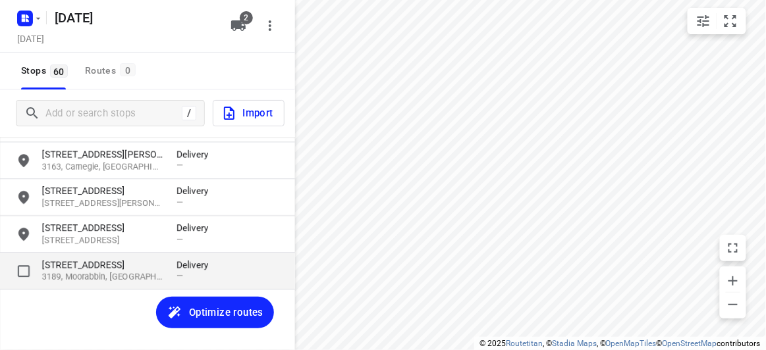
click at [76, 273] on p "3189, Moorabbin, [GEOGRAPHIC_DATA]" at bounding box center [102, 277] width 121 height 13
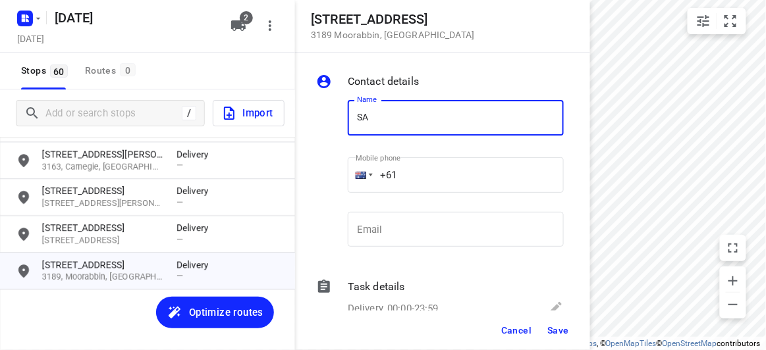
type input "SARAH LEUNG"
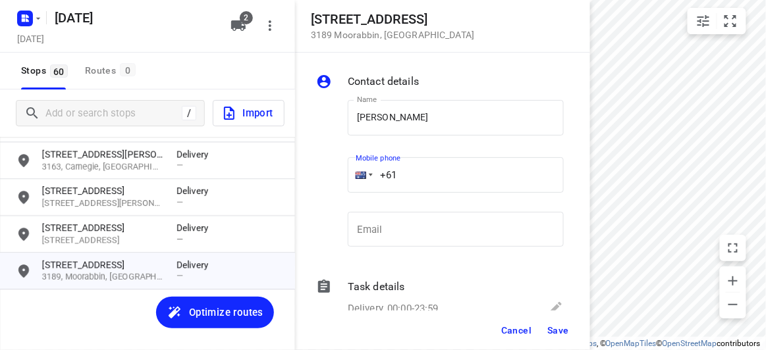
drag, startPoint x: 433, startPoint y: 182, endPoint x: 412, endPoint y: 182, distance: 21.1
click at [412, 182] on input "+61" at bounding box center [456, 175] width 216 height 36
click at [451, 122] on input "SARAH LEUNG" at bounding box center [456, 118] width 216 height 36
click at [399, 171] on input "+61" at bounding box center [456, 175] width 216 height 36
paste input "61430042700"
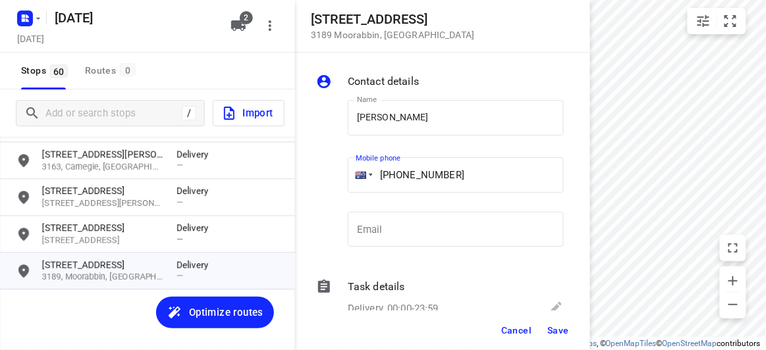
drag, startPoint x: 405, startPoint y: 186, endPoint x: 331, endPoint y: 188, distance: 73.8
click at [331, 188] on div "Name SARAH LEUNG Name Mobile phone +61 61430042700 ​ Email Email" at bounding box center [439, 177] width 253 height 174
paste input "tel"
type input "+61 430042700"
click at [548, 331] on span "Save" at bounding box center [558, 330] width 22 height 11
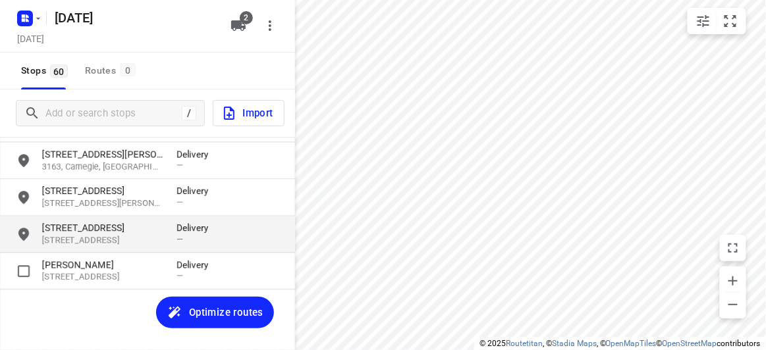
click at [151, 231] on p "[STREET_ADDRESS]" at bounding box center [102, 227] width 121 height 13
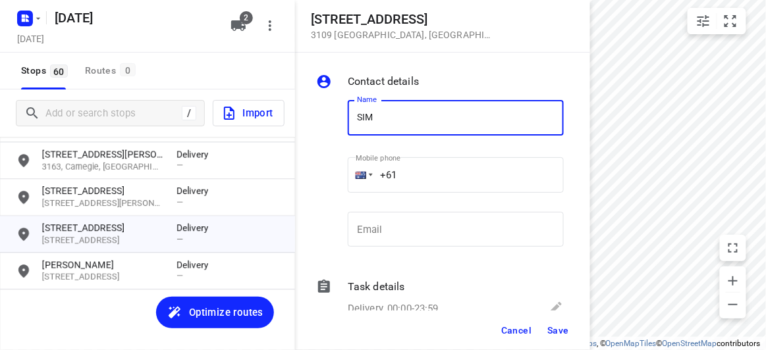
type input "SIMON HU 3/152"
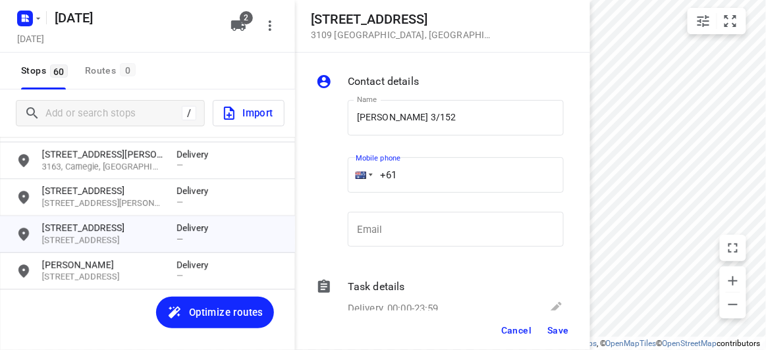
drag, startPoint x: 404, startPoint y: 143, endPoint x: 430, endPoint y: 180, distance: 45.3
click at [431, 180] on input "+61" at bounding box center [456, 175] width 216 height 36
paste input "433799992"
type input "+61 433799992"
click at [553, 342] on div "Cancel Save" at bounding box center [442, 331] width 295 height 40
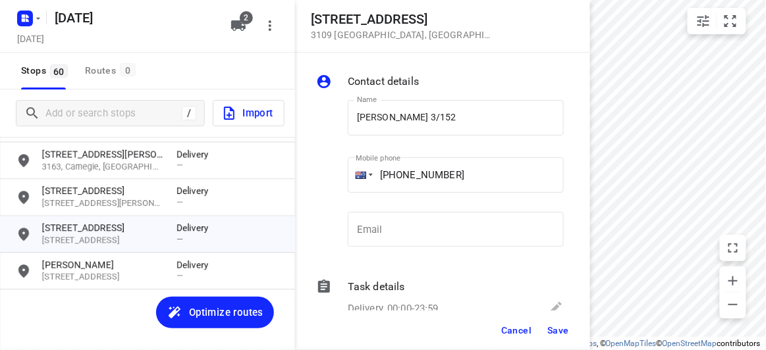
click at [554, 338] on button "Save" at bounding box center [558, 331] width 32 height 24
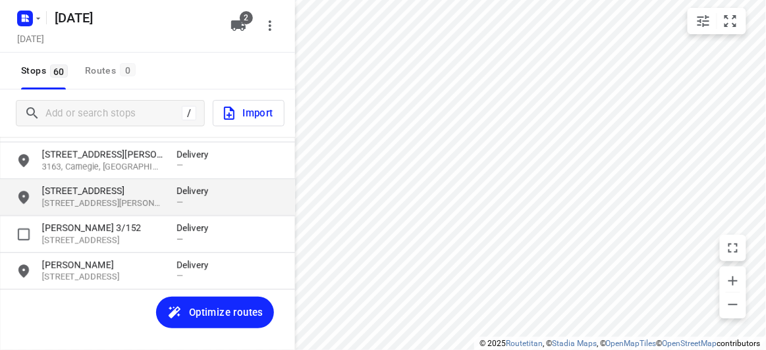
click at [90, 194] on p "[STREET_ADDRESS]" at bounding box center [102, 190] width 121 height 13
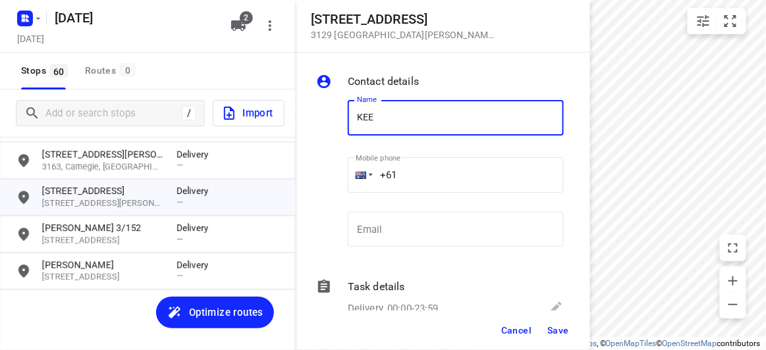
type input "KEE"
click at [418, 163] on input "+61" at bounding box center [456, 175] width 216 height 36
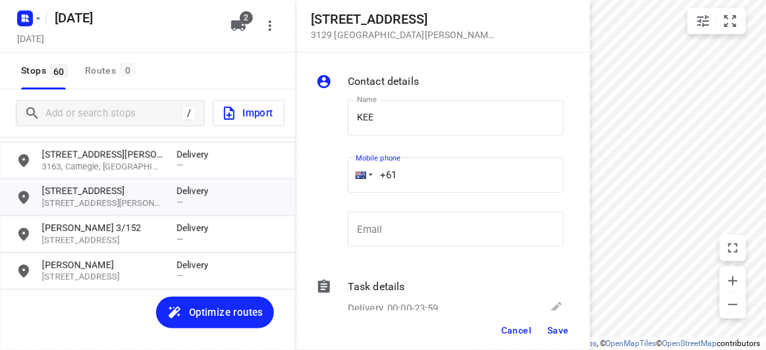
paste input "433339910"
type input "+61 433339910"
click at [556, 333] on span "Save" at bounding box center [558, 330] width 22 height 11
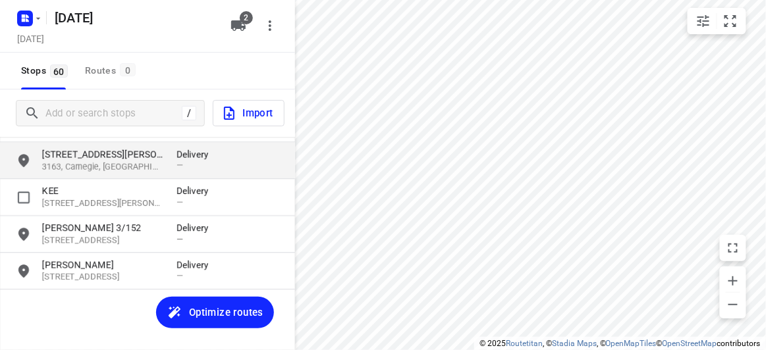
click at [126, 164] on p "3163, Carnegie, [GEOGRAPHIC_DATA]" at bounding box center [102, 167] width 121 height 13
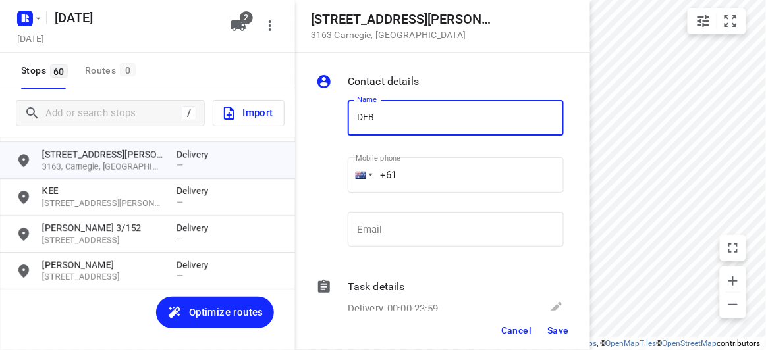
type input "Deborah D'cruz 1/1272"
drag, startPoint x: 403, startPoint y: 154, endPoint x: 412, endPoint y: 165, distance: 14.0
click at [412, 165] on input "+61" at bounding box center [456, 175] width 216 height 36
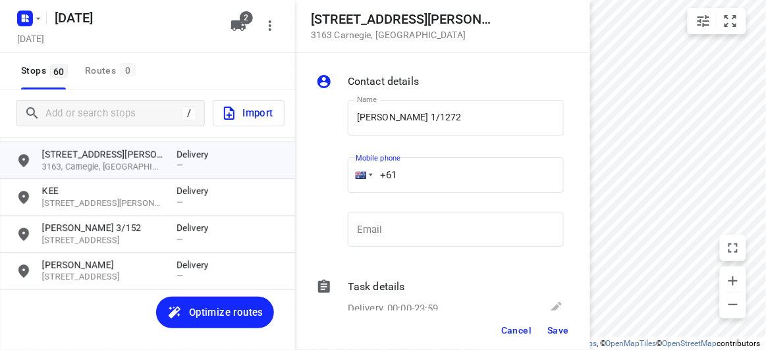
paste input "61402610475"
drag, startPoint x: 411, startPoint y: 177, endPoint x: 304, endPoint y: 178, distance: 106.7
click at [304, 177] on div "Contact details Name Deborah D'cruz 1/1272 Name Mobile phone +61 61402610475 ​ …" at bounding box center [442, 182] width 295 height 258
paste input "tel"
type input "+61 402610475"
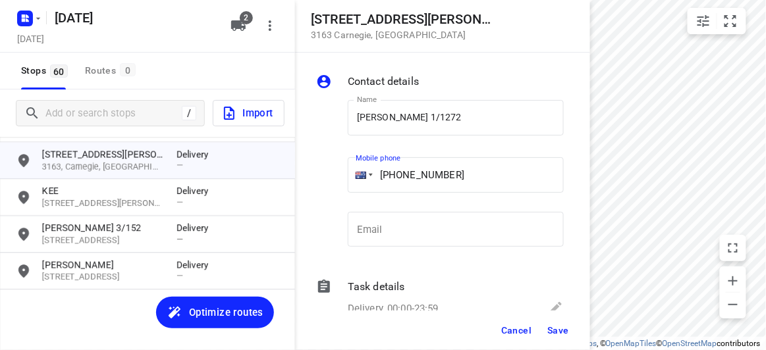
click at [557, 334] on span "Save" at bounding box center [558, 330] width 22 height 11
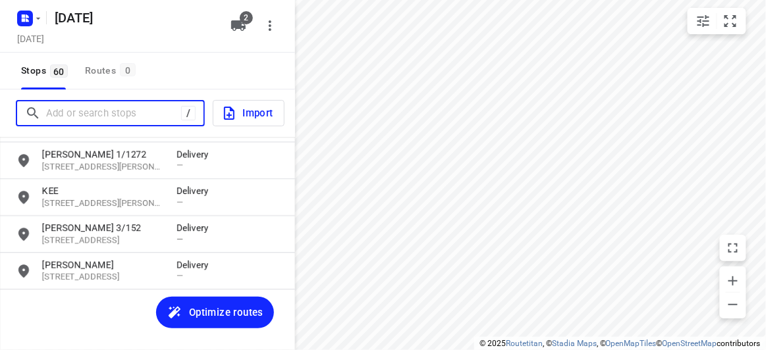
click at [109, 122] on input "Add or search stops" at bounding box center [113, 113] width 135 height 20
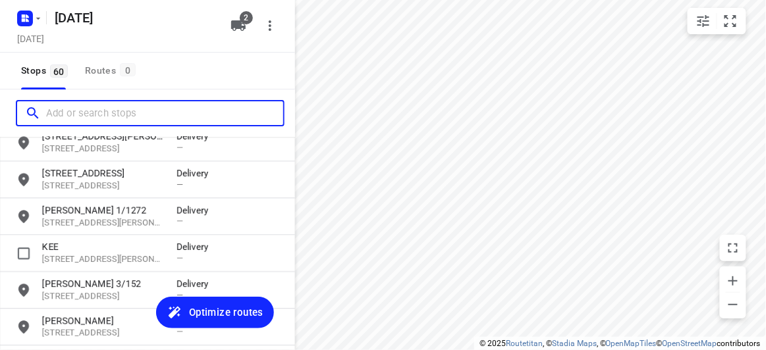
scroll to position [1966, 0]
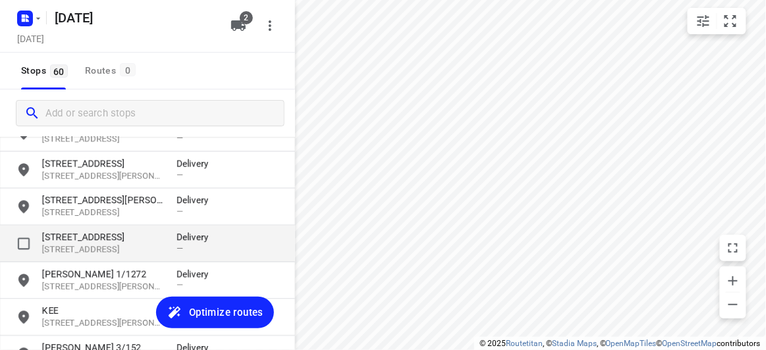
click at [148, 226] on div "25 Romsey Rise 3109, Doncaster East, AU Delivery —" at bounding box center [147, 243] width 295 height 37
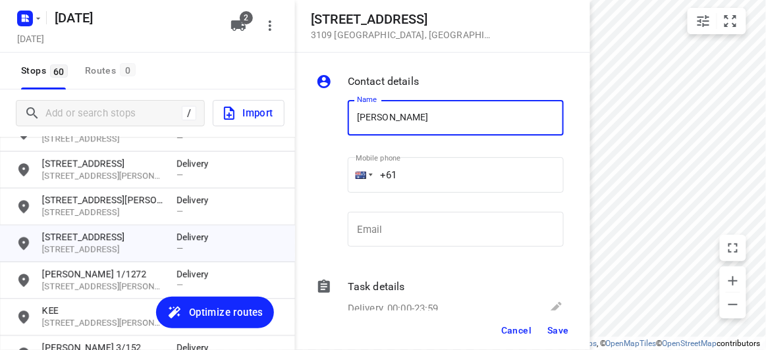
click at [430, 115] on input "EMILY YONG" at bounding box center [456, 118] width 216 height 36
type input "EMILY NG"
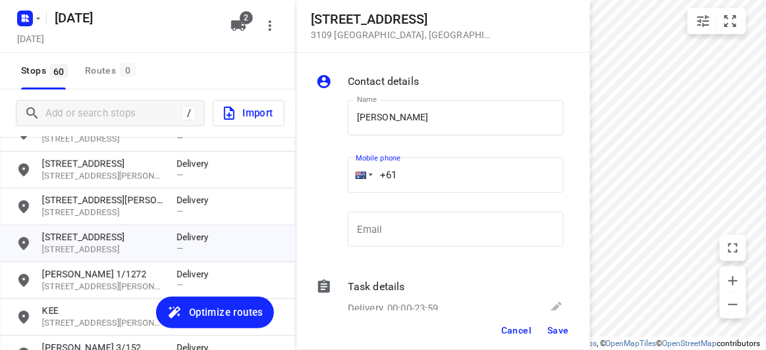
click at [460, 182] on input "+61" at bounding box center [456, 175] width 216 height 36
paste input "468360383"
type input "+61 468360383"
click at [563, 321] on div "Cancel Save" at bounding box center [442, 331] width 295 height 40
click at [561, 324] on button "Save" at bounding box center [558, 331] width 32 height 24
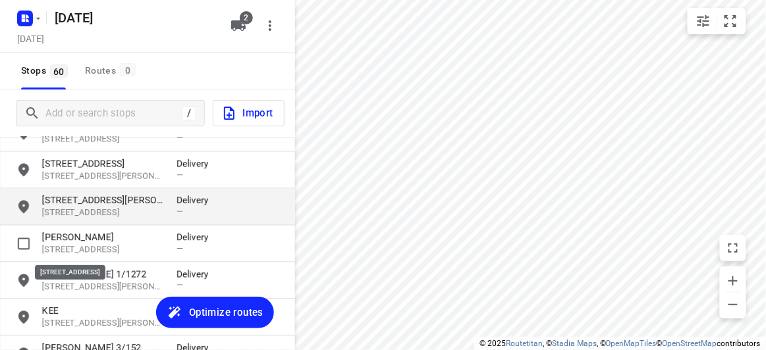
click at [84, 211] on p "3129, Box Hill North, AU" at bounding box center [102, 213] width 121 height 13
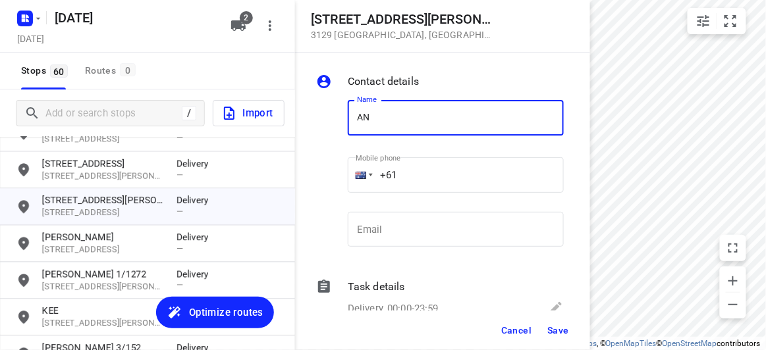
type input "ANDY CHEW"
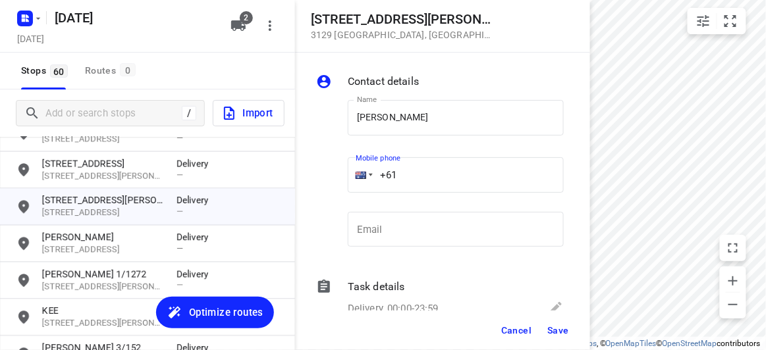
drag, startPoint x: 358, startPoint y: 171, endPoint x: 375, endPoint y: 184, distance: 20.7
click at [349, 171] on div "+61" at bounding box center [456, 175] width 216 height 36
paste input "433016221"
type input "+61 433016221"
click at [563, 321] on button "Save" at bounding box center [558, 331] width 32 height 24
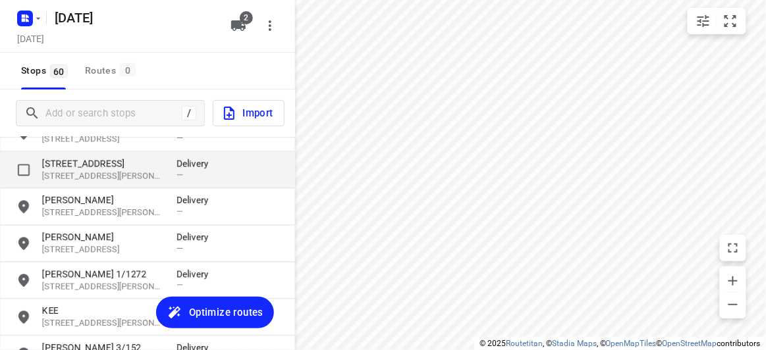
click at [81, 171] on p "[STREET_ADDRESS][PERSON_NAME]" at bounding box center [102, 176] width 121 height 13
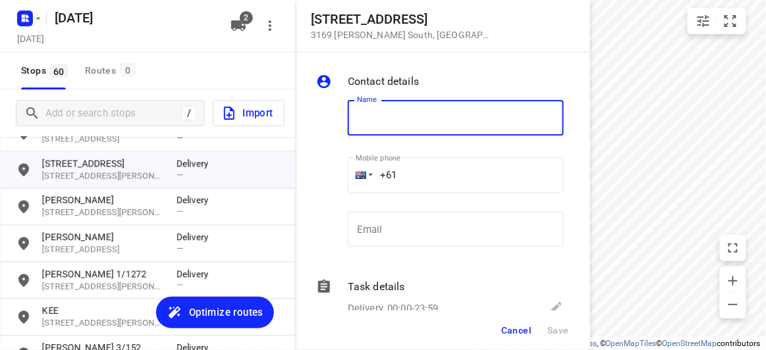
click at [471, 182] on input "+61" at bounding box center [456, 175] width 216 height 36
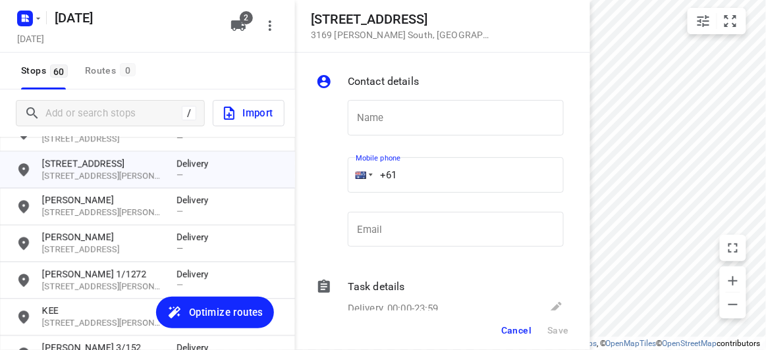
paste input "35853998"
click at [439, 180] on input "+61 35853998" at bounding box center [456, 175] width 216 height 36
click at [409, 182] on input "+61 35853998" at bounding box center [456, 175] width 216 height 36
click at [401, 182] on input "+61 35853998" at bounding box center [456, 175] width 216 height 36
type input "+61 435853998"
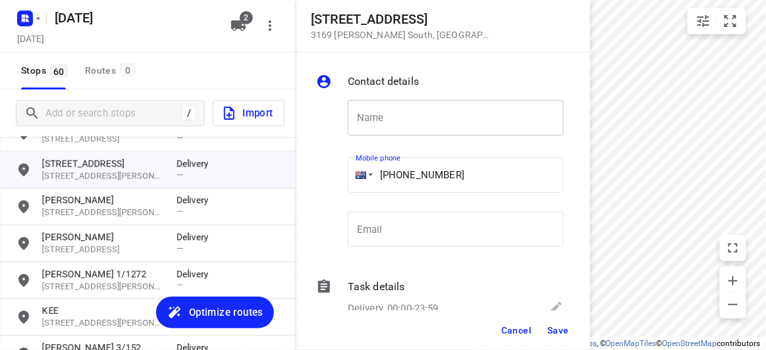
drag, startPoint x: 392, startPoint y: 103, endPoint x: 391, endPoint y: 120, distance: 16.5
click at [392, 103] on input "text" at bounding box center [456, 118] width 216 height 36
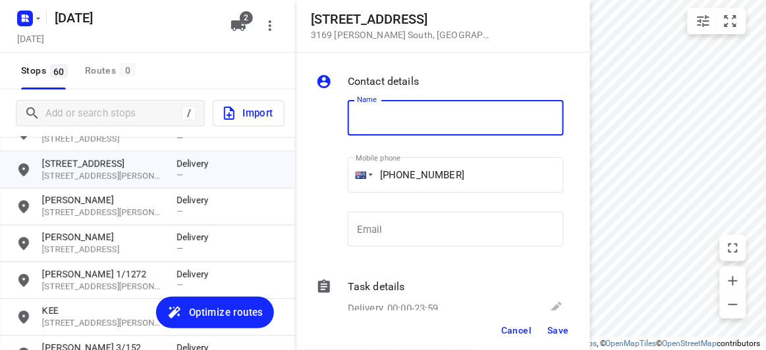
paste input "阿伟"
type input "阿伟"
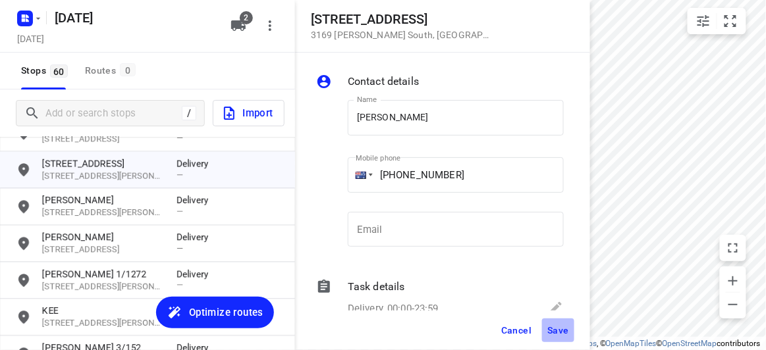
click at [560, 337] on button "Save" at bounding box center [558, 331] width 32 height 24
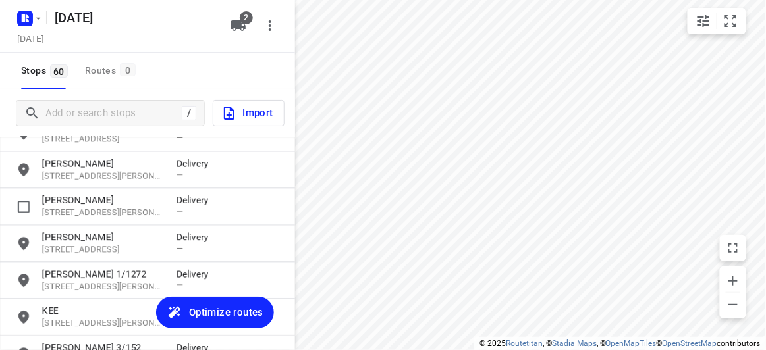
scroll to position [1846, 0]
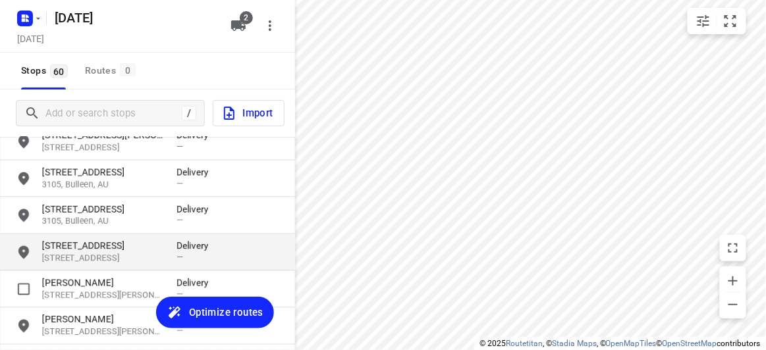
click at [84, 247] on p "[STREET_ADDRESS]" at bounding box center [102, 246] width 121 height 13
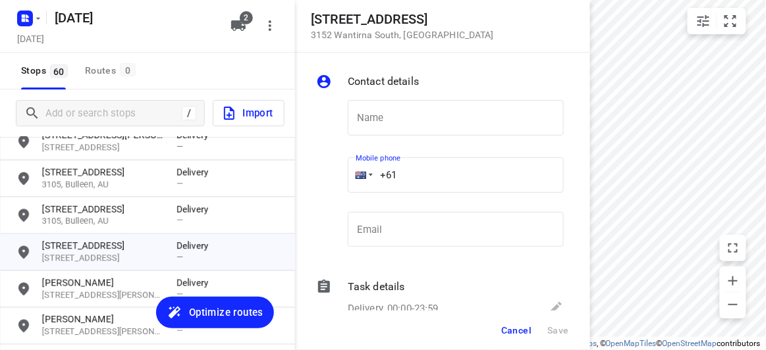
drag, startPoint x: 443, startPoint y: 192, endPoint x: 363, endPoint y: 193, distance: 79.7
click at [363, 193] on div "Mobile phone +61 ​" at bounding box center [456, 177] width 216 height 53
paste input "412987997"
type input "+61 412987997"
drag, startPoint x: 371, startPoint y: 119, endPoint x: 381, endPoint y: 133, distance: 17.9
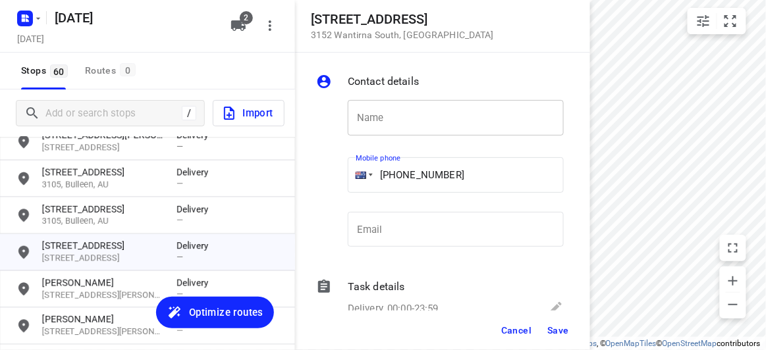
click at [371, 118] on input "text" at bounding box center [456, 118] width 216 height 36
paste input "孝安"
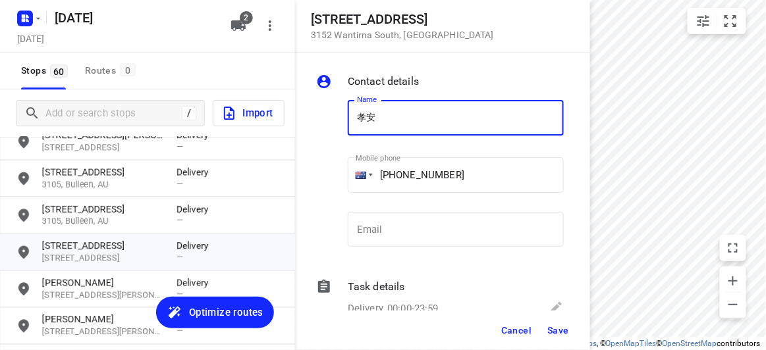
type input "孝安"
click at [556, 335] on span "Save" at bounding box center [558, 330] width 22 height 11
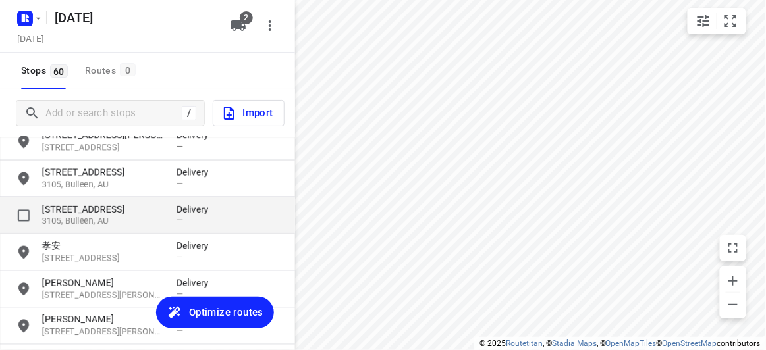
click at [104, 205] on p "[STREET_ADDRESS]" at bounding box center [102, 209] width 121 height 13
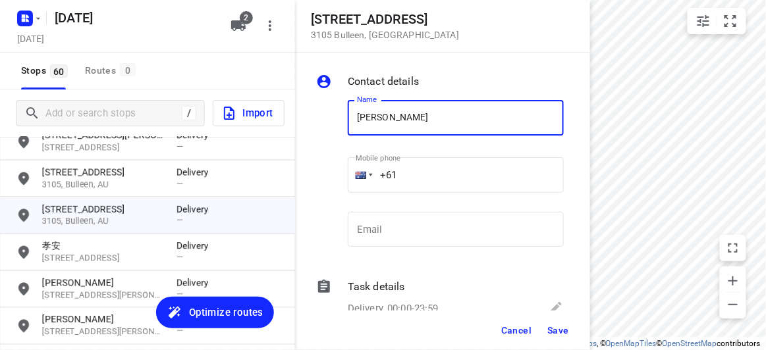
type input "MOLLY"
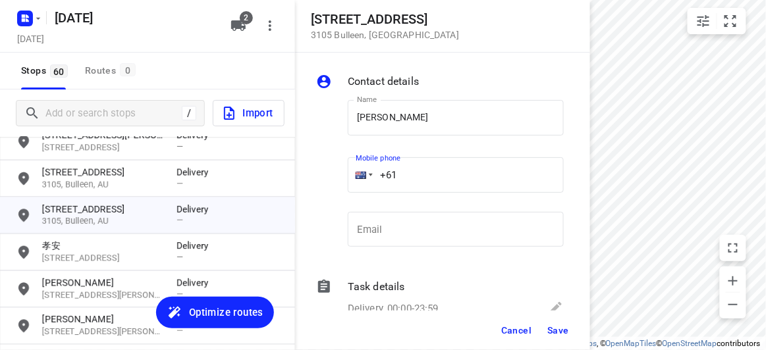
click at [367, 179] on div "+61" at bounding box center [456, 175] width 216 height 36
paste input "tel"
paste input "423810764"
type input "+61 423810764"
click at [537, 328] on button "Cancel" at bounding box center [516, 331] width 41 height 24
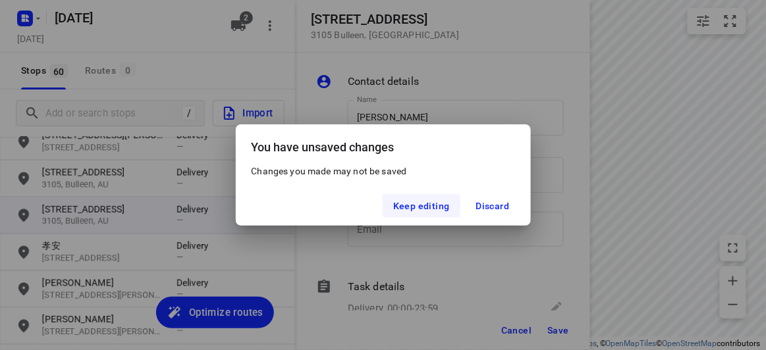
click at [444, 205] on span "Keep editing" at bounding box center [421, 206] width 57 height 11
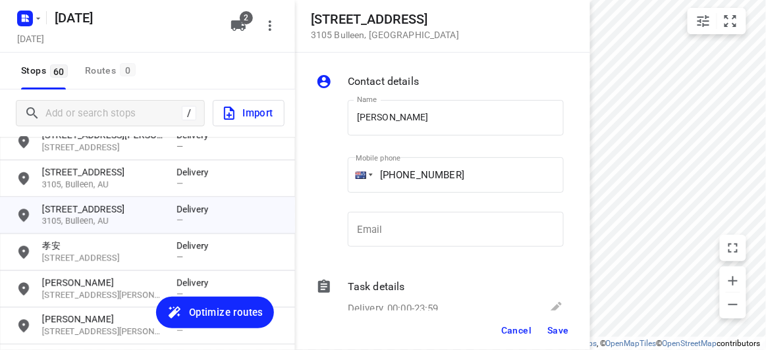
click at [554, 333] on span "Save" at bounding box center [558, 330] width 22 height 11
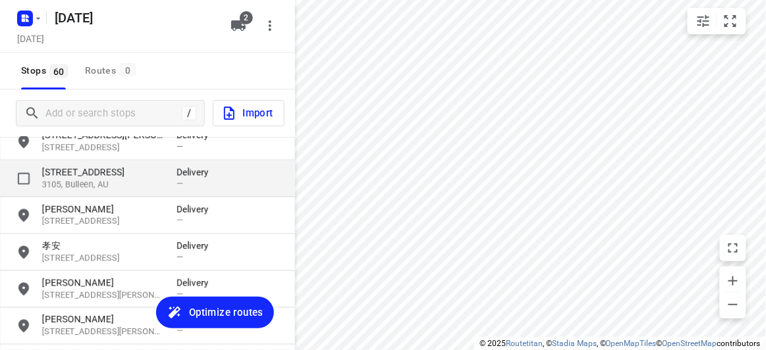
click at [131, 182] on p "3105, Bulleen, AU" at bounding box center [102, 185] width 121 height 13
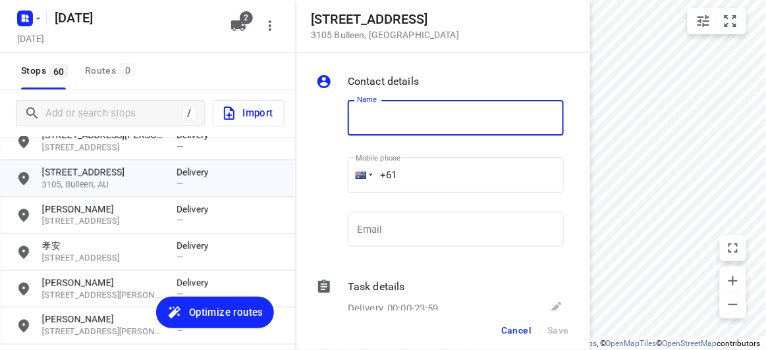
click at [391, 128] on input "text" at bounding box center [456, 118] width 216 height 36
type input "MOLLY"
click at [410, 169] on input "+61" at bounding box center [456, 175] width 216 height 36
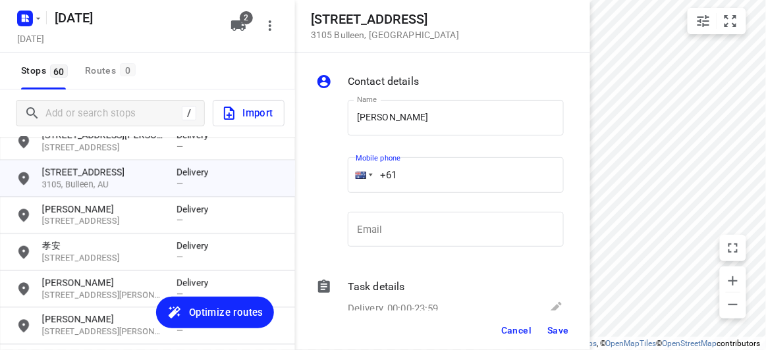
paste input "423810764"
type input "+61 423810764"
click at [552, 329] on span "Save" at bounding box center [558, 330] width 22 height 11
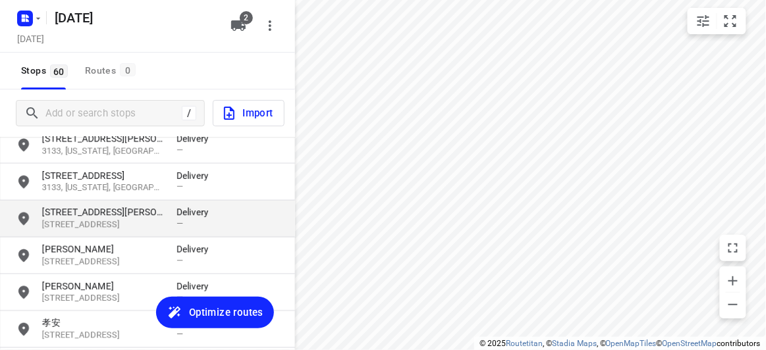
scroll to position [1726, 0]
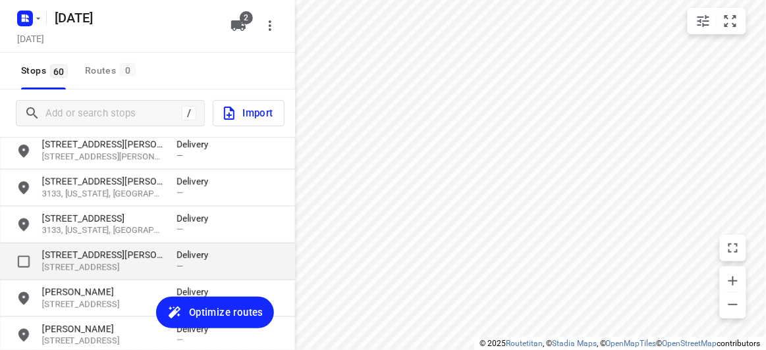
click at [85, 262] on p "[STREET_ADDRESS]" at bounding box center [102, 268] width 121 height 13
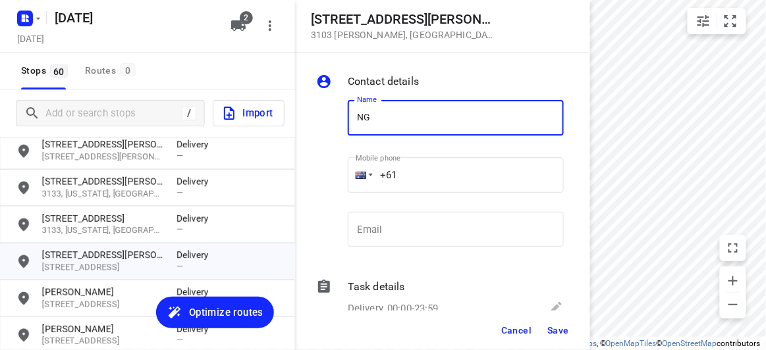
type input "Ngoc Tinh Cheung"
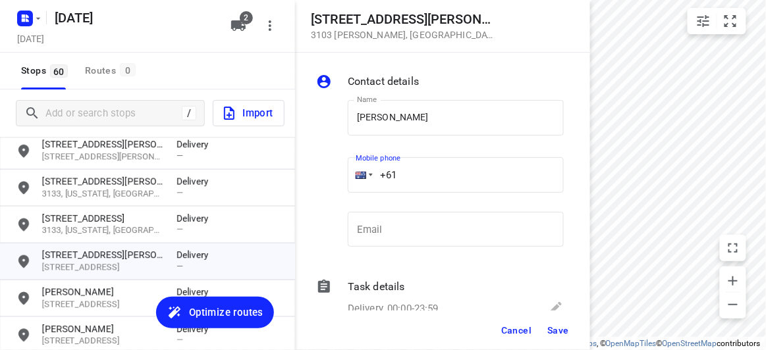
click at [426, 173] on input "+61" at bounding box center [456, 175] width 216 height 36
paste input "415997277"
type input "+61 415997277"
click at [562, 333] on span "Save" at bounding box center [558, 330] width 22 height 11
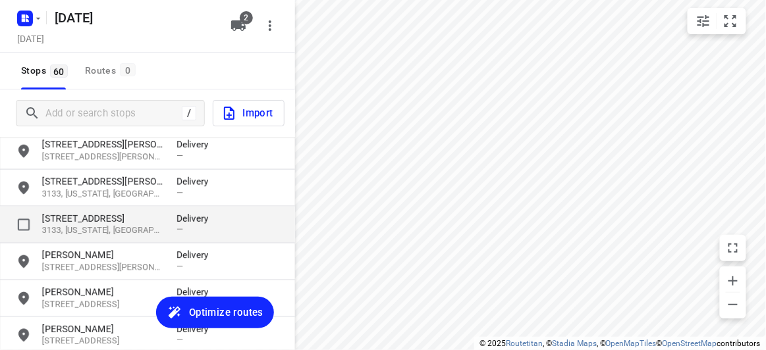
click at [117, 218] on p "[STREET_ADDRESS]" at bounding box center [102, 218] width 121 height 13
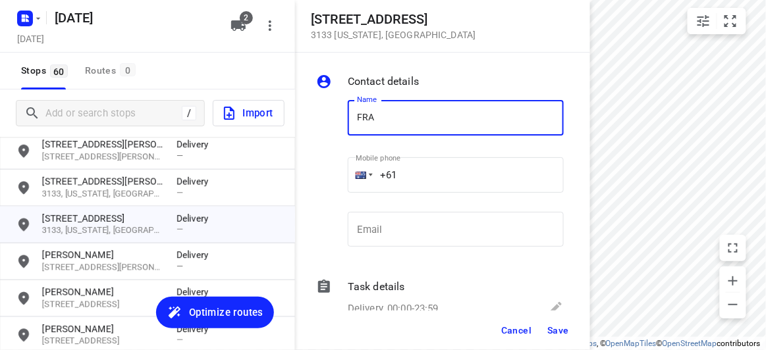
type input "FRANCES"
click at [413, 177] on input "+61" at bounding box center [456, 175] width 216 height 36
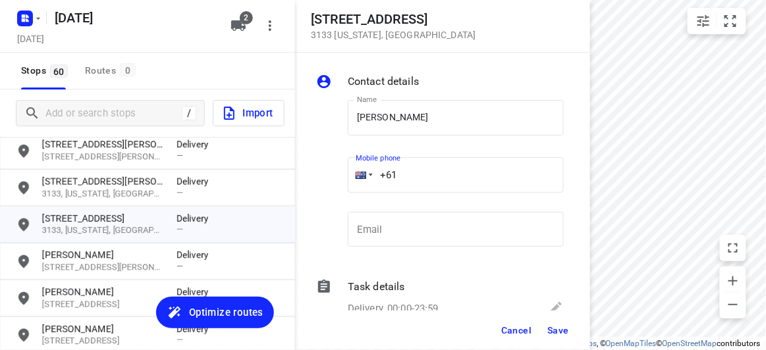
drag, startPoint x: 413, startPoint y: 176, endPoint x: 347, endPoint y: 180, distance: 65.9
click at [348, 180] on div "+61" at bounding box center [456, 175] width 216 height 36
paste input "tel"
paste input "404640992"
type input "+61 404640992"
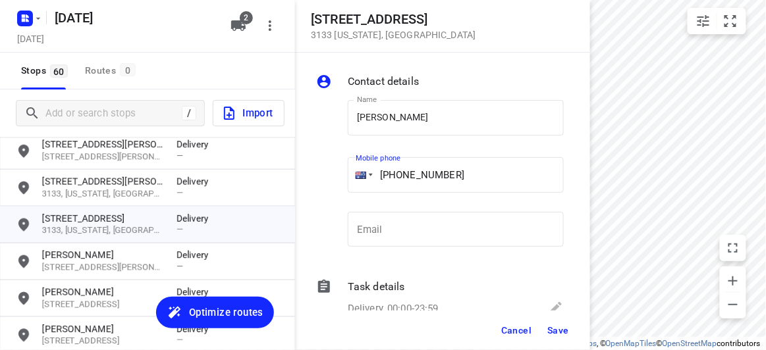
click at [562, 328] on span "Save" at bounding box center [558, 330] width 22 height 11
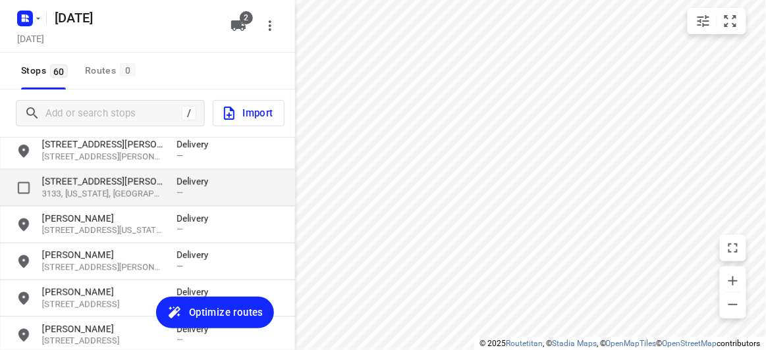
click at [74, 191] on p "3133, [US_STATE], [GEOGRAPHIC_DATA]" at bounding box center [102, 194] width 121 height 13
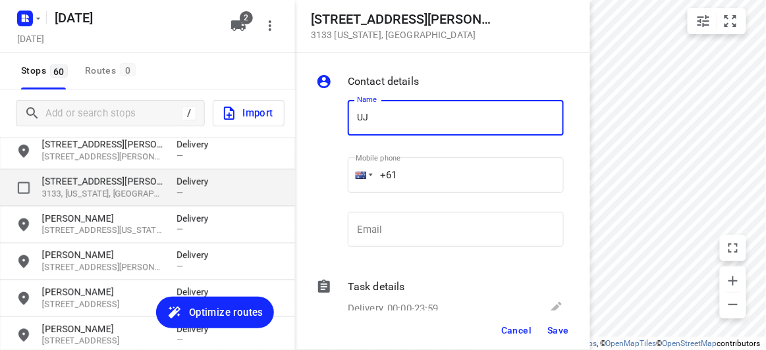
type input "U"
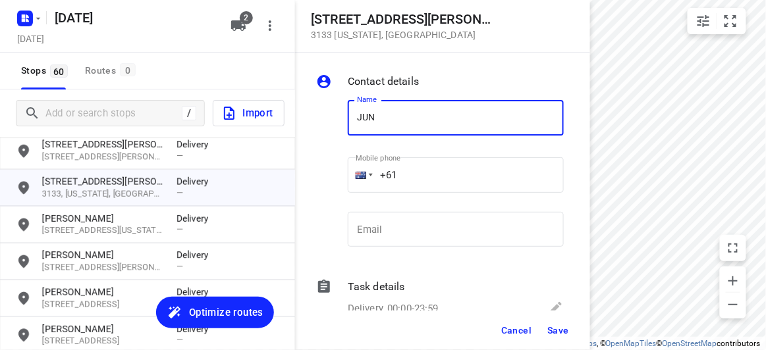
type input "JUN JET WONG"
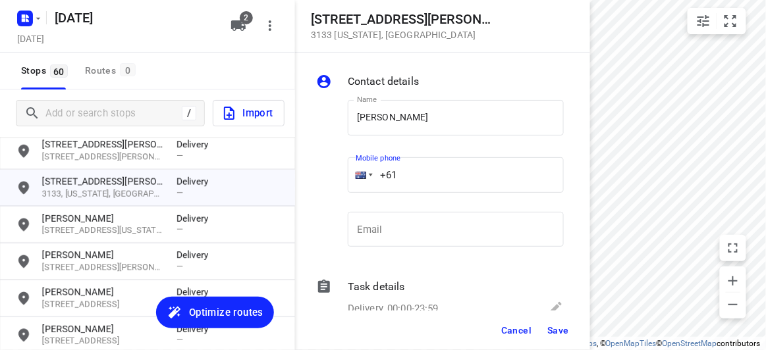
drag, startPoint x: 408, startPoint y: 171, endPoint x: 343, endPoint y: 171, distance: 64.5
click at [345, 172] on div "Mobile phone +61 ​" at bounding box center [455, 179] width 227 height 61
paste input "423869839"
type input "+61 423869839"
click at [559, 330] on span "Save" at bounding box center [558, 330] width 22 height 11
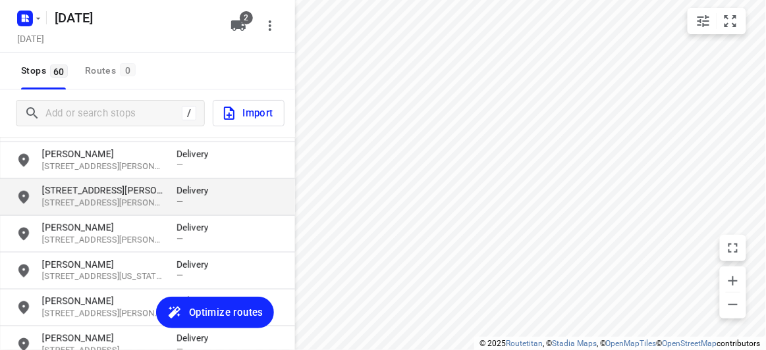
scroll to position [1666, 0]
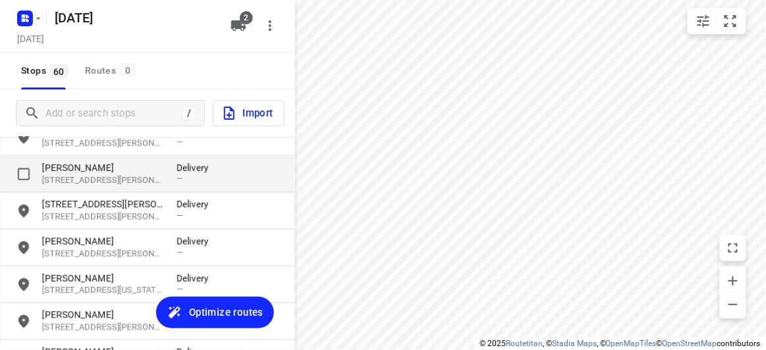
click at [76, 178] on p "[STREET_ADDRESS][PERSON_NAME]" at bounding box center [102, 181] width 121 height 13
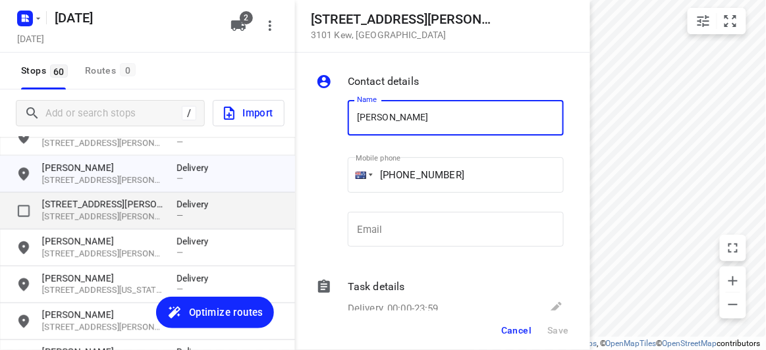
click at [80, 213] on p "[STREET_ADDRESS][PERSON_NAME]" at bounding box center [102, 217] width 121 height 13
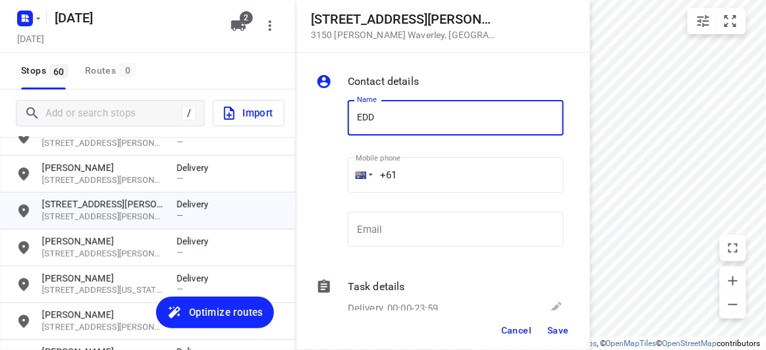
type input "EDDY 17/2-4"
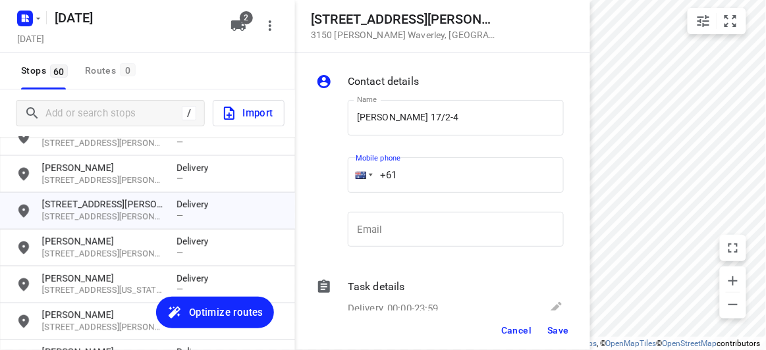
click at [418, 171] on input "+61" at bounding box center [456, 175] width 216 height 36
paste input "0411136655"
click at [407, 175] on input "+61 0411136655" at bounding box center [456, 175] width 216 height 36
type input "+61 411136655"
click at [552, 330] on span "Save" at bounding box center [558, 330] width 22 height 11
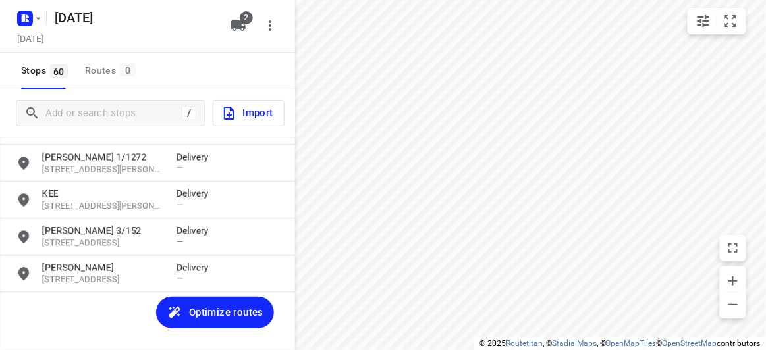
scroll to position [2086, 0]
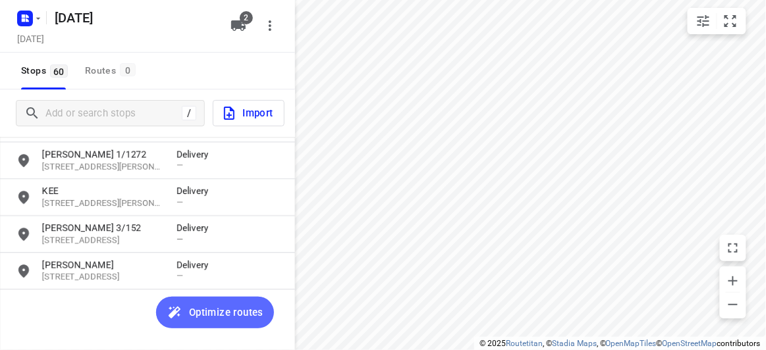
click at [229, 307] on span "Optimize routes" at bounding box center [226, 312] width 74 height 17
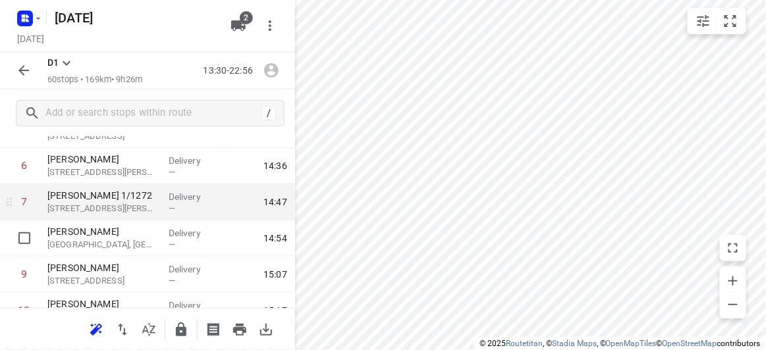
scroll to position [239, 0]
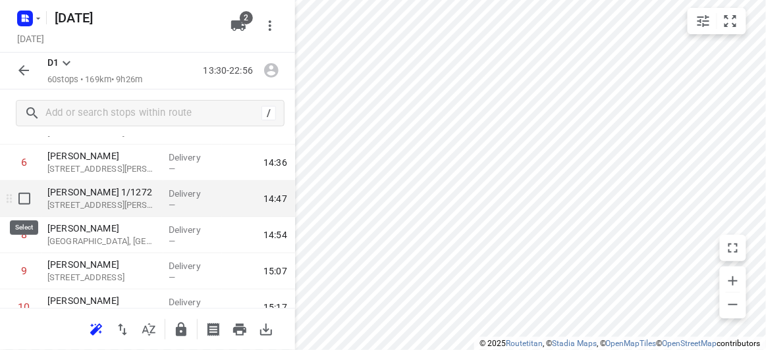
click at [23, 201] on input "checkbox" at bounding box center [24, 199] width 26 height 26
checkbox input "true"
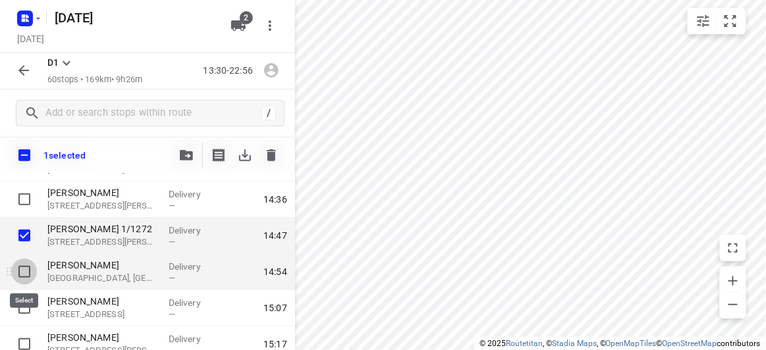
click at [22, 272] on input "checkbox" at bounding box center [24, 272] width 26 height 26
checkbox input "true"
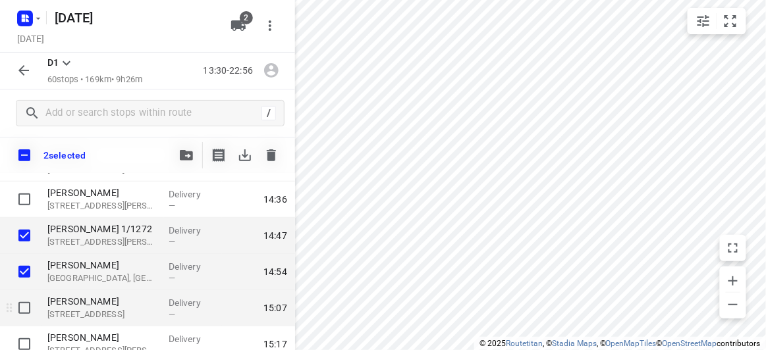
click at [26, 300] on input "checkbox" at bounding box center [24, 308] width 26 height 26
checkbox input "true"
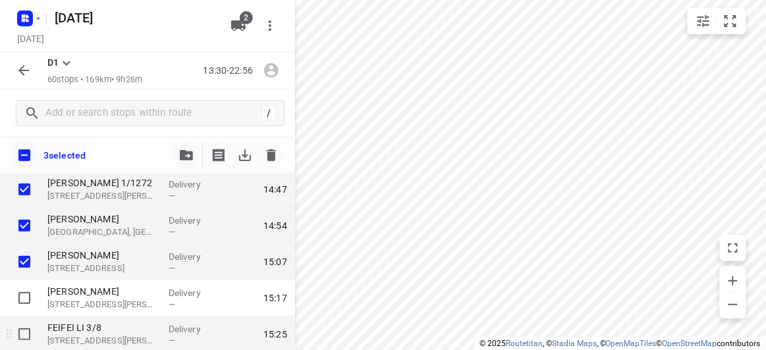
scroll to position [299, 0]
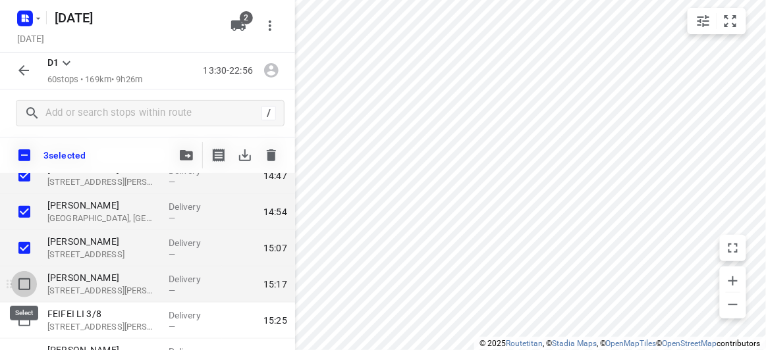
click at [28, 288] on input "checkbox" at bounding box center [24, 284] width 26 height 26
checkbox input "true"
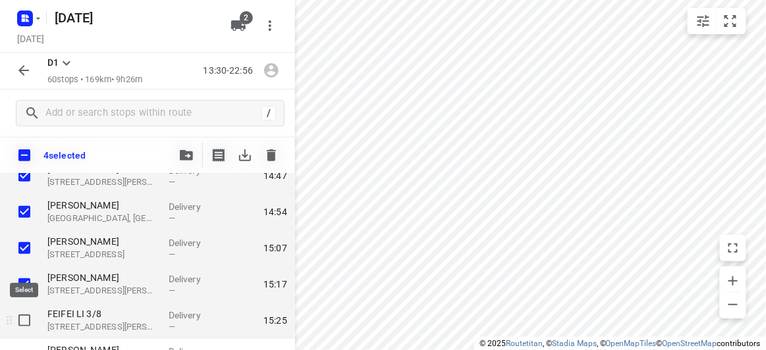
click at [30, 317] on input "checkbox" at bounding box center [24, 321] width 26 height 26
checkbox input "true"
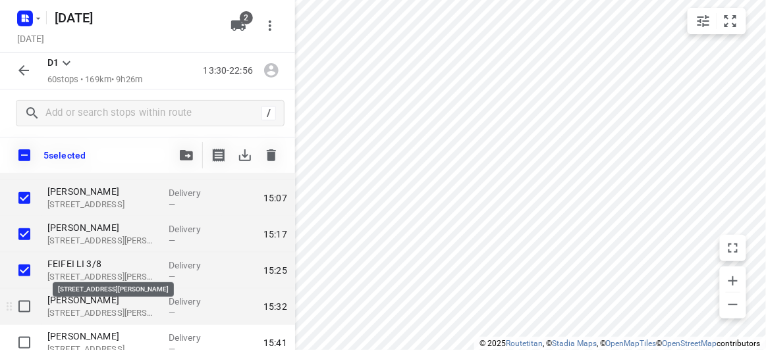
scroll to position [359, 0]
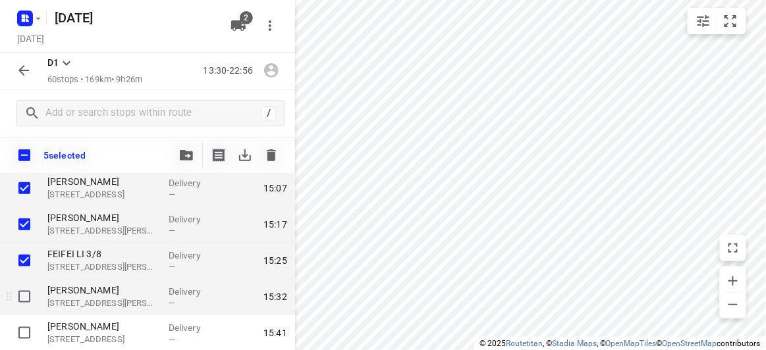
click at [26, 304] on input "checkbox" at bounding box center [24, 297] width 26 height 26
checkbox input "true"
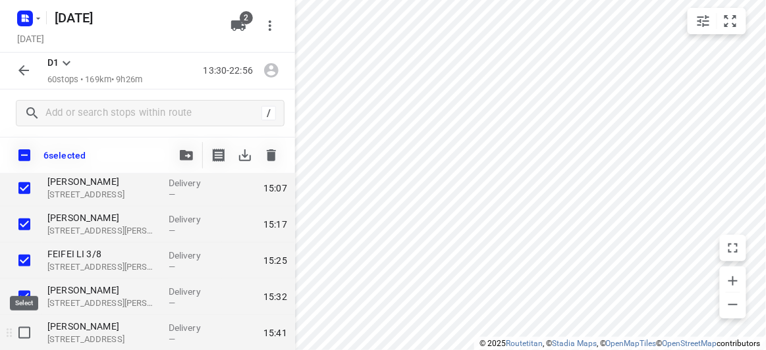
click at [36, 329] on input "checkbox" at bounding box center [24, 333] width 26 height 26
checkbox input "true"
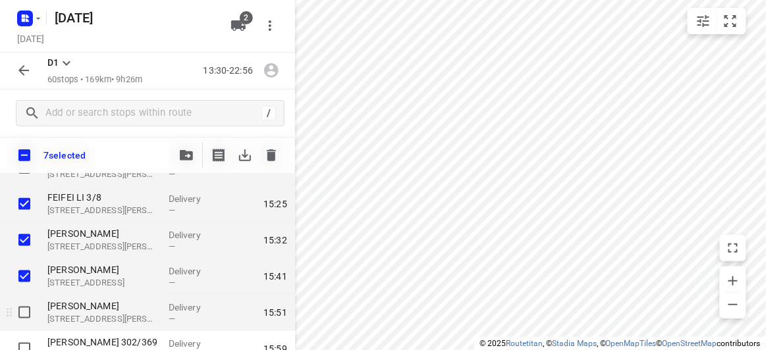
scroll to position [419, 0]
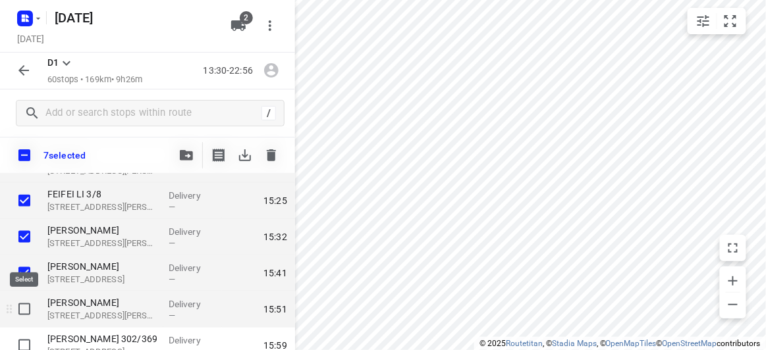
click at [26, 314] on input "checkbox" at bounding box center [24, 309] width 26 height 26
checkbox input "true"
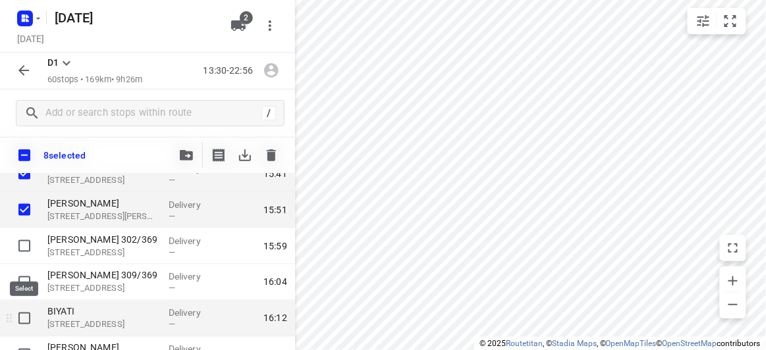
scroll to position [539, 0]
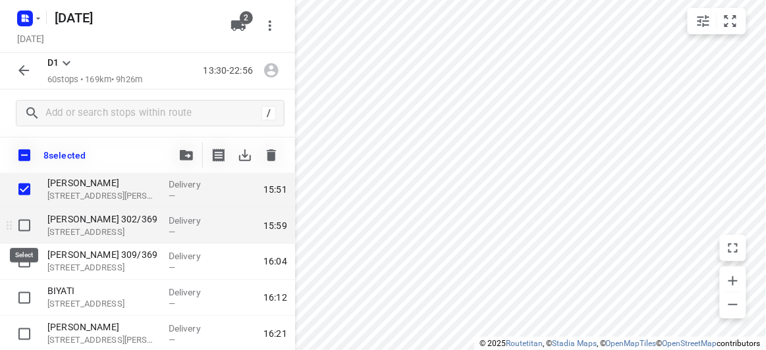
click at [30, 225] on input "checkbox" at bounding box center [24, 226] width 26 height 26
checkbox input "true"
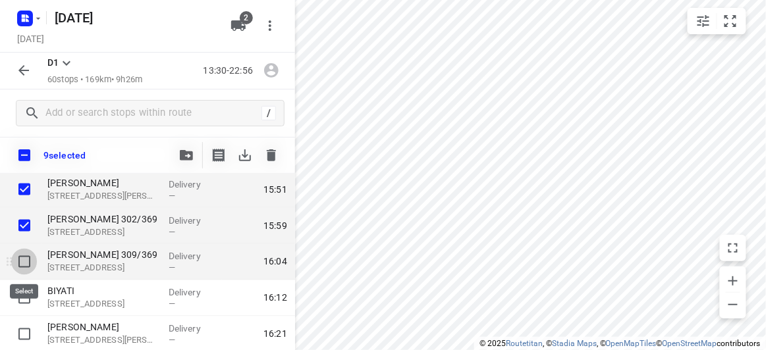
click at [26, 256] on input "checkbox" at bounding box center [24, 262] width 26 height 26
checkbox input "true"
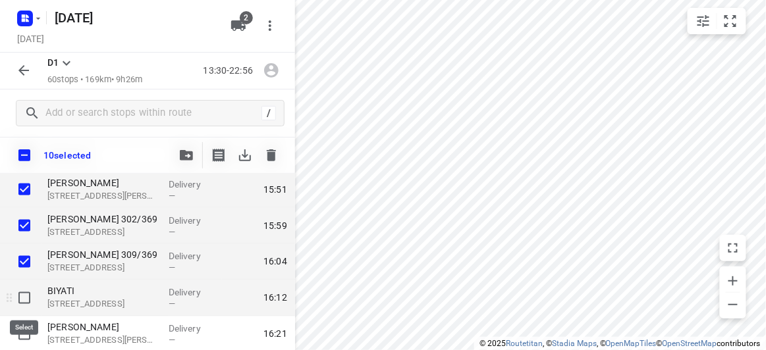
click at [27, 298] on input "checkbox" at bounding box center [24, 298] width 26 height 26
checkbox input "true"
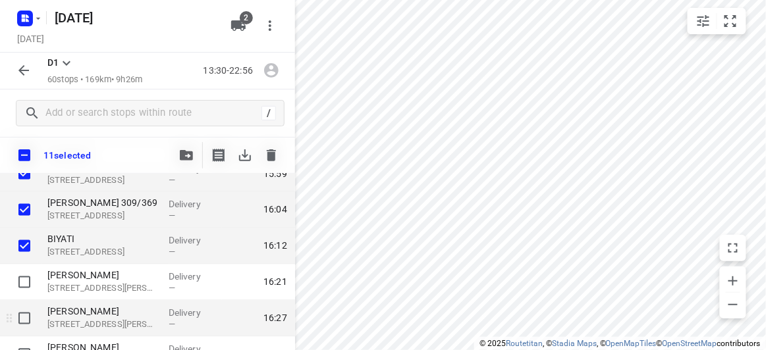
scroll to position [599, 0]
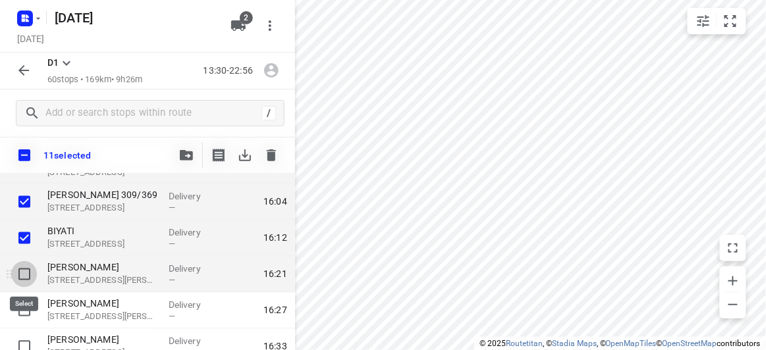
click at [29, 271] on input "checkbox" at bounding box center [24, 274] width 26 height 26
checkbox input "true"
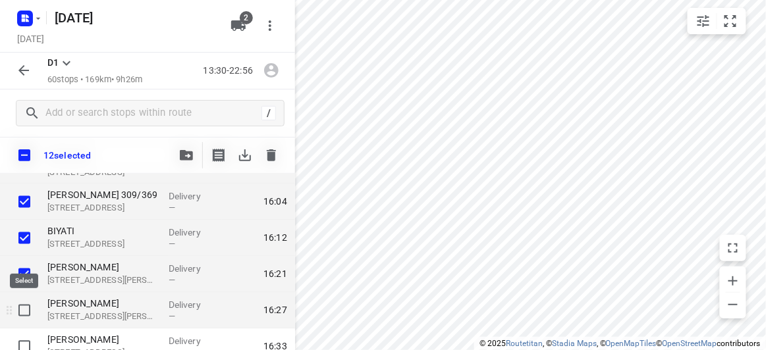
click at [29, 301] on input "checkbox" at bounding box center [24, 311] width 26 height 26
checkbox input "true"
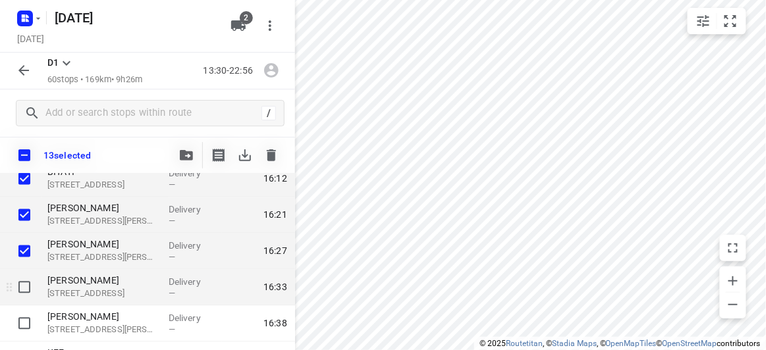
click at [33, 298] on input "checkbox" at bounding box center [24, 288] width 26 height 26
checkbox input "true"
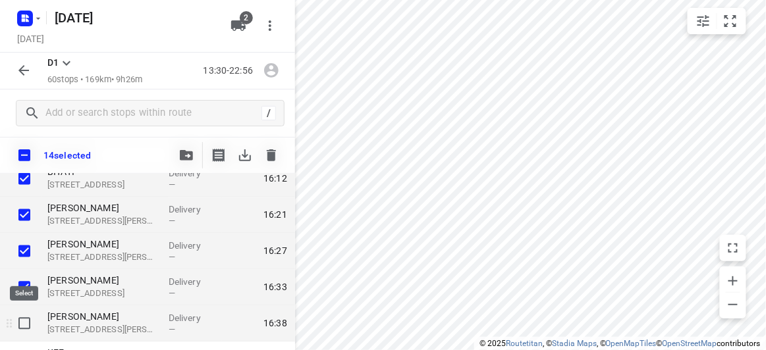
click at [34, 324] on input "checkbox" at bounding box center [24, 324] width 26 height 26
checkbox input "true"
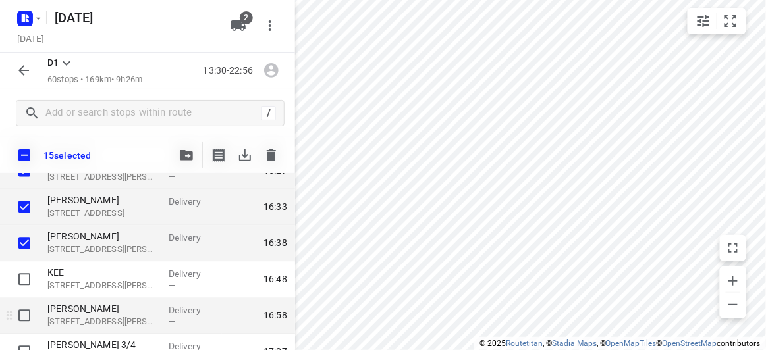
scroll to position [778, 0]
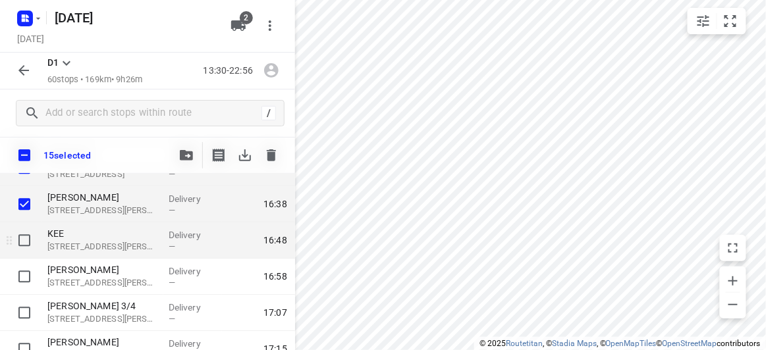
click at [23, 255] on div at bounding box center [21, 241] width 42 height 36
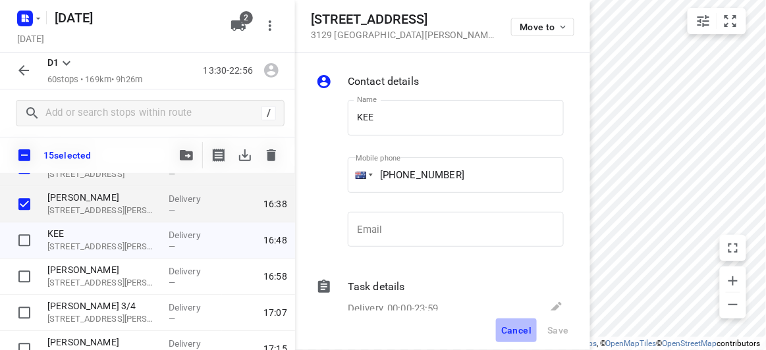
click at [521, 328] on span "Cancel" at bounding box center [516, 330] width 30 height 11
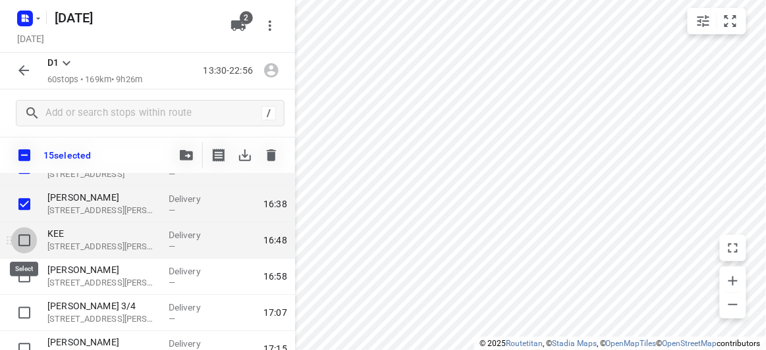
click at [25, 240] on input "checkbox" at bounding box center [24, 240] width 26 height 26
checkbox input "true"
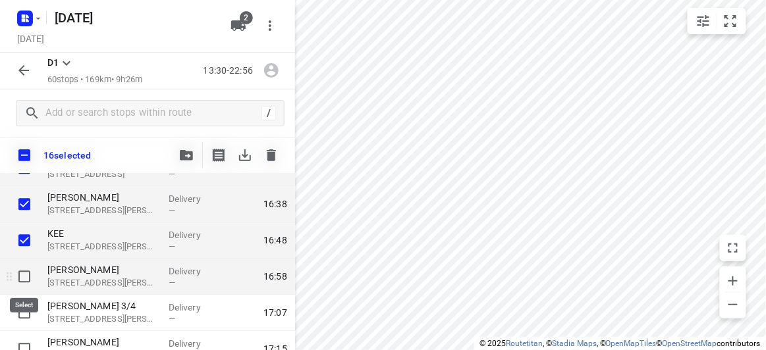
click at [30, 282] on input "checkbox" at bounding box center [24, 276] width 26 height 26
checkbox input "true"
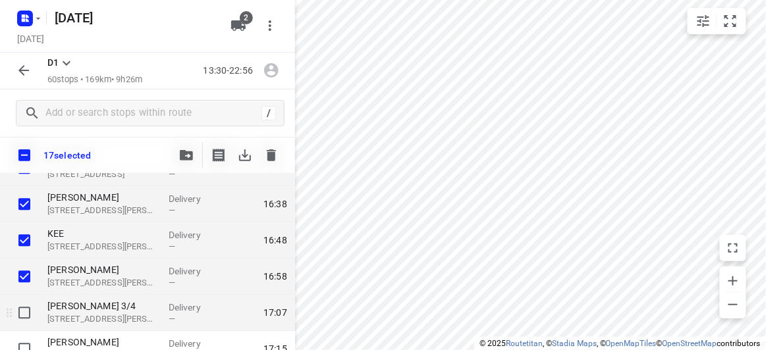
click at [28, 309] on input "checkbox" at bounding box center [24, 313] width 26 height 26
checkbox input "true"
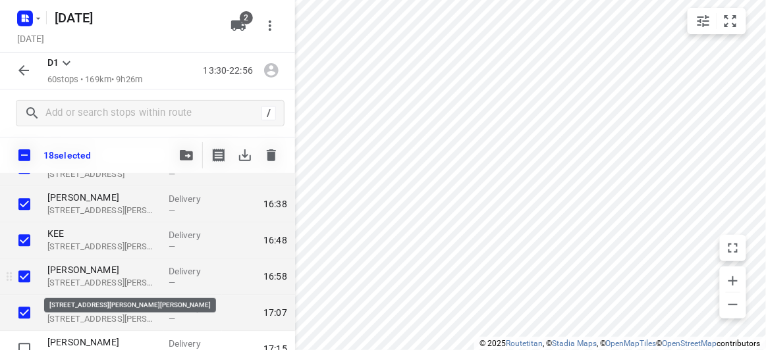
scroll to position [838, 0]
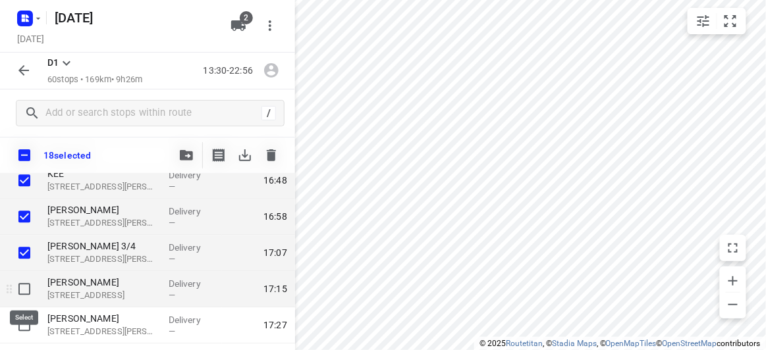
click at [22, 287] on input "checkbox" at bounding box center [24, 289] width 26 height 26
checkbox input "true"
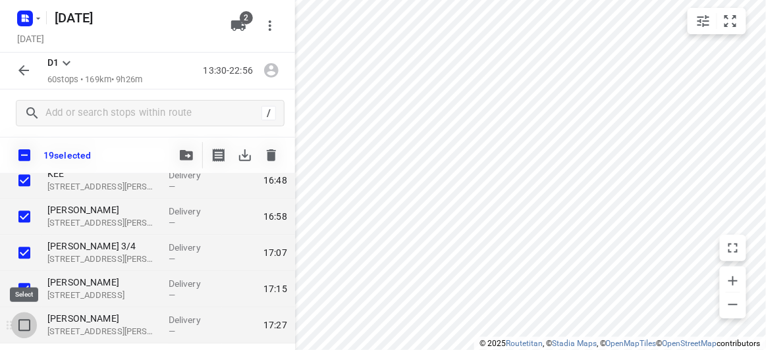
click at [23, 315] on input "checkbox" at bounding box center [24, 325] width 26 height 26
checkbox input "true"
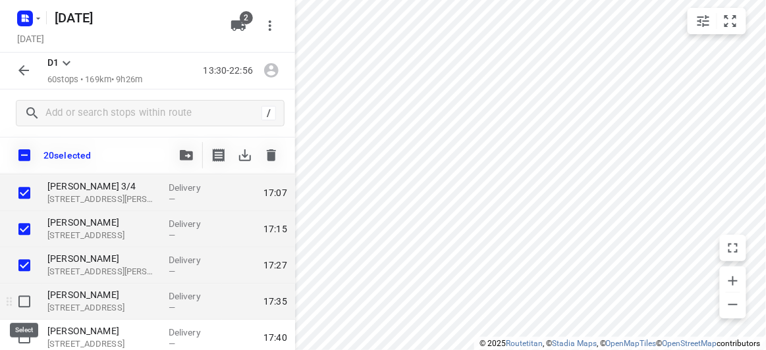
click at [32, 307] on input "checkbox" at bounding box center [24, 301] width 26 height 26
checkbox input "true"
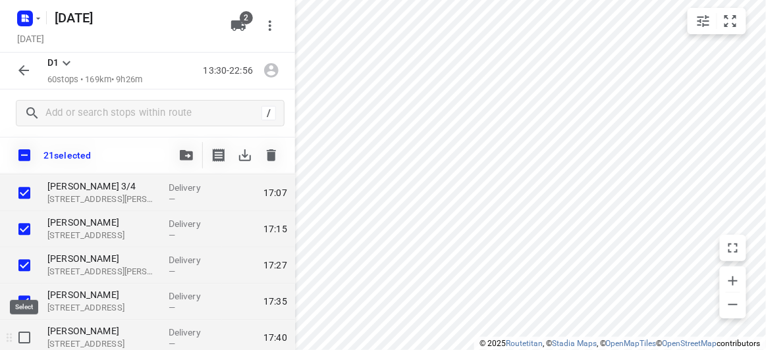
click at [25, 335] on input "checkbox" at bounding box center [24, 338] width 26 height 26
checkbox input "true"
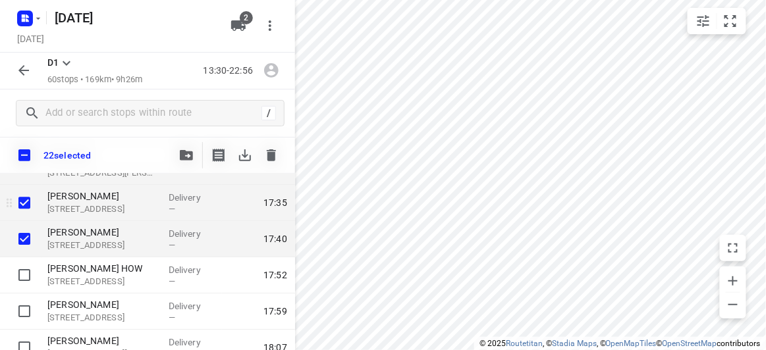
scroll to position [1017, 0]
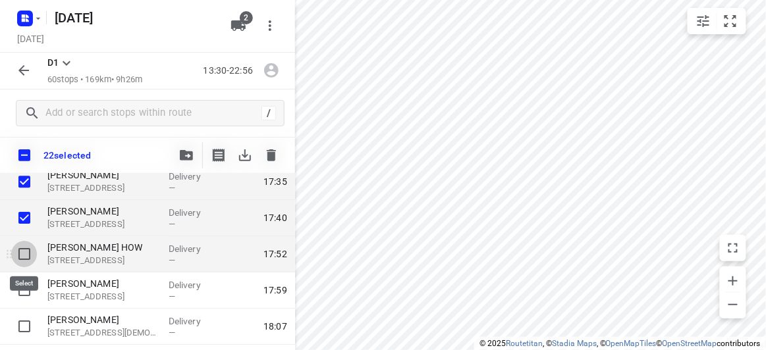
click at [23, 256] on input "checkbox" at bounding box center [24, 254] width 26 height 26
checkbox input "true"
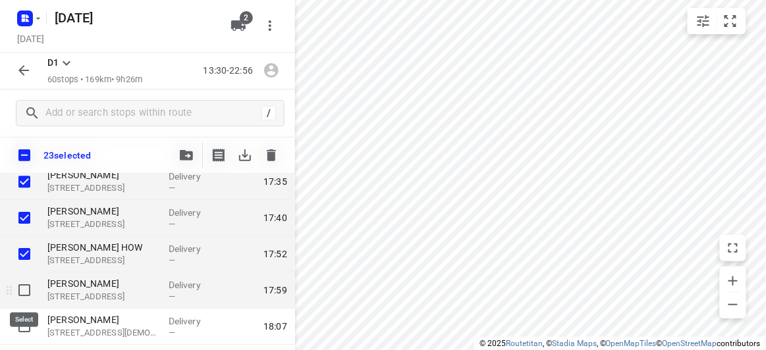
click at [22, 287] on input "checkbox" at bounding box center [24, 290] width 26 height 26
checkbox input "true"
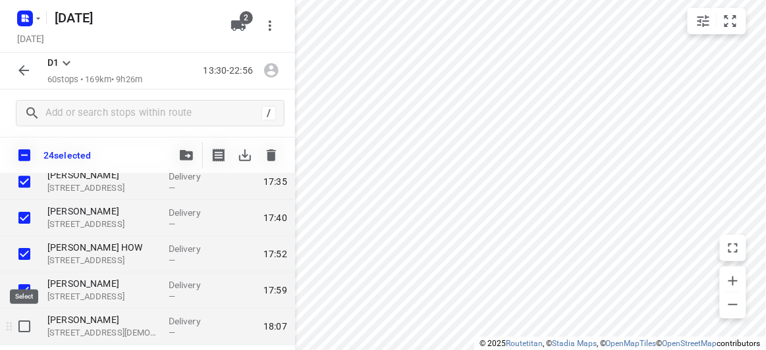
click at [26, 320] on input "checkbox" at bounding box center [24, 326] width 26 height 26
checkbox input "true"
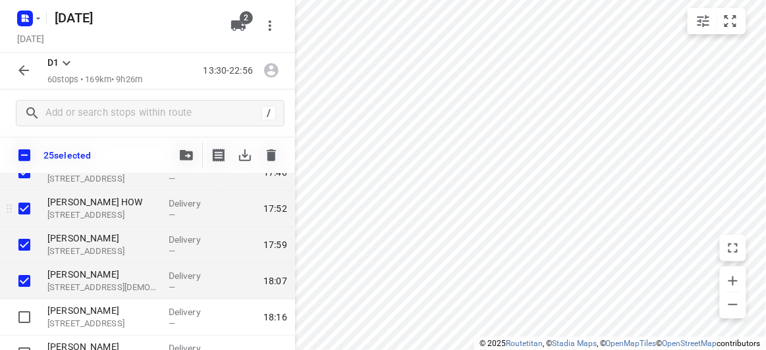
scroll to position [1077, 0]
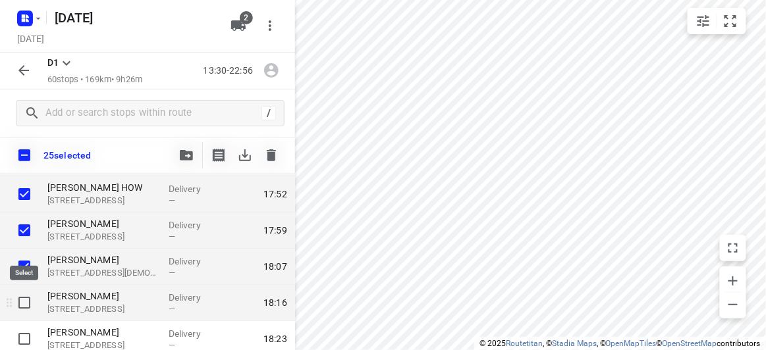
click at [22, 304] on input "checkbox" at bounding box center [24, 303] width 26 height 26
checkbox input "true"
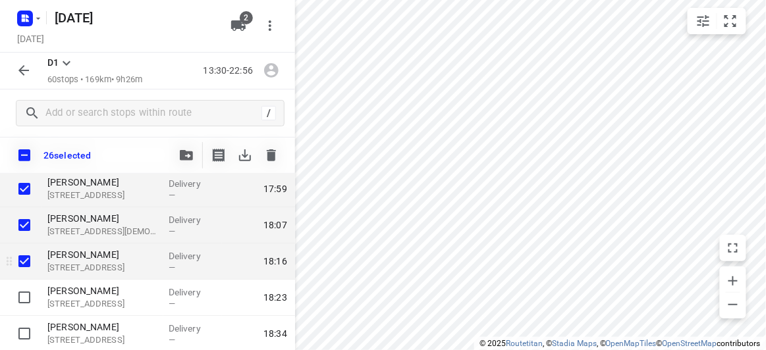
scroll to position [1137, 0]
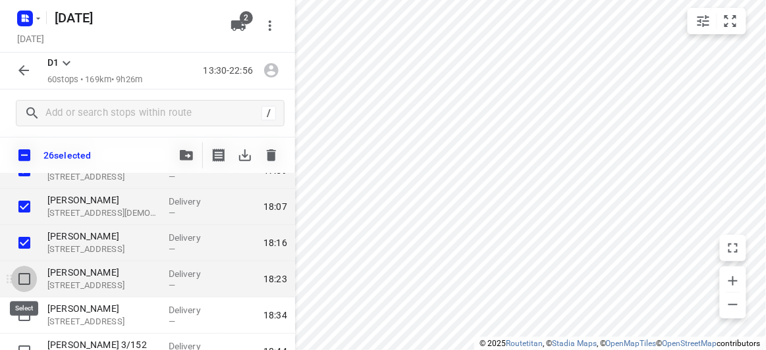
click at [24, 289] on input "checkbox" at bounding box center [24, 279] width 26 height 26
checkbox input "true"
click at [183, 156] on icon "button" at bounding box center [186, 155] width 13 height 11
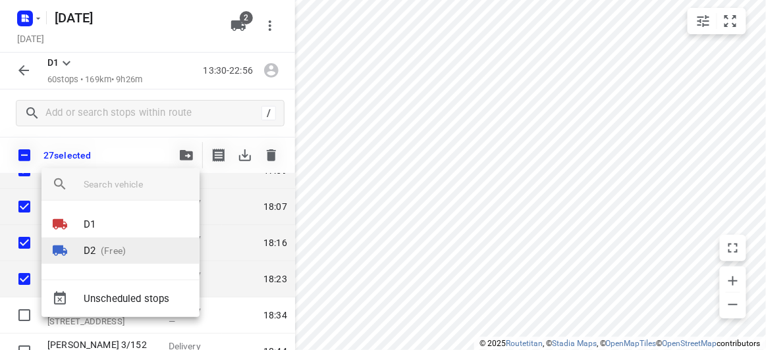
click at [114, 250] on p "(Free)" at bounding box center [110, 251] width 30 height 14
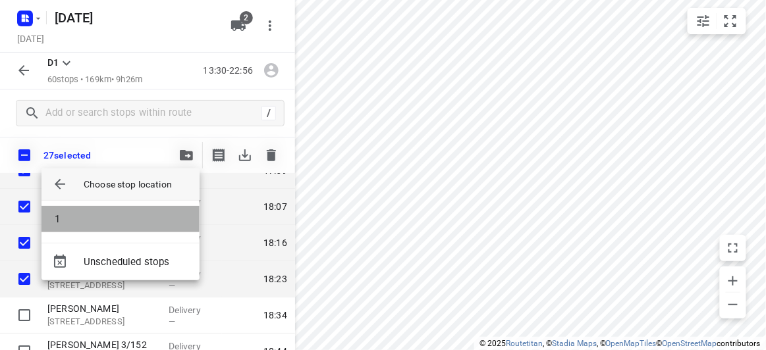
click at [73, 207] on li "1" at bounding box center [120, 219] width 158 height 26
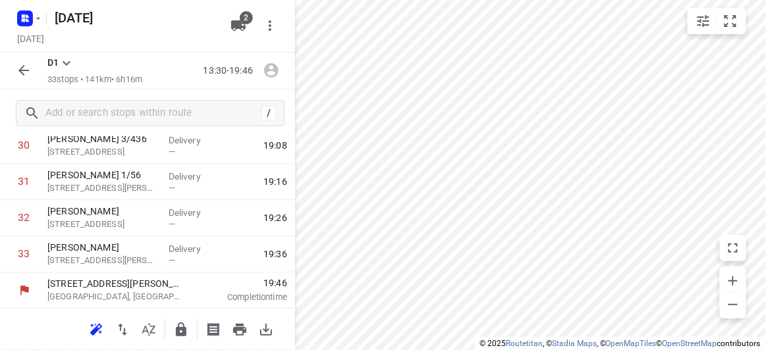
scroll to position [908, 0]
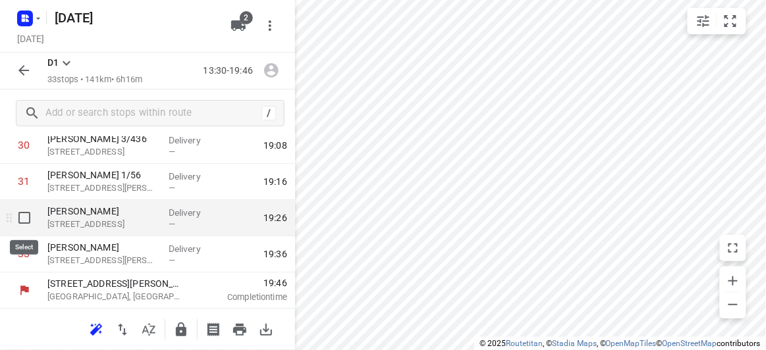
click at [28, 222] on input "checkbox" at bounding box center [24, 218] width 26 height 26
checkbox input "true"
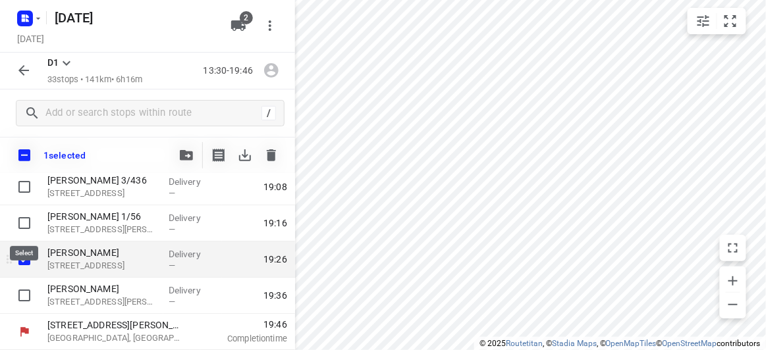
scroll to position [1120, 0]
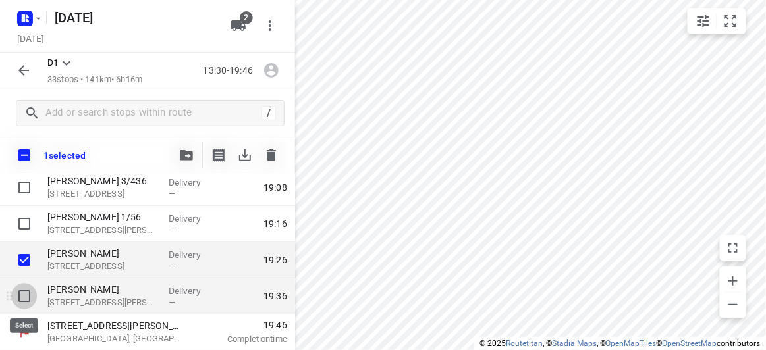
click at [29, 293] on input "checkbox" at bounding box center [24, 296] width 26 height 26
checkbox input "true"
click at [196, 155] on button "button" at bounding box center [186, 155] width 26 height 26
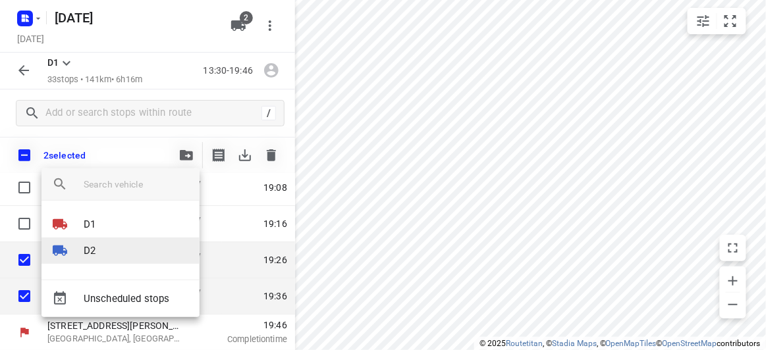
click at [112, 254] on li "D2" at bounding box center [120, 251] width 158 height 26
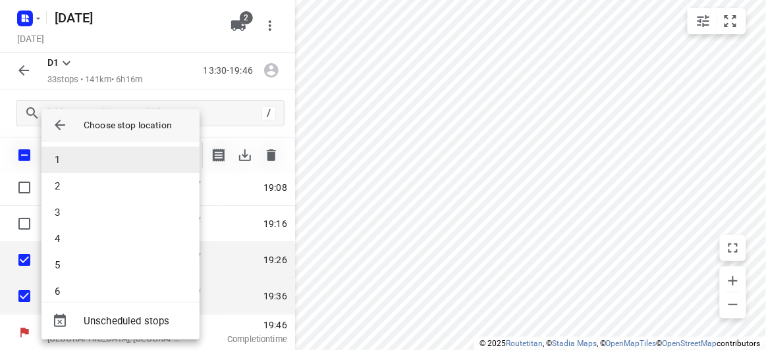
click at [76, 162] on li "1" at bounding box center [120, 160] width 158 height 26
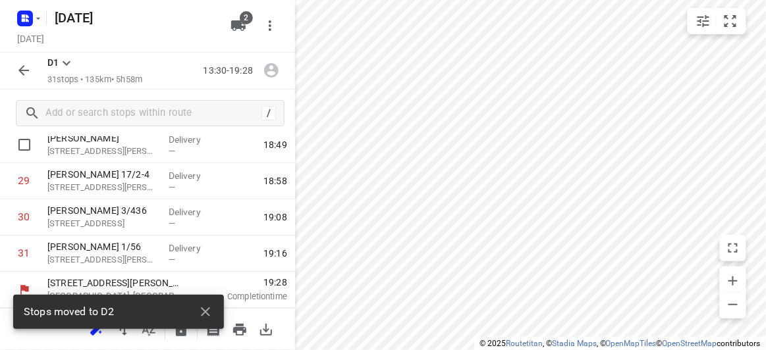
scroll to position [1053, 0]
click at [207, 318] on icon "button" at bounding box center [206, 312] width 16 height 16
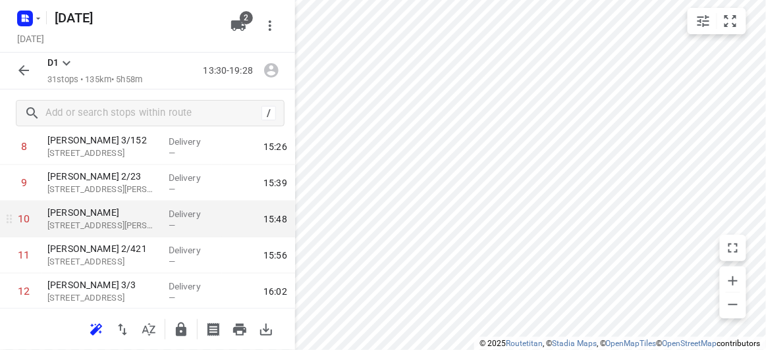
scroll to position [262, 0]
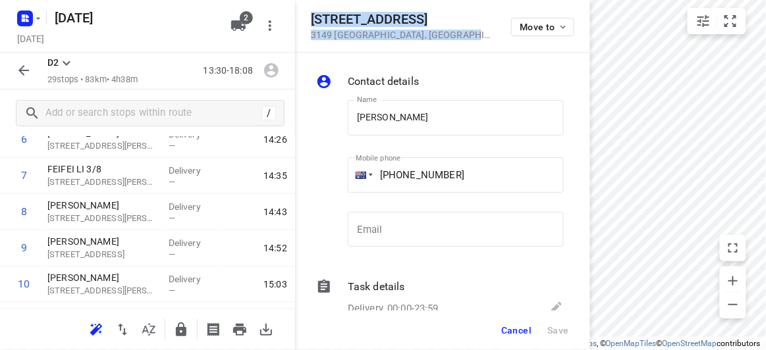
drag, startPoint x: 420, startPoint y: 34, endPoint x: 306, endPoint y: 16, distance: 116.0
click at [306, 16] on div "44A Hillview Avenue 3149 Mount Waverley , Australia Move to" at bounding box center [442, 26] width 295 height 53
copy div "44A Hillview Avenue 3149 Mount Waverley , Australia"
click at [240, 24] on icon "button" at bounding box center [238, 25] width 14 height 11
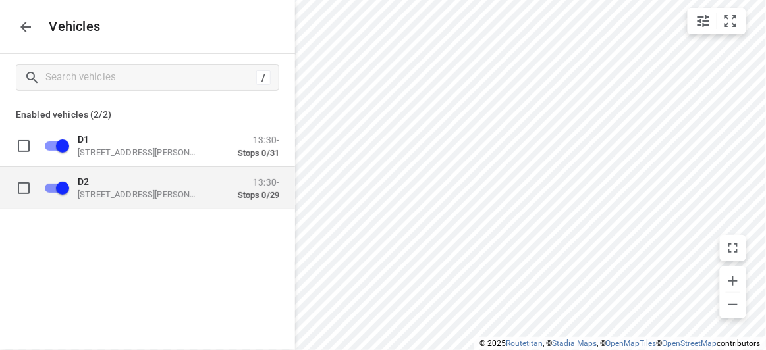
click at [127, 178] on p "D2" at bounding box center [144, 181] width 132 height 11
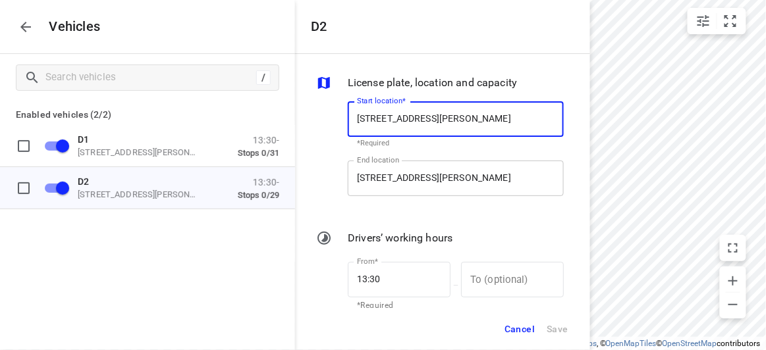
click at [450, 174] on input "49 John St, Oakleigh VIC 3166, Australia" at bounding box center [456, 179] width 216 height 36
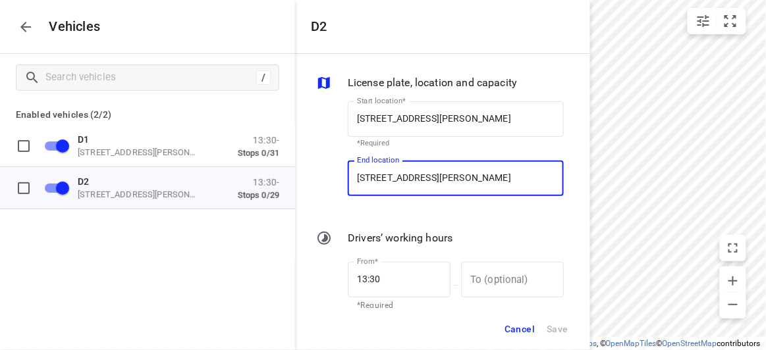
paste input "4A Hillview Avenue 3149 Mount Waverley"
type input "44A Hillview Avenue 3149 Mount Waverley, Australia"
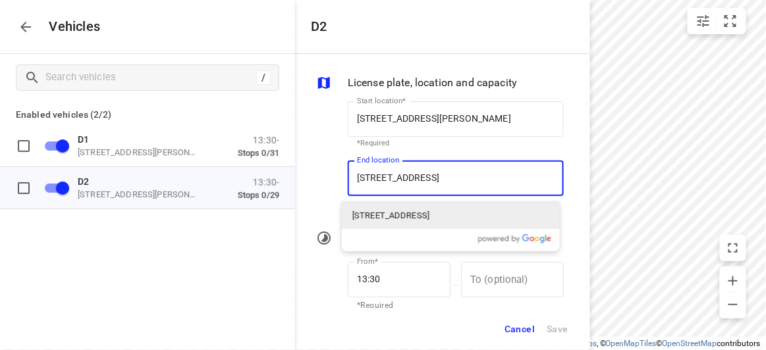
click at [369, 210] on p "44A Hillview Avenue, Mount Waverley VIC 3149, Australia" at bounding box center [390, 215] width 77 height 13
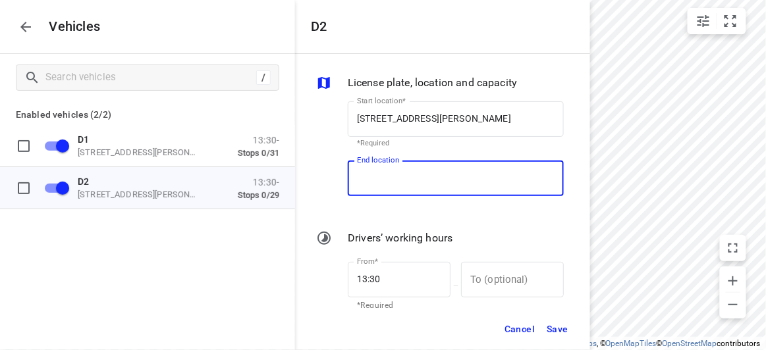
scroll to position [0, 0]
type input "44A Hillview Ave, Mount Waverley VIC 3149, Australia"
click at [559, 327] on span "Save" at bounding box center [558, 329] width 22 height 16
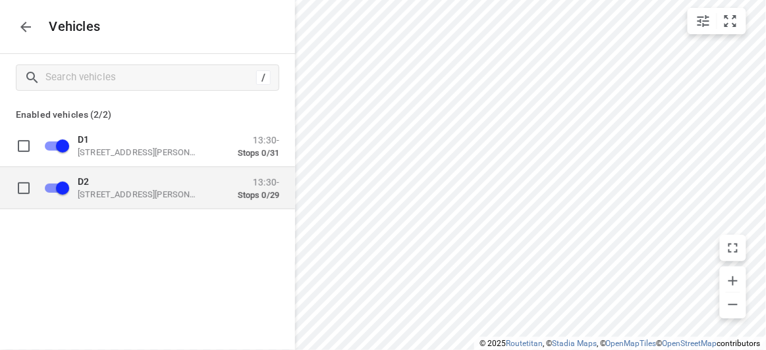
click at [124, 194] on p "49 John St, Oakleigh VIC 3166, Australia" at bounding box center [144, 194] width 132 height 11
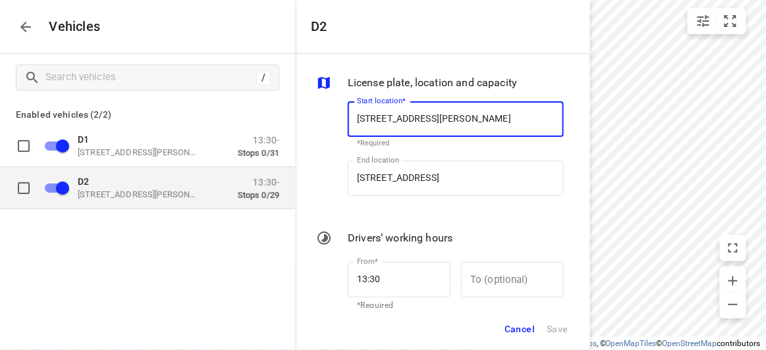
click at [84, 192] on p "49 John St, Oakleigh VIC 3166, Australia" at bounding box center [144, 194] width 132 height 11
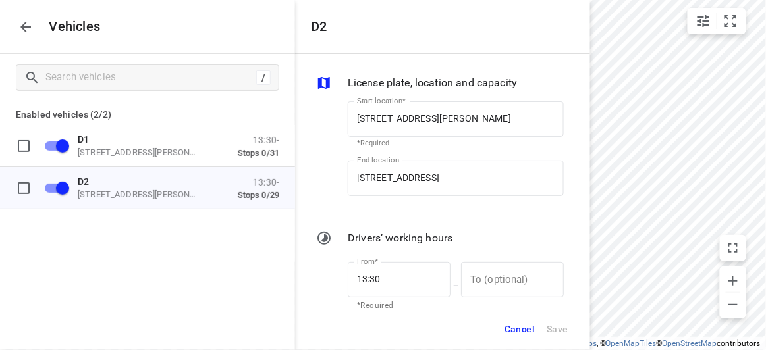
click at [18, 34] on icon "button" at bounding box center [26, 27] width 16 height 16
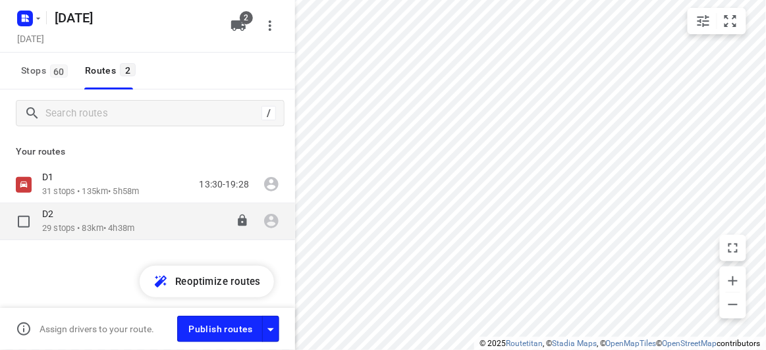
click at [52, 223] on p "29 stops • 83km • 4h38m" at bounding box center [88, 229] width 92 height 13
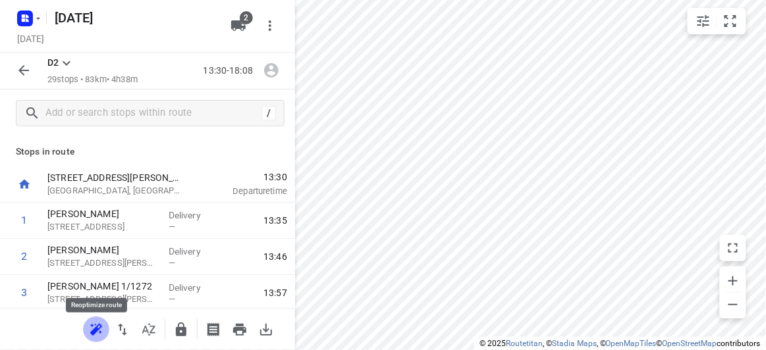
click at [101, 331] on icon "button" at bounding box center [96, 330] width 16 height 16
